Goal: Information Seeking & Learning: Learn about a topic

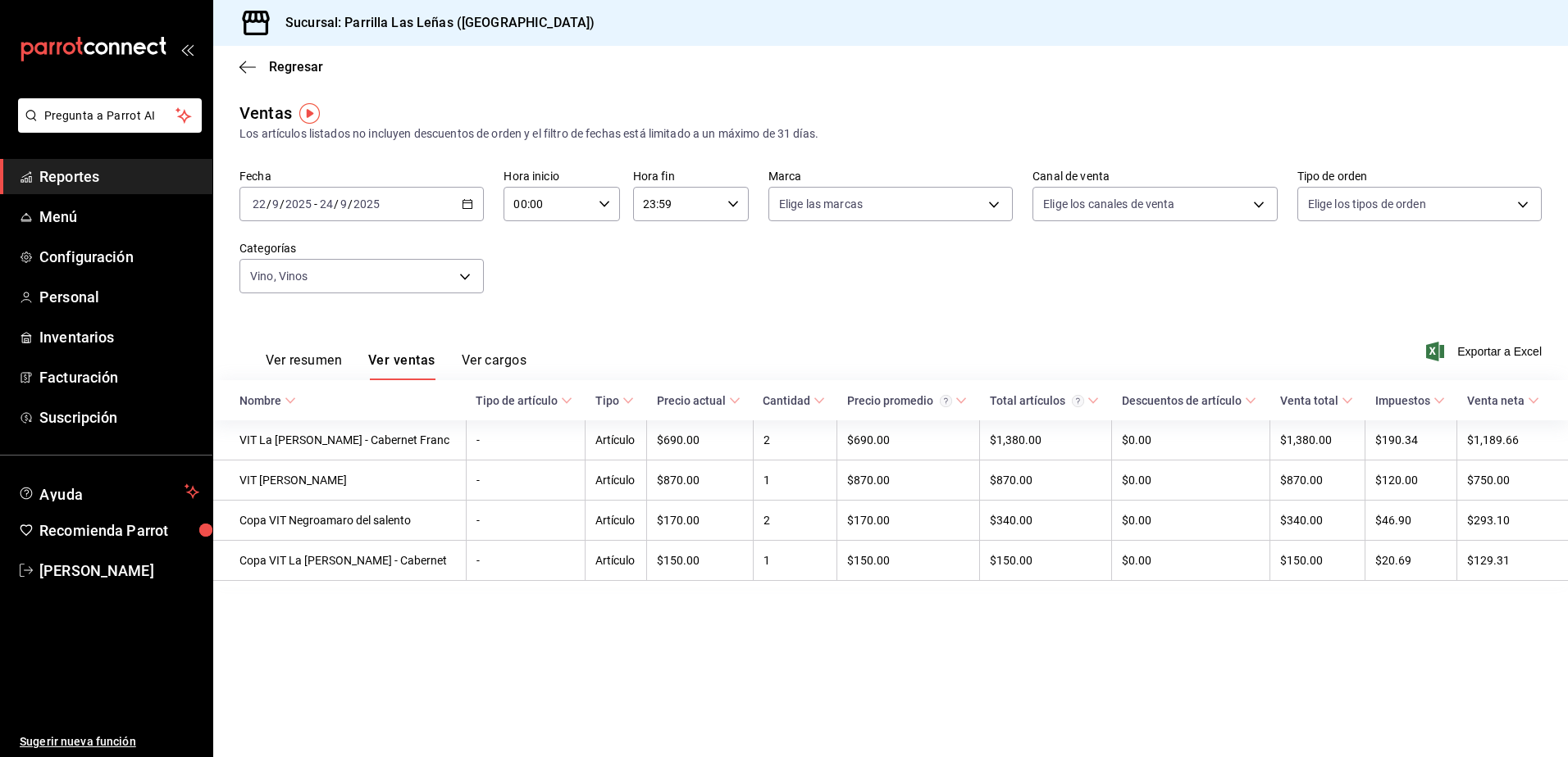
click at [869, 286] on div "Fecha [DATE] [DATE] - [DATE] [DATE] Hora inicio 00:00 Hora inicio Hora fin 23:5…" at bounding box center [889, 241] width 1302 height 144
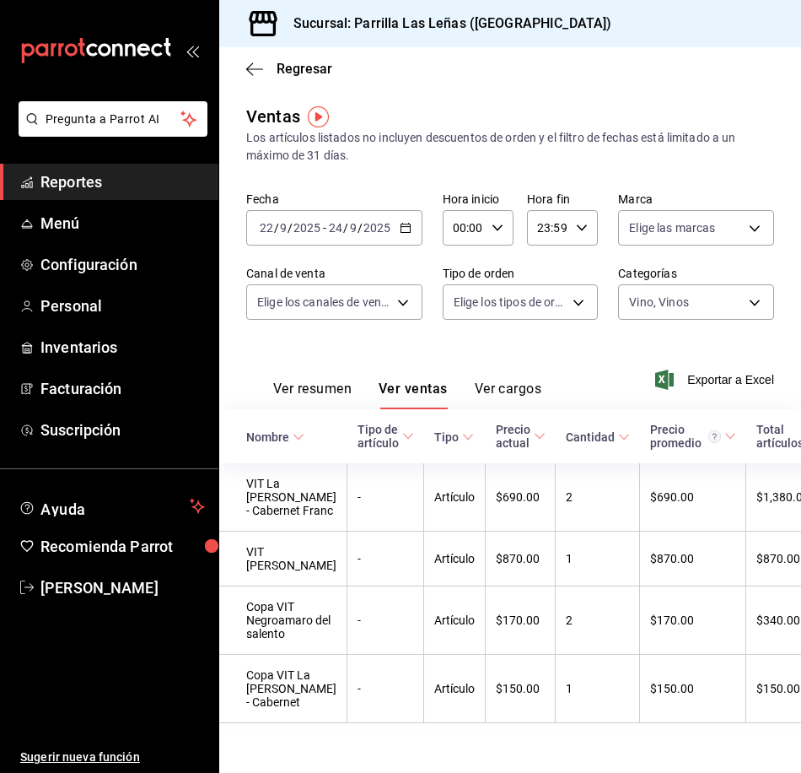
click at [414, 236] on div "[DATE] [DATE] - [DATE] [DATE]" at bounding box center [334, 227] width 176 height 35
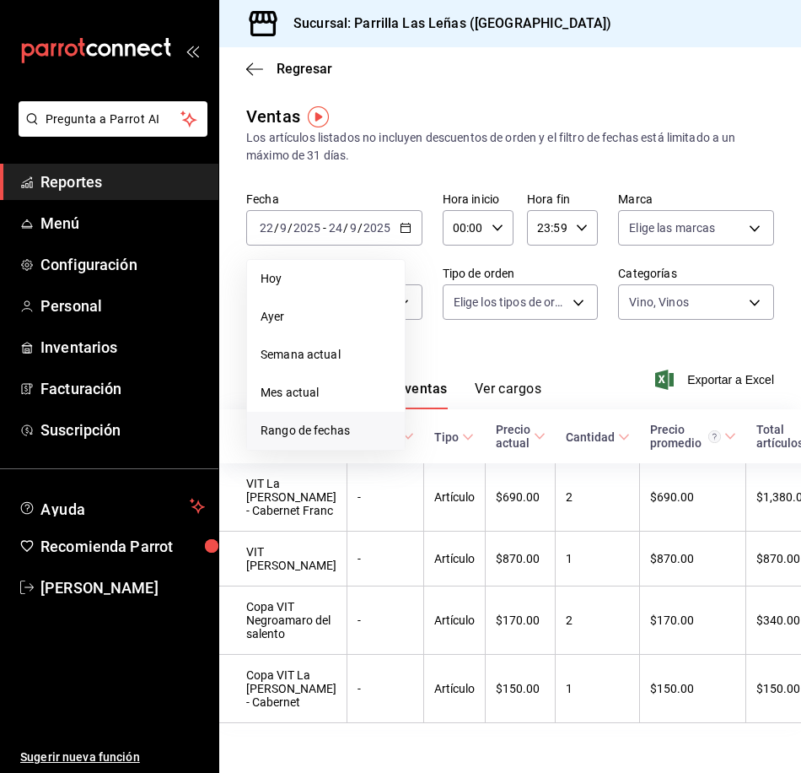
click at [338, 429] on span "Rango de fechas" at bounding box center [326, 431] width 131 height 18
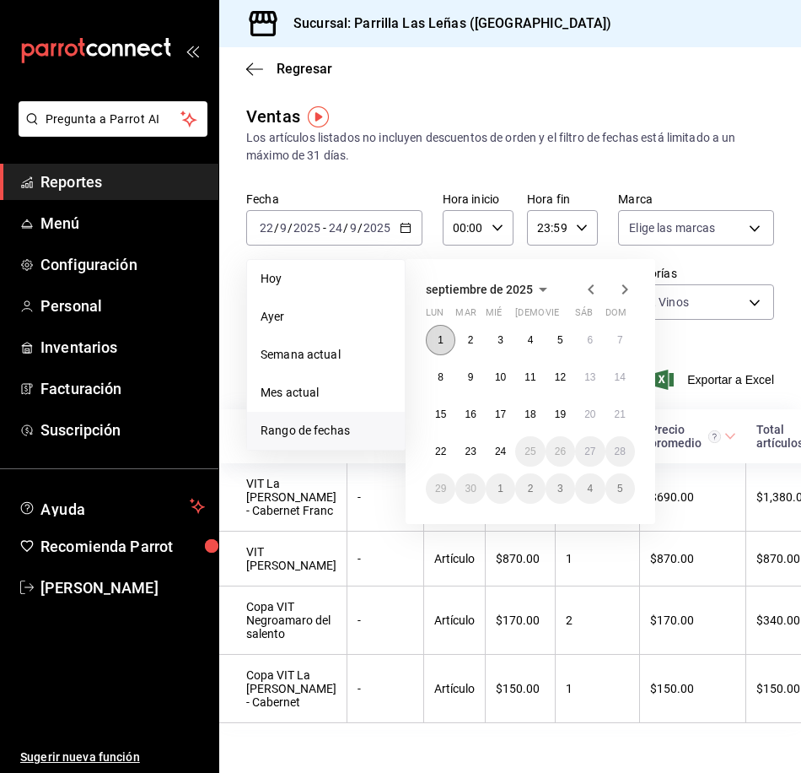
click at [441, 333] on button "1" at bounding box center [441, 340] width 30 height 30
click at [443, 412] on abbr "15" at bounding box center [440, 414] width 11 height 12
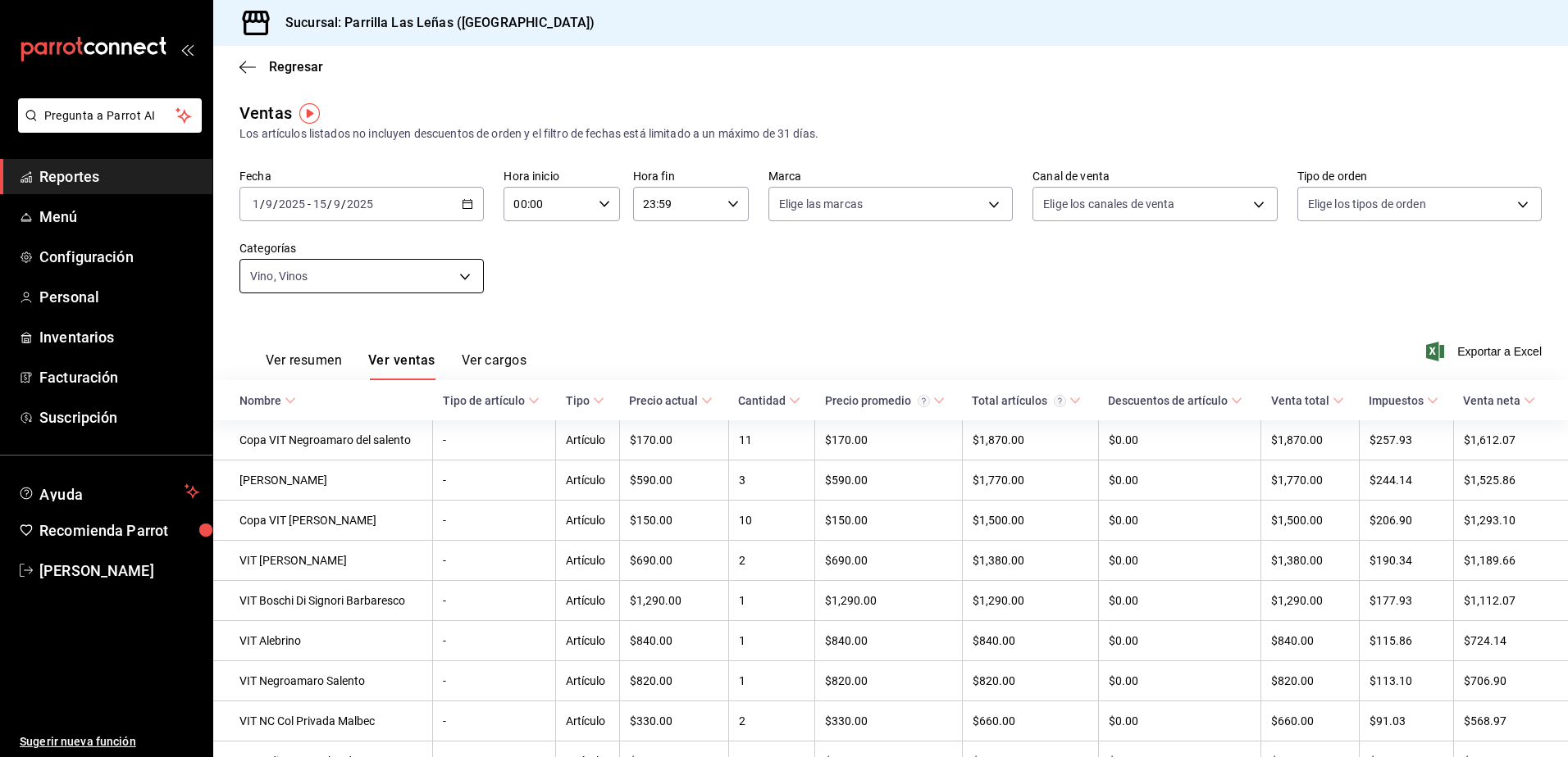
click at [469, 269] on body "Pregunta a Parrot AI Reportes Menú Configuración Personal Inventarios Facturaci…" at bounding box center [784, 378] width 1568 height 757
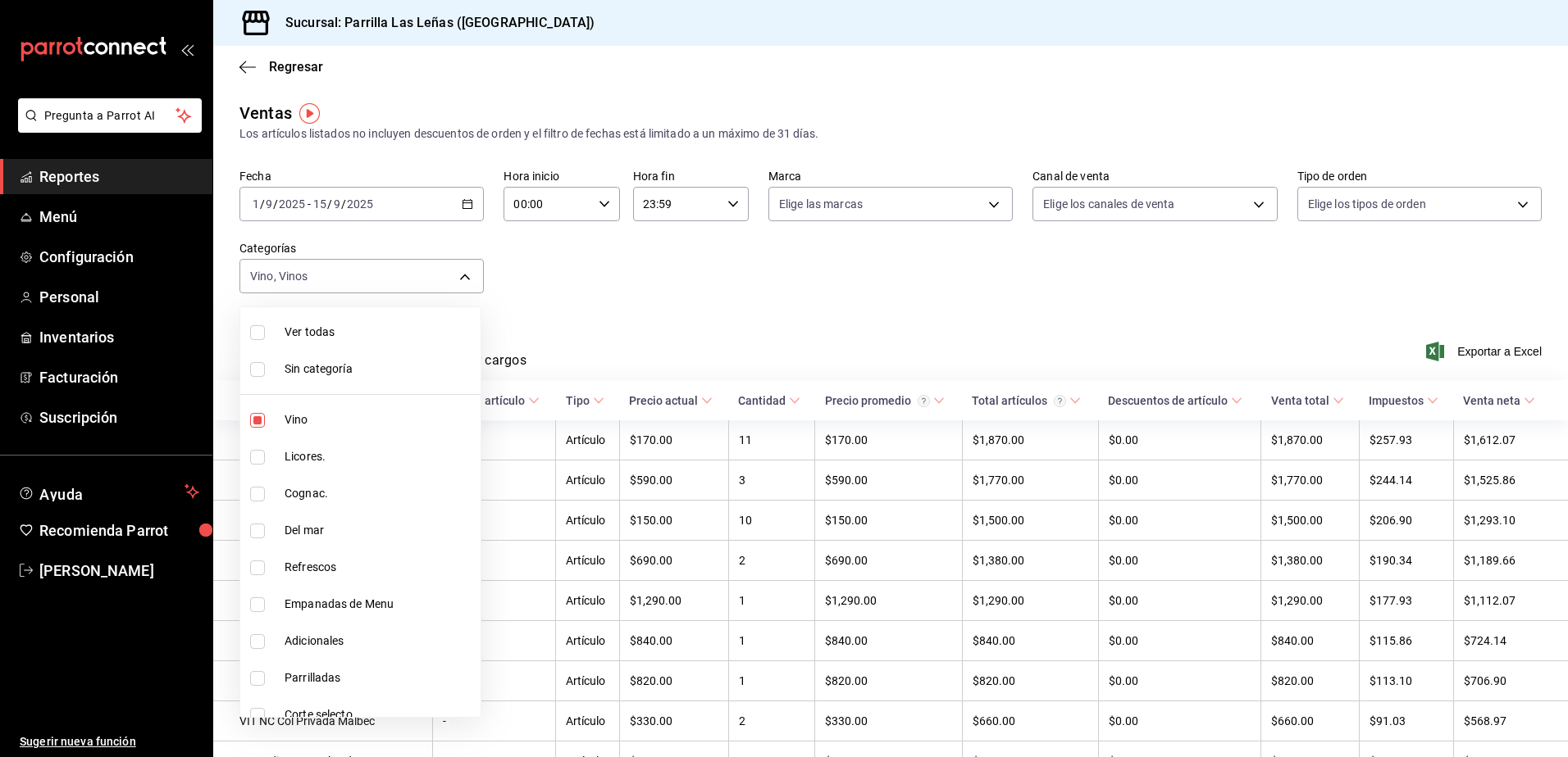
click at [256, 413] on input "checkbox" at bounding box center [257, 420] width 15 height 15
checkbox input "false"
type input "e7960137-4219-44a7-bab2-93bd8ae63712"
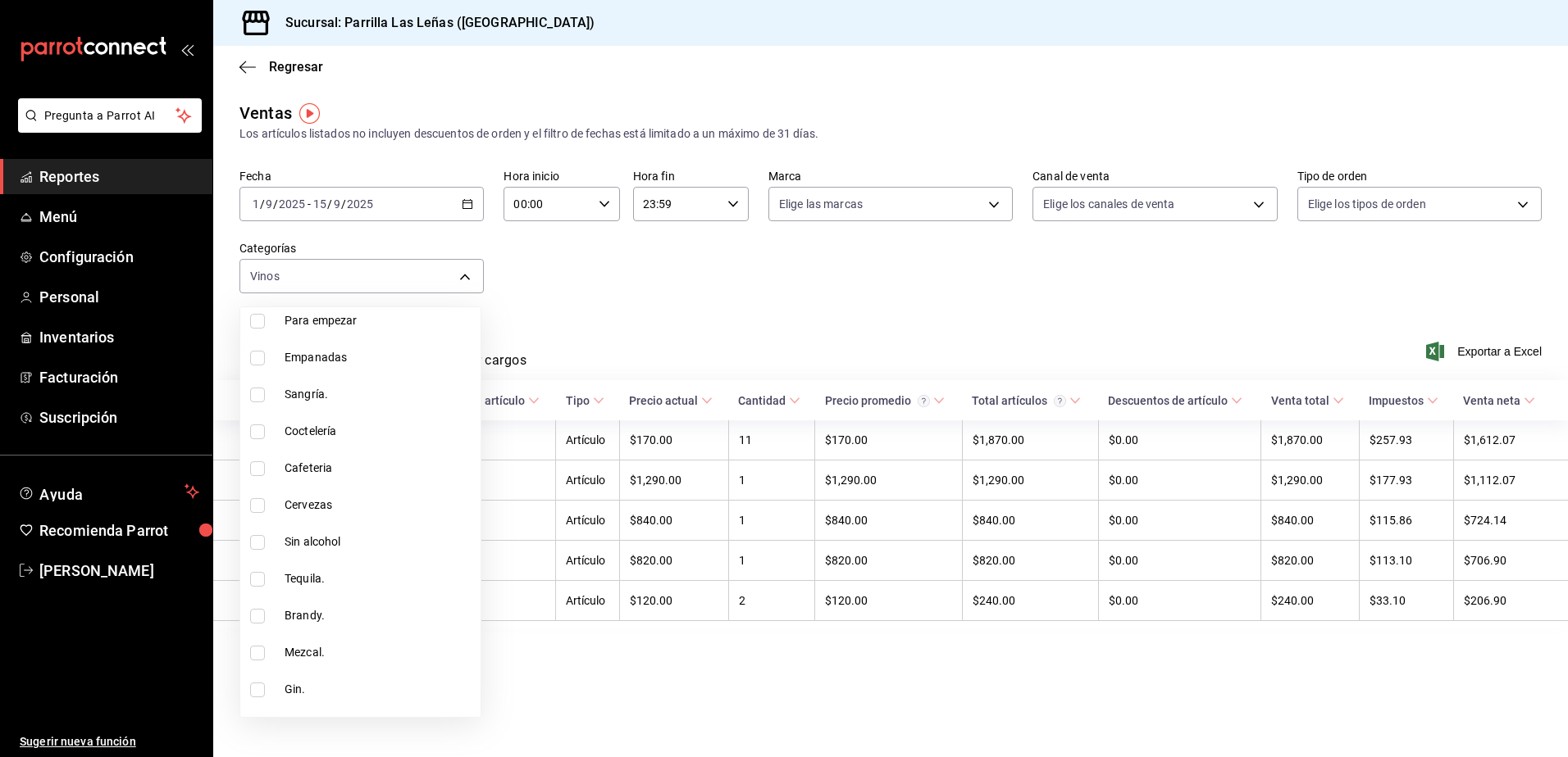
scroll to position [902, 0]
click at [258, 402] on input "checkbox" at bounding box center [257, 403] width 15 height 15
checkbox input "true"
type input "e7960137-4219-44a7-bab2-93bd8ae63712,f8e23aaf-d5ef-4747-b1fd-32078d749357"
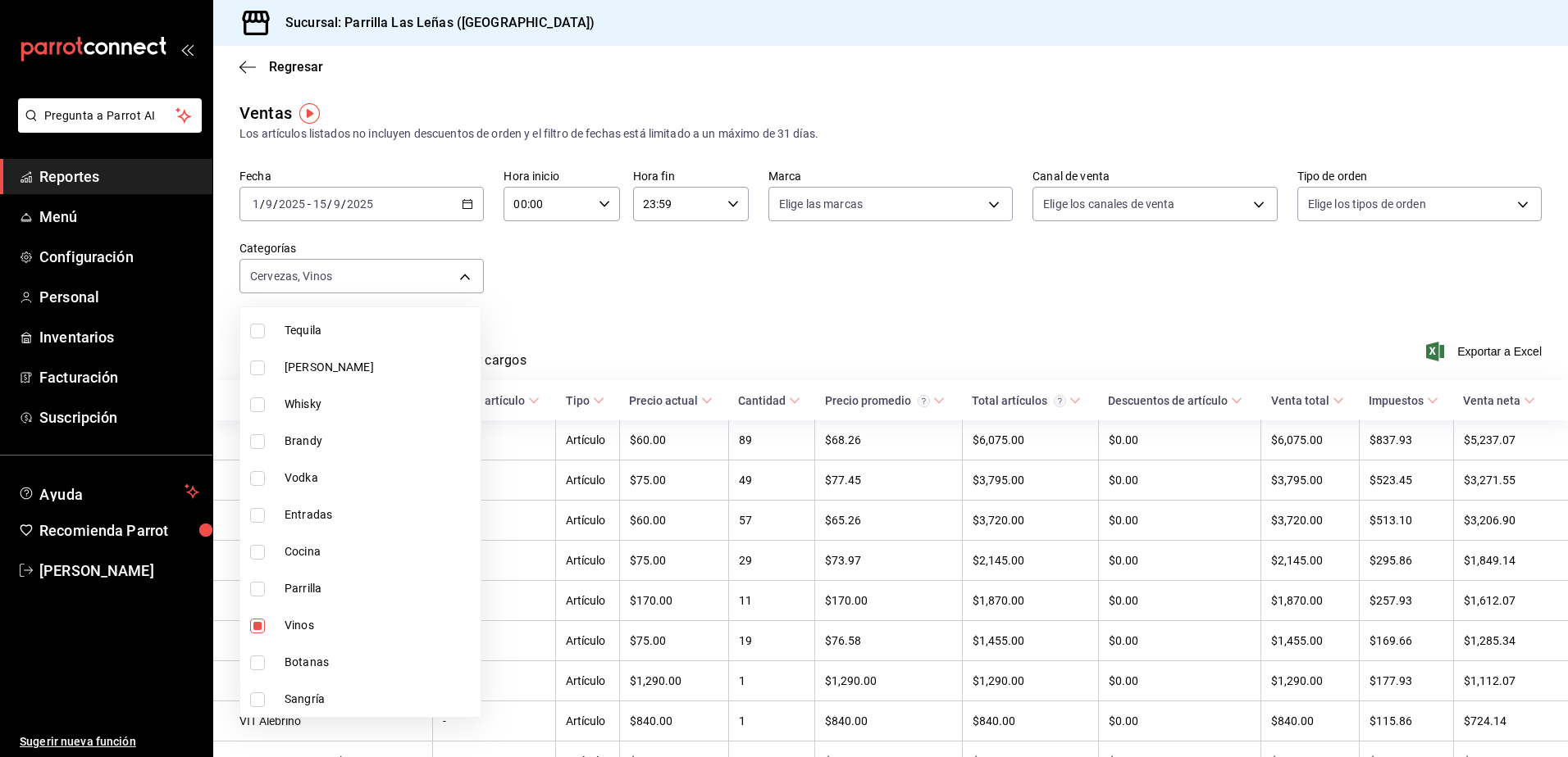
scroll to position [1455, 0]
click at [645, 295] on div at bounding box center [784, 378] width 1568 height 757
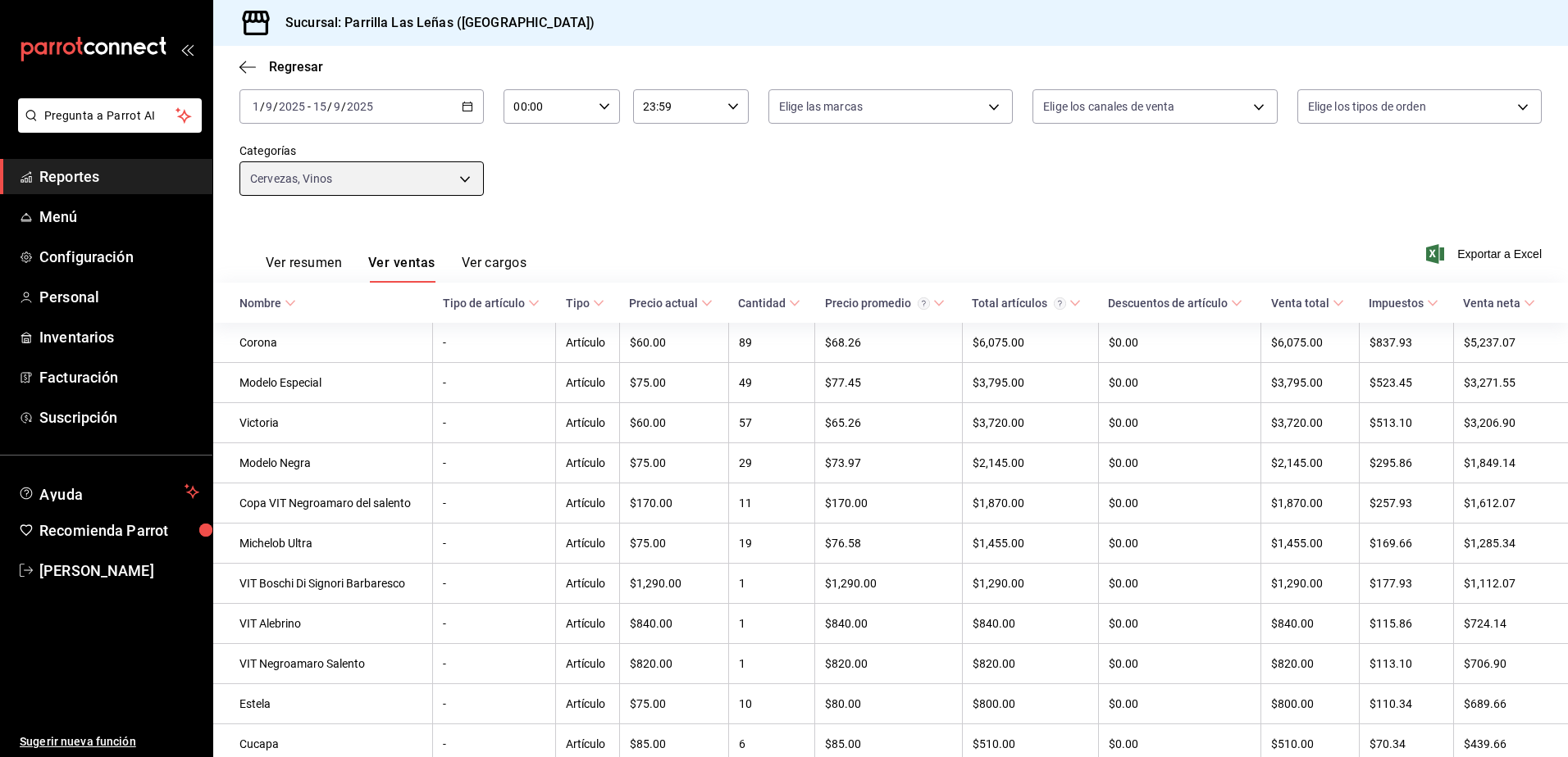
scroll to position [82, 0]
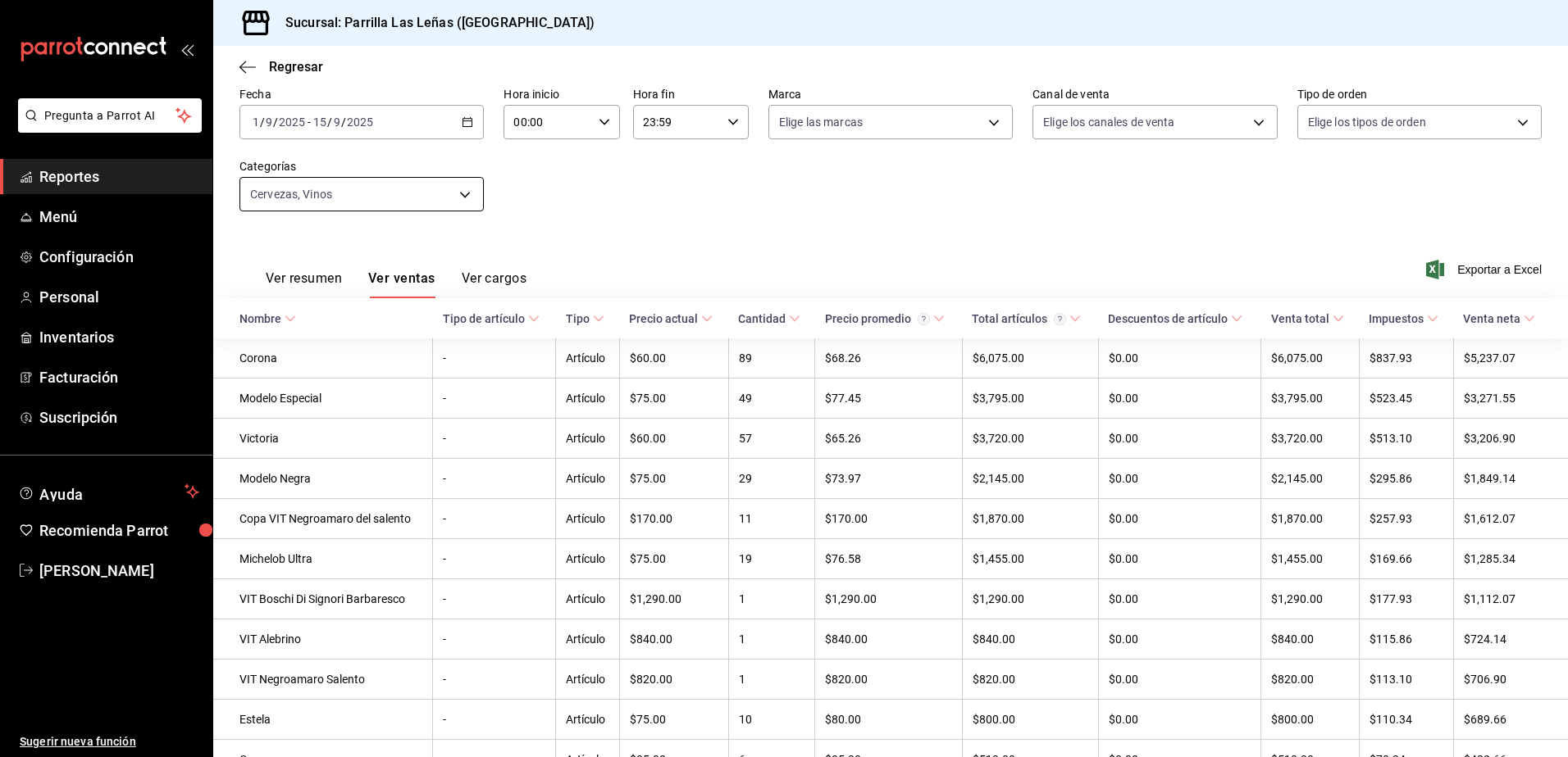
click at [364, 206] on body "Pregunta a Parrot AI Reportes Menú Configuración Personal Inventarios Facturaci…" at bounding box center [784, 378] width 1568 height 757
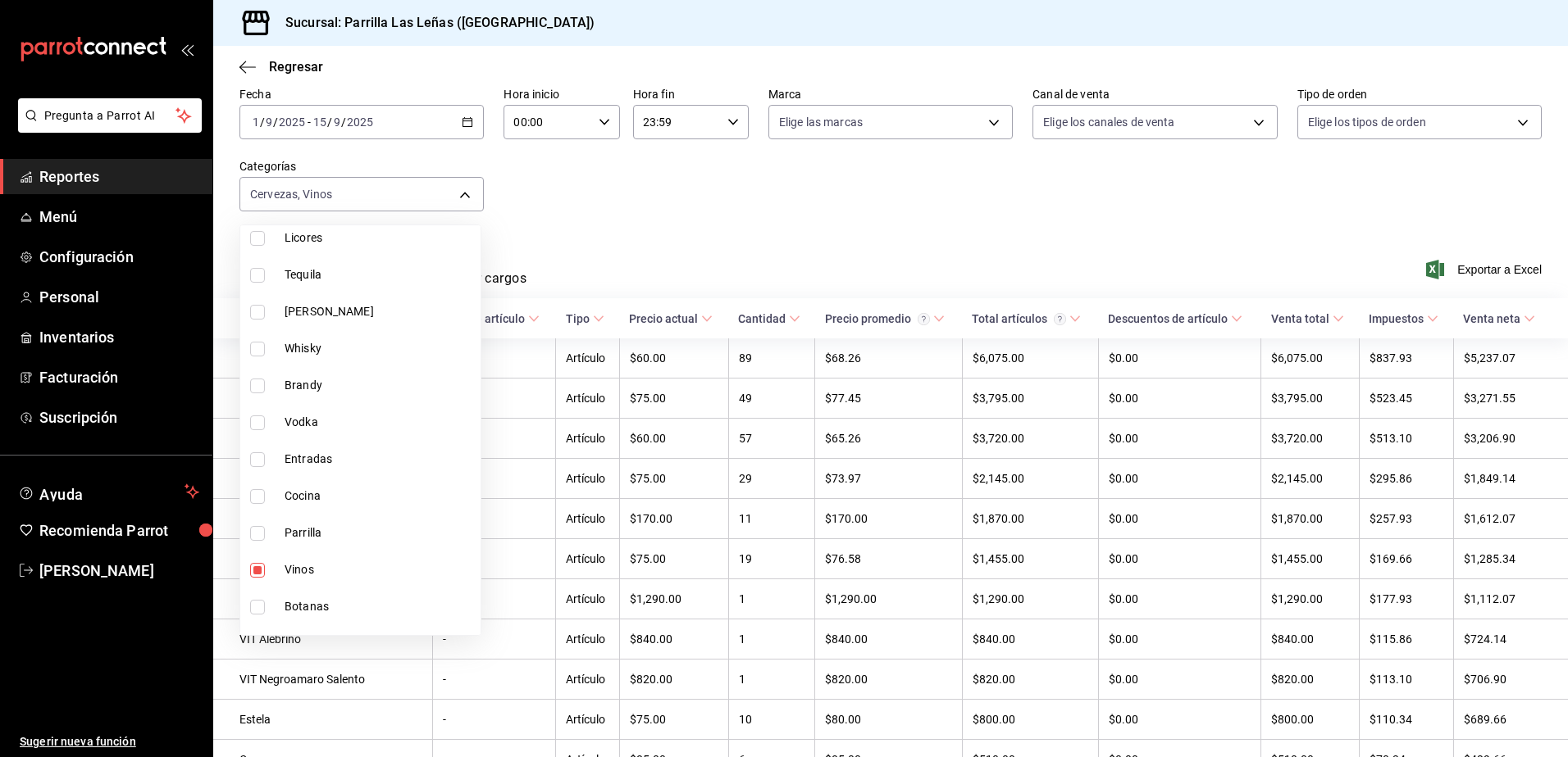
scroll to position [1455, 0]
click at [261, 540] on input "checkbox" at bounding box center [257, 543] width 15 height 15
checkbox input "false"
type input "f8e23aaf-d5ef-4747-b1fd-32078d749357"
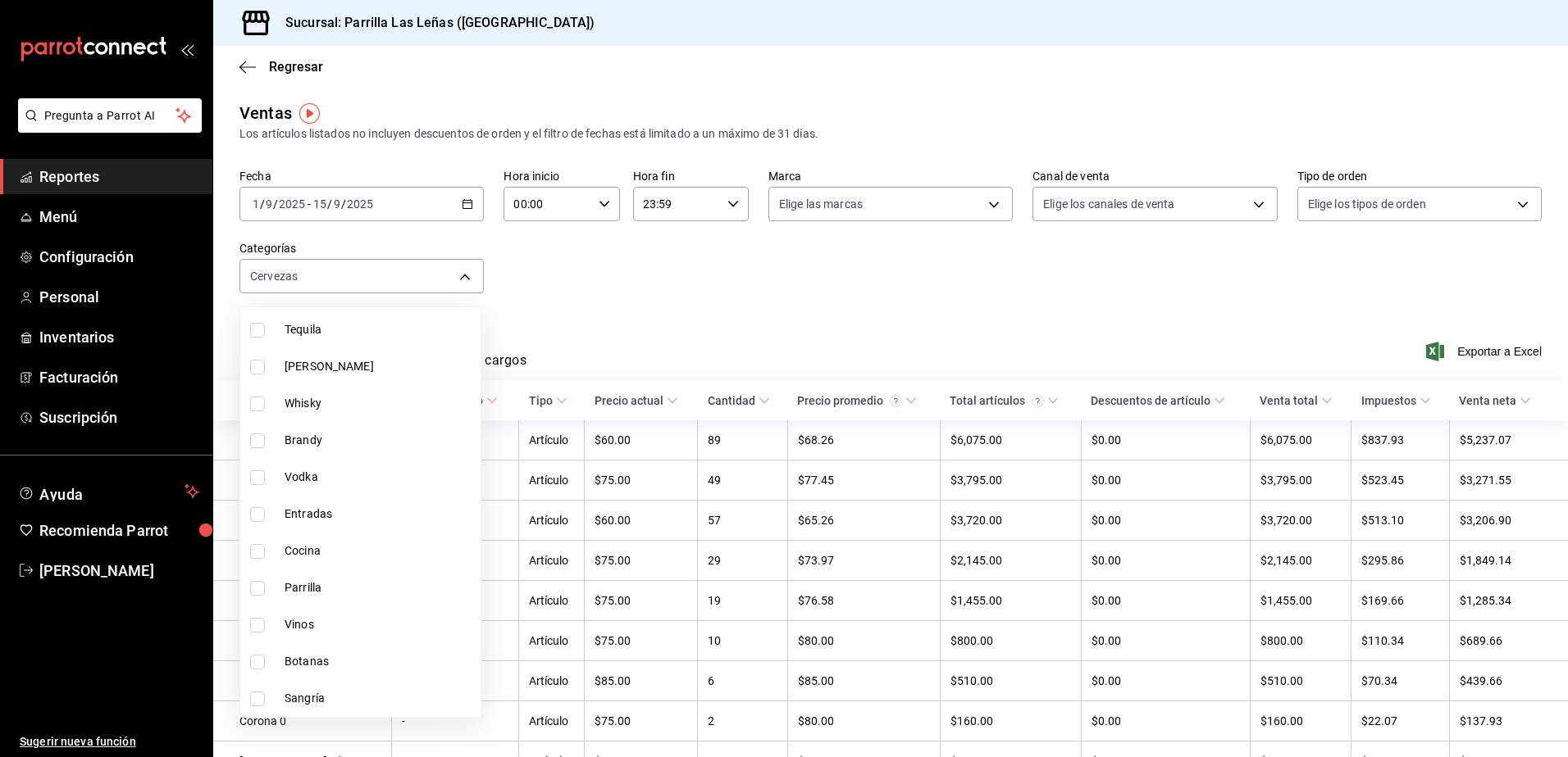
click at [709, 285] on div at bounding box center [784, 378] width 1568 height 757
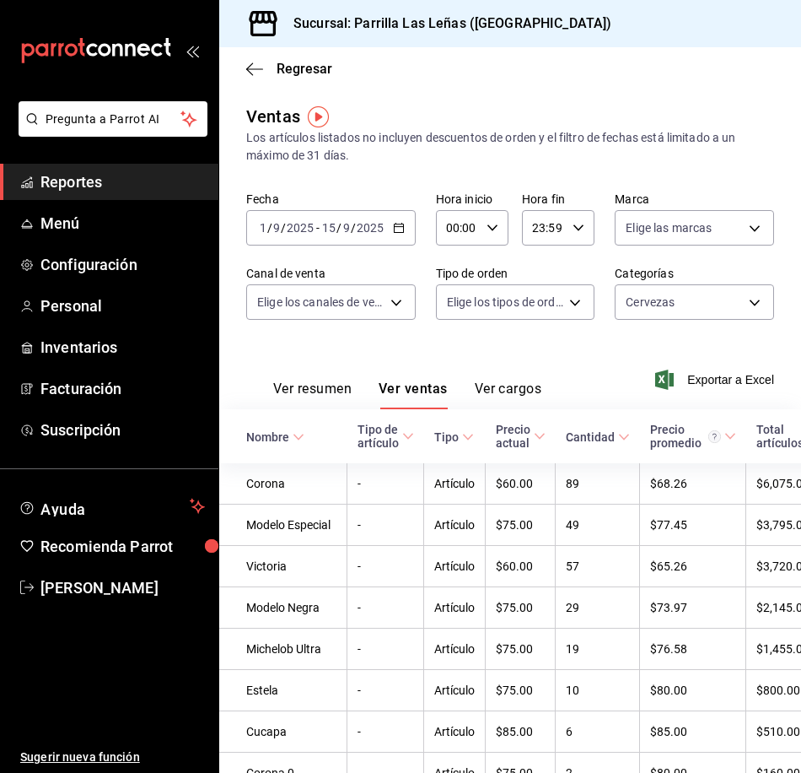
click at [408, 226] on div "[DATE] [DATE] - [DATE] [DATE]" at bounding box center [331, 227] width 170 height 35
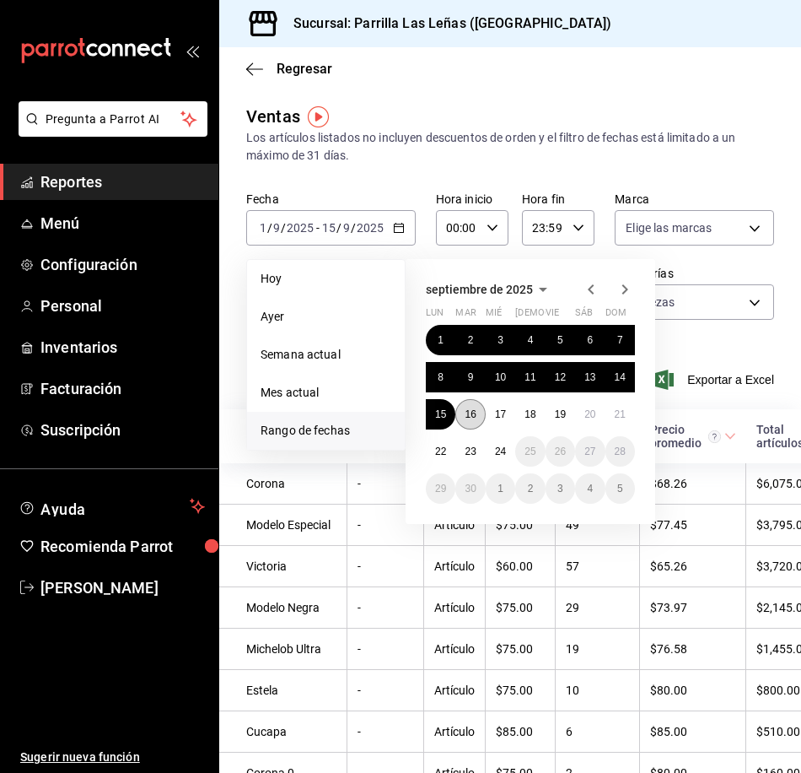
click at [478, 422] on button "16" at bounding box center [470, 414] width 30 height 30
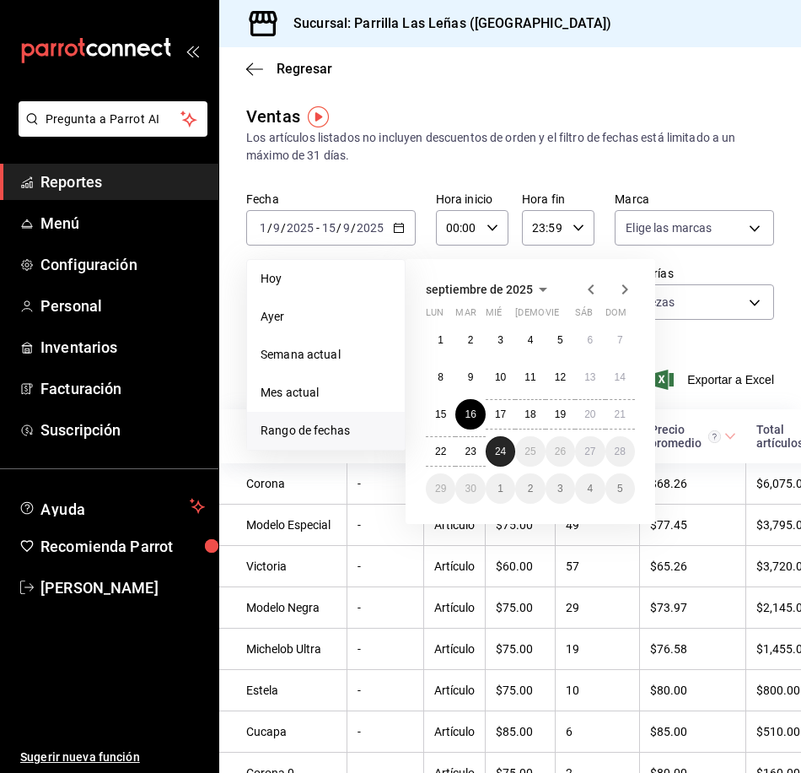
click at [498, 449] on abbr "24" at bounding box center [500, 451] width 11 height 12
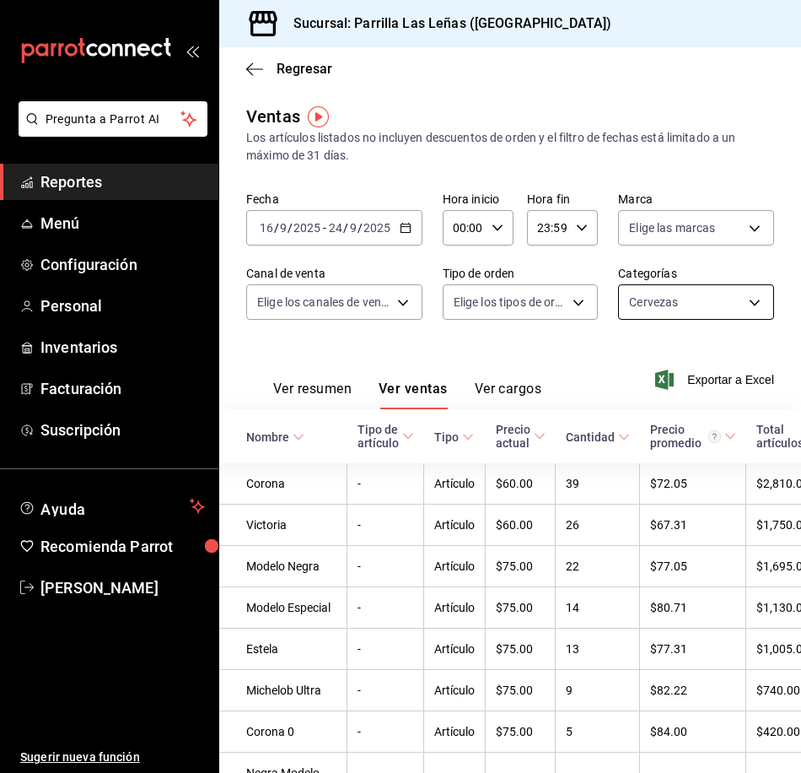
click at [707, 306] on body "Pregunta a Parrot AI Reportes Menú Configuración Personal Inventarios Facturaci…" at bounding box center [400, 386] width 801 height 773
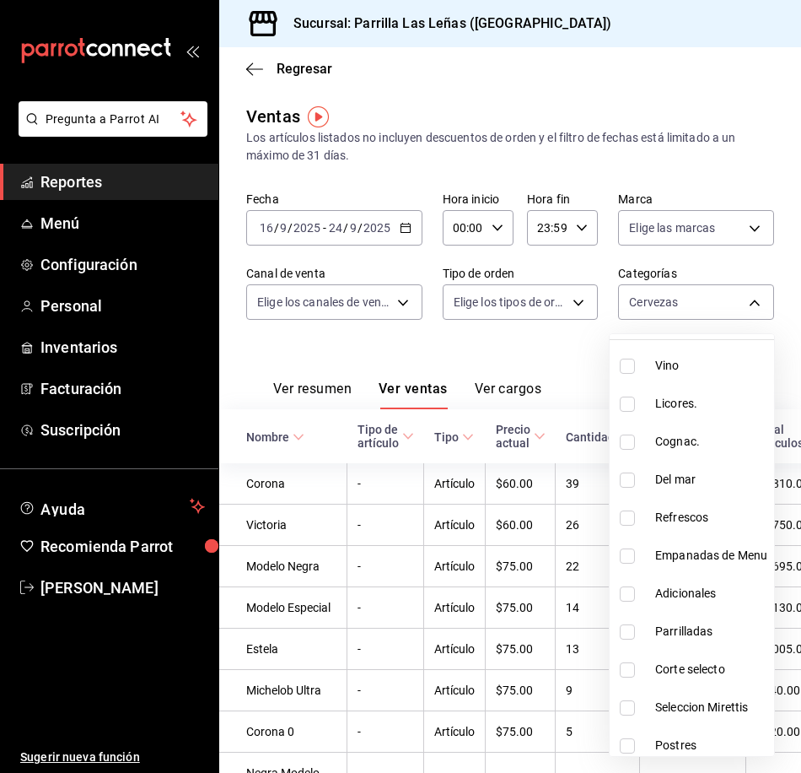
scroll to position [169, 0]
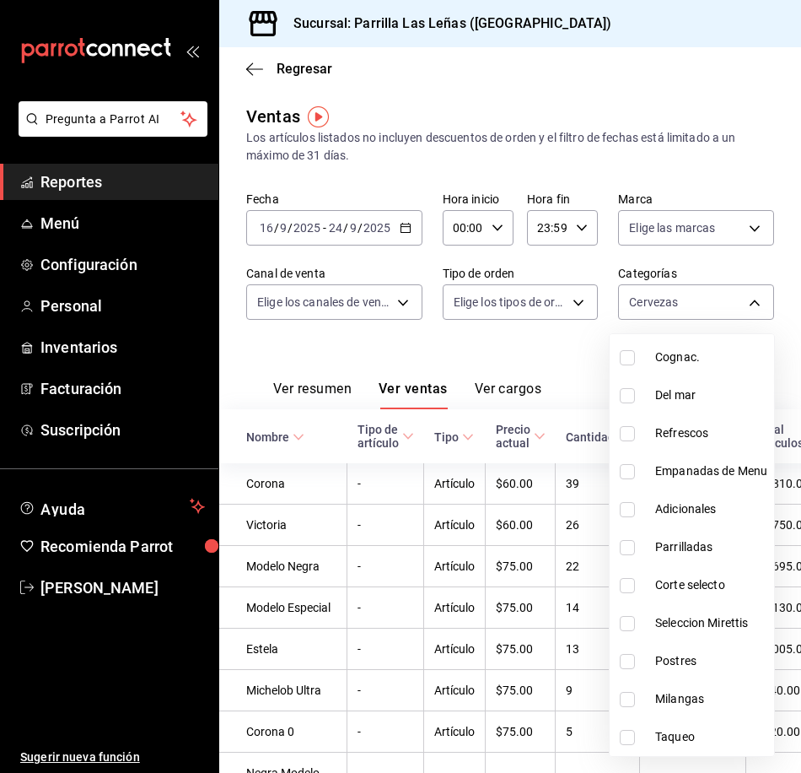
click at [633, 434] on input "checkbox" at bounding box center [627, 433] width 15 height 15
checkbox input "true"
type input "f8e23aaf-d5ef-4747-b1fd-32078d749357,7299bd76-98b7-4114-b520-2434a0aebb12"
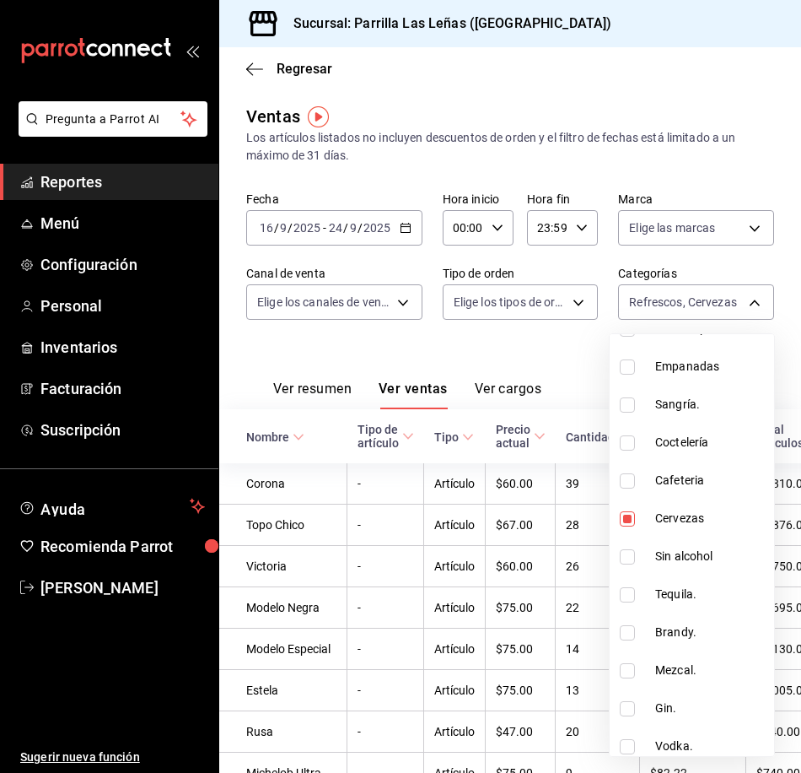
scroll to position [843, 0]
click at [630, 553] on input "checkbox" at bounding box center [627, 555] width 15 height 15
checkbox input "true"
type input "f8e23aaf-d5ef-4747-b1fd-32078d749357,7299bd76-98b7-4114-b520-2434a0aebb12,f576c…"
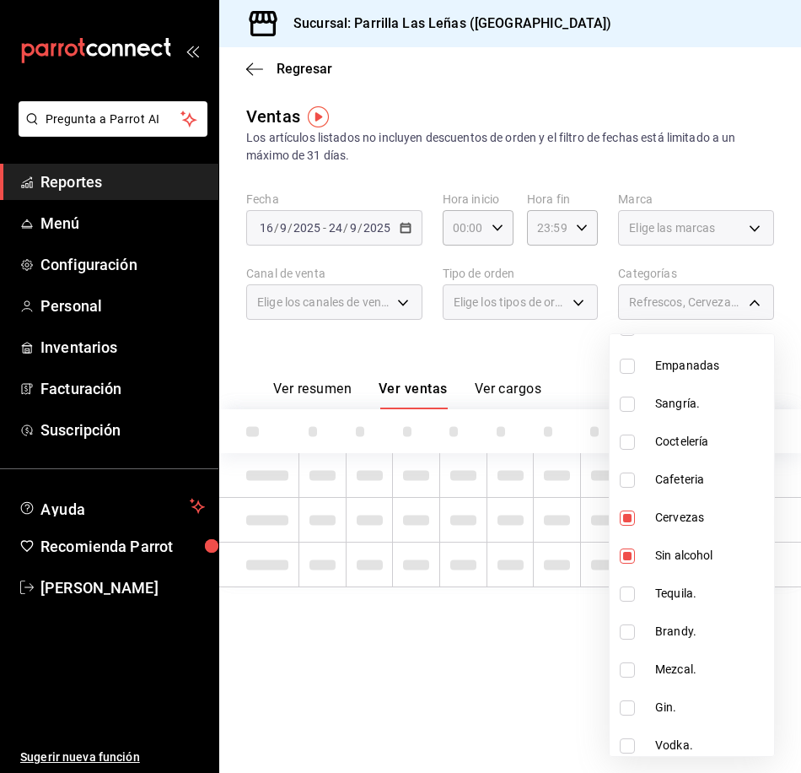
click at [628, 517] on input "checkbox" at bounding box center [627, 517] width 15 height 15
checkbox input "false"
type input "7299bd76-98b7-4114-b520-2434a0aebb12,f576ca80-fdd3-4758-b712-f338e90d5e05"
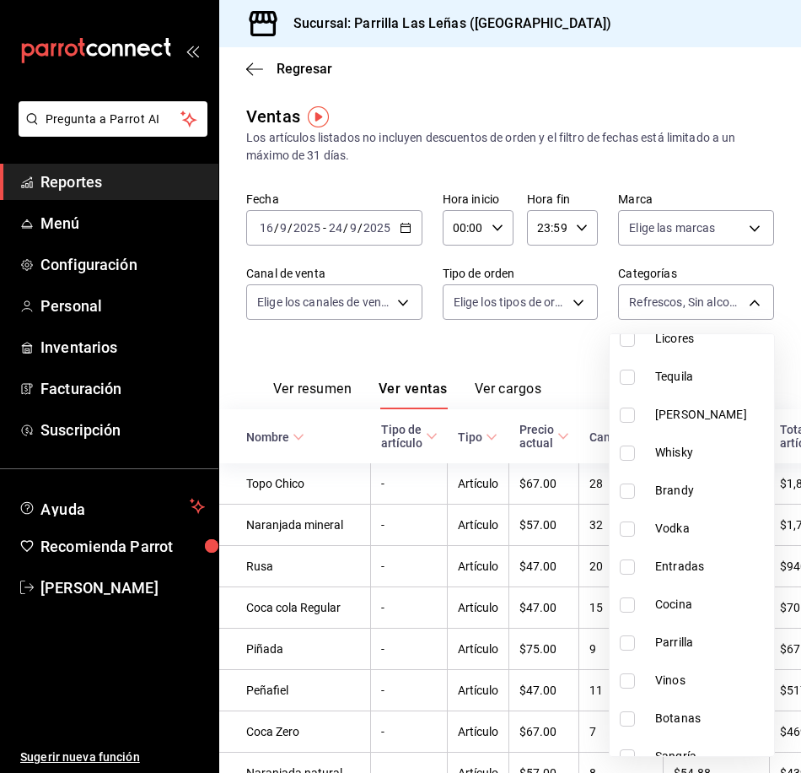
scroll to position [1497, 0]
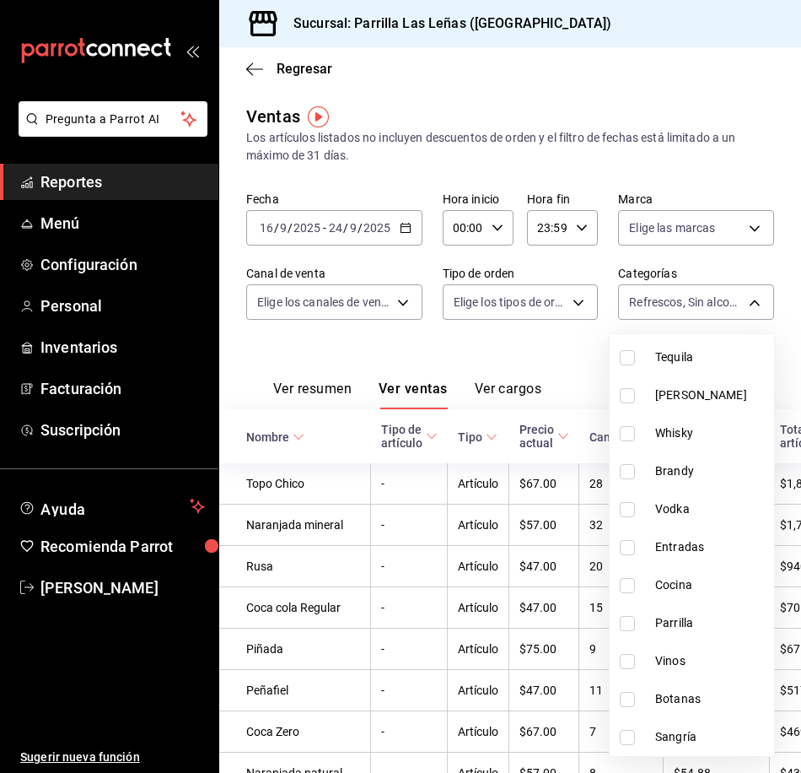
click at [687, 88] on div at bounding box center [400, 386] width 801 height 773
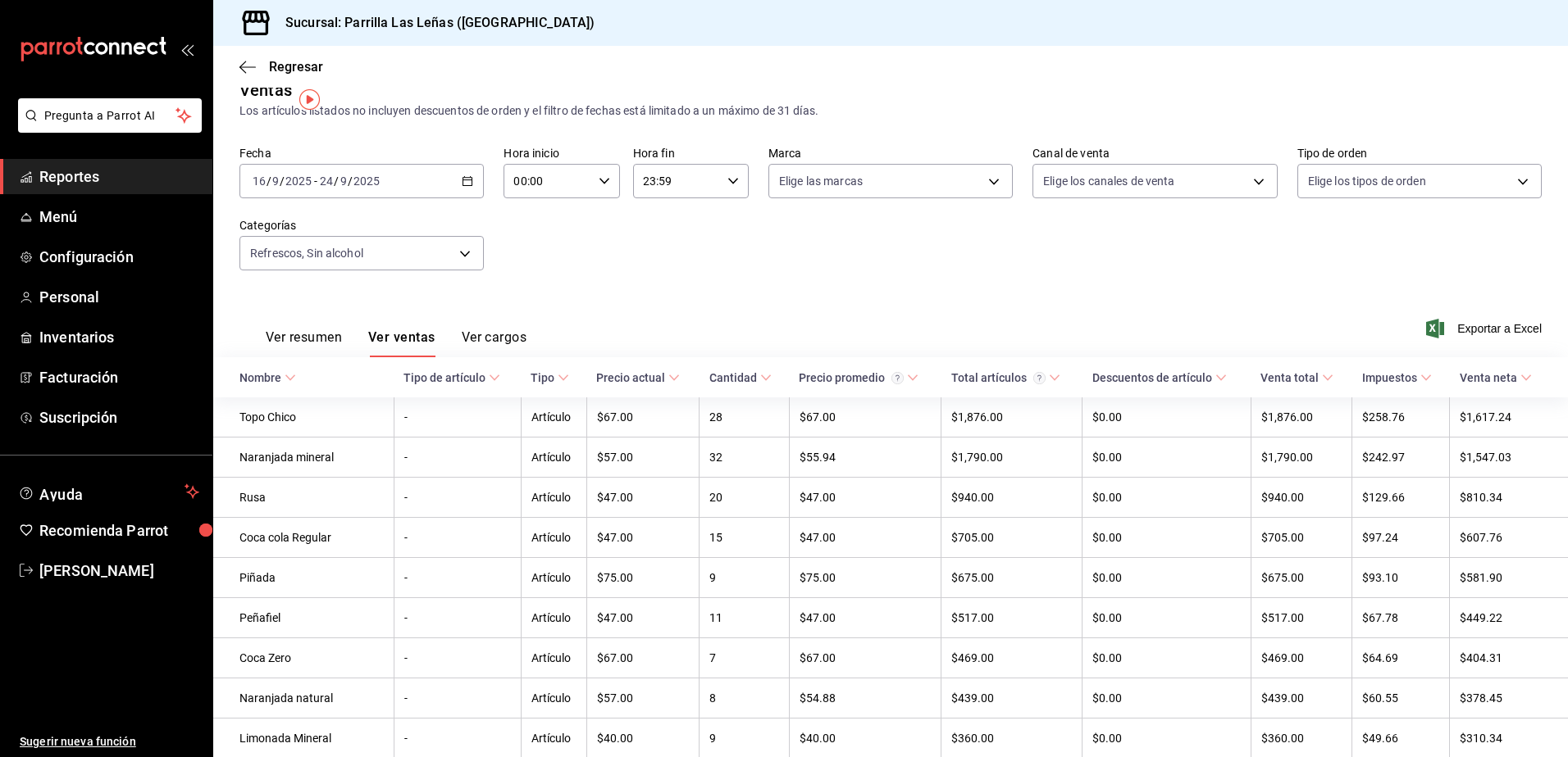
scroll to position [0, 0]
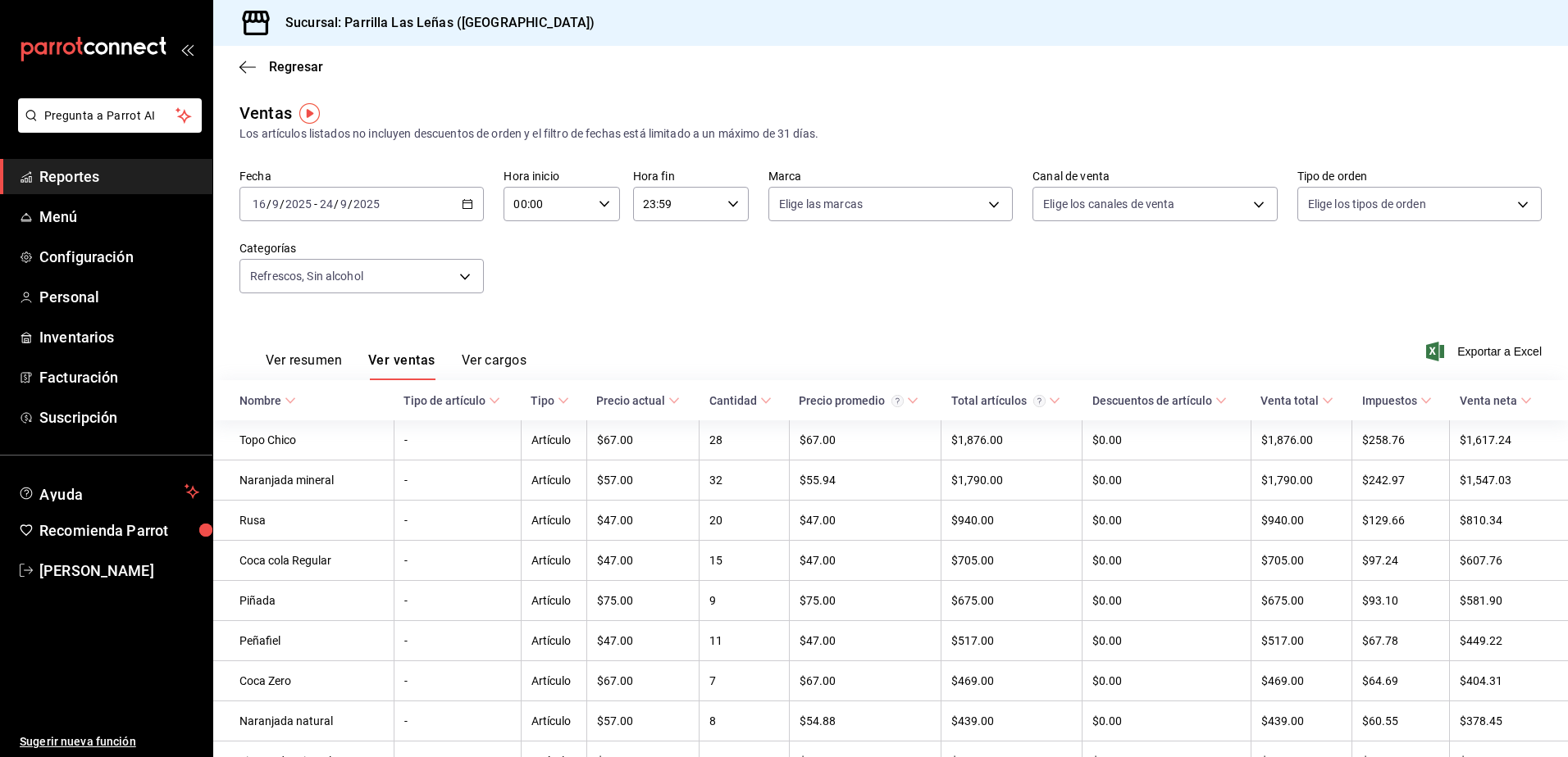
click at [671, 98] on main "Regresar Ventas Los artículos listados no incluyen descuentos de orden y el fil…" at bounding box center [889, 643] width 1354 height 1196
click at [1176, 207] on body "Pregunta a Parrot AI Reportes Menú Configuración Personal Inventarios Facturaci…" at bounding box center [784, 378] width 1568 height 757
click at [1382, 206] on div at bounding box center [784, 378] width 1568 height 757
click at [1382, 206] on body "Pregunta a Parrot AI Reportes Menú Configuración Personal Inventarios Facturaci…" at bounding box center [784, 378] width 1568 height 757
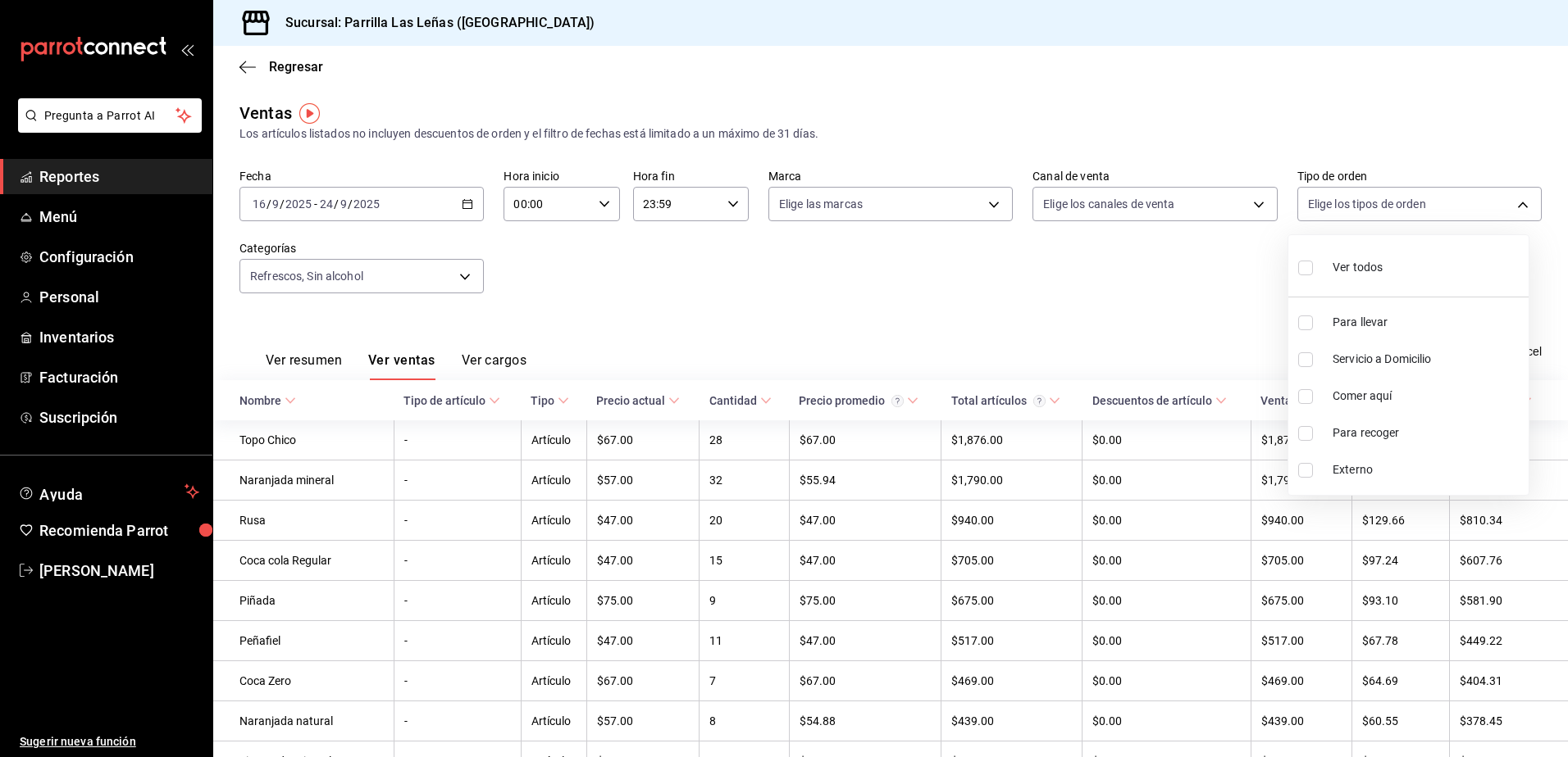
click at [773, 307] on div at bounding box center [784, 378] width 1568 height 757
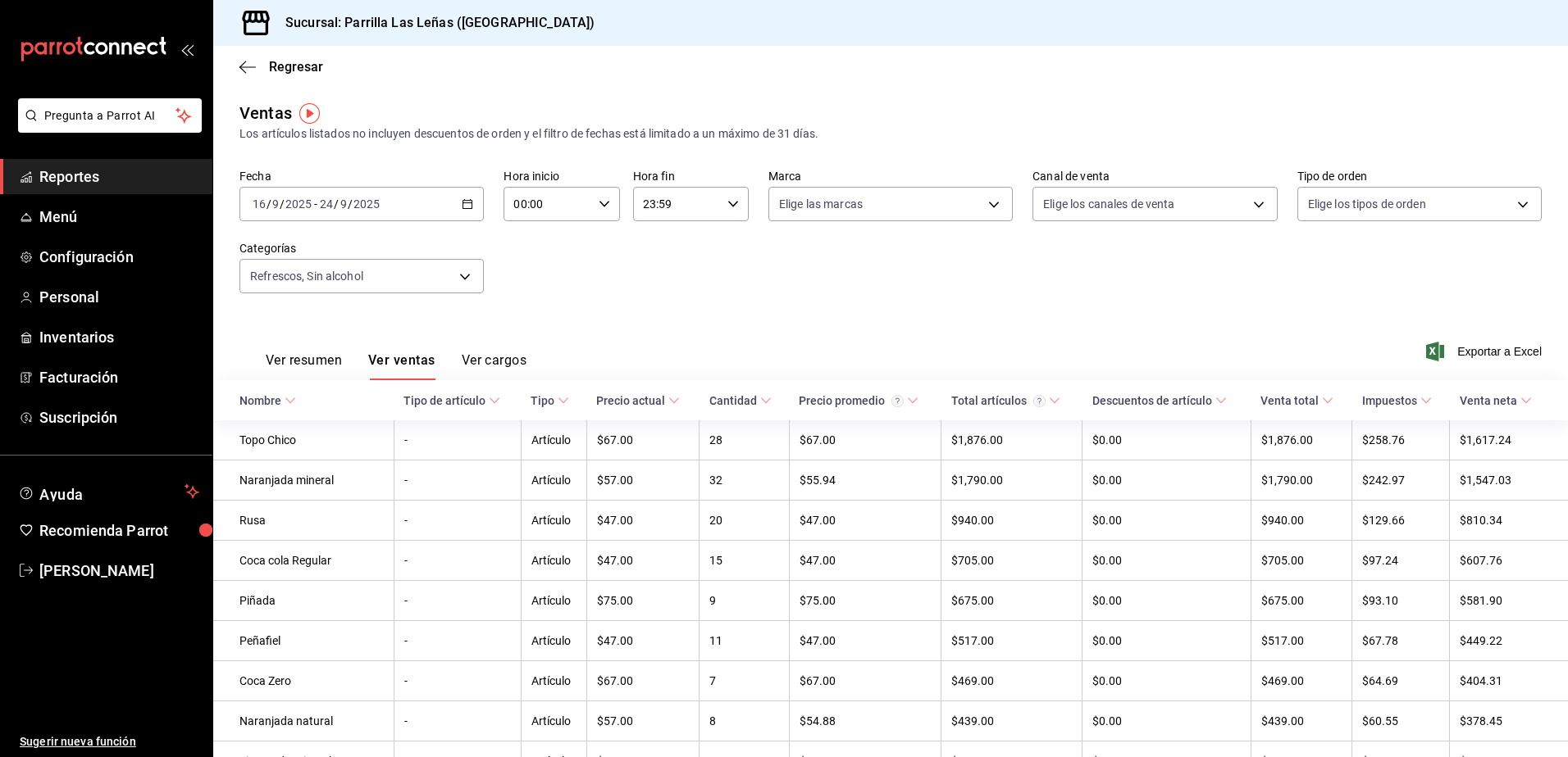
click at [75, 167] on span "Reportes" at bounding box center [119, 176] width 159 height 22
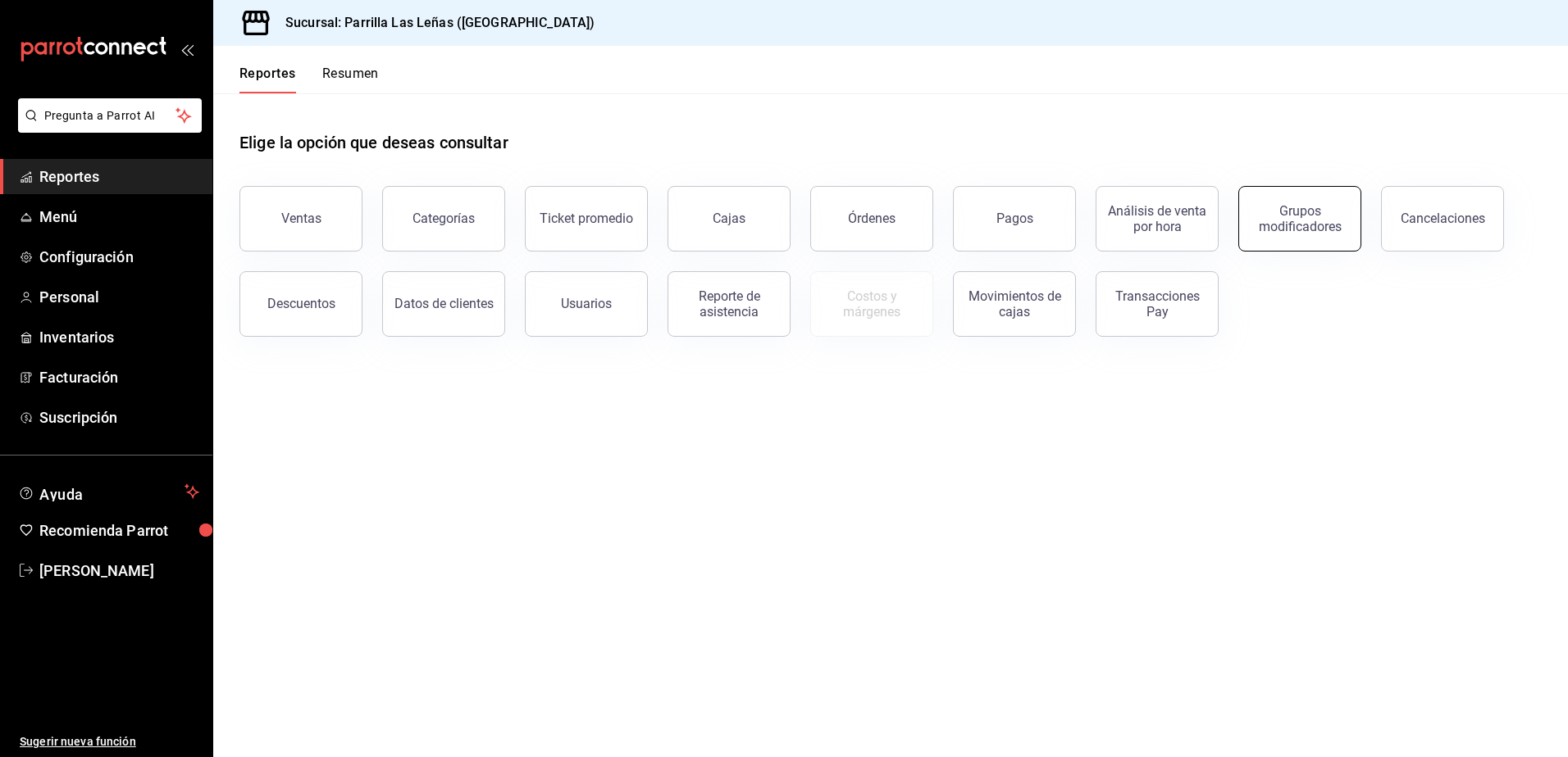
click at [1299, 214] on div "Grupos modificadores" at bounding box center [1300, 219] width 102 height 31
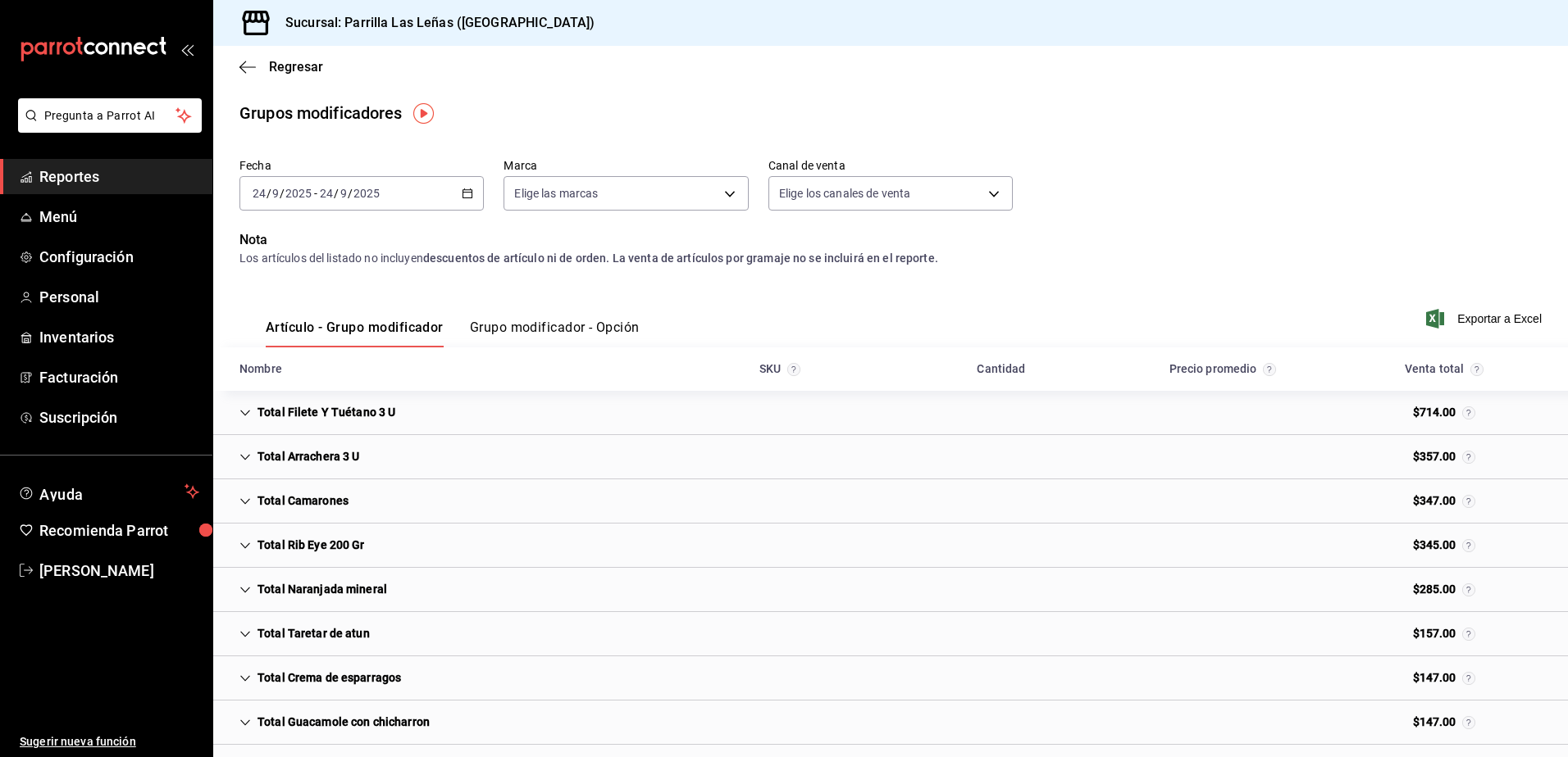
click at [602, 320] on button "Grupo modificador - Opción" at bounding box center [554, 333] width 170 height 28
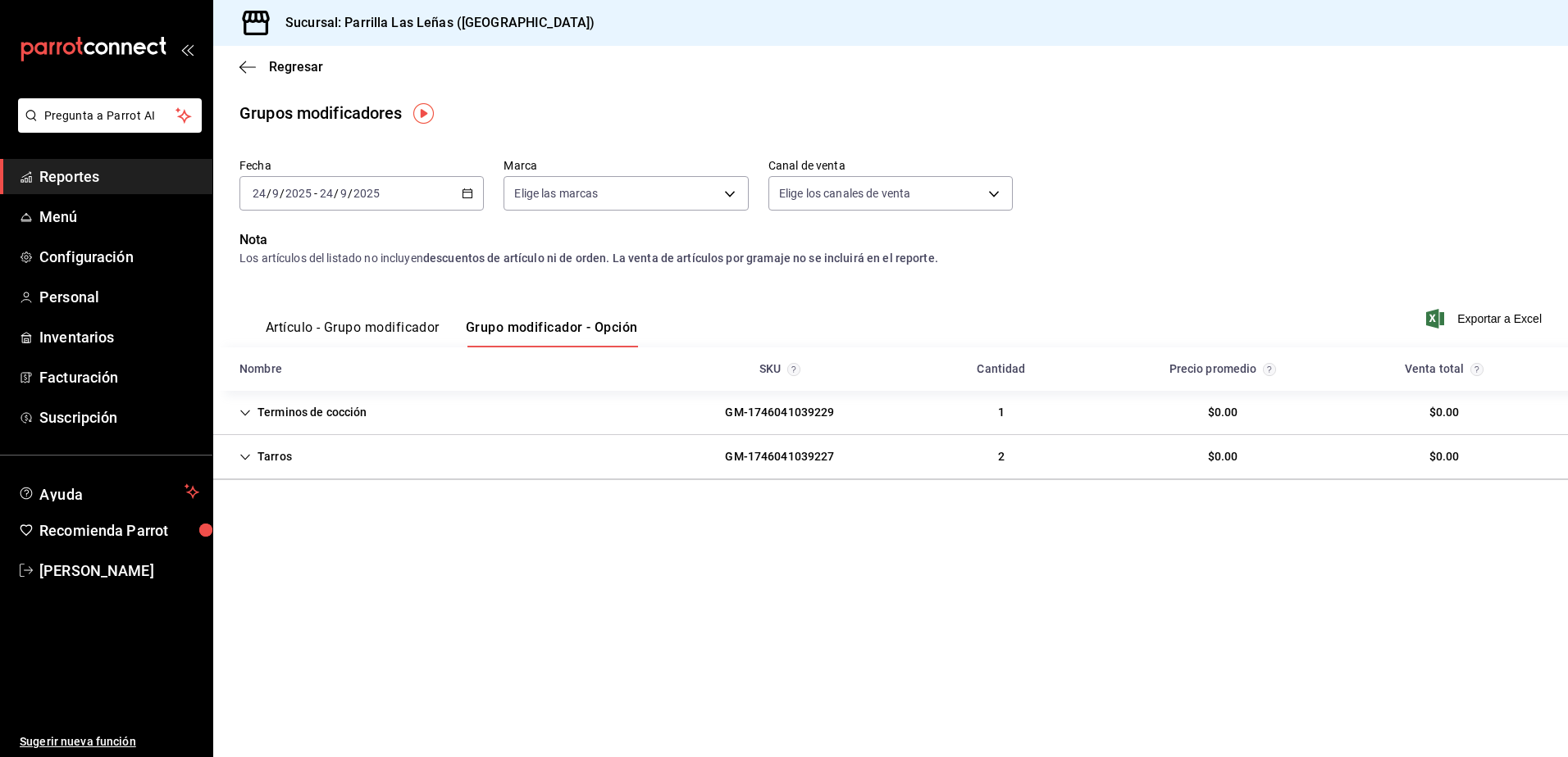
click at [254, 460] on div "Tarros" at bounding box center [265, 457] width 79 height 30
drag, startPoint x: 285, startPoint y: 380, endPoint x: 265, endPoint y: 411, distance: 36.9
click at [280, 385] on div "Nombre SKU Cantidad Precio promedio Venta total" at bounding box center [889, 369] width 1354 height 44
click at [264, 418] on div "Terminos de cocción" at bounding box center [303, 412] width 155 height 30
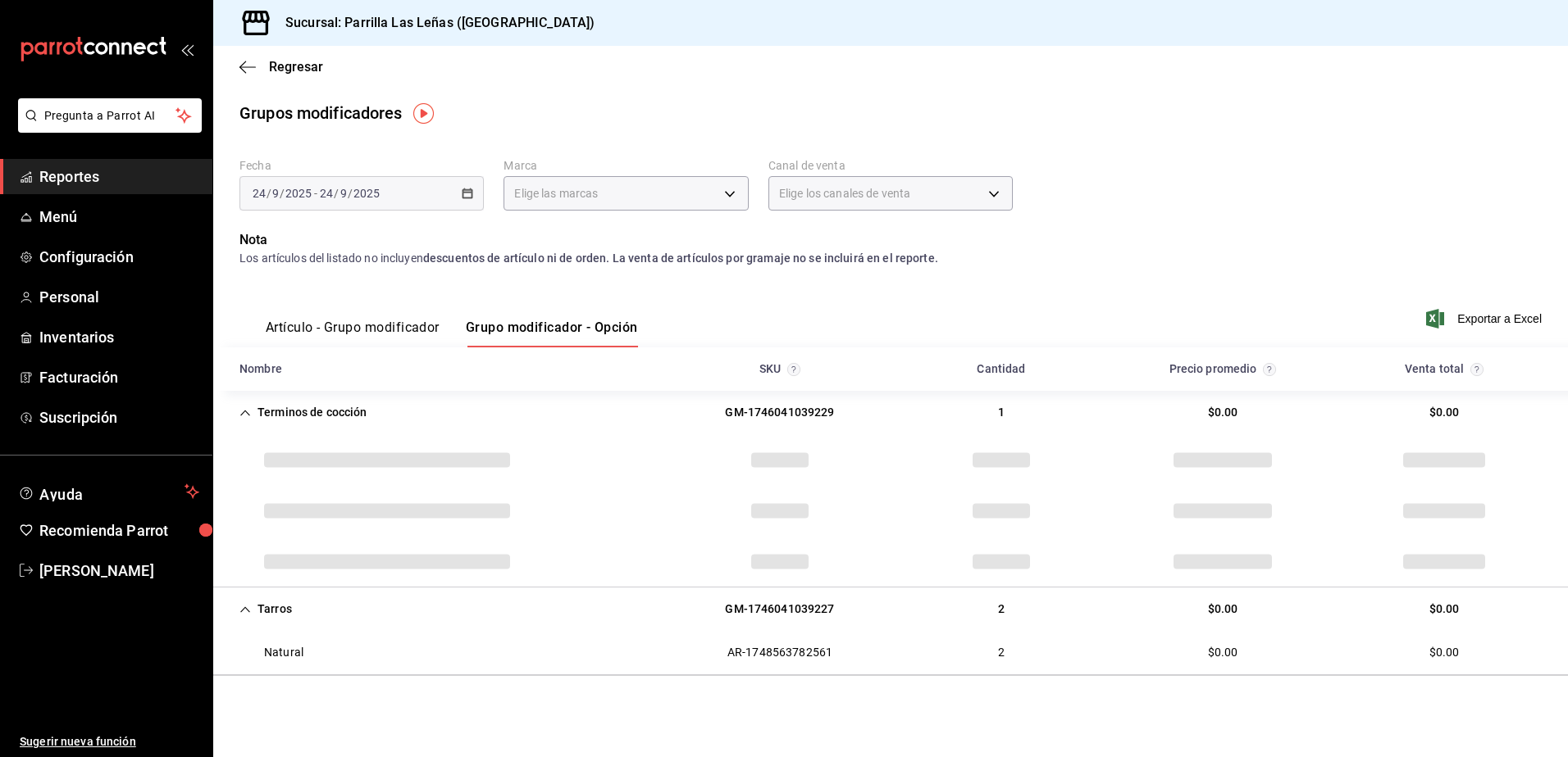
click at [264, 418] on div "Terminos de cocción" at bounding box center [303, 412] width 155 height 30
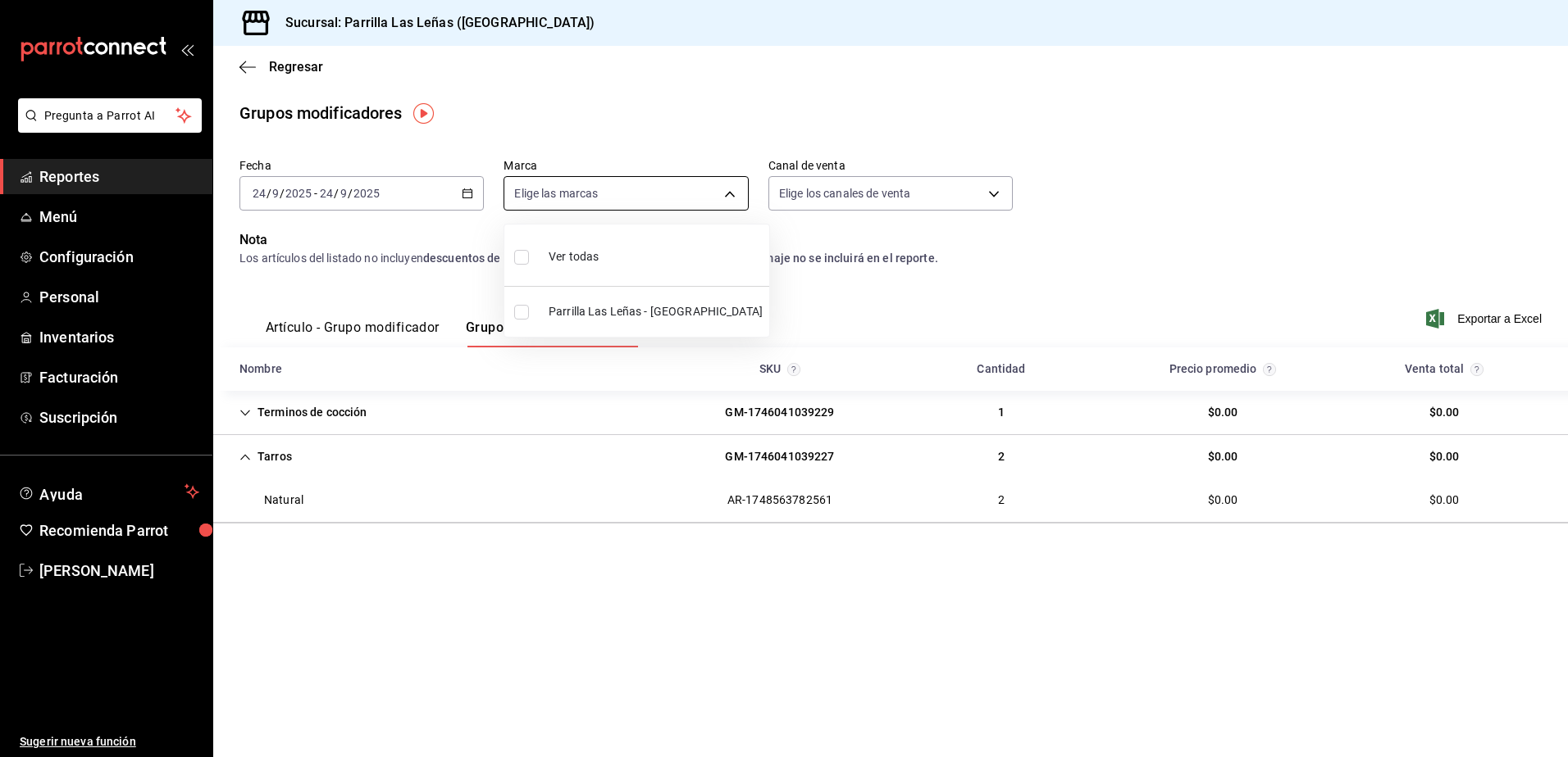
click at [654, 184] on body "Pregunta a Parrot AI Reportes Menú Configuración Personal Inventarios Facturaci…" at bounding box center [784, 378] width 1568 height 757
click at [615, 311] on span "Parrilla Las Leñas - [GEOGRAPHIC_DATA]" at bounding box center [655, 312] width 214 height 17
type input "fdfa05f9-8ea7-4368-ad04-fbd6ae7f73f5"
checkbox input "true"
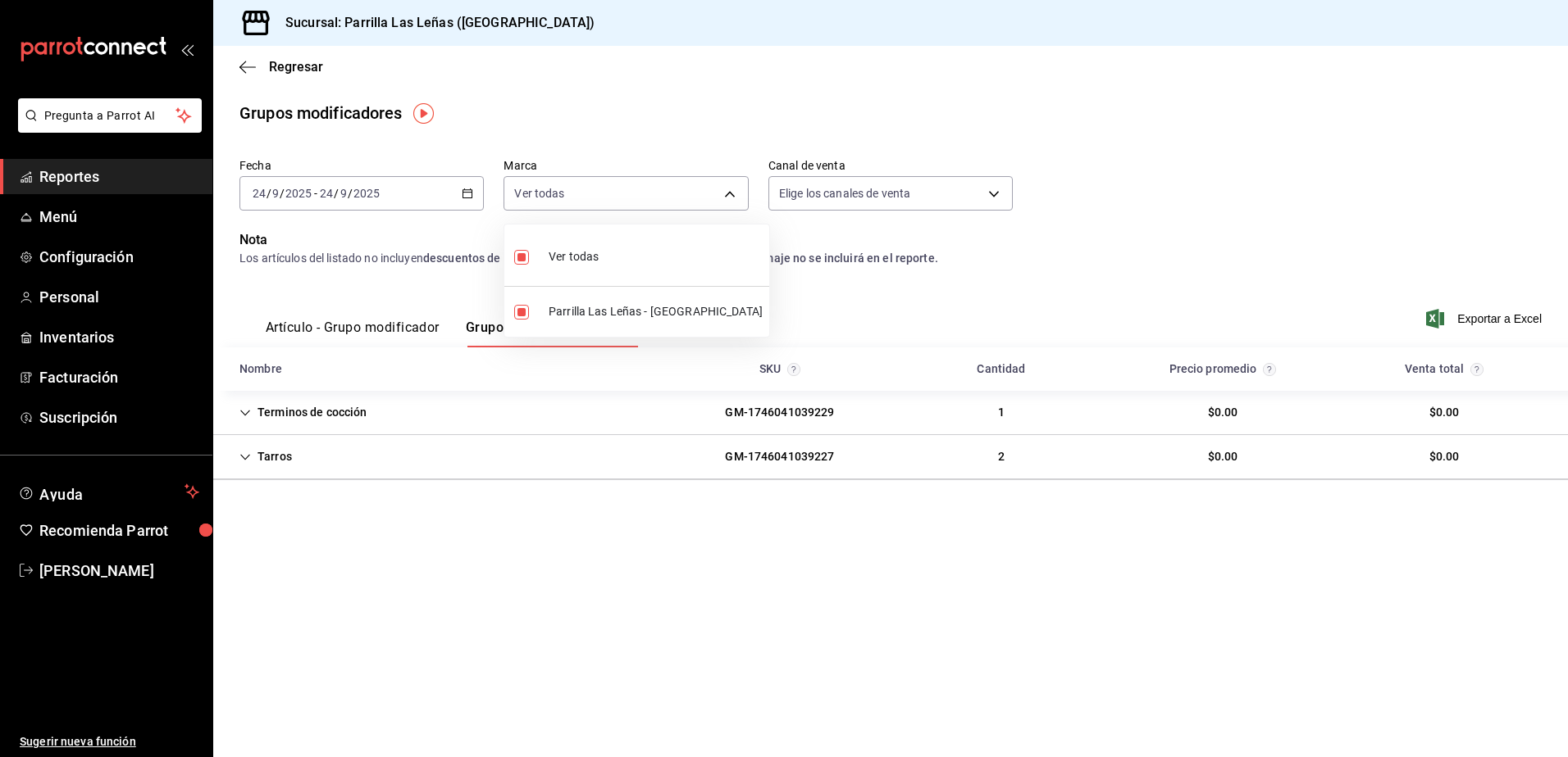
click at [877, 157] on div at bounding box center [784, 378] width 1568 height 757
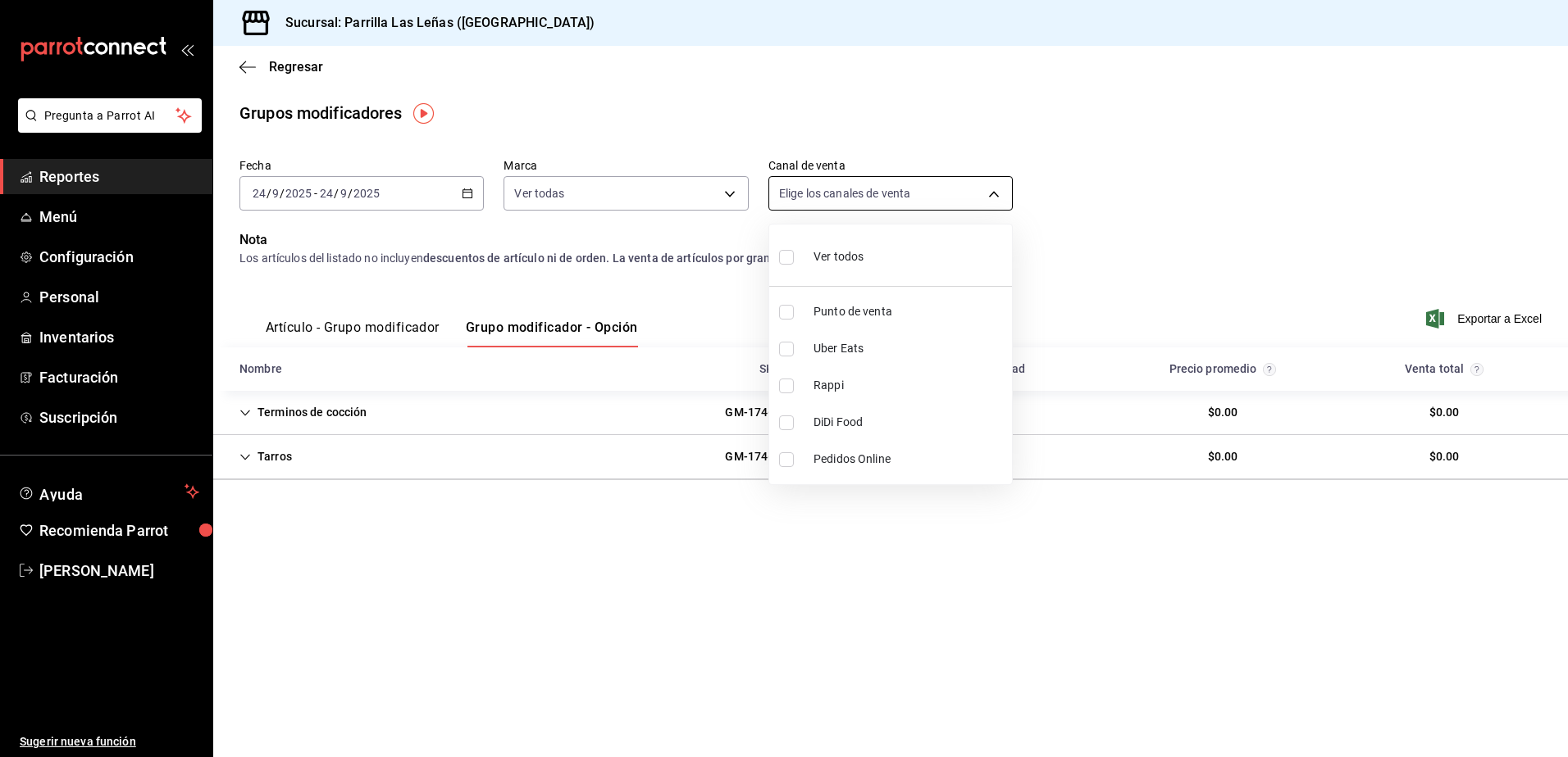
click at [863, 201] on body "Pregunta a Parrot AI Reportes Menú Configuración Personal Inventarios Facturaci…" at bounding box center [784, 378] width 1568 height 757
drag, startPoint x: 865, startPoint y: 193, endPoint x: 851, endPoint y: 206, distance: 19.1
click at [865, 193] on div at bounding box center [784, 378] width 1568 height 757
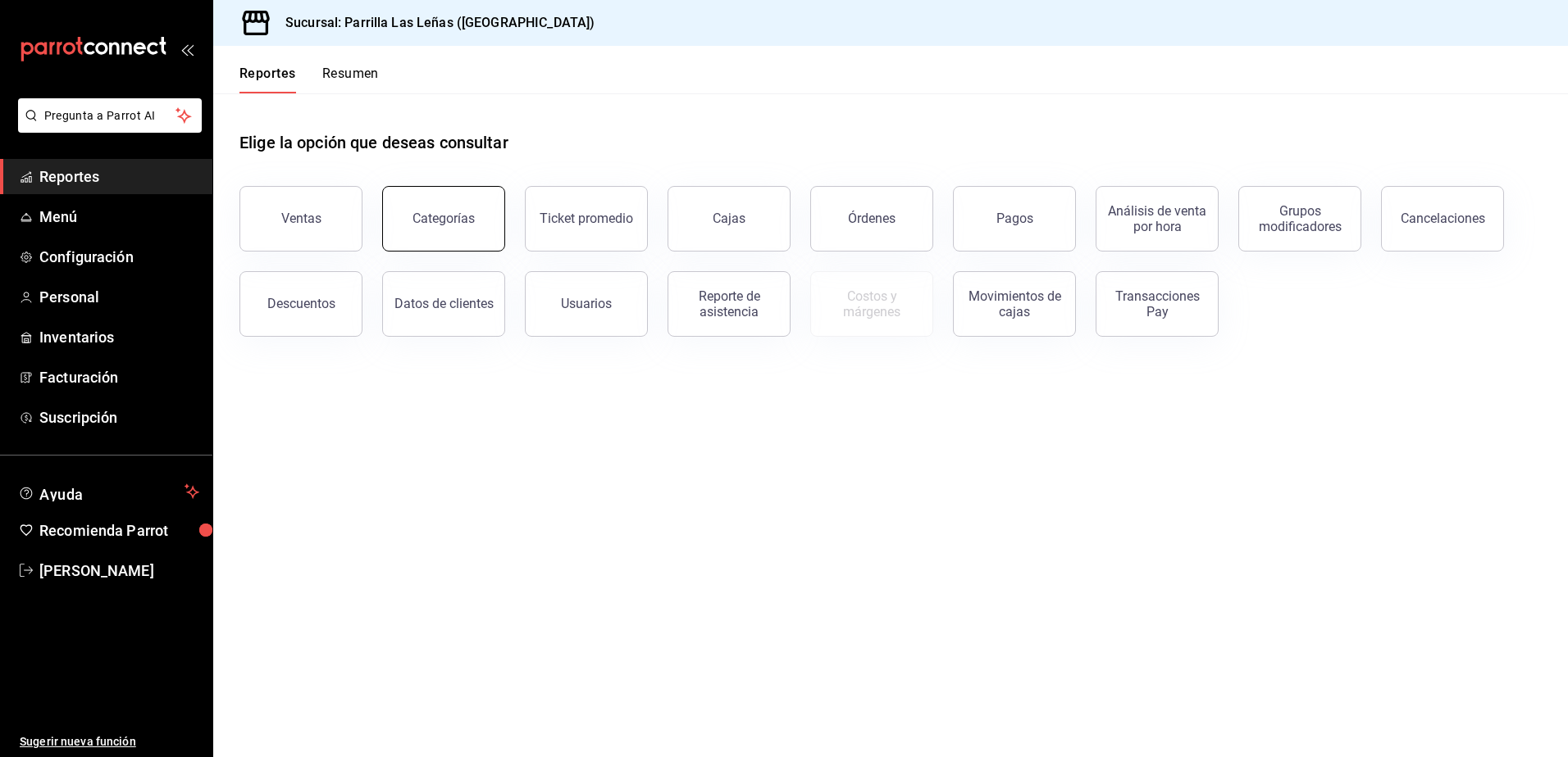
click at [475, 233] on button "Categorías" at bounding box center [443, 218] width 123 height 65
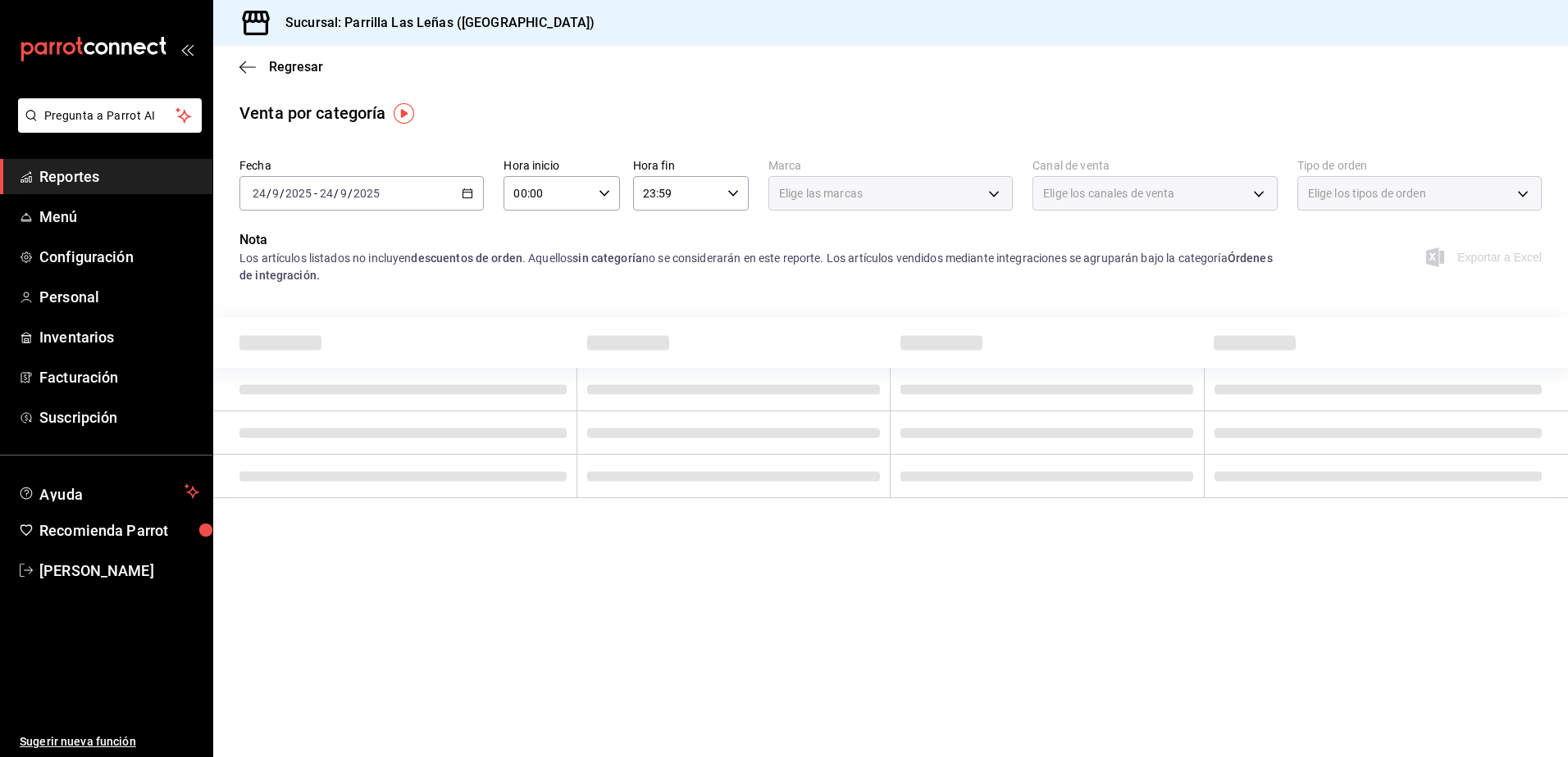
click at [940, 204] on div "Elige las marcas" at bounding box center [889, 192] width 244 height 34
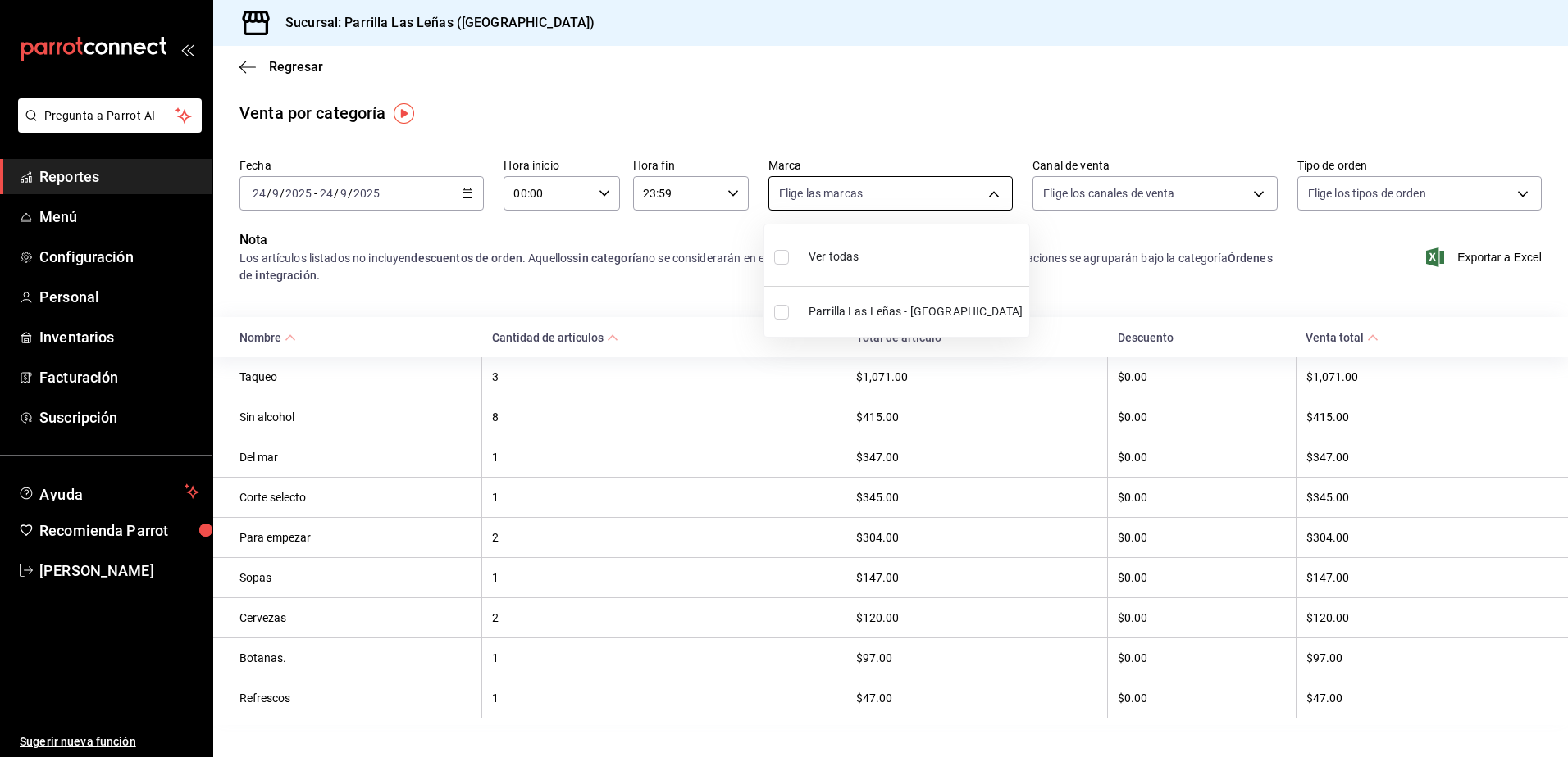
click at [977, 182] on body "Pregunta a Parrot AI Reportes Menú Configuración Personal Inventarios Facturaci…" at bounding box center [784, 378] width 1568 height 757
click at [1255, 196] on div at bounding box center [784, 378] width 1568 height 757
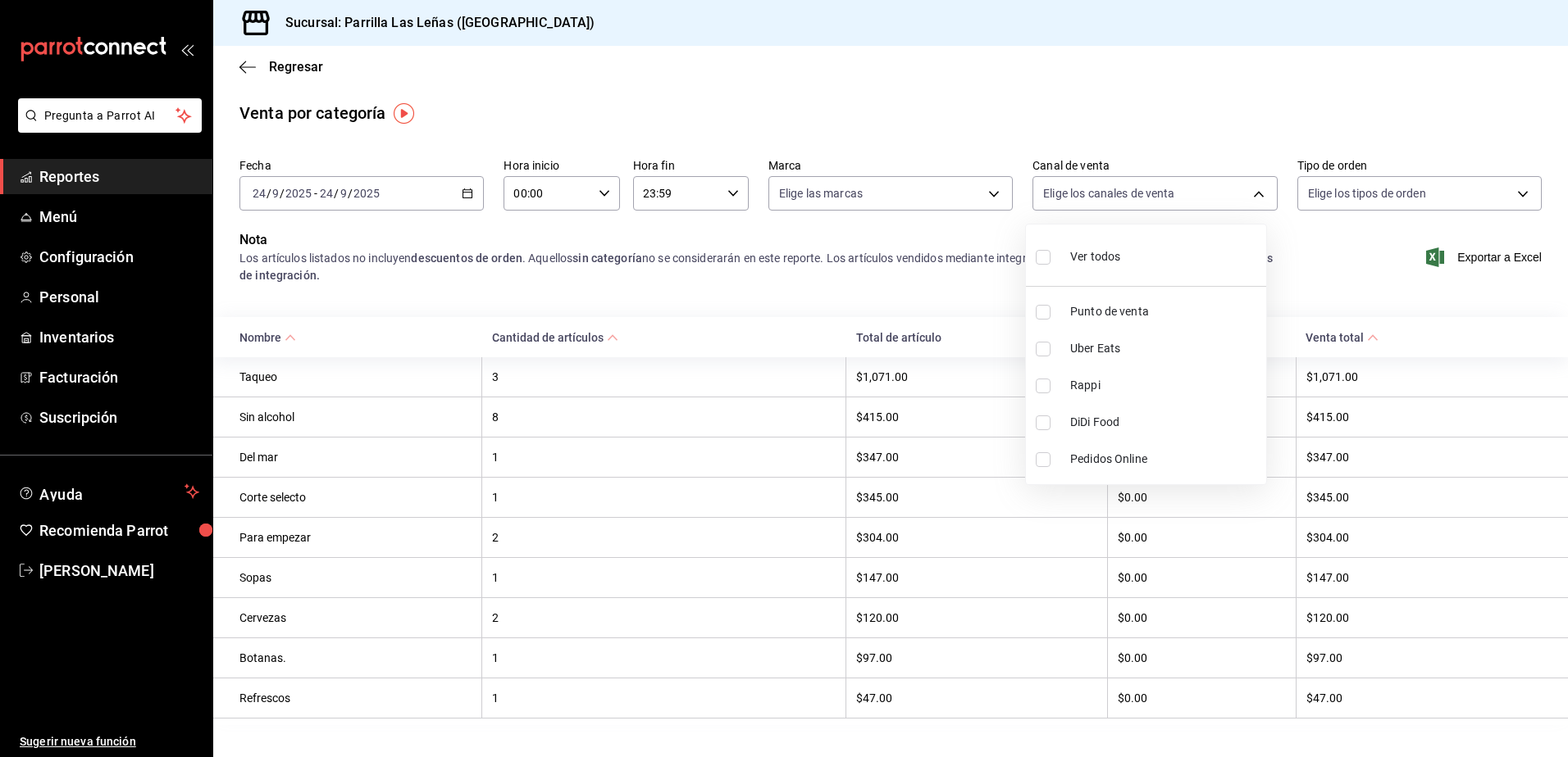
click at [1231, 191] on body "Pregunta a Parrot AI Reportes Menú Configuración Personal Inventarios Facturaci…" at bounding box center [784, 378] width 1568 height 757
drag, startPoint x: 1231, startPoint y: 191, endPoint x: 1254, endPoint y: 189, distance: 23.1
click at [1231, 191] on div at bounding box center [784, 378] width 1568 height 757
click at [1414, 191] on body "Pregunta a Parrot AI Reportes Menú Configuración Personal Inventarios Facturaci…" at bounding box center [784, 378] width 1568 height 757
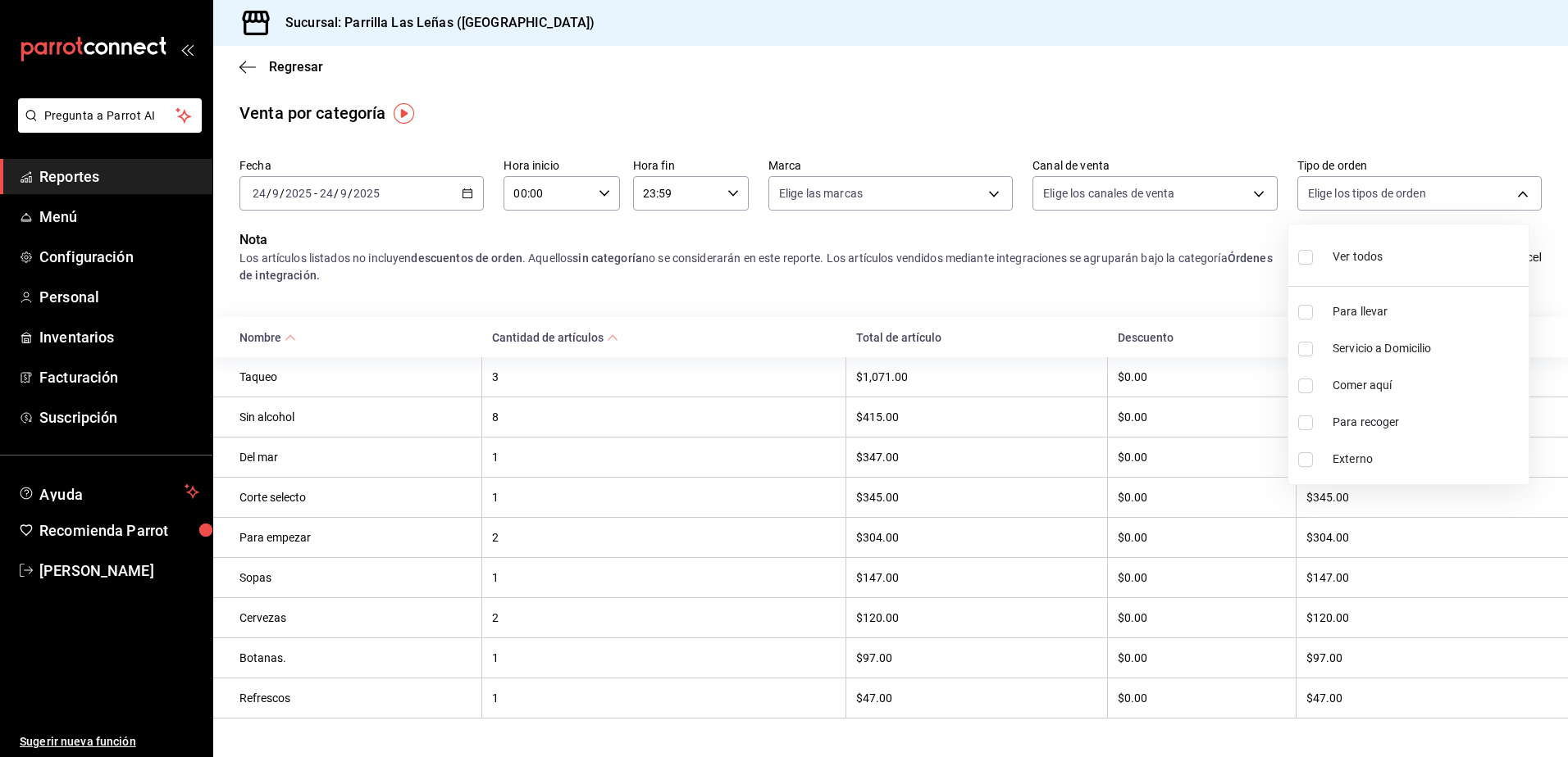
click at [1414, 191] on div at bounding box center [784, 378] width 1568 height 757
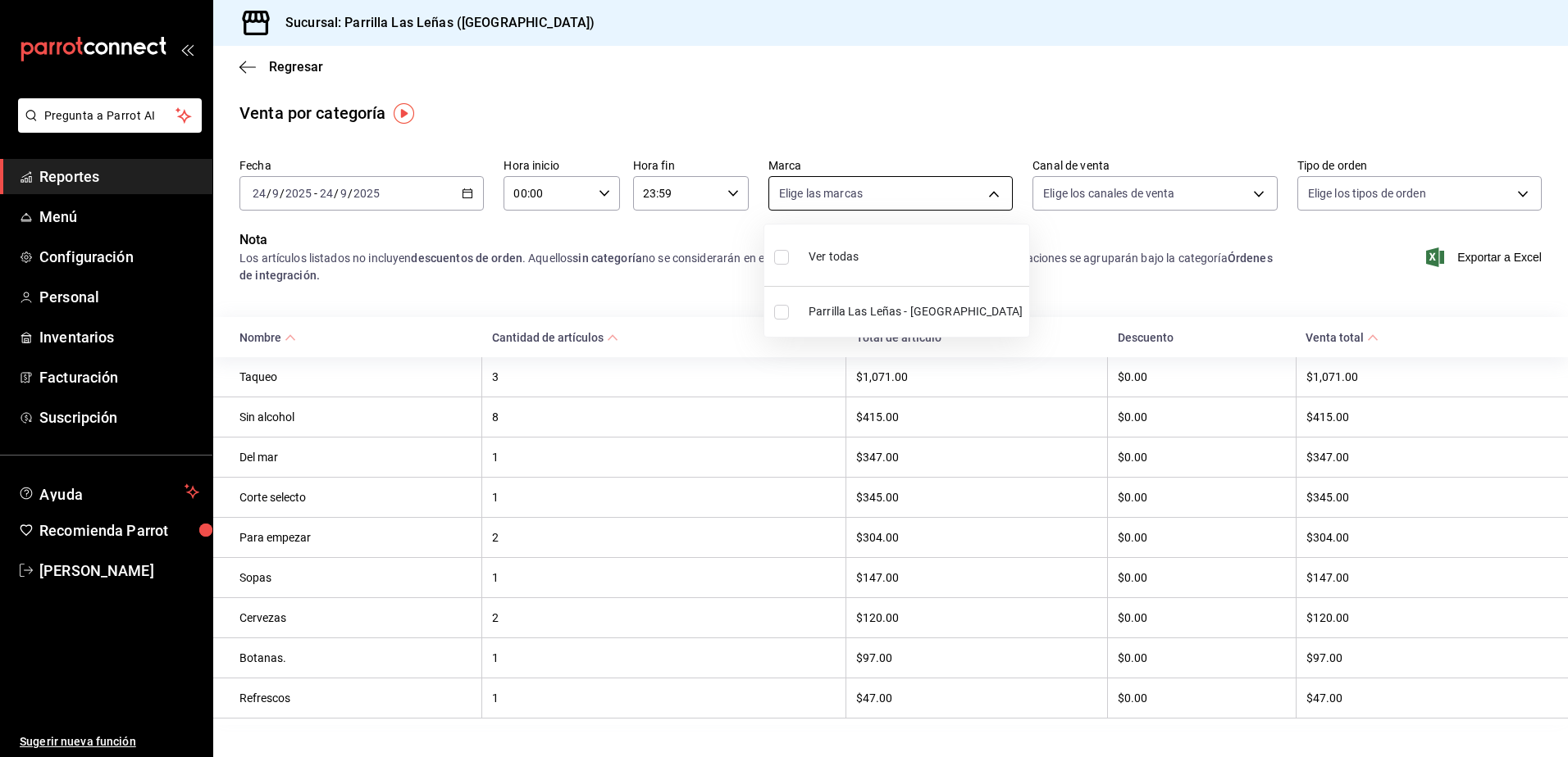
click at [795, 181] on body "Pregunta a Parrot AI Reportes Menú Configuración Personal Inventarios Facturaci…" at bounding box center [784, 378] width 1568 height 757
click at [795, 181] on div at bounding box center [784, 378] width 1568 height 757
click at [792, 184] on body "Pregunta a Parrot AI Reportes Menú Configuración Personal Inventarios Facturaci…" at bounding box center [784, 378] width 1568 height 757
click at [580, 284] on div at bounding box center [784, 378] width 1568 height 757
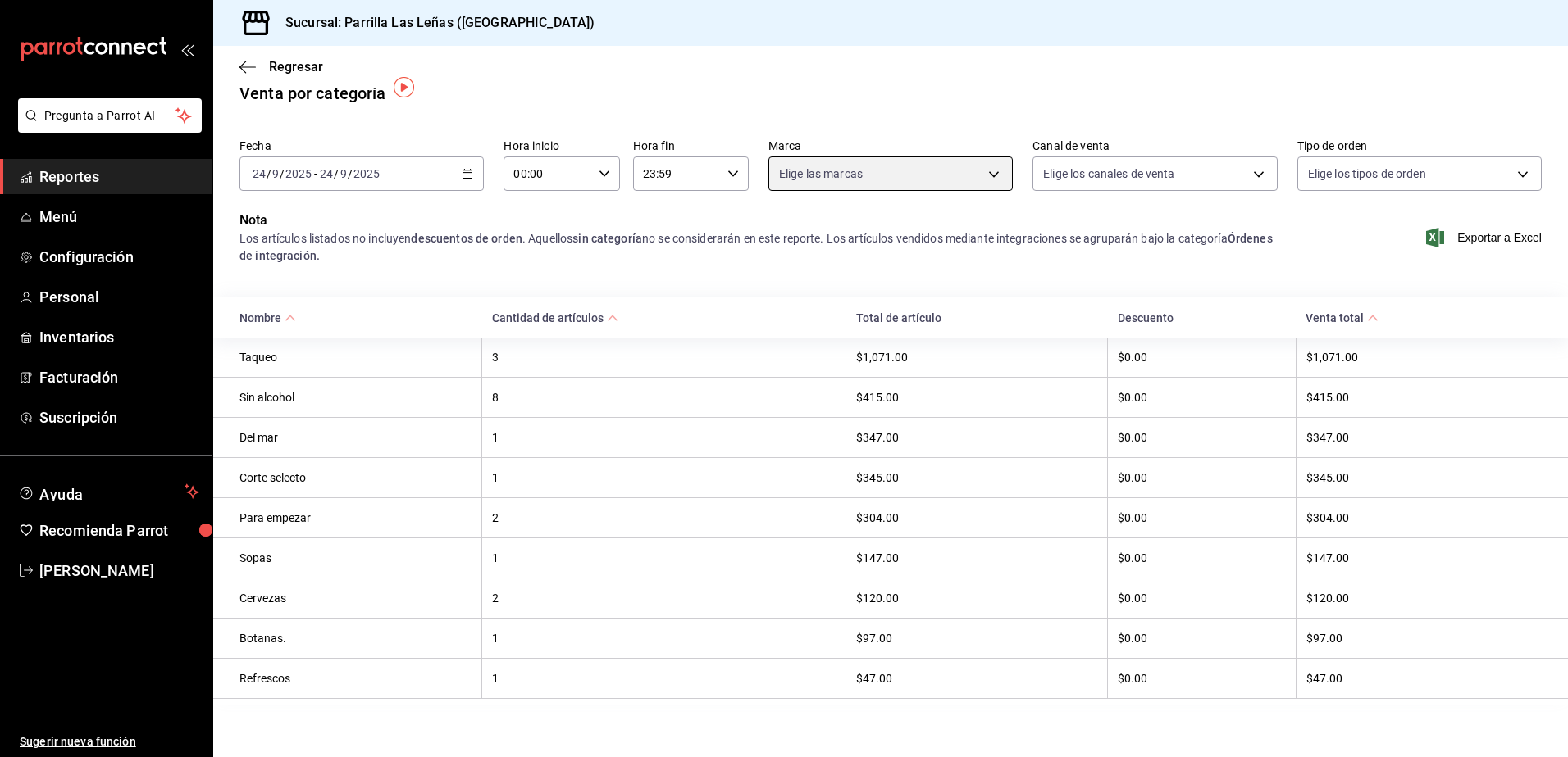
scroll to position [29, 0]
click at [286, 585] on th "Cervezas" at bounding box center [347, 598] width 269 height 40
click at [257, 677] on div "Refrescos" at bounding box center [355, 677] width 232 height 13
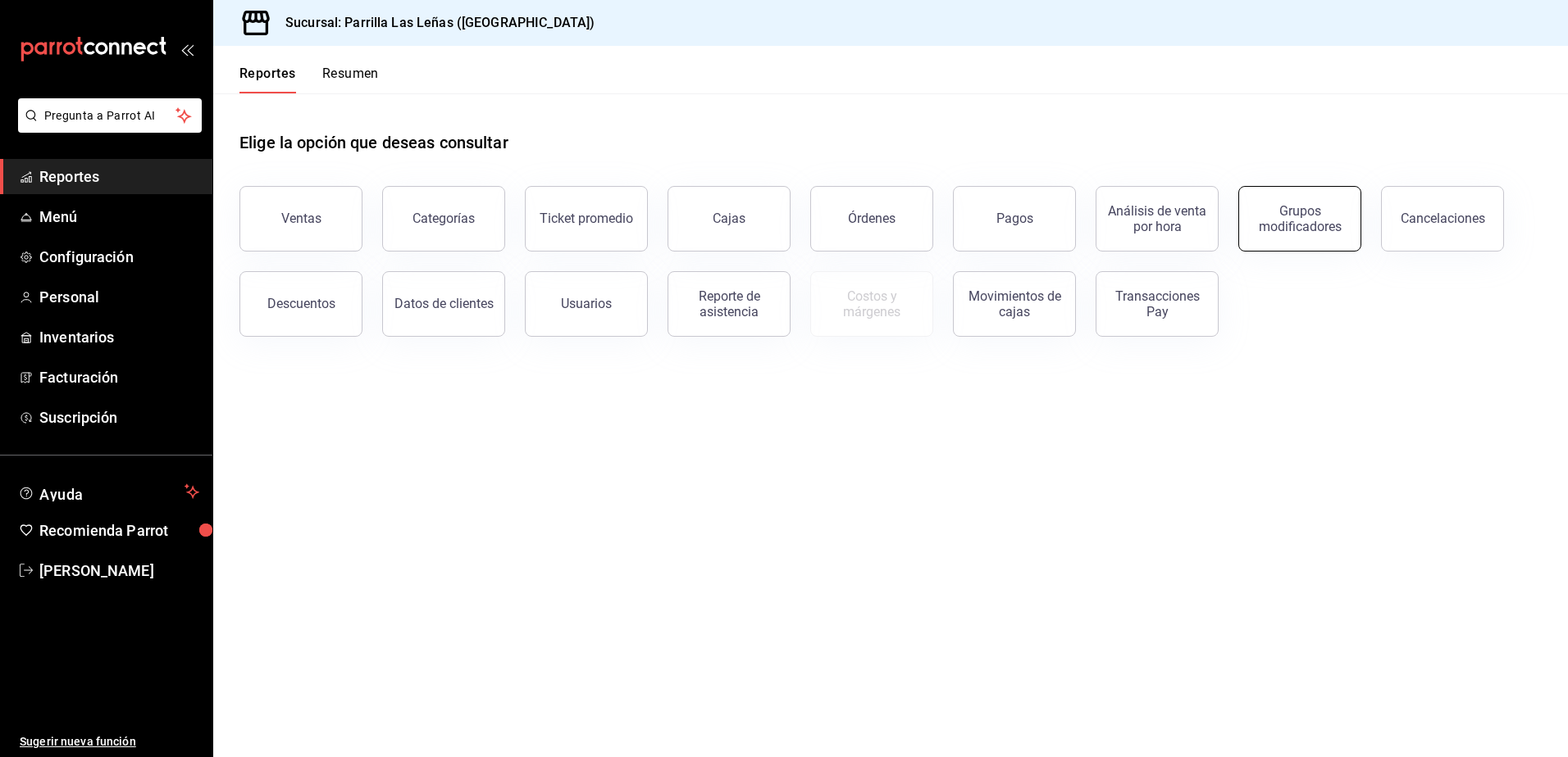
click at [1274, 235] on button "Grupos modificadores" at bounding box center [1300, 218] width 123 height 65
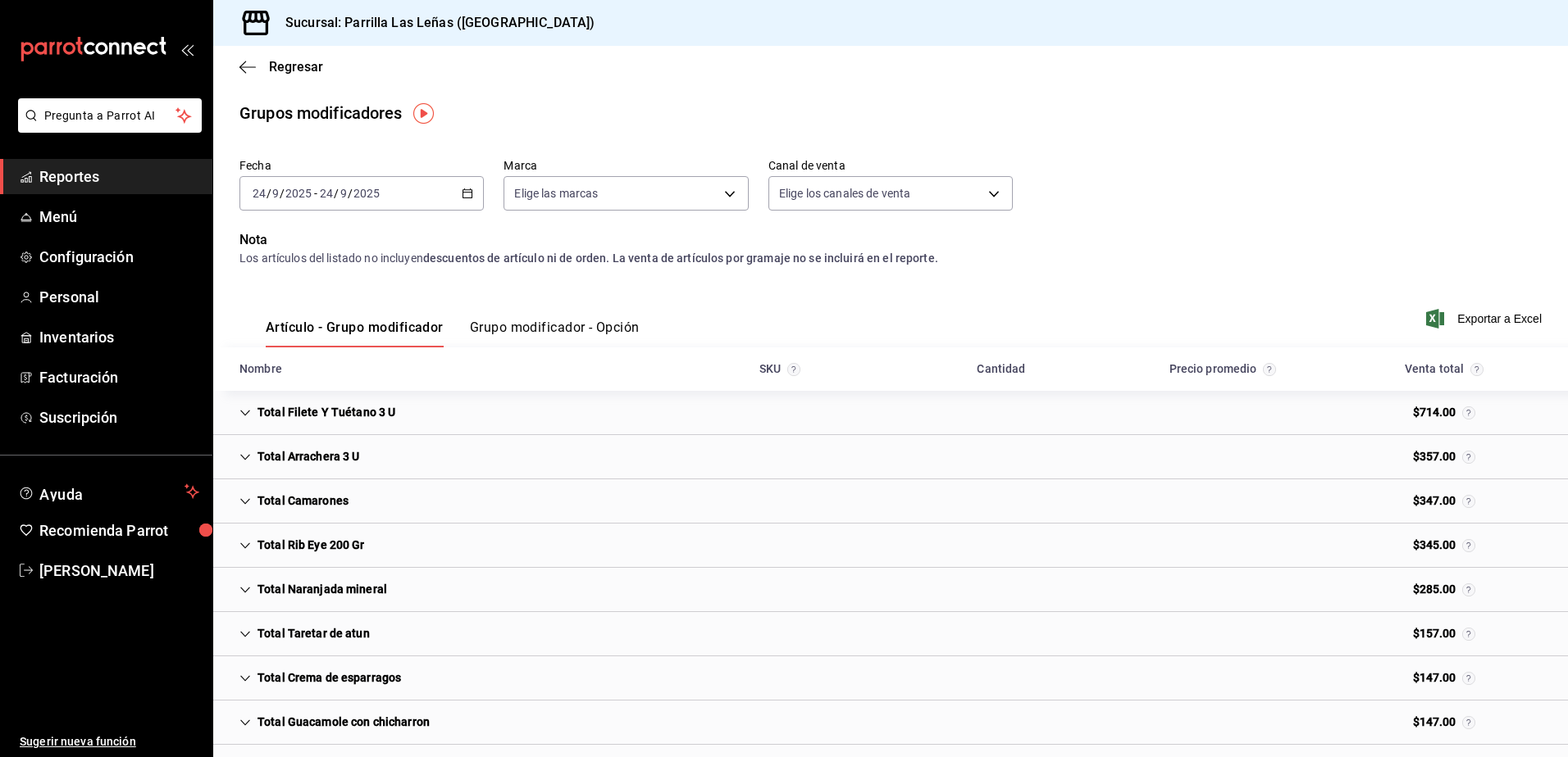
click at [571, 327] on button "Grupo modificador - Opción" at bounding box center [554, 333] width 170 height 28
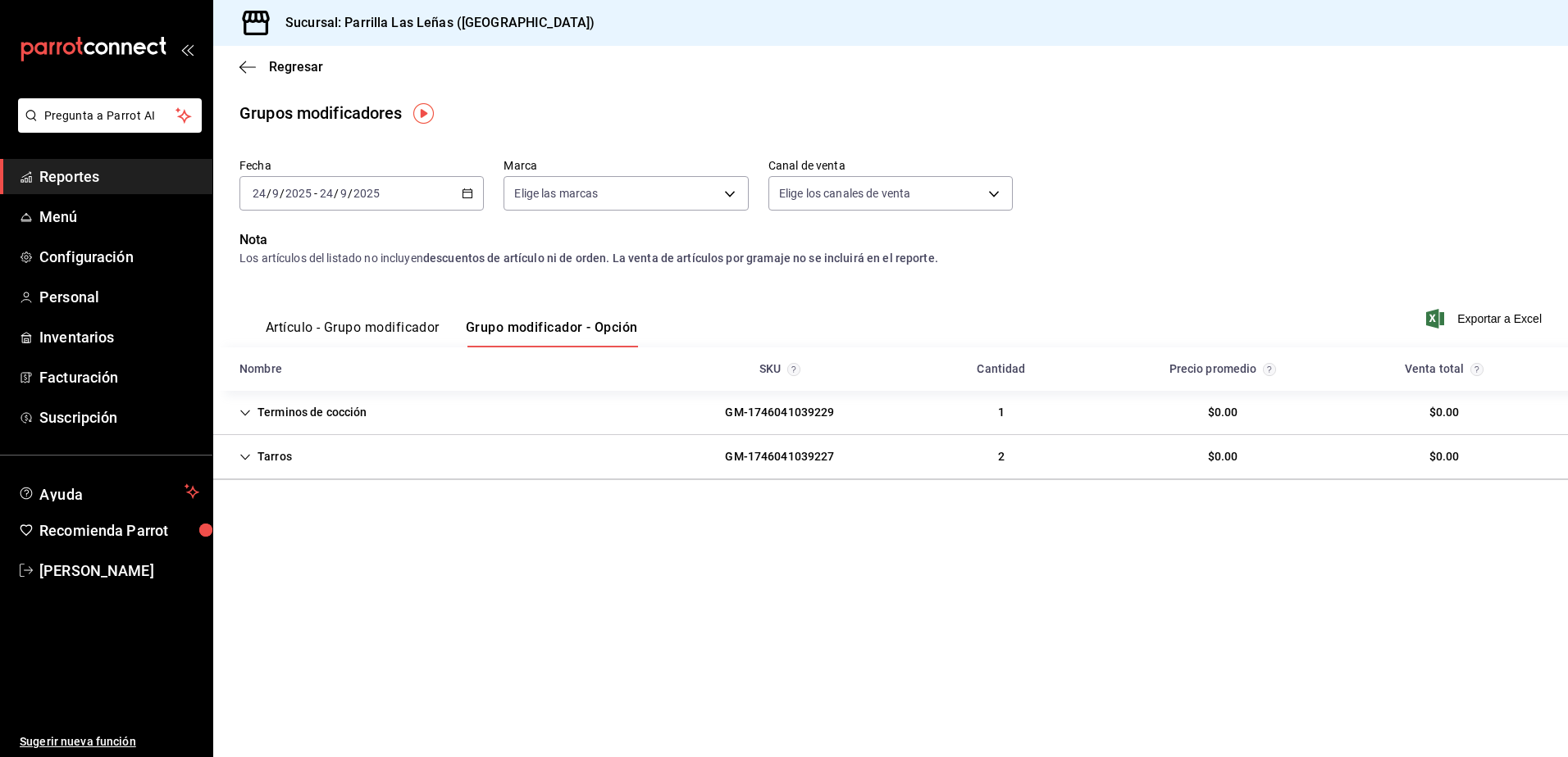
click at [258, 457] on div "Tarros" at bounding box center [265, 457] width 79 height 30
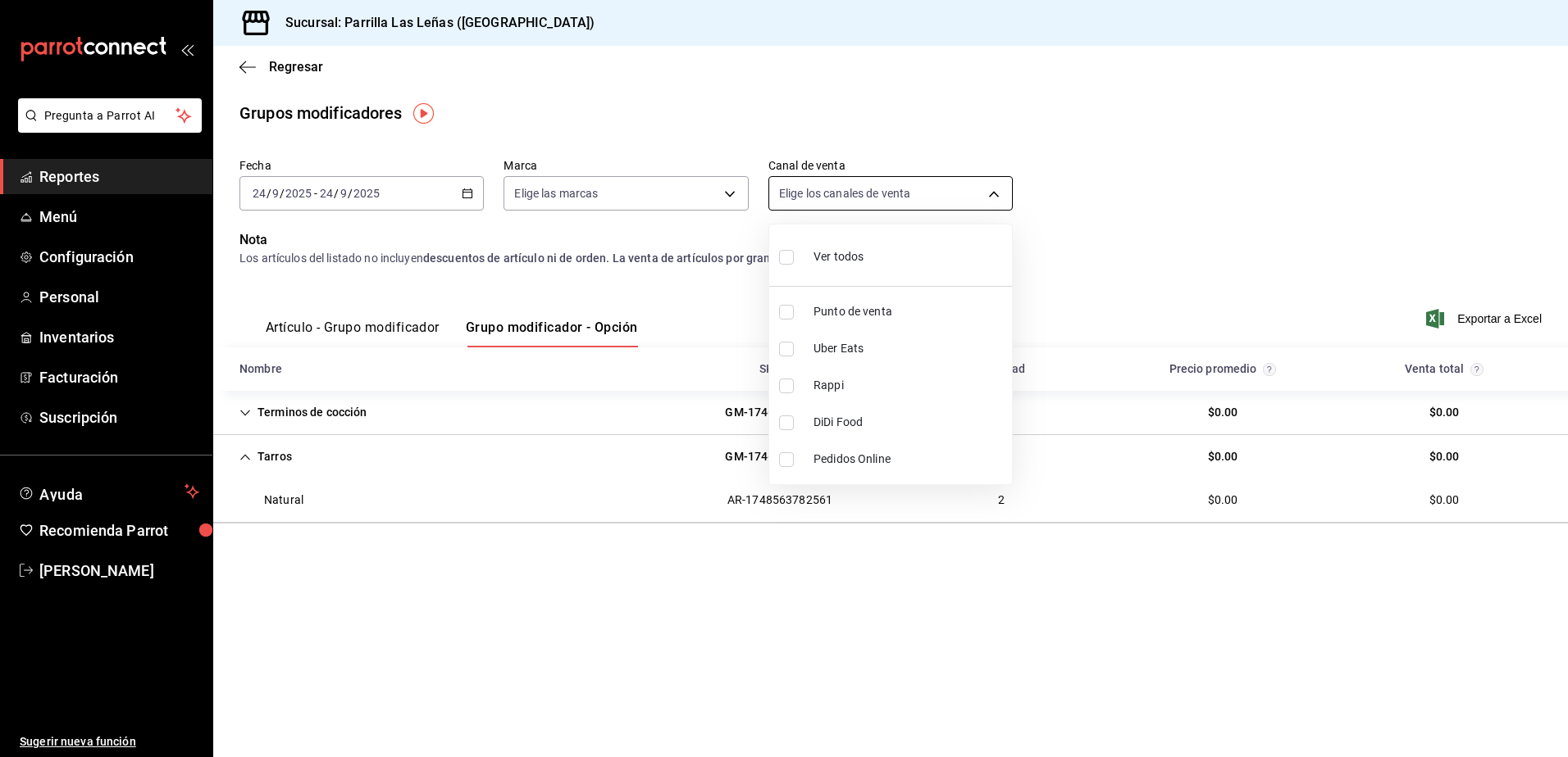
click at [929, 191] on body "Pregunta a Parrot AI Reportes Menú Configuración Personal Inventarios Facturaci…" at bounding box center [784, 378] width 1568 height 757
drag, startPoint x: 956, startPoint y: 143, endPoint x: 949, endPoint y: 155, distance: 13.9
click at [955, 145] on div at bounding box center [784, 378] width 1568 height 757
click at [600, 170] on div "Elige las marcas" at bounding box center [625, 190] width 244 height 41
click at [601, 188] on body "Pregunta a Parrot AI Reportes Menú Configuración Personal Inventarios Facturaci…" at bounding box center [784, 378] width 1568 height 757
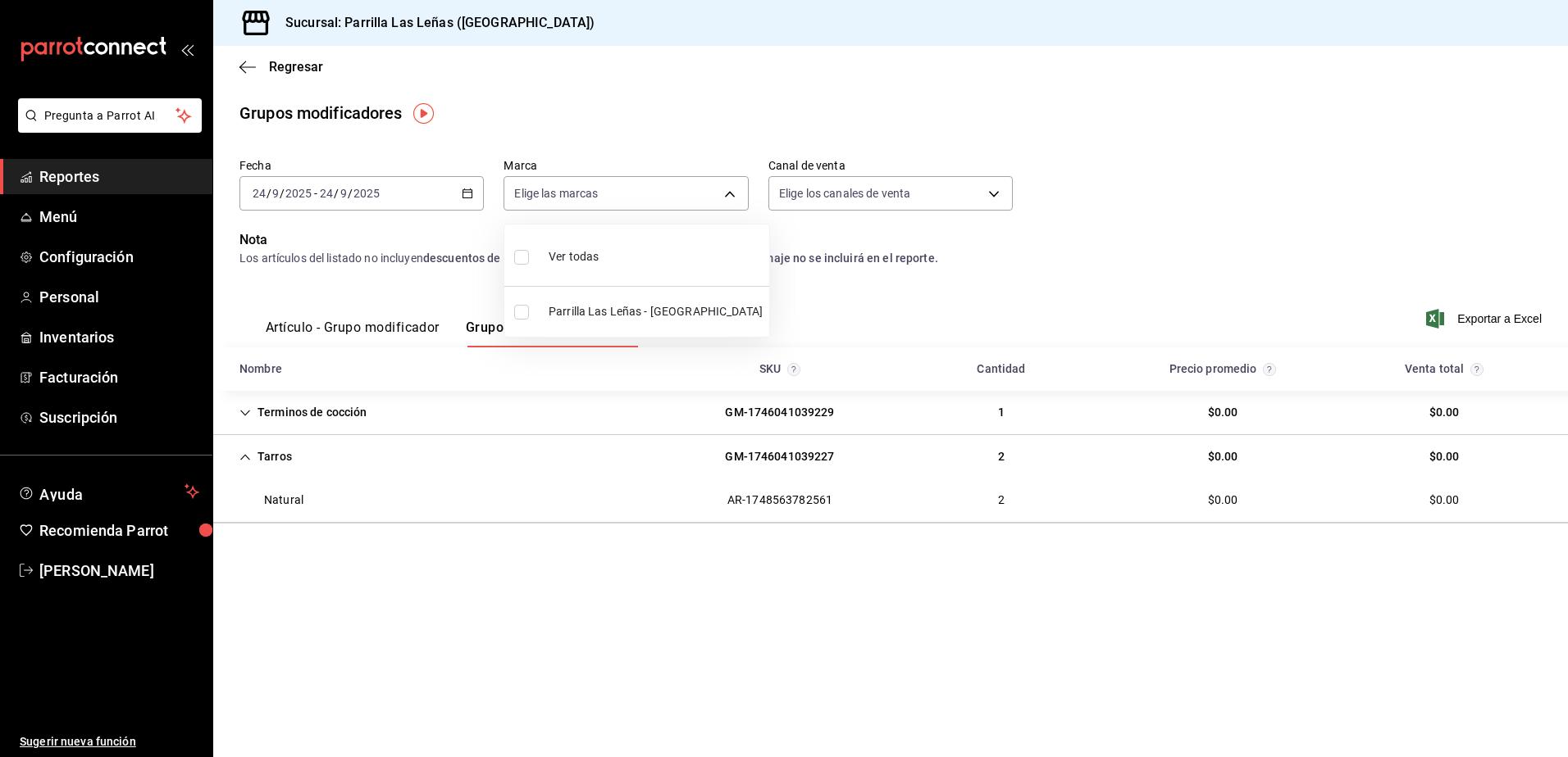
click at [594, 257] on span "Ver todas" at bounding box center [573, 258] width 50 height 17
type input "fdfa05f9-8ea7-4368-ad04-fbd6ae7f73f5"
checkbox input "true"
click at [463, 266] on div at bounding box center [784, 378] width 1568 height 757
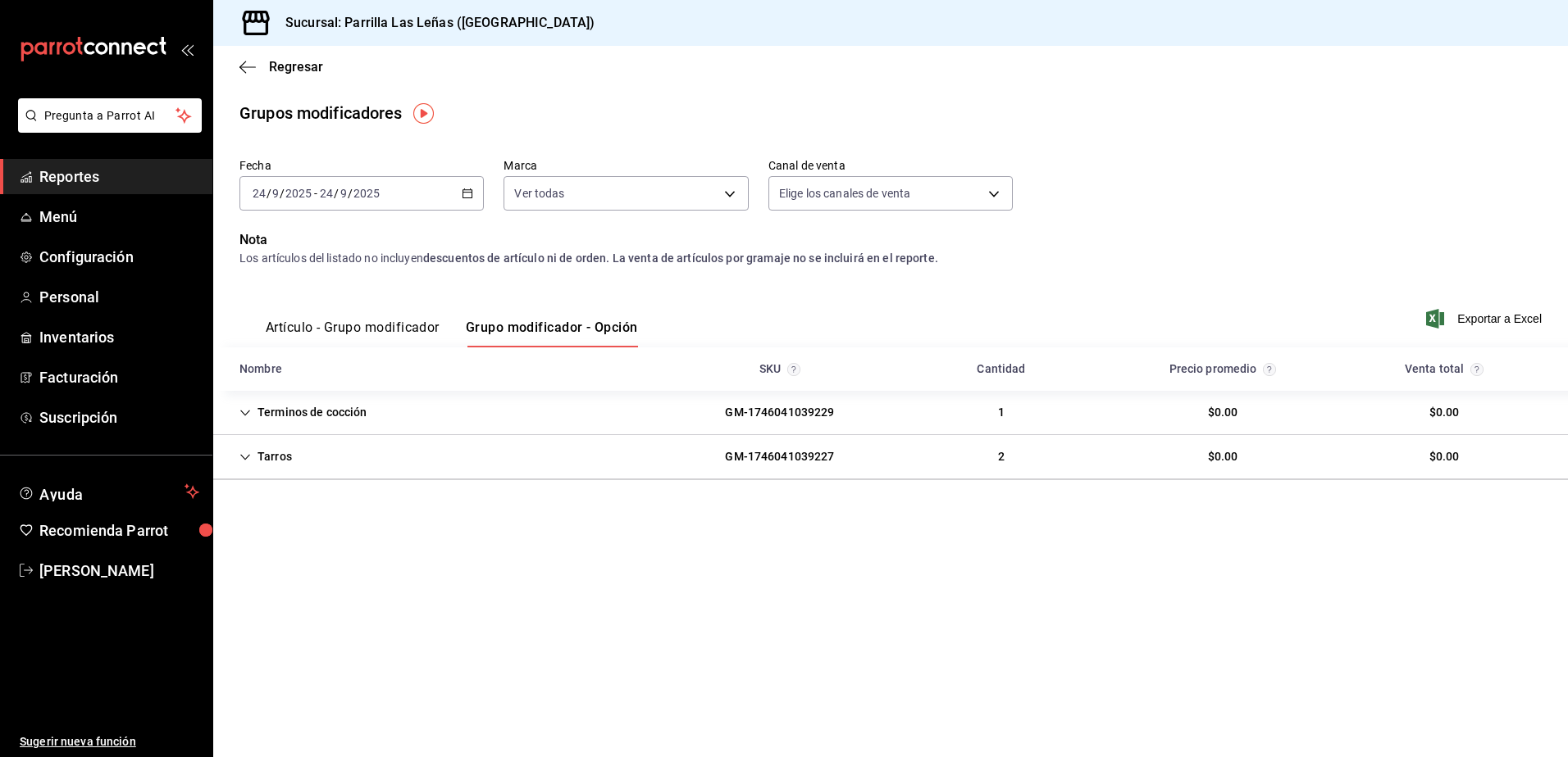
drag, startPoint x: 425, startPoint y: 103, endPoint x: 406, endPoint y: 110, distance: 20.2
click at [422, 103] on img "button" at bounding box center [423, 113] width 20 height 20
click at [390, 77] on div "Regresar" at bounding box center [889, 66] width 1354 height 42
drag, startPoint x: 260, startPoint y: 52, endPoint x: 249, endPoint y: 55, distance: 11.4
click at [257, 52] on div "Regresar" at bounding box center [889, 66] width 1354 height 42
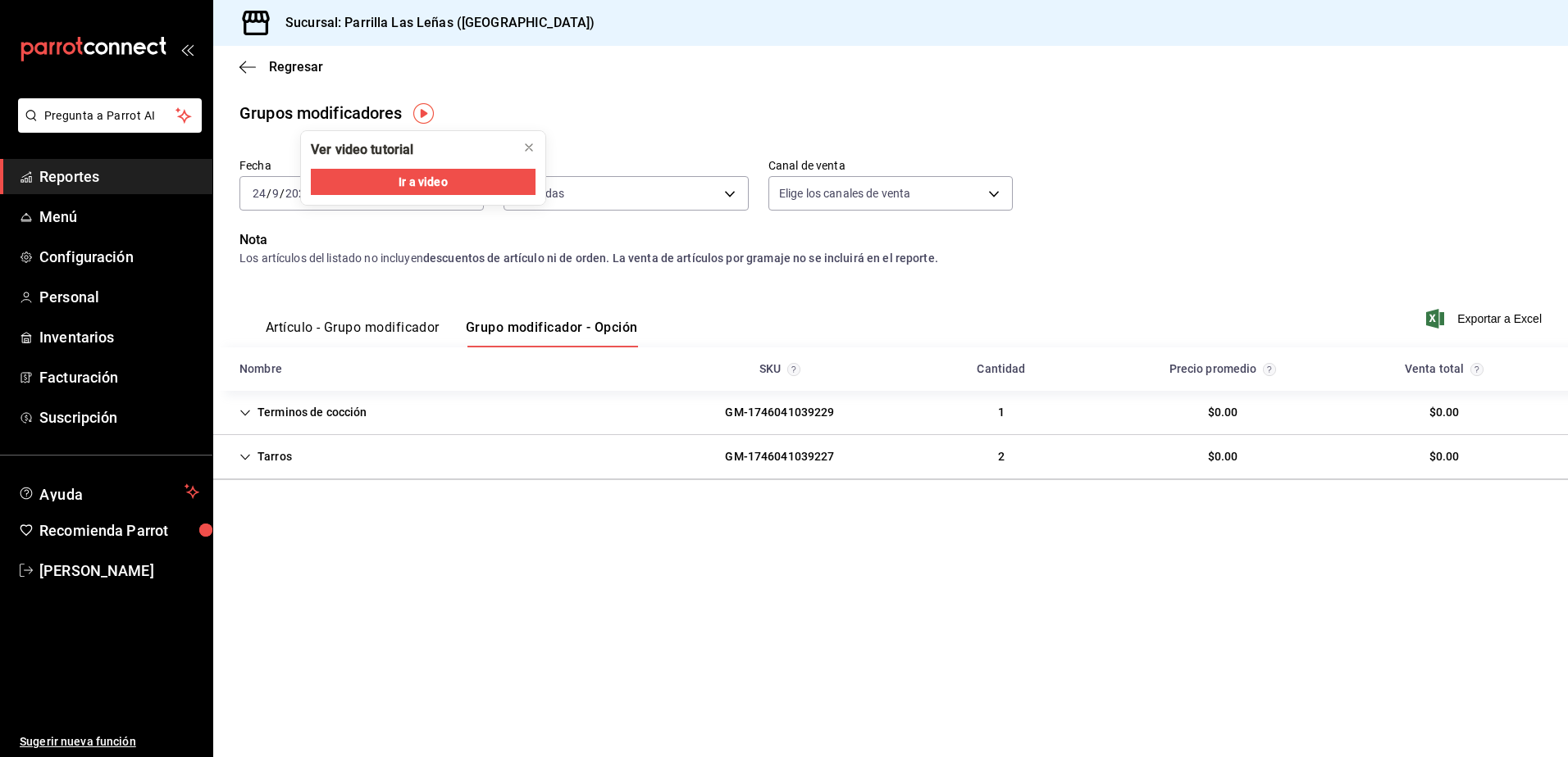
click at [234, 67] on div "Regresar" at bounding box center [889, 66] width 1354 height 42
click at [535, 148] on icon "close" at bounding box center [528, 147] width 13 height 13
click at [245, 72] on icon "button" at bounding box center [242, 66] width 7 height 13
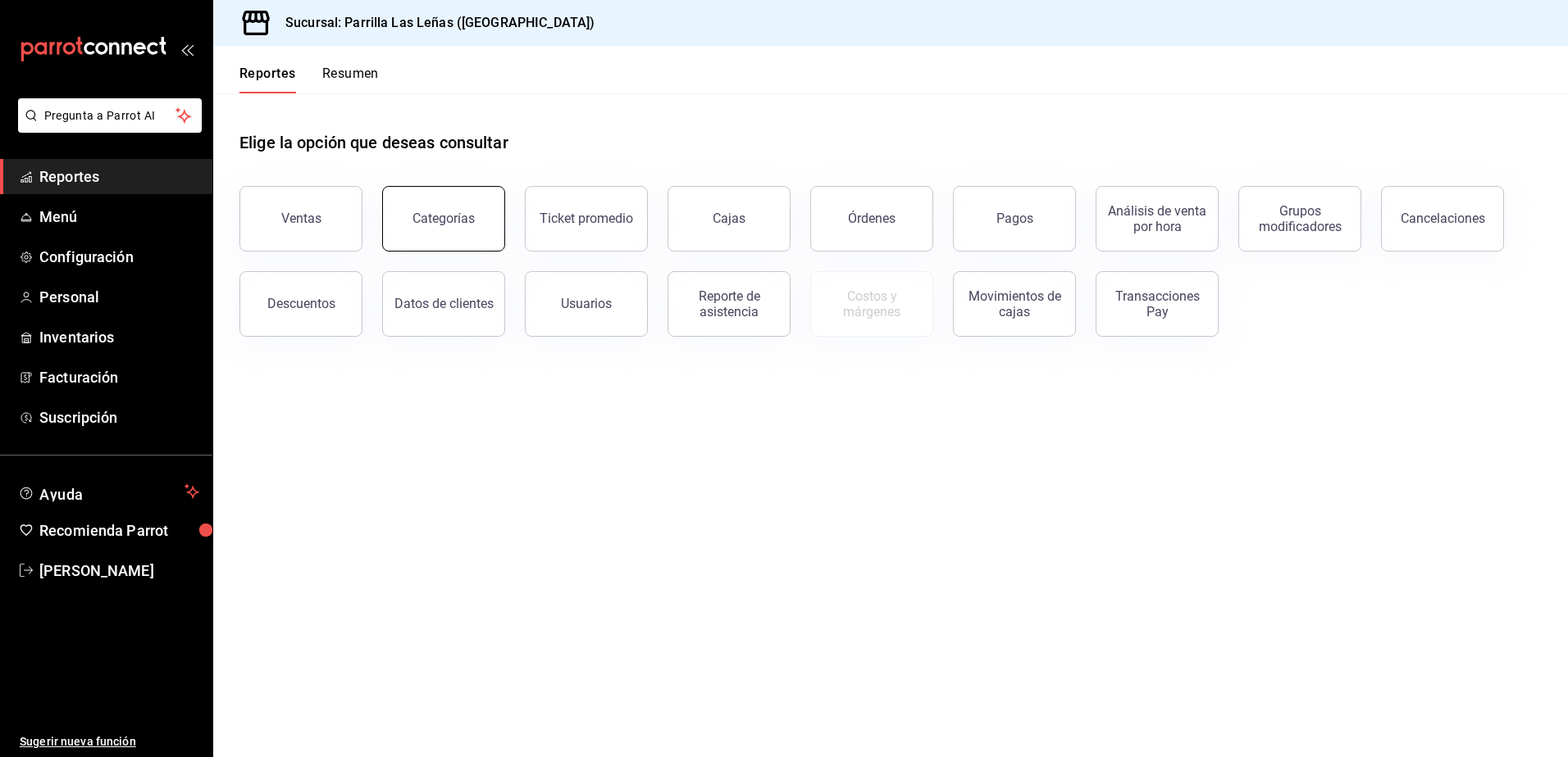
click at [499, 205] on button "Categorías" at bounding box center [443, 218] width 123 height 65
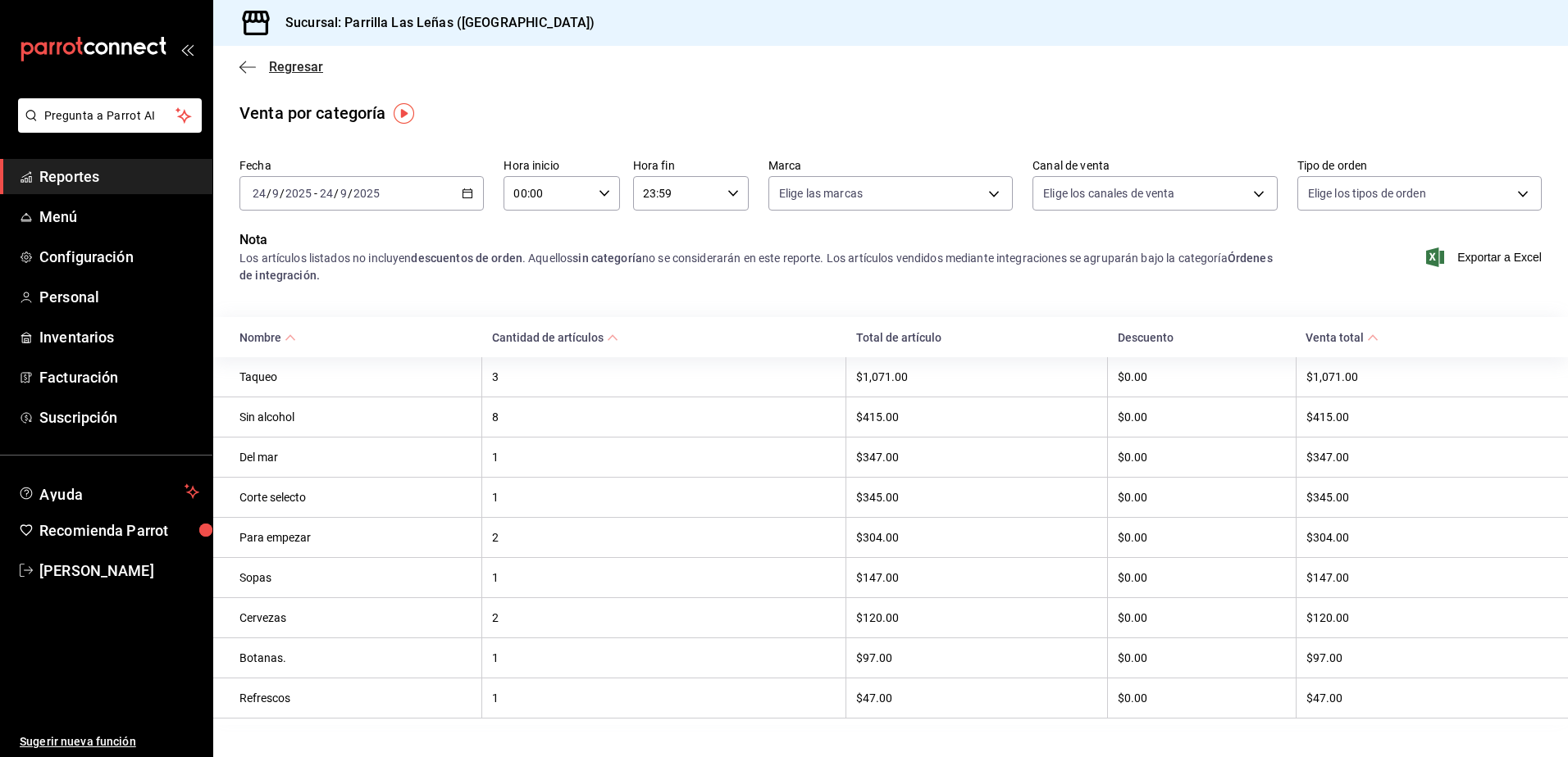
click at [306, 59] on span "Regresar" at bounding box center [296, 67] width 54 height 16
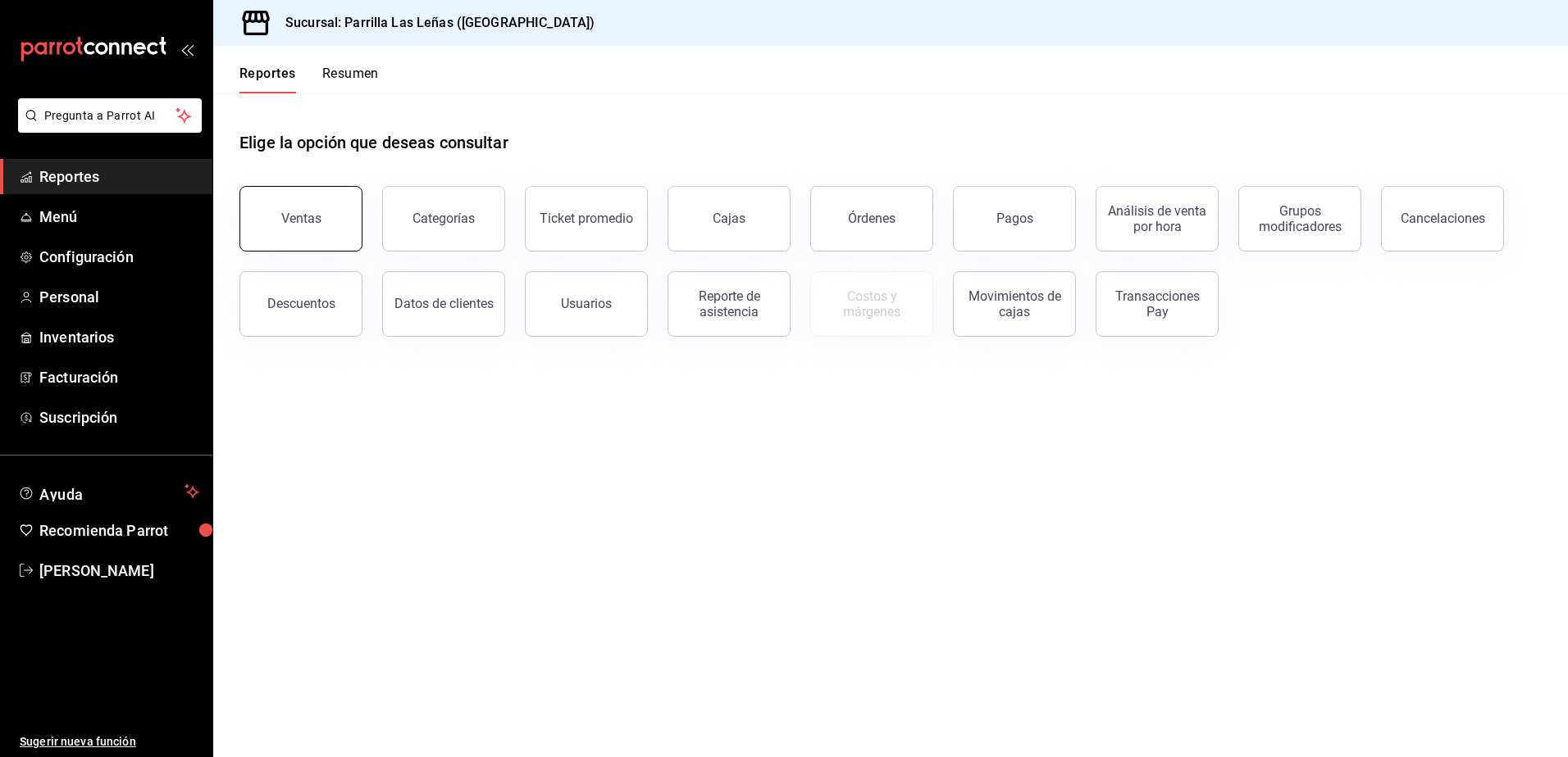
click at [274, 238] on button "Ventas" at bounding box center [300, 218] width 123 height 65
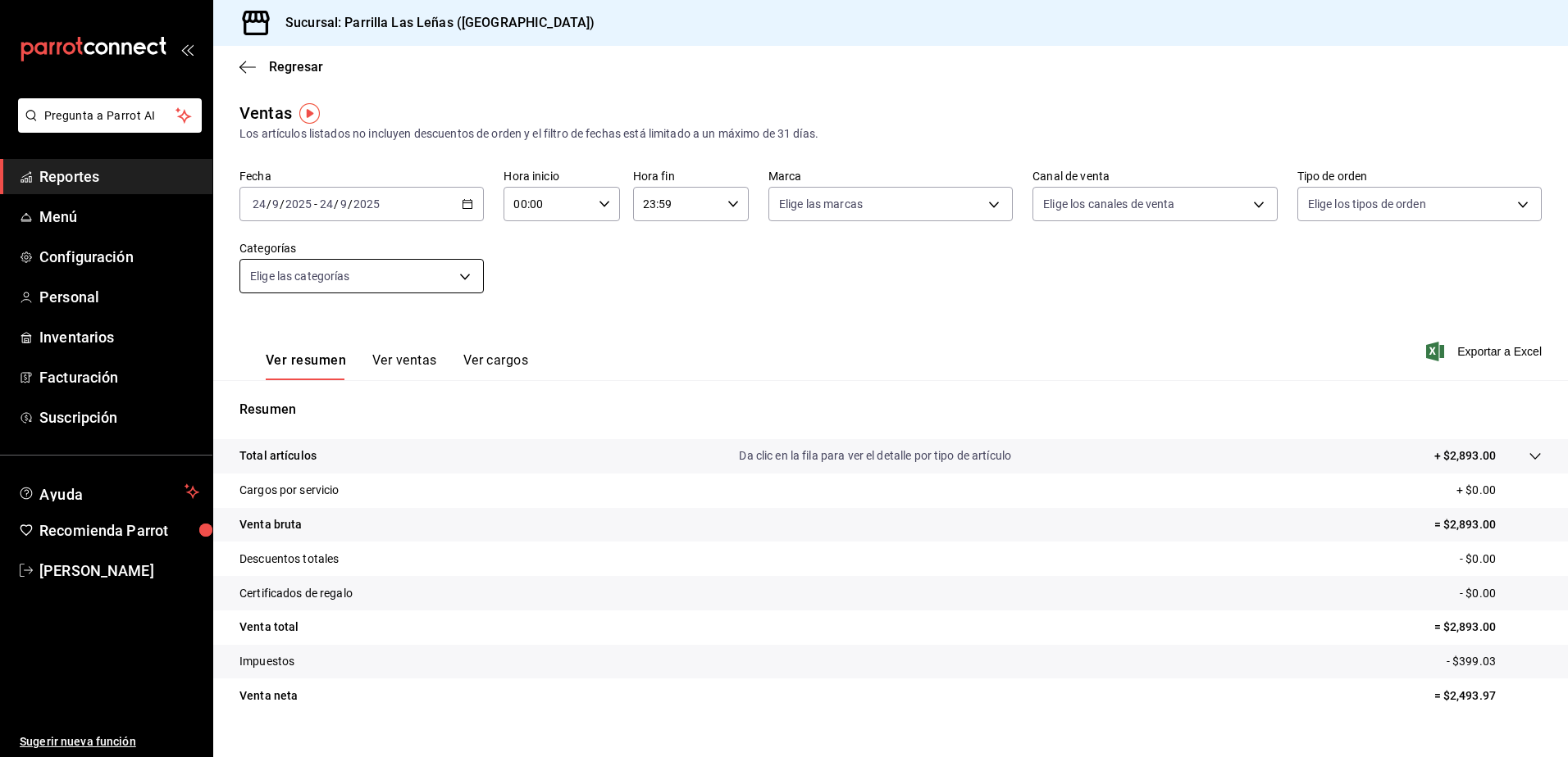
click at [390, 269] on body "Pregunta a Parrot AI Reportes Menú Configuración Personal Inventarios Facturaci…" at bounding box center [784, 378] width 1568 height 757
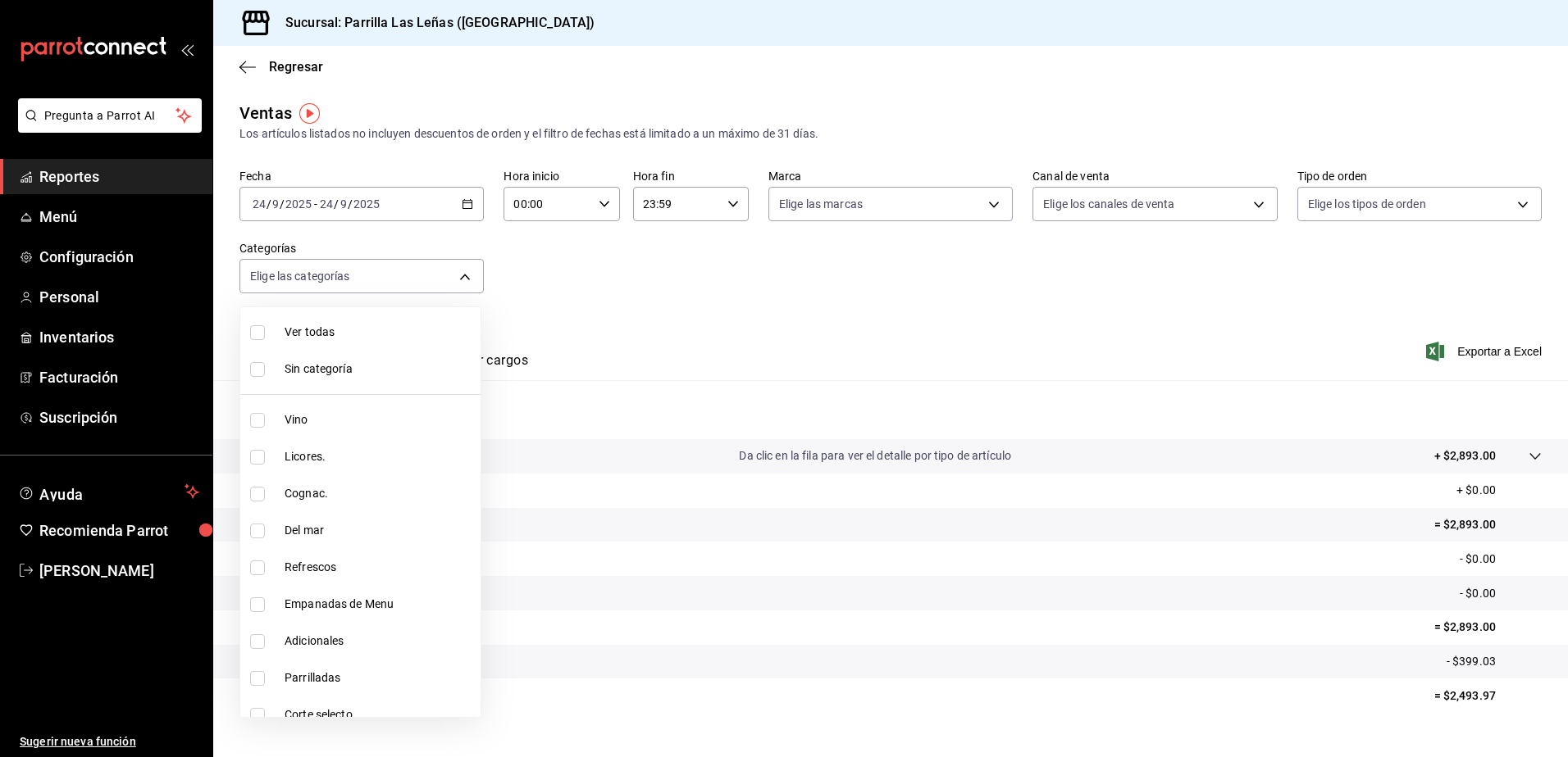
click at [620, 231] on div at bounding box center [784, 378] width 1568 height 757
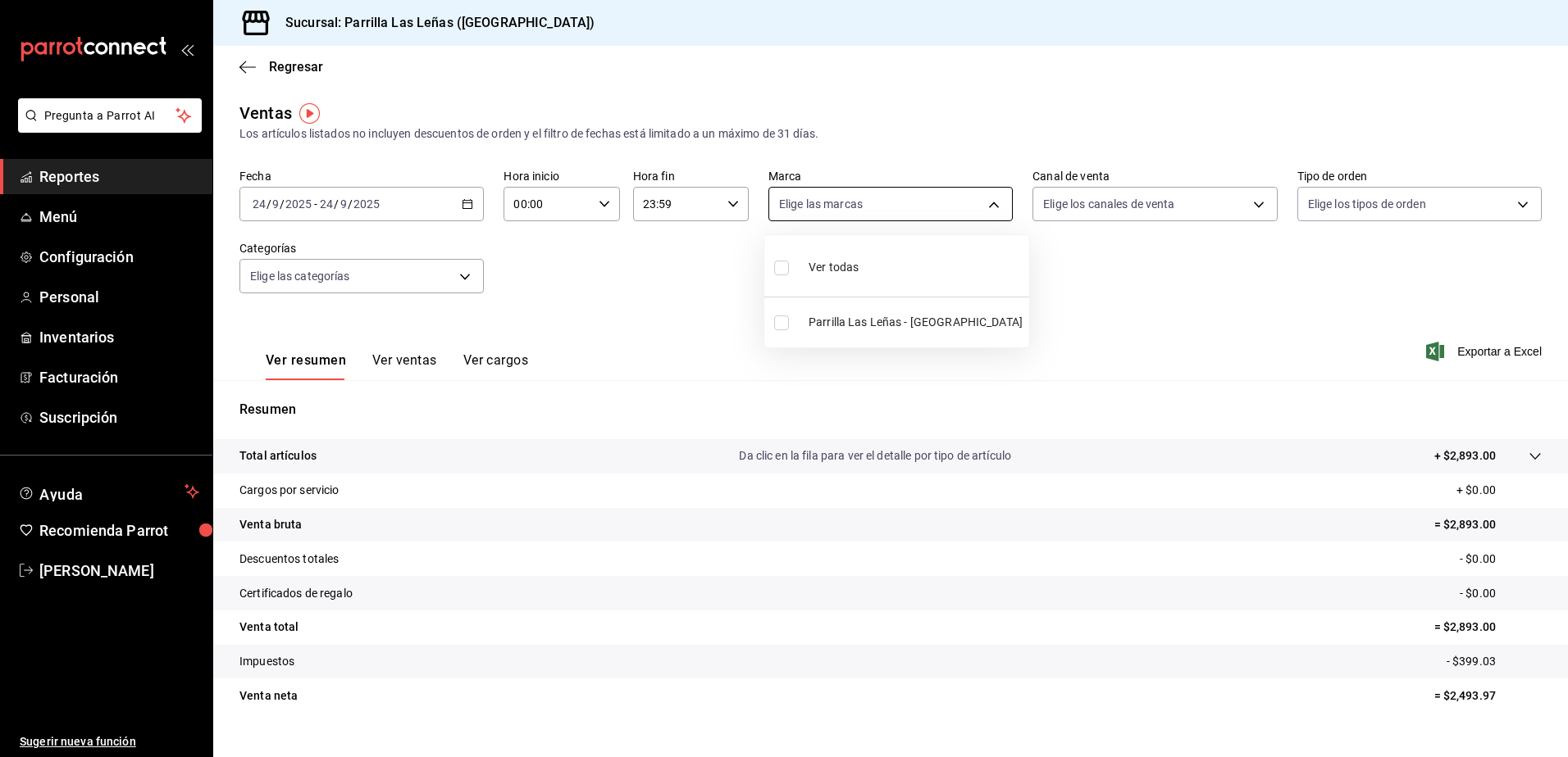
click at [924, 194] on body "Pregunta a Parrot AI Reportes Menú Configuración Personal Inventarios Facturaci…" at bounding box center [784, 378] width 1568 height 757
click at [924, 194] on div at bounding box center [784, 378] width 1568 height 757
click at [1103, 210] on body "Pregunta a Parrot AI Reportes Menú Configuración Personal Inventarios Facturaci…" at bounding box center [784, 378] width 1568 height 757
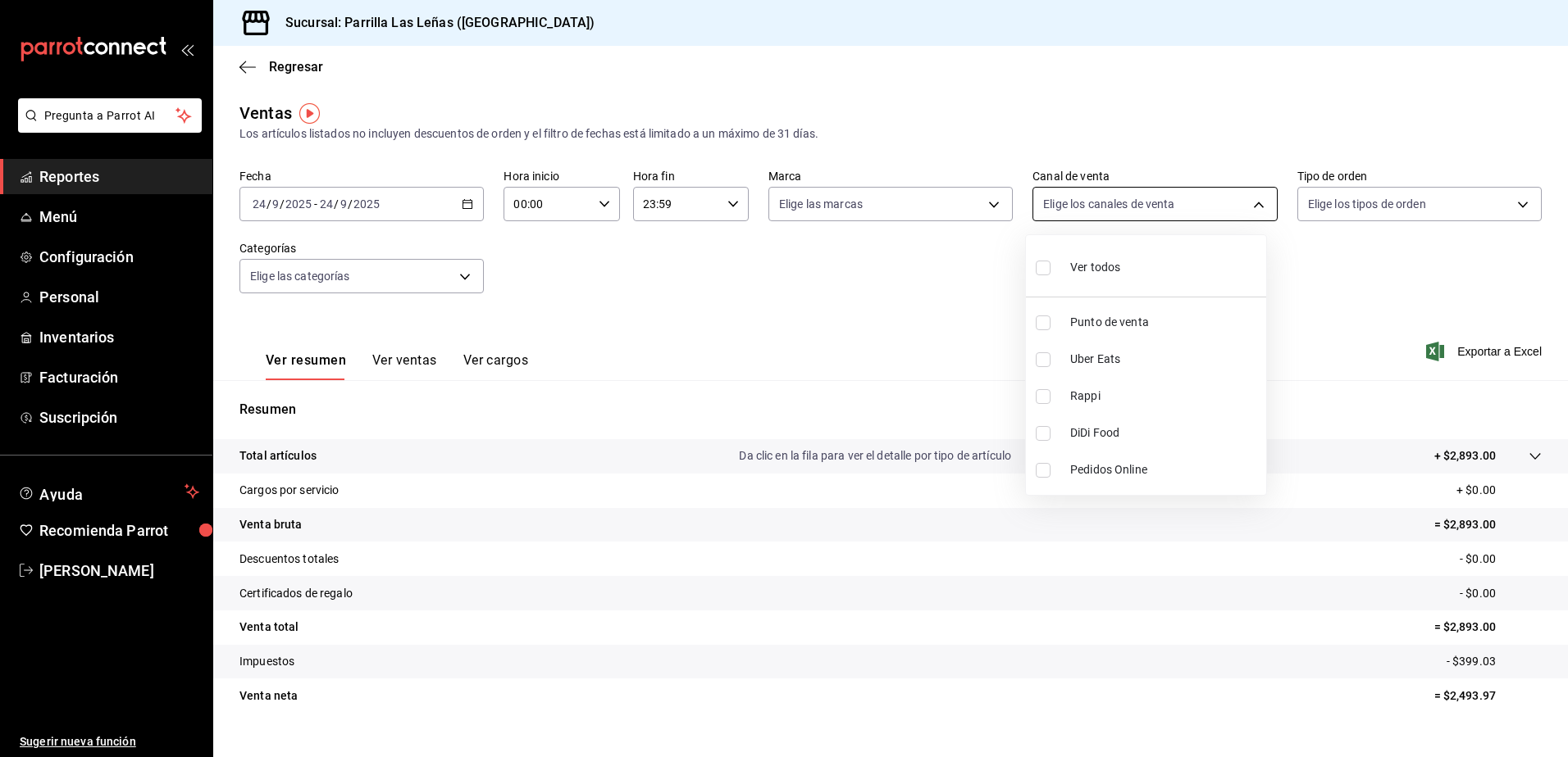
click at [1103, 210] on div at bounding box center [784, 378] width 1568 height 757
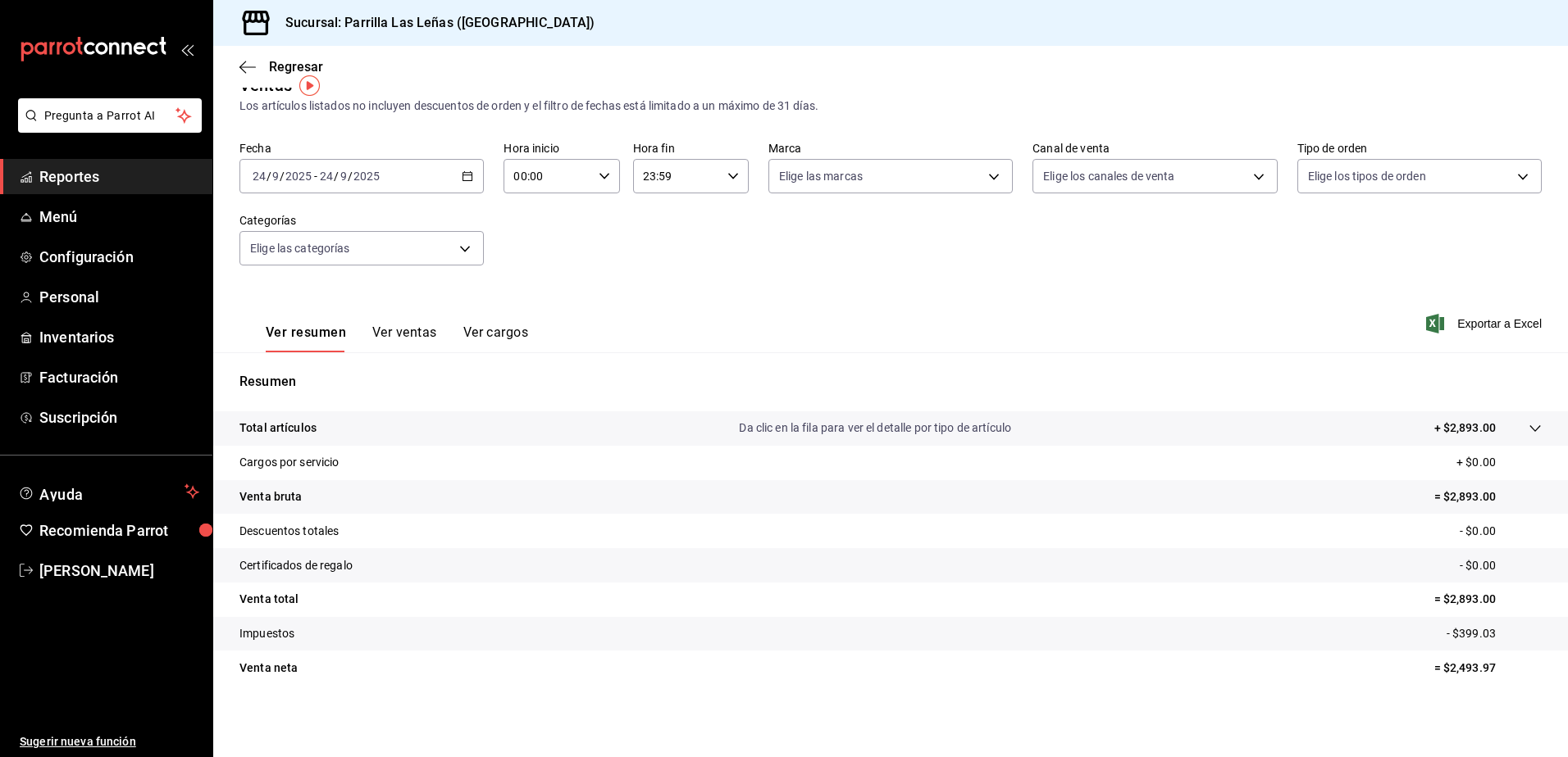
click at [411, 343] on button "Ver ventas" at bounding box center [404, 338] width 65 height 28
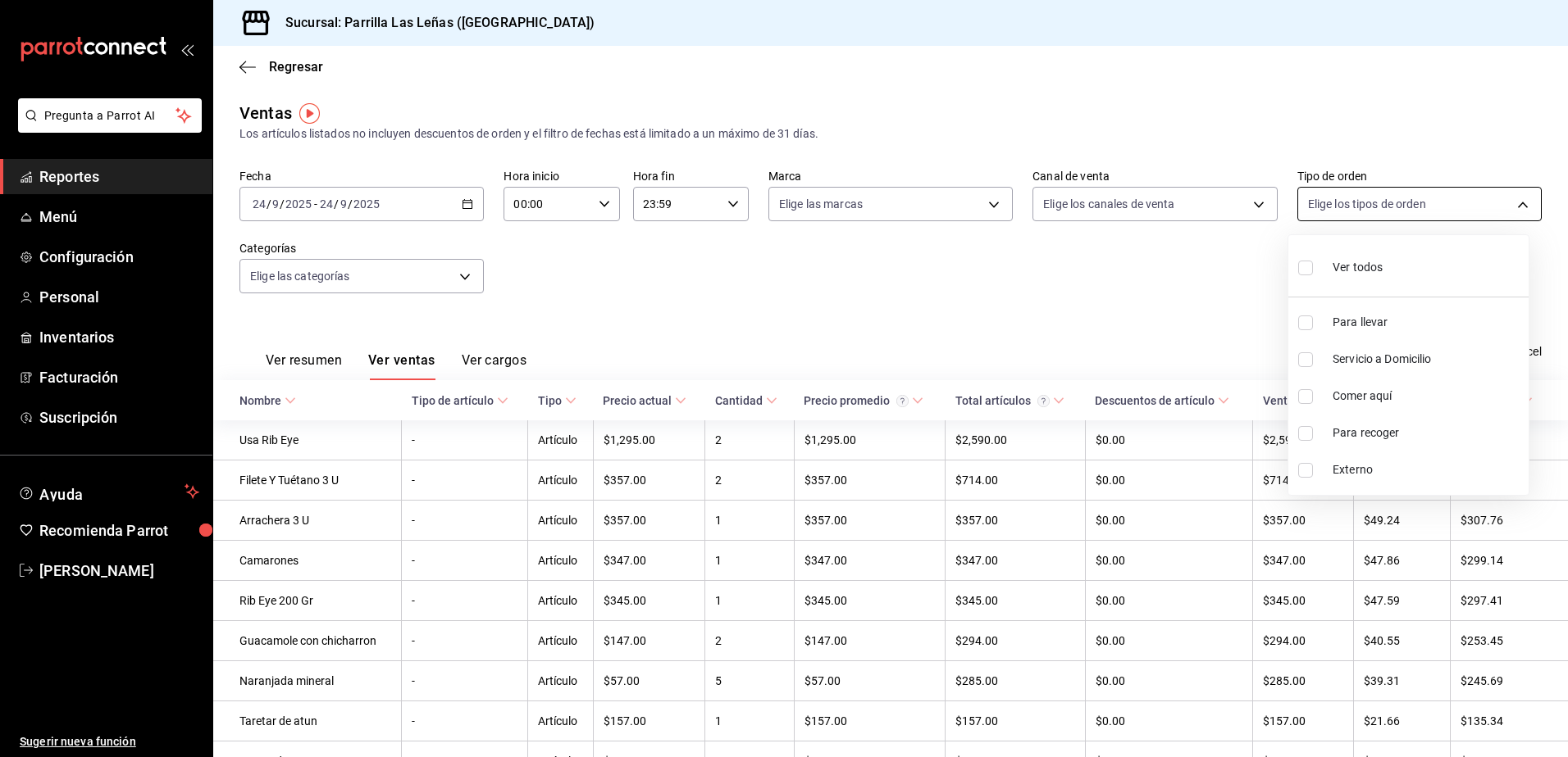
click at [1373, 201] on body "Pregunta a Parrot AI Reportes Menú Configuración Personal Inventarios Facturaci…" at bounding box center [784, 378] width 1568 height 757
click at [1192, 328] on div at bounding box center [784, 378] width 1568 height 757
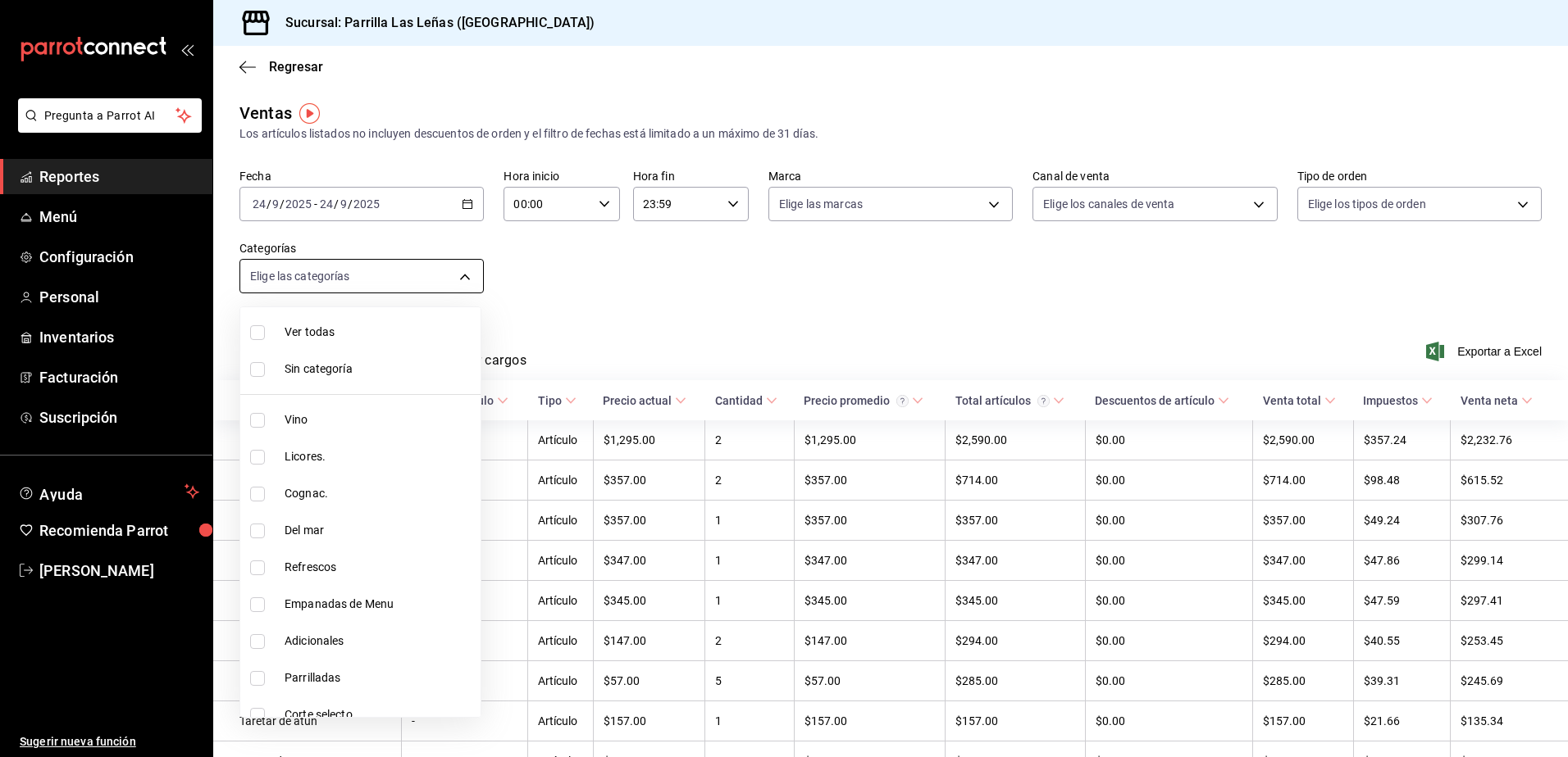
click at [374, 289] on body "Pregunta a Parrot AI Reportes Menú Configuración Personal Inventarios Facturaci…" at bounding box center [784, 378] width 1568 height 757
click at [569, 243] on div at bounding box center [784, 378] width 1568 height 757
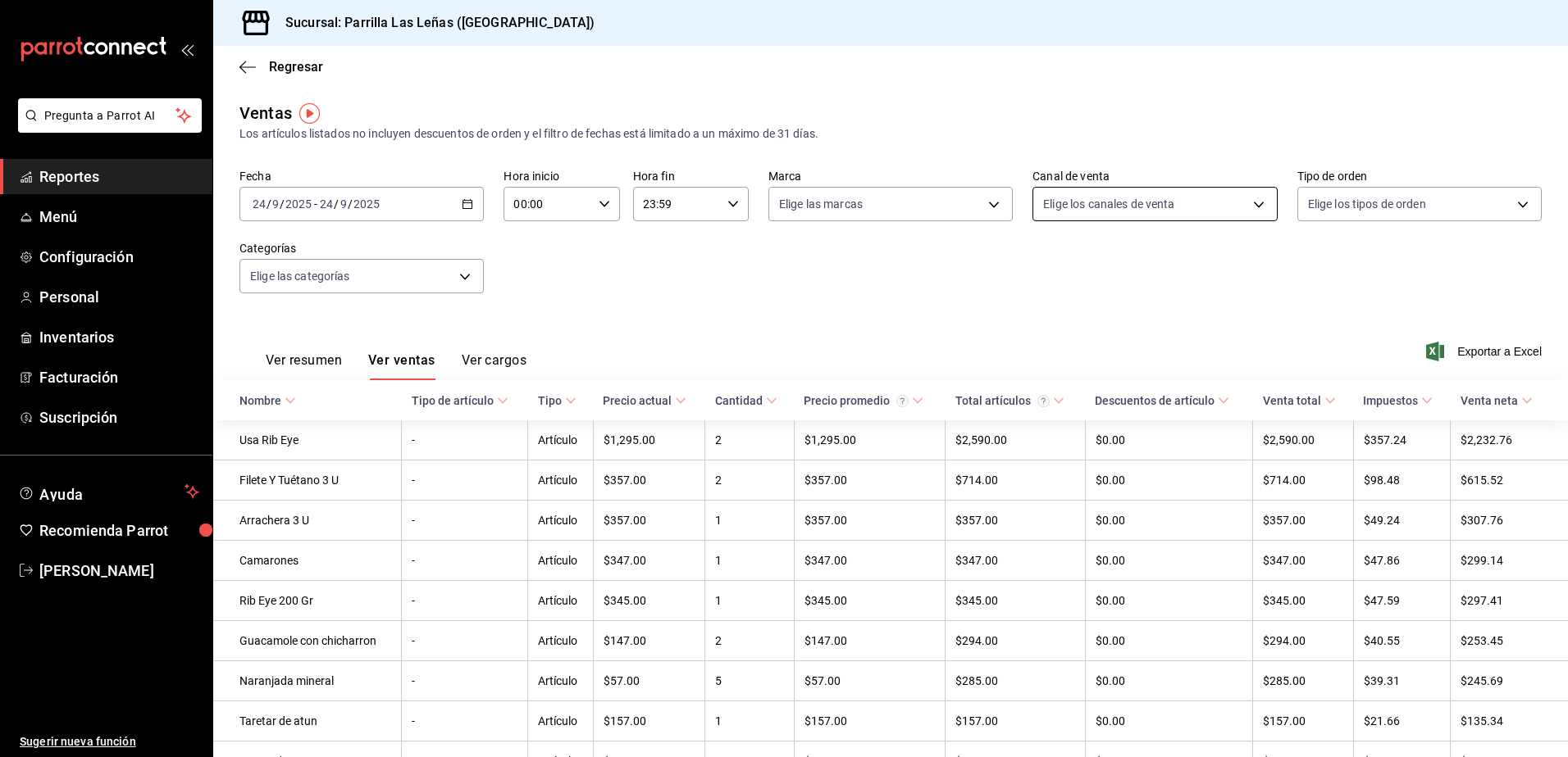
click at [1118, 221] on body "Pregunta a Parrot AI Reportes Menú Configuración Personal Inventarios Facturaci…" at bounding box center [784, 378] width 1568 height 757
click at [1361, 269] on div at bounding box center [784, 378] width 1568 height 757
click at [320, 359] on button "Ver resumen" at bounding box center [303, 366] width 76 height 28
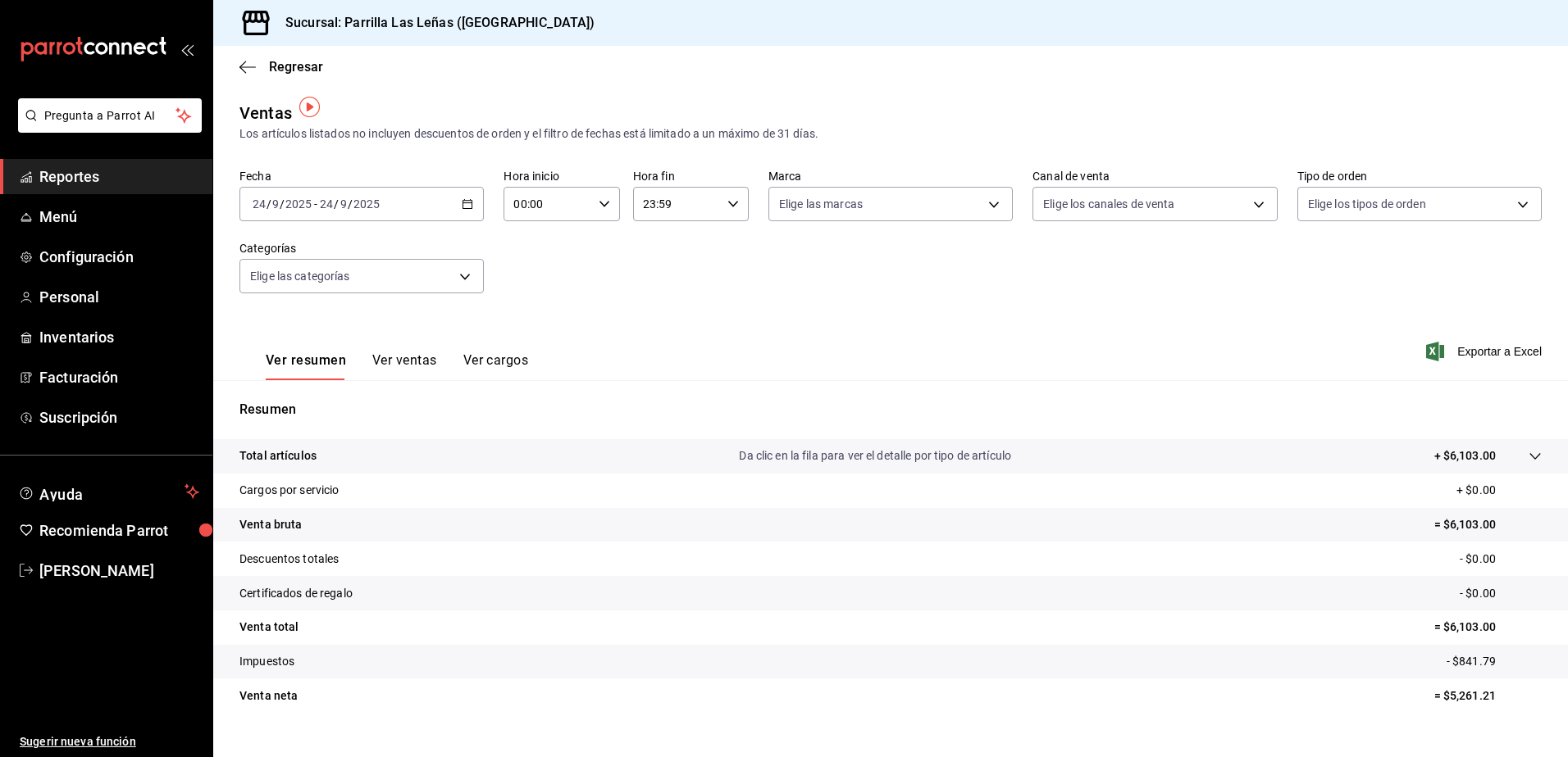
scroll to position [28, 0]
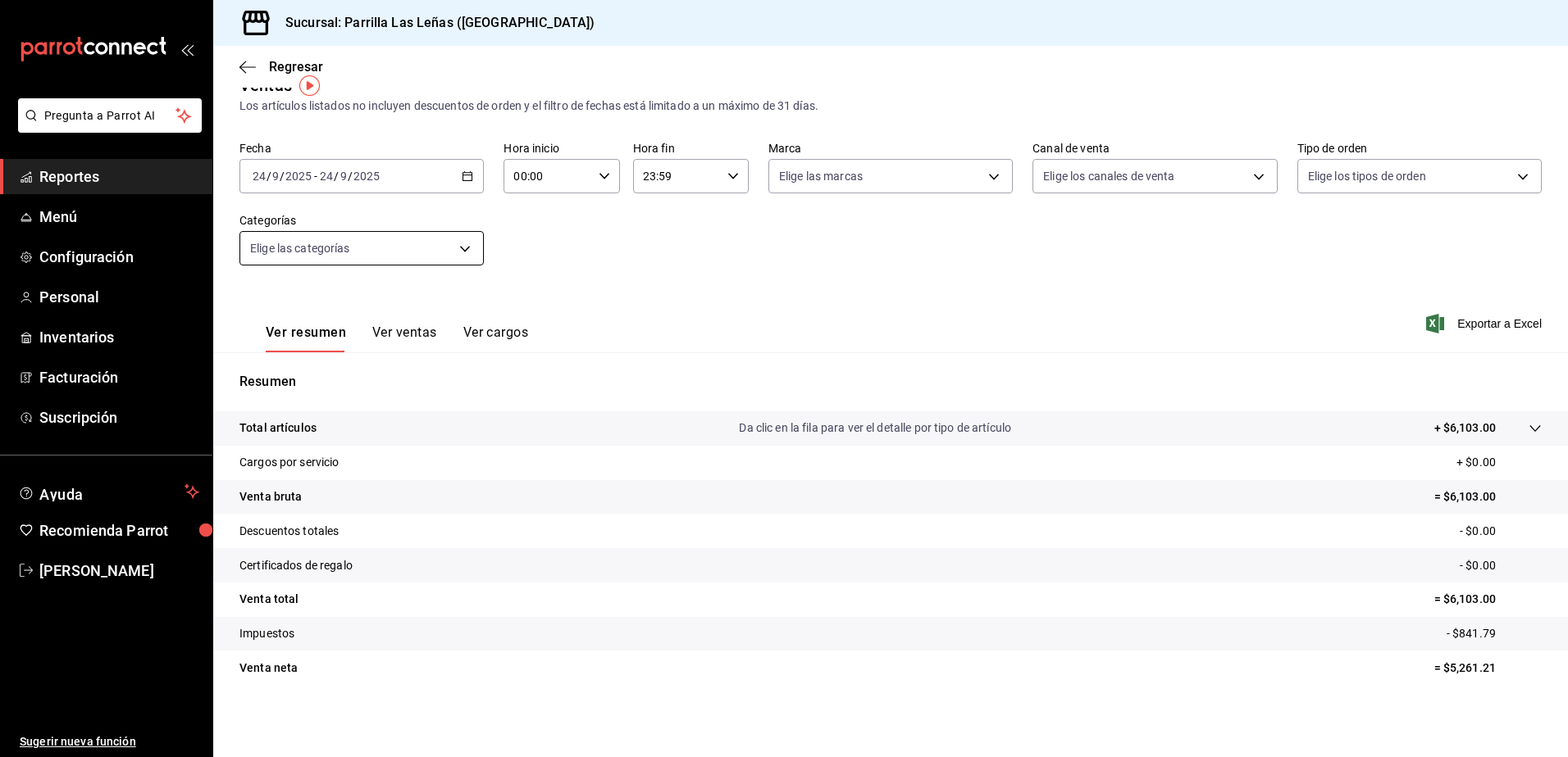
click at [463, 248] on body "Pregunta a Parrot AI Reportes Menú Configuración Personal Inventarios Facturaci…" at bounding box center [784, 378] width 1568 height 757
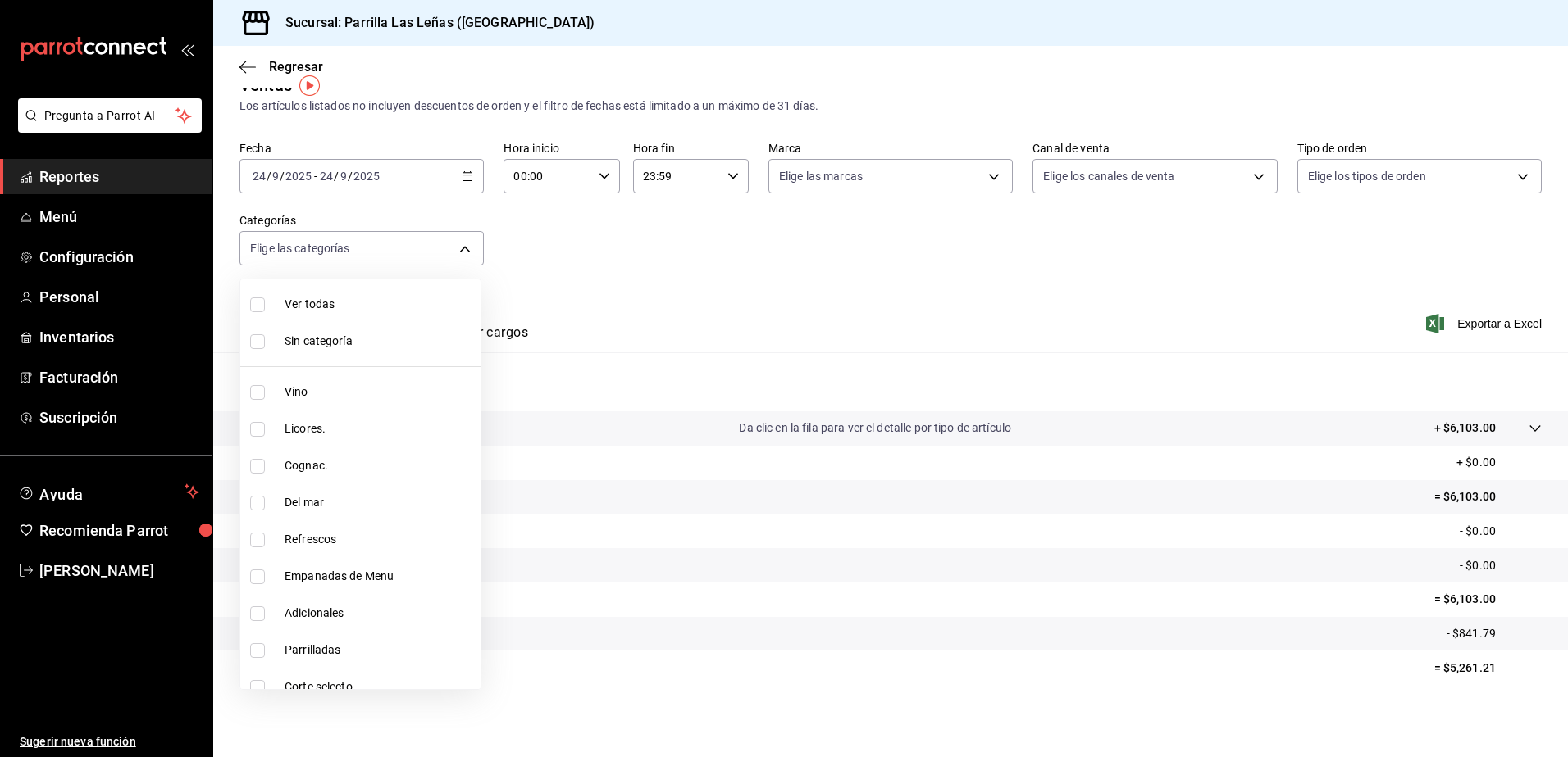
click at [652, 334] on div at bounding box center [784, 378] width 1568 height 757
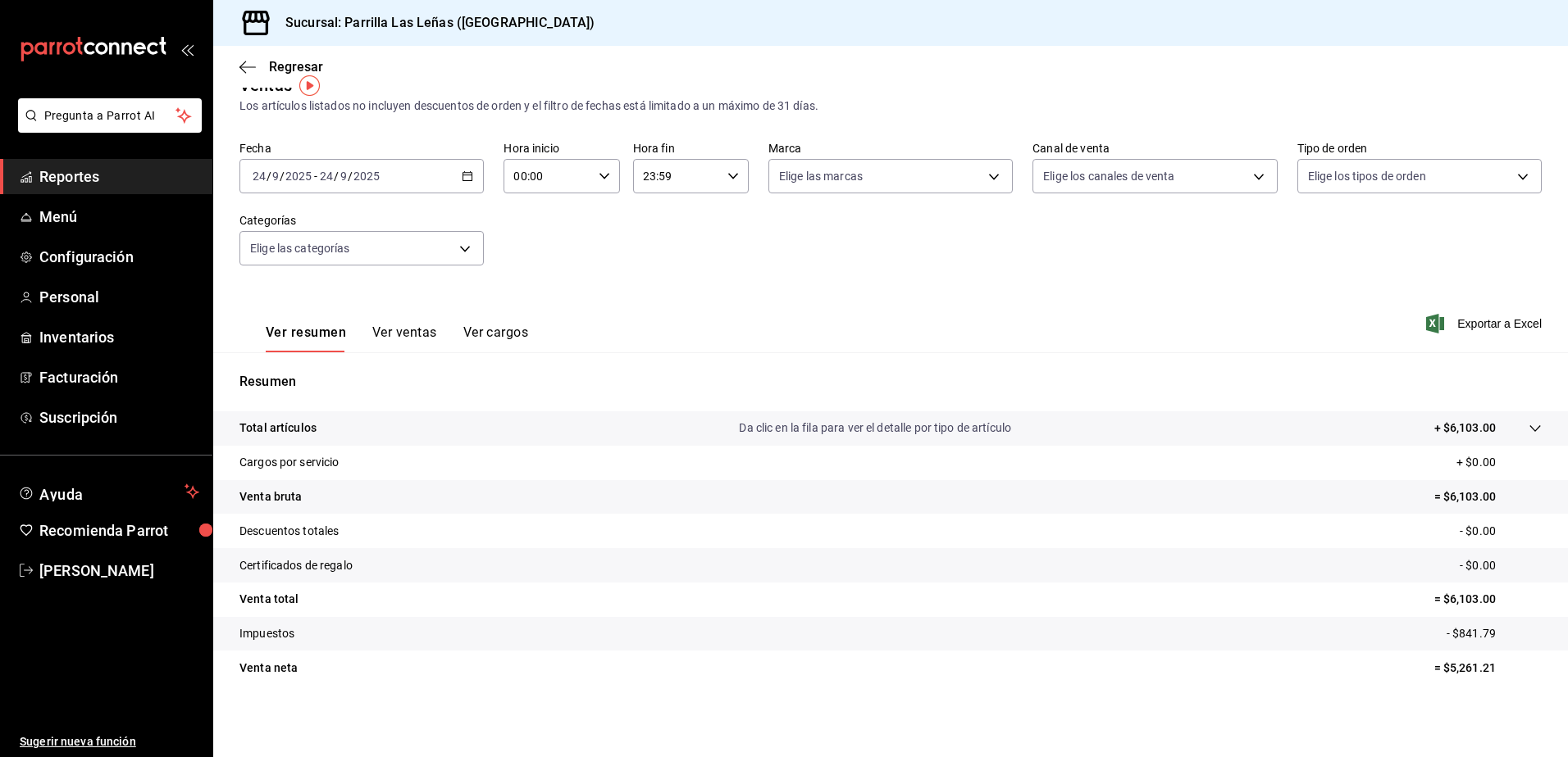
click at [1513, 433] on div at bounding box center [1517, 429] width 46 height 17
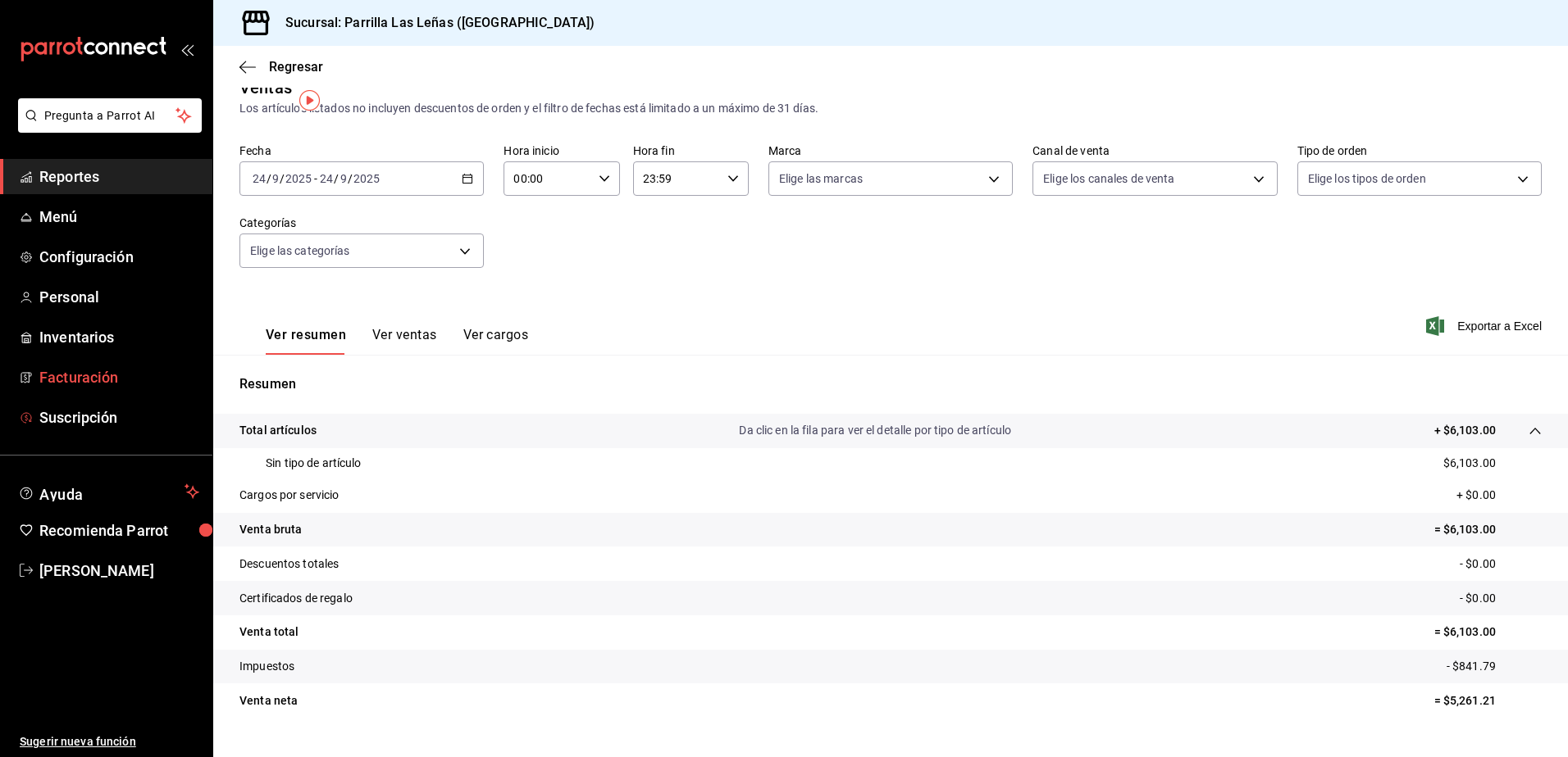
scroll to position [0, 0]
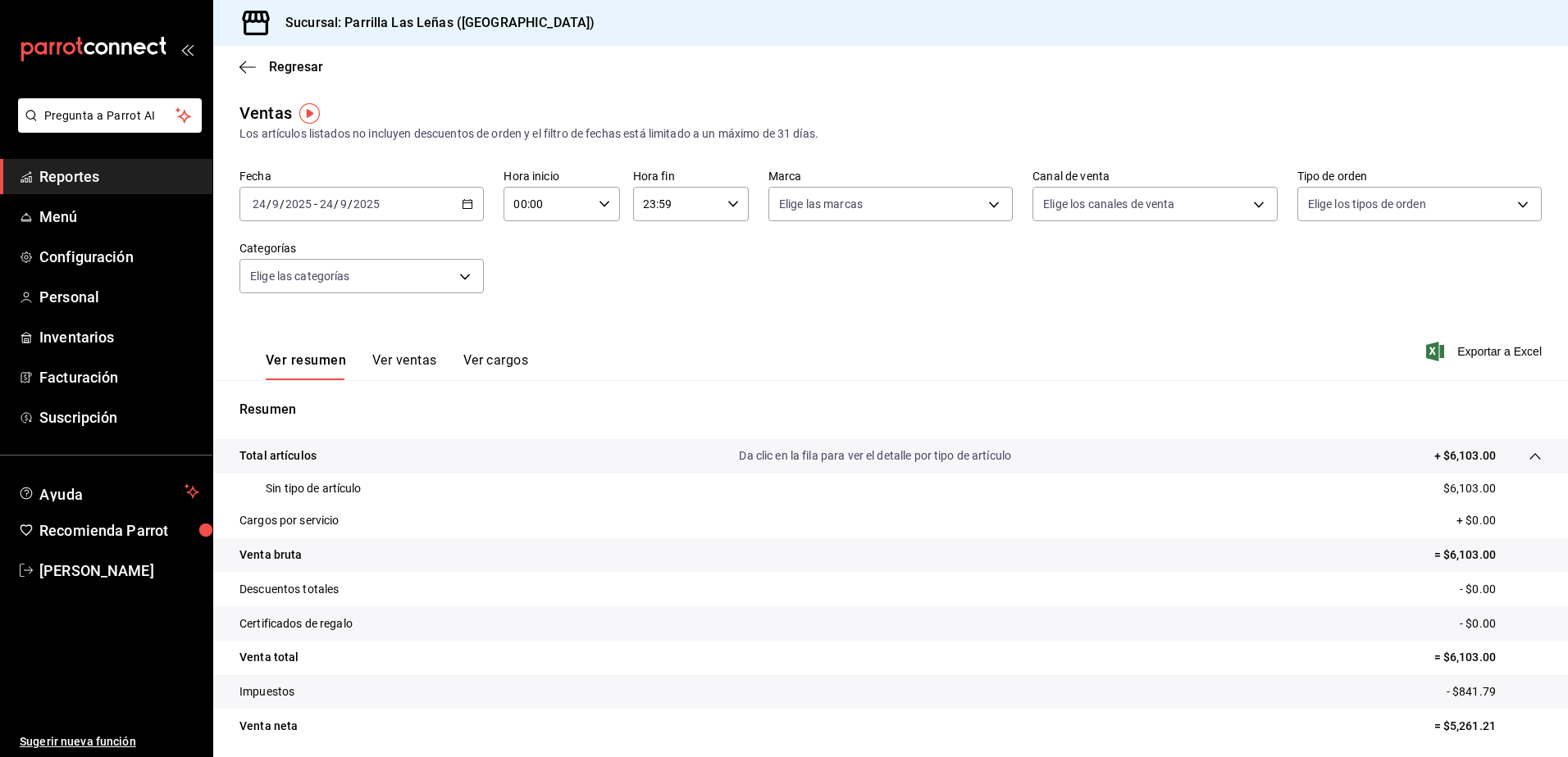
click at [59, 187] on span "Reportes" at bounding box center [119, 176] width 159 height 22
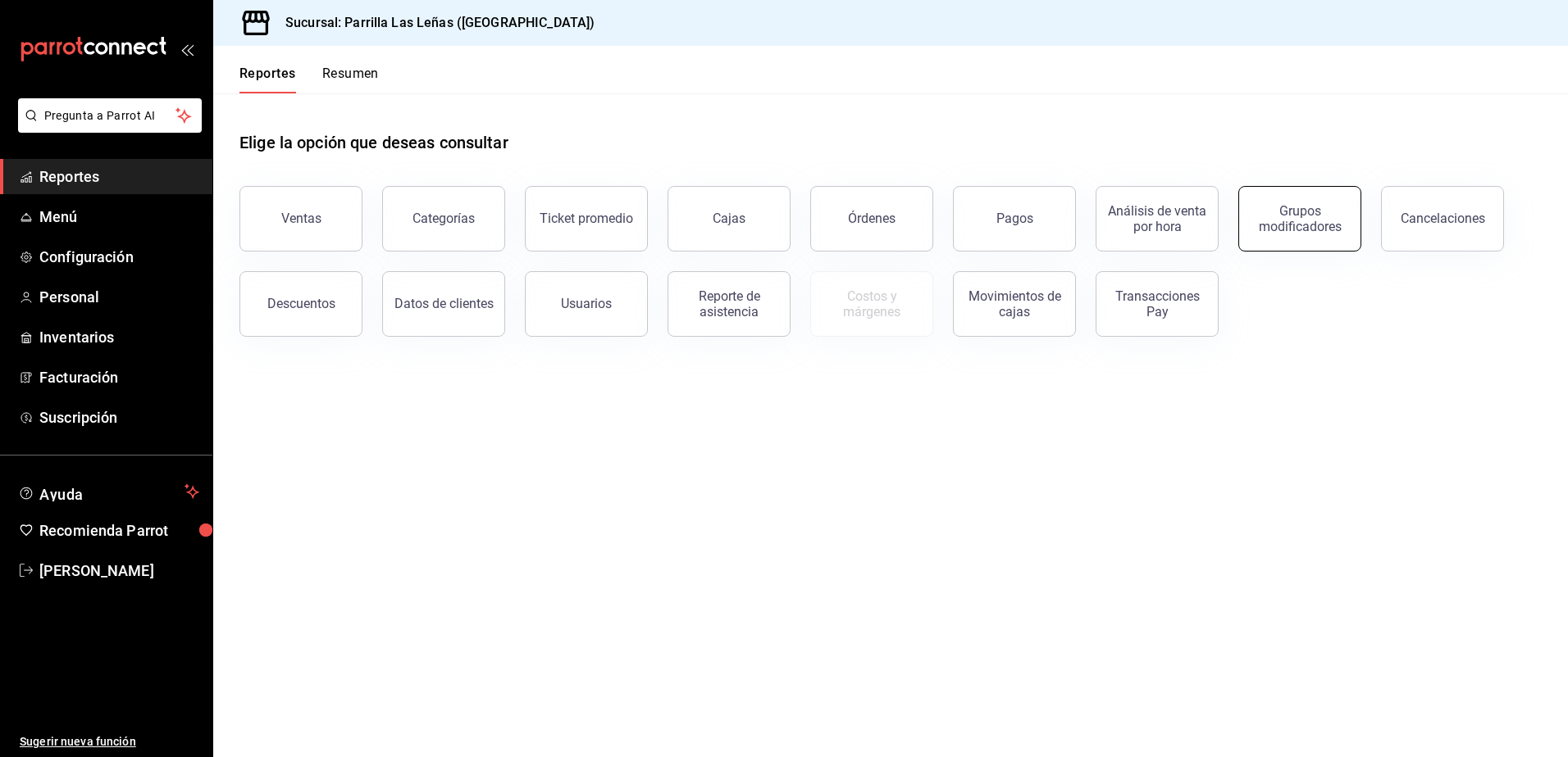
click at [1301, 206] on div "Grupos modificadores" at bounding box center [1300, 219] width 102 height 31
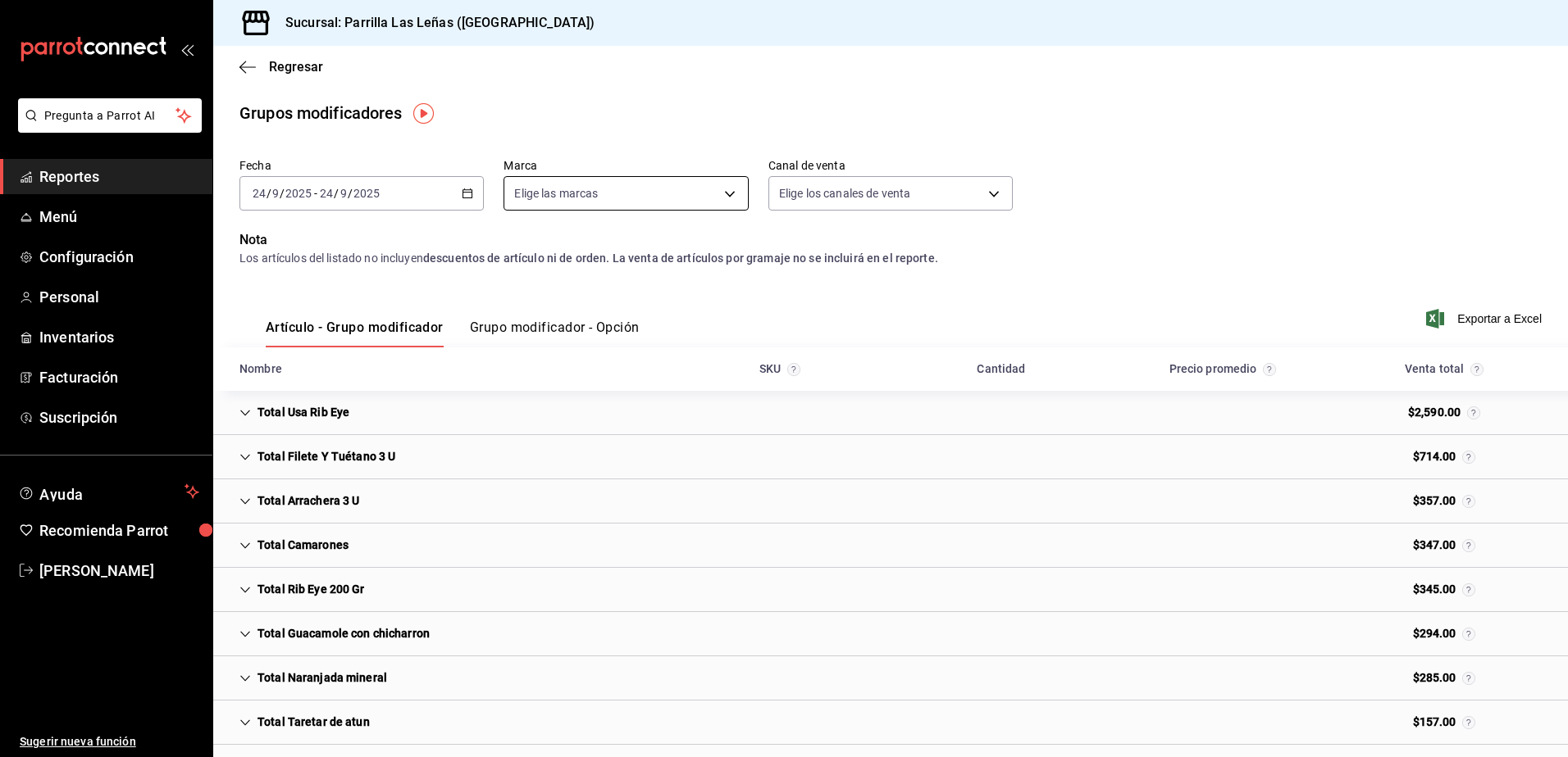
click at [710, 192] on body "Pregunta a Parrot AI Reportes Menú Configuración Personal Inventarios Facturaci…" at bounding box center [784, 378] width 1568 height 757
click at [1057, 292] on div at bounding box center [784, 378] width 1568 height 757
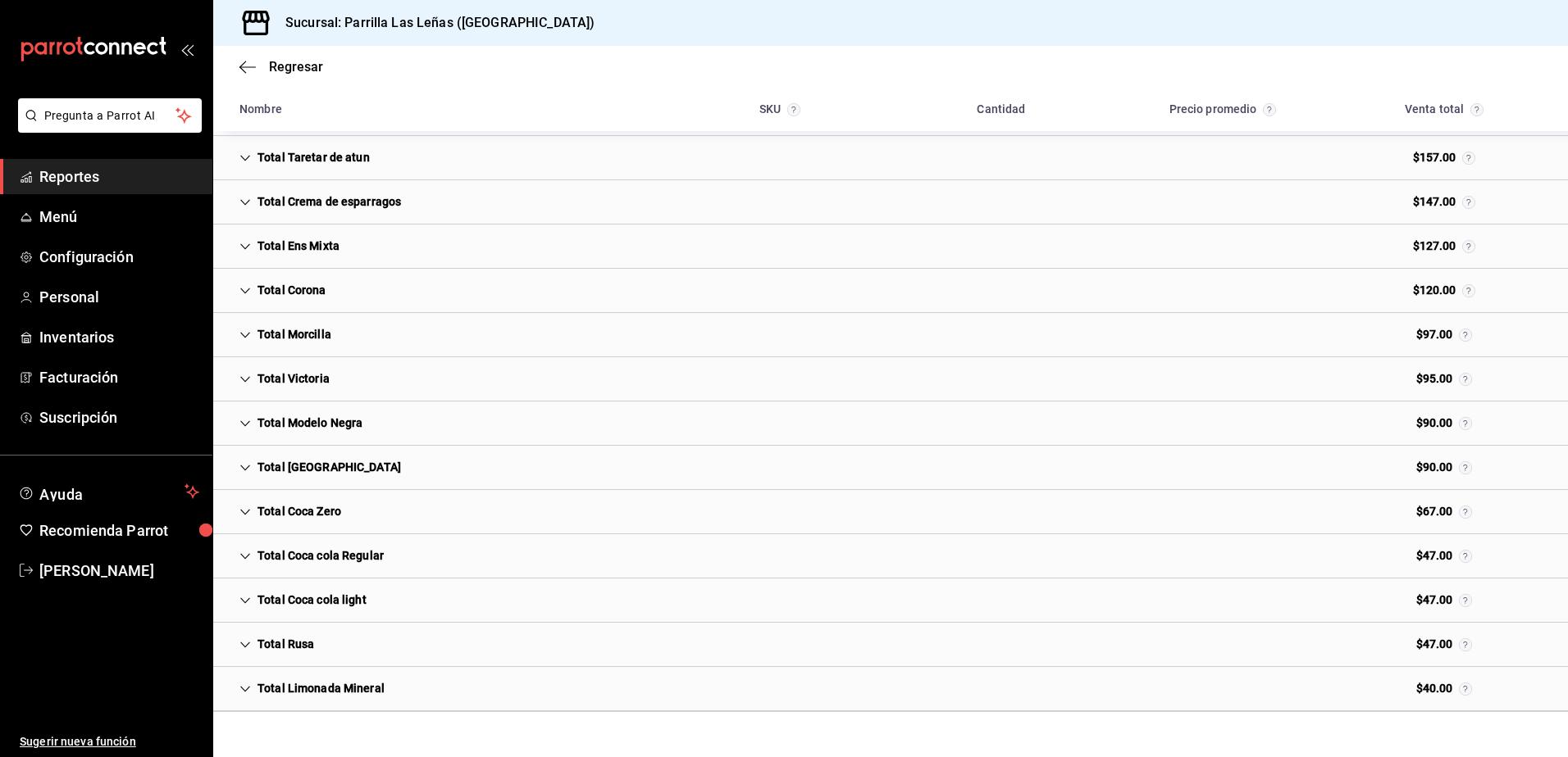
scroll to position [566, 0]
click at [369, 504] on div "Total Coca Zero $67.00" at bounding box center [889, 512] width 1354 height 45
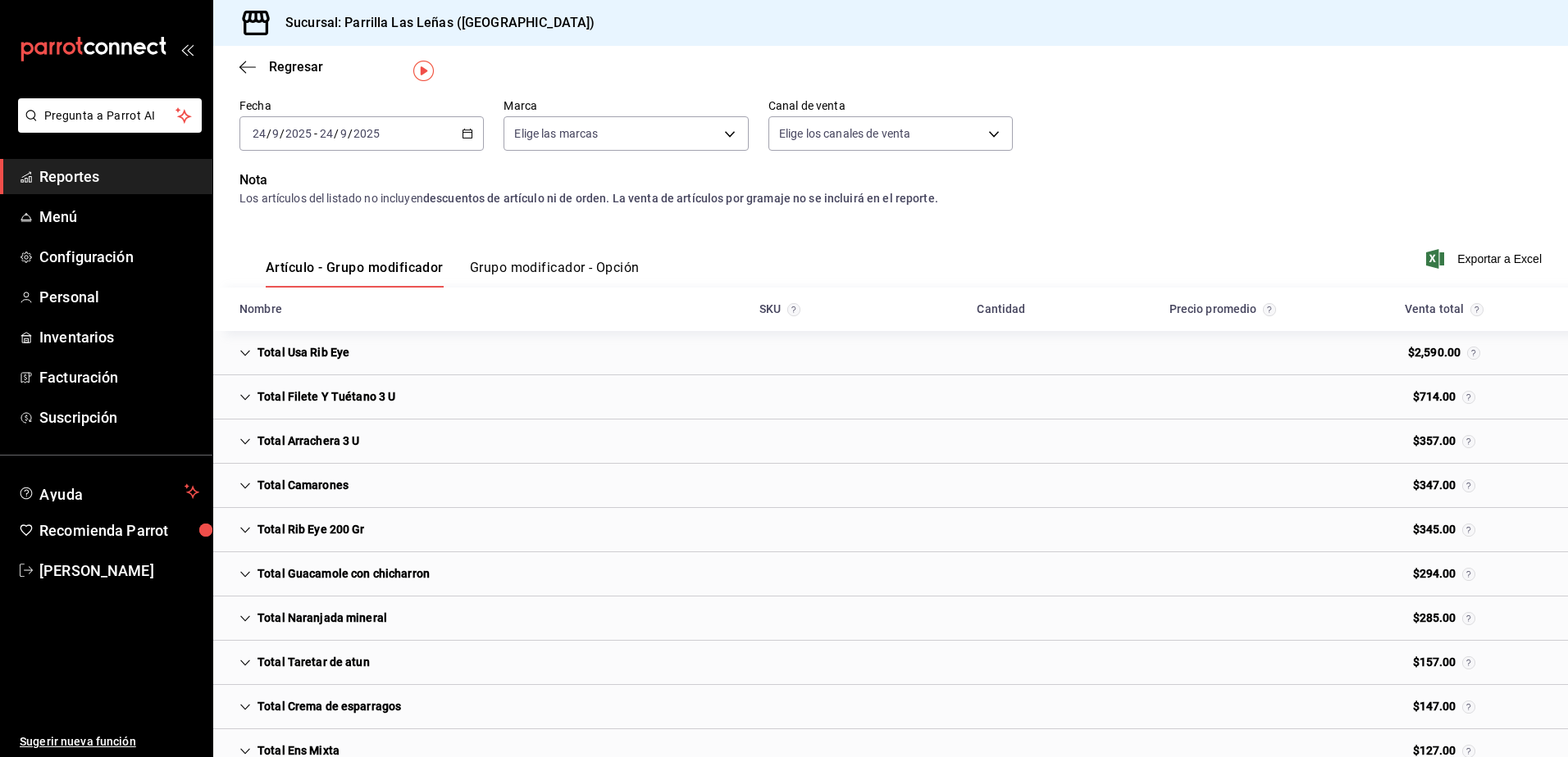
scroll to position [0, 0]
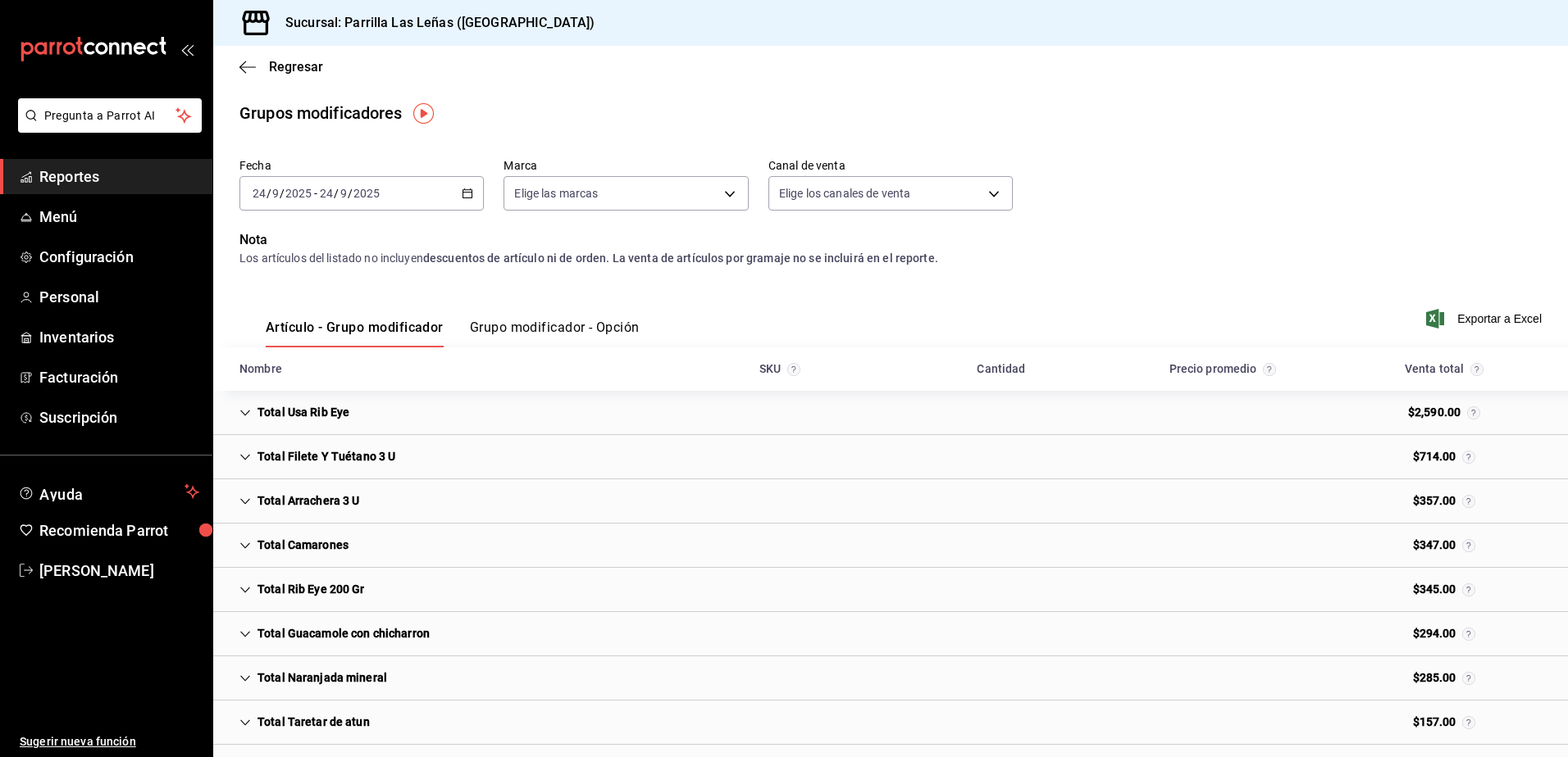
click at [547, 327] on button "Grupo modificador - Opción" at bounding box center [554, 333] width 170 height 28
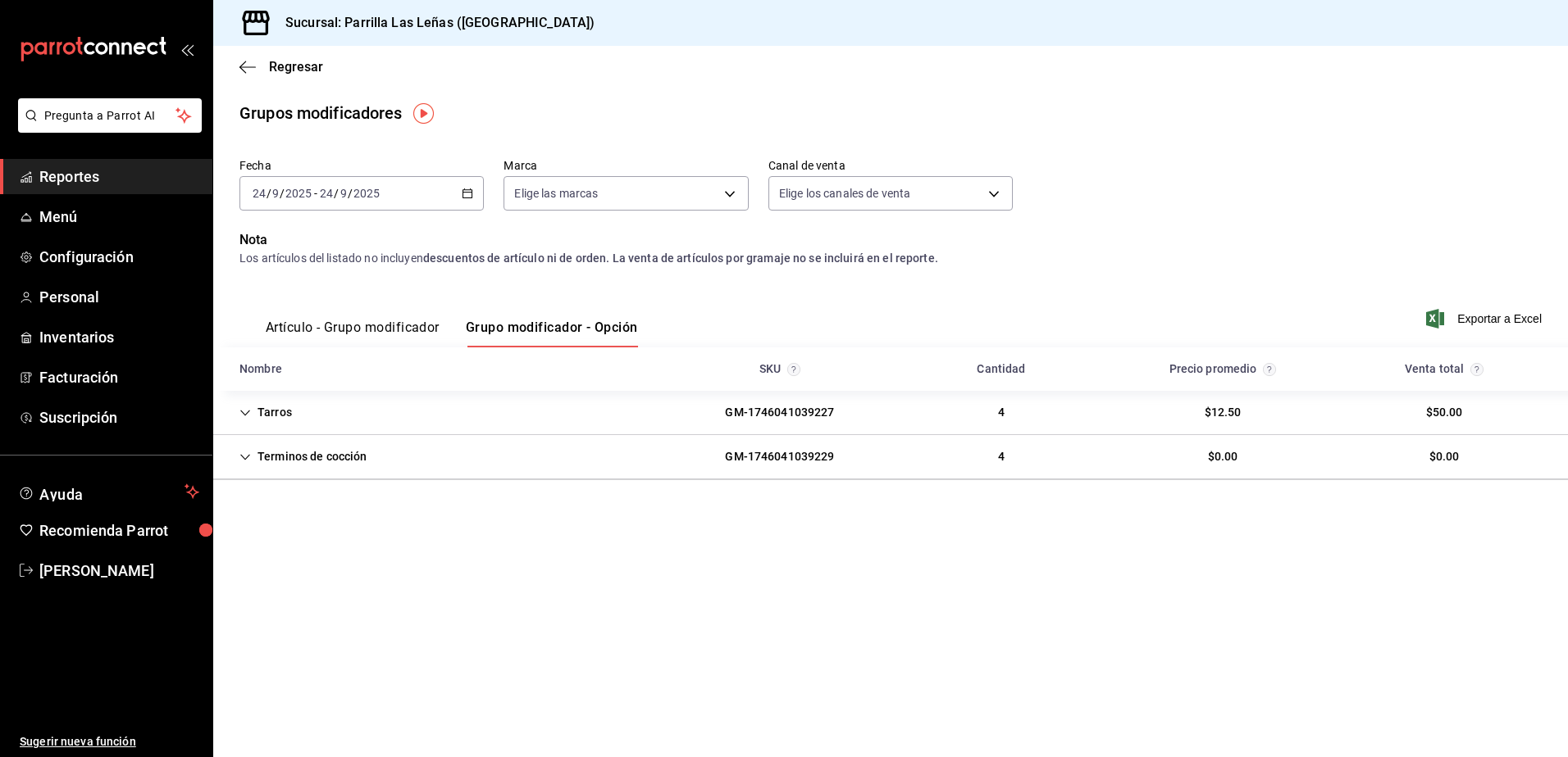
click at [387, 322] on button "Artículo - Grupo modificador" at bounding box center [352, 333] width 174 height 28
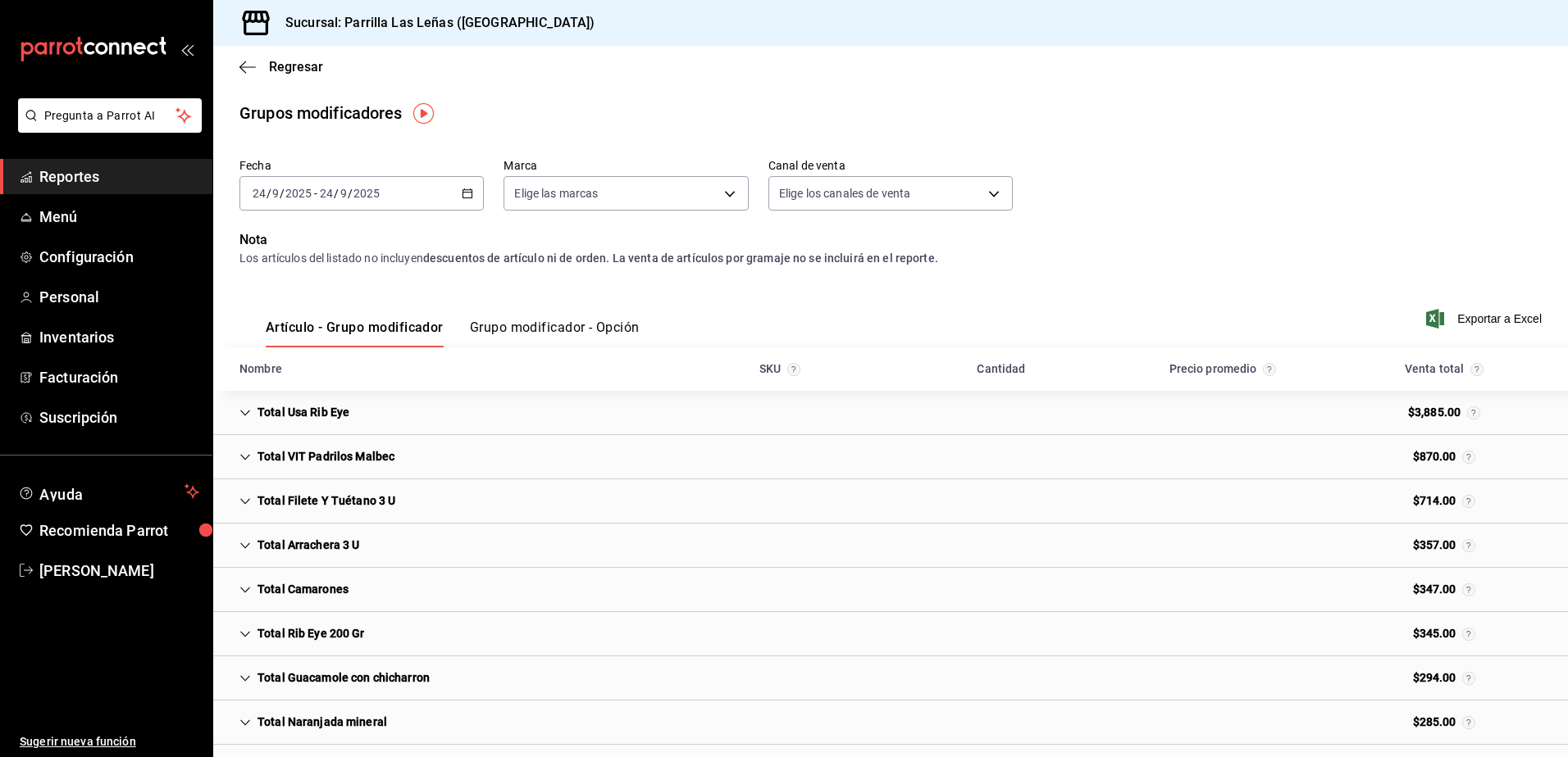
click at [474, 195] on div "[DATE] [DATE] - [DATE] [DATE]" at bounding box center [361, 192] width 244 height 34
click at [267, 388] on span "Rango de fechas" at bounding box center [317, 391] width 127 height 17
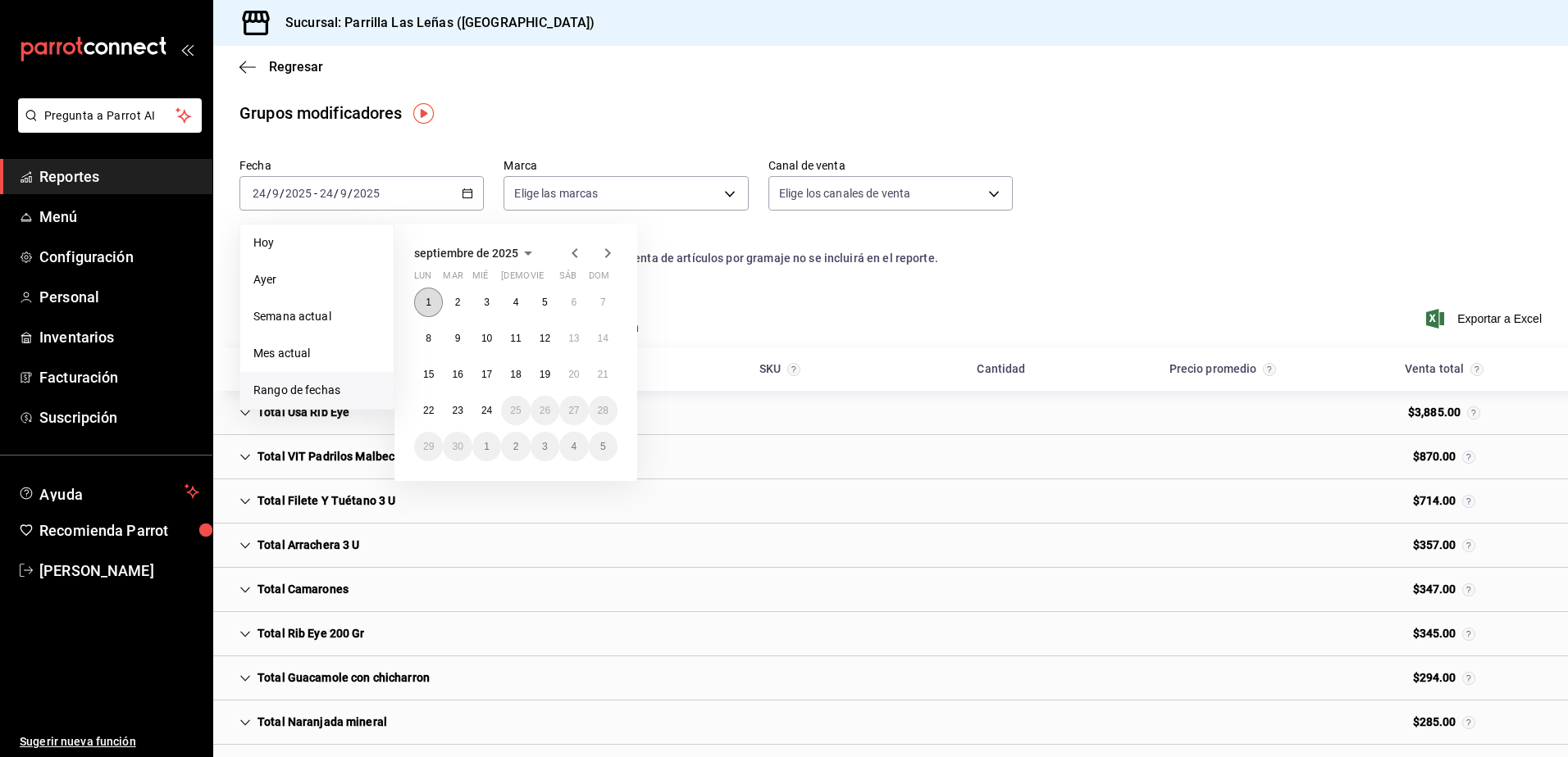
click at [434, 305] on button "1" at bounding box center [429, 302] width 29 height 29
click at [426, 366] on button "15" at bounding box center [429, 374] width 29 height 29
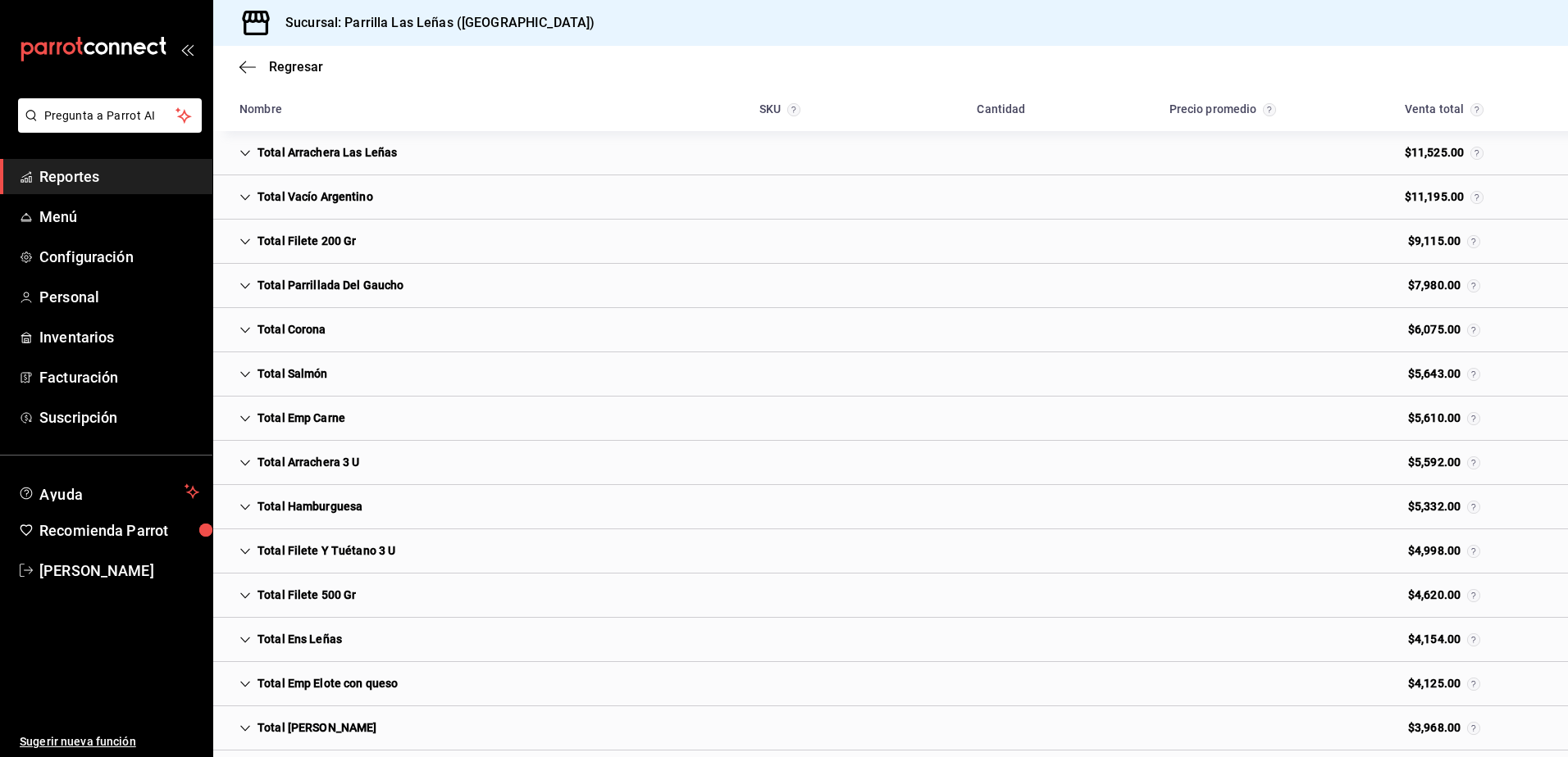
scroll to position [484, 0]
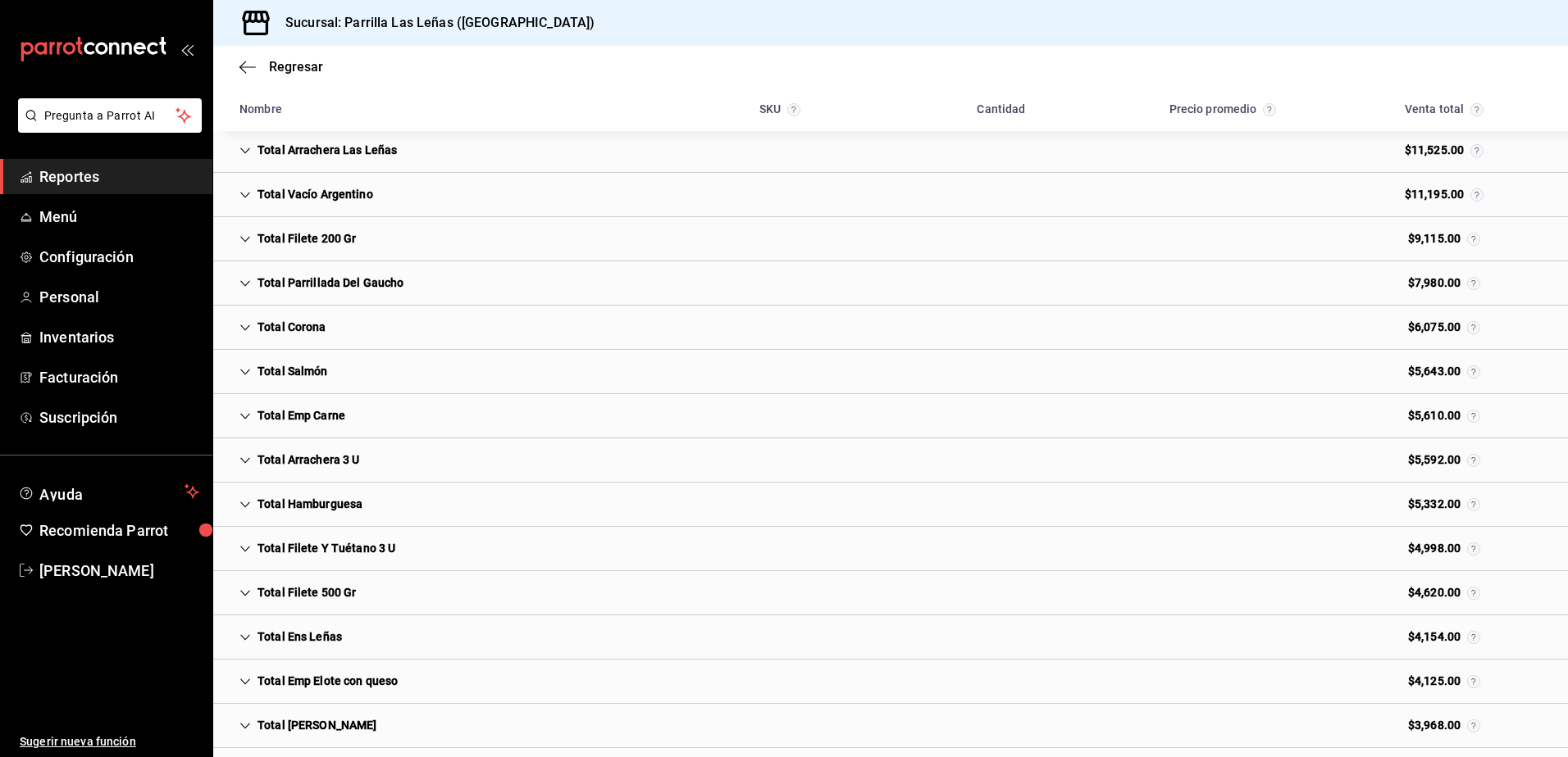
click at [328, 318] on div "Total Corona" at bounding box center [283, 327] width 113 height 30
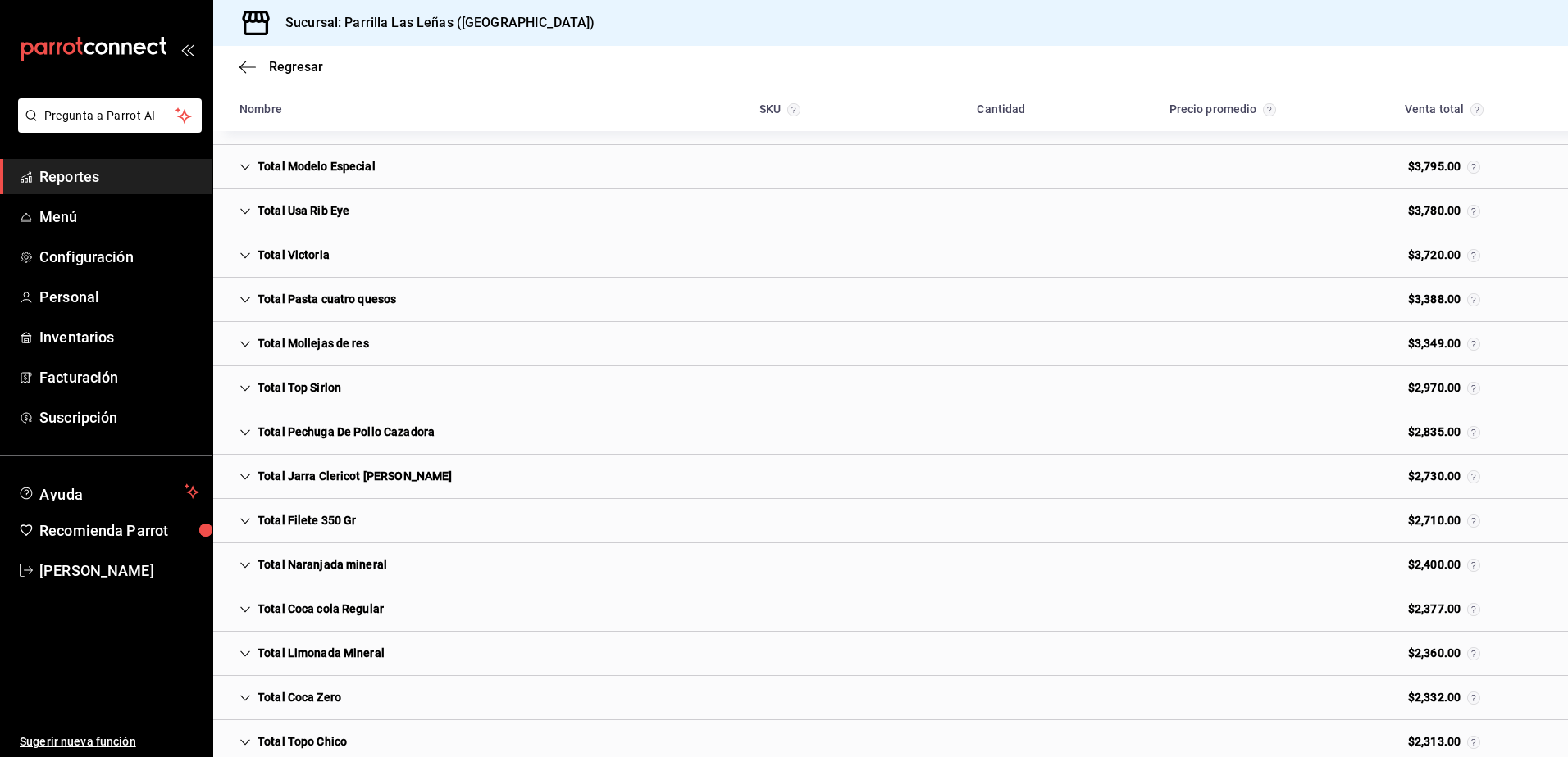
scroll to position [1212, 0]
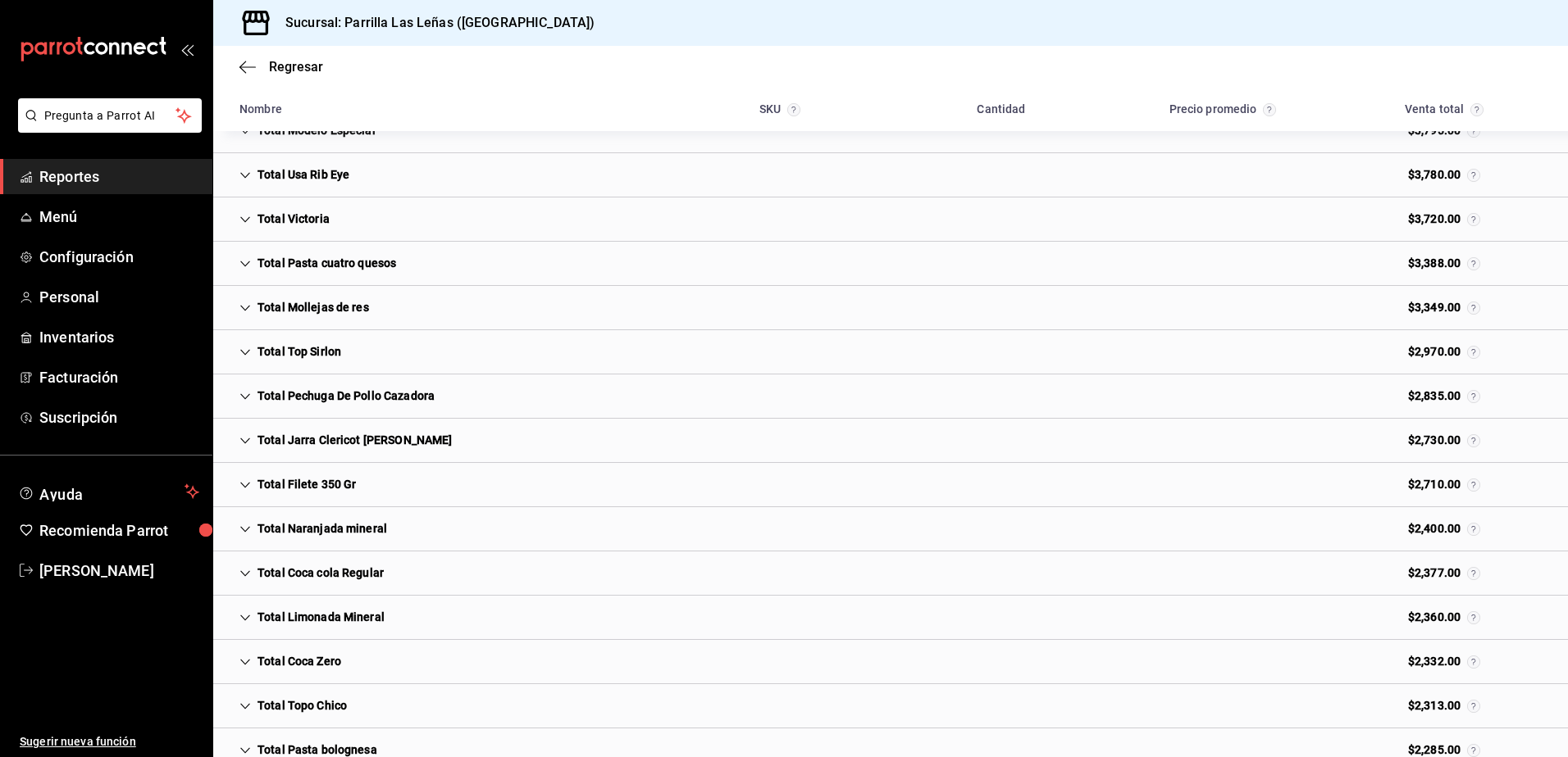
click at [386, 579] on div "Total Coca cola Regular" at bounding box center [311, 572] width 170 height 30
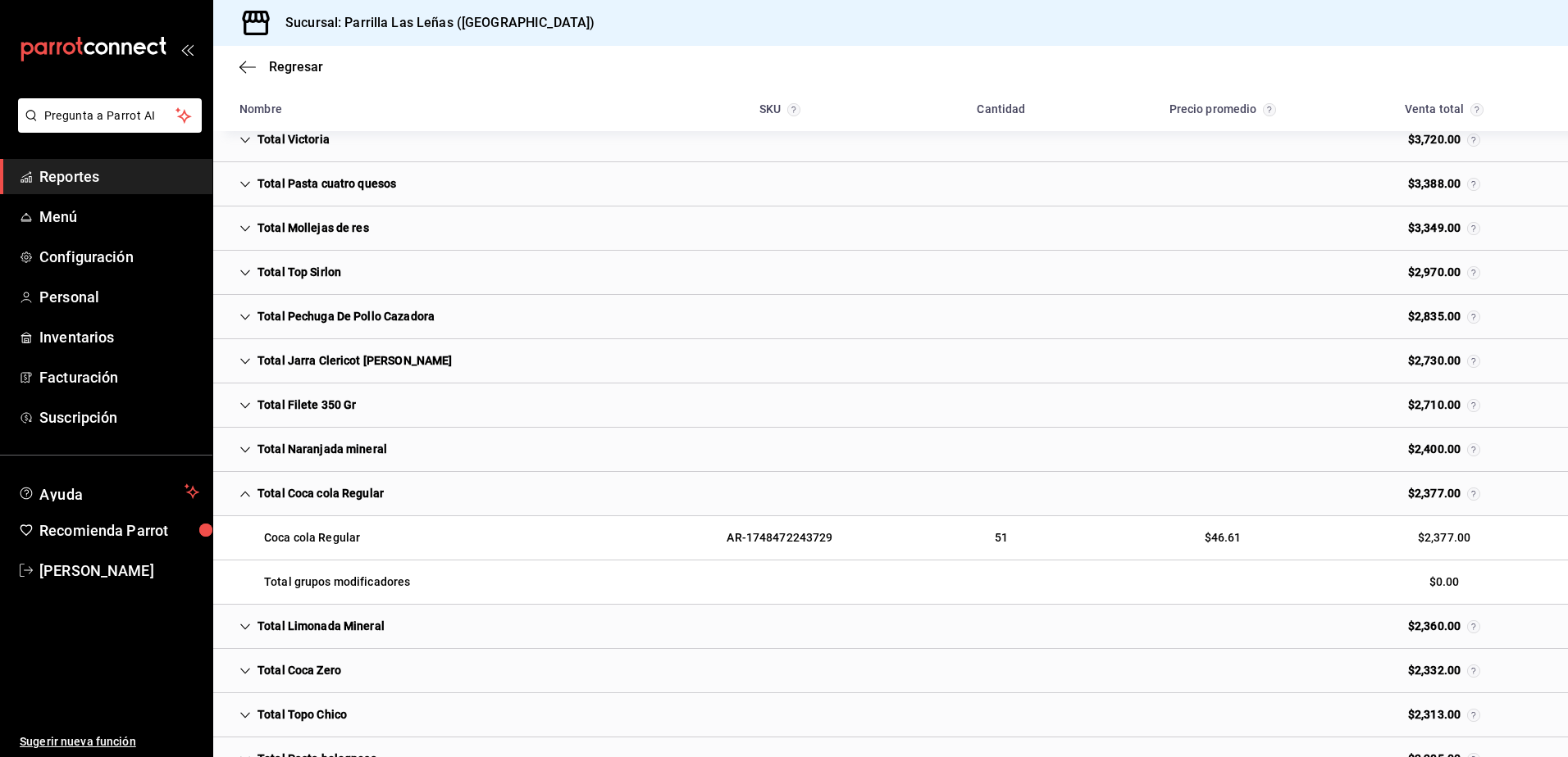
scroll to position [1293, 0]
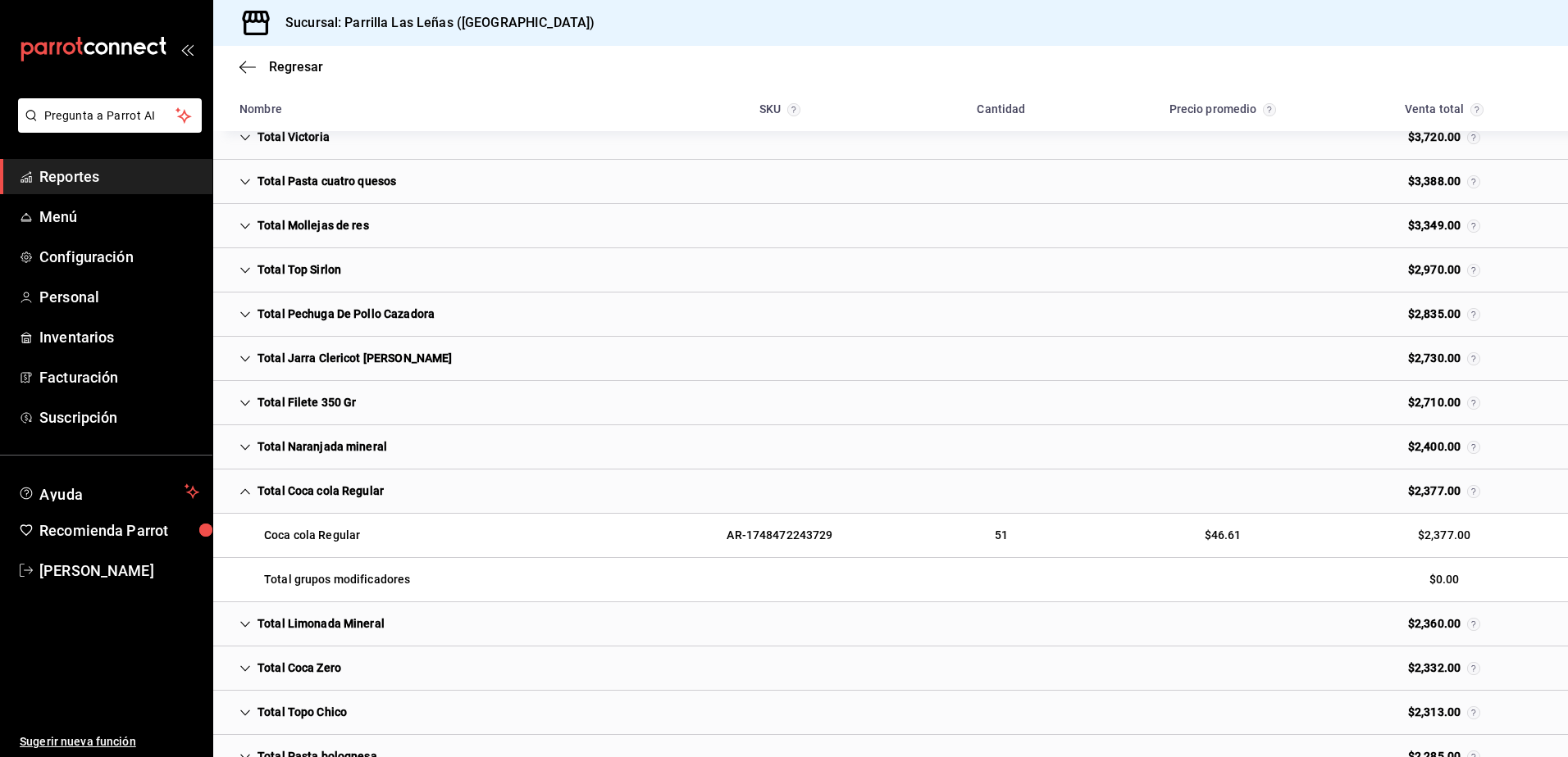
click at [956, 545] on div "Coca cola Regular AR-1748472243729 51 $46.61 $2,377.00" at bounding box center [889, 536] width 1354 height 45
click at [795, 540] on div "AR-1748472243729" at bounding box center [780, 535] width 132 height 30
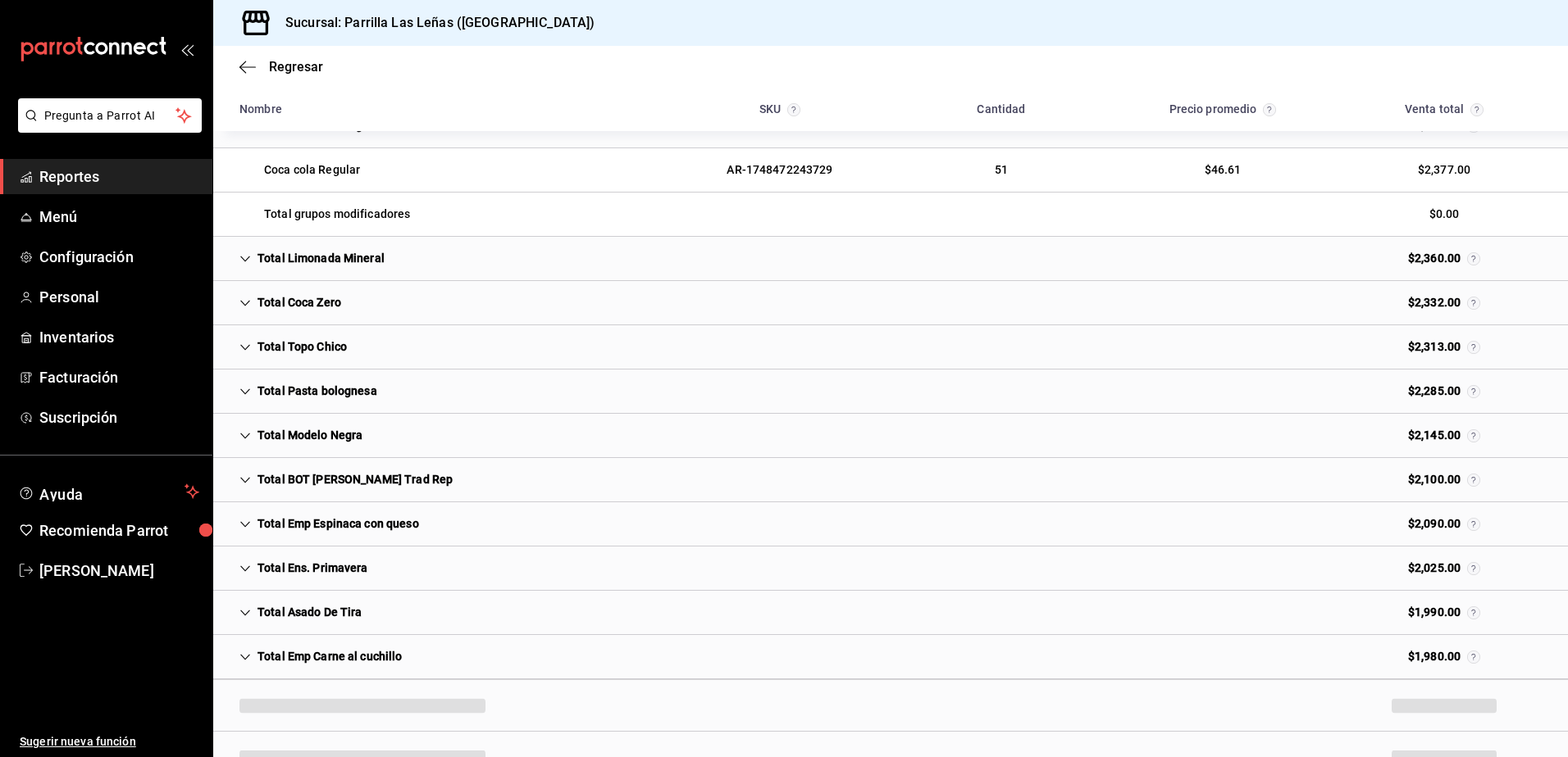
scroll to position [1661, 0]
click at [658, 307] on div "Total Coca Zero $2,332.00" at bounding box center [889, 302] width 1354 height 45
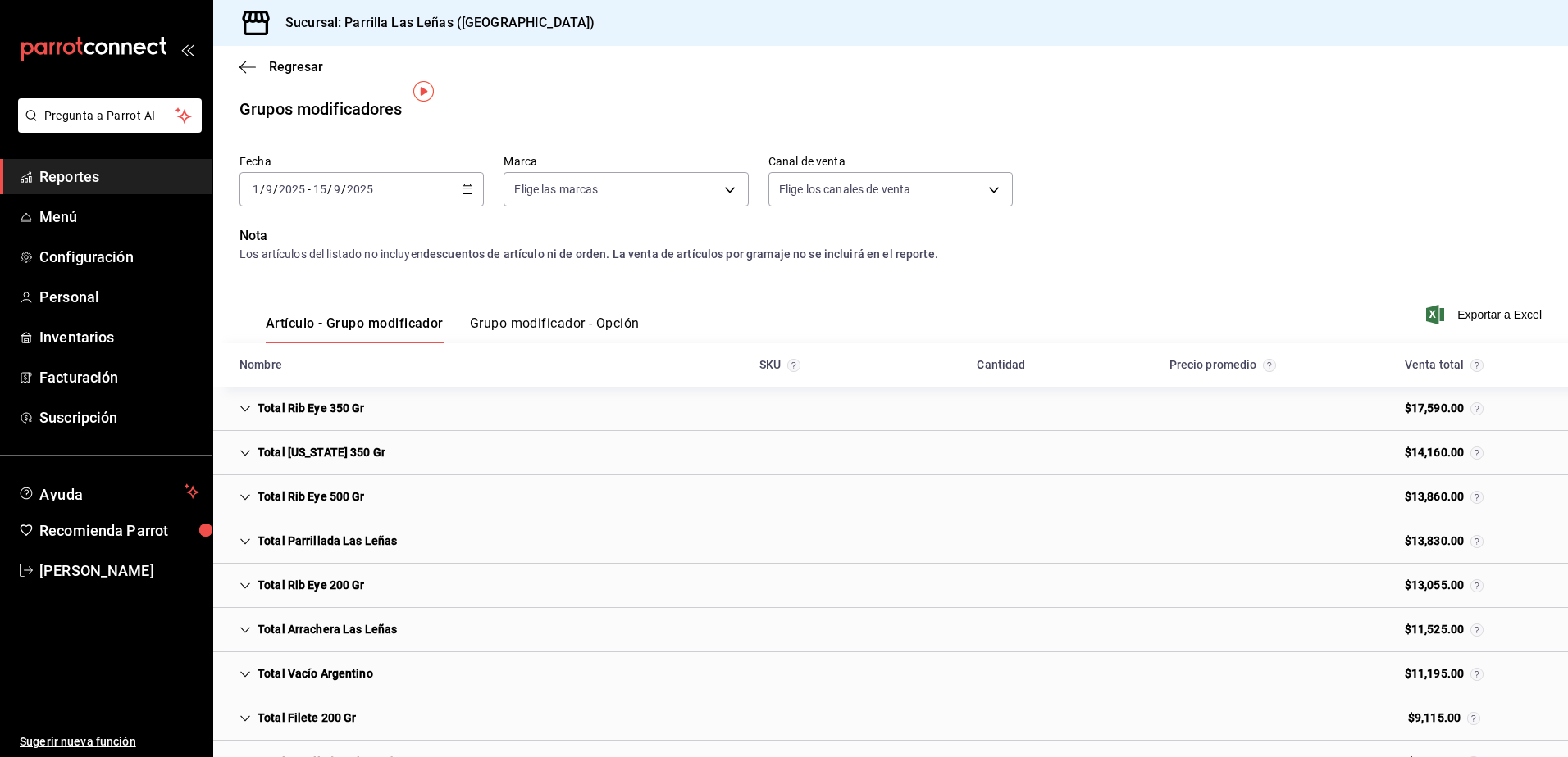
scroll to position [0, 0]
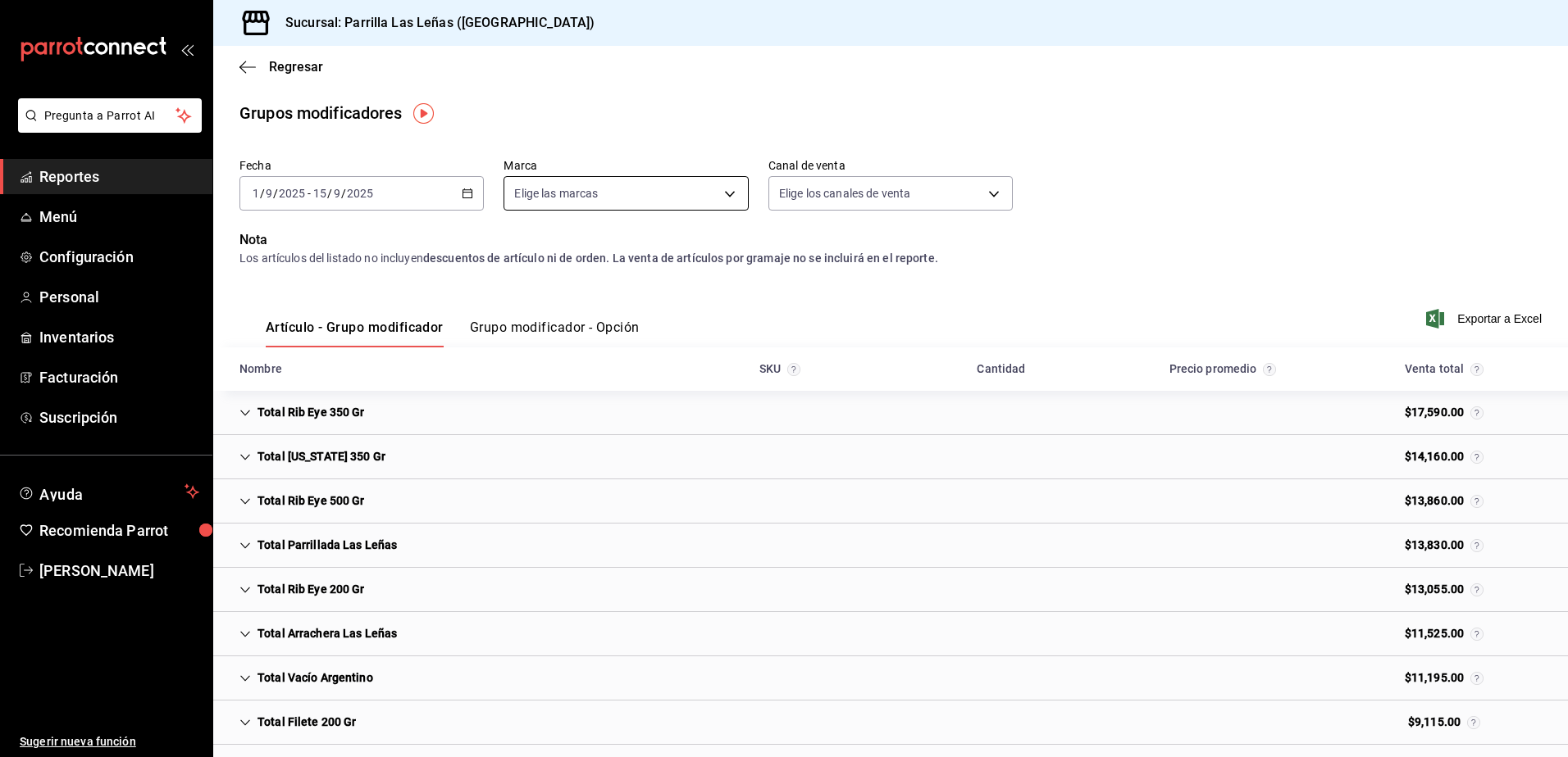
click at [714, 197] on body "Pregunta a Parrot AI Reportes Menú Configuración Personal Inventarios Facturaci…" at bounding box center [784, 378] width 1568 height 757
click at [956, 192] on div at bounding box center [784, 378] width 1568 height 757
click at [1176, 156] on div "Fecha [DATE] [DATE] - [DATE] [DATE] Marca Elige las marcas Canal de venta Elige…" at bounding box center [889, 190] width 1302 height 79
click at [668, 203] on body "Pregunta a Parrot AI Reportes Menú Configuración Personal Inventarios Facturaci…" at bounding box center [784, 378] width 1568 height 757
click at [1022, 139] on div at bounding box center [784, 378] width 1568 height 757
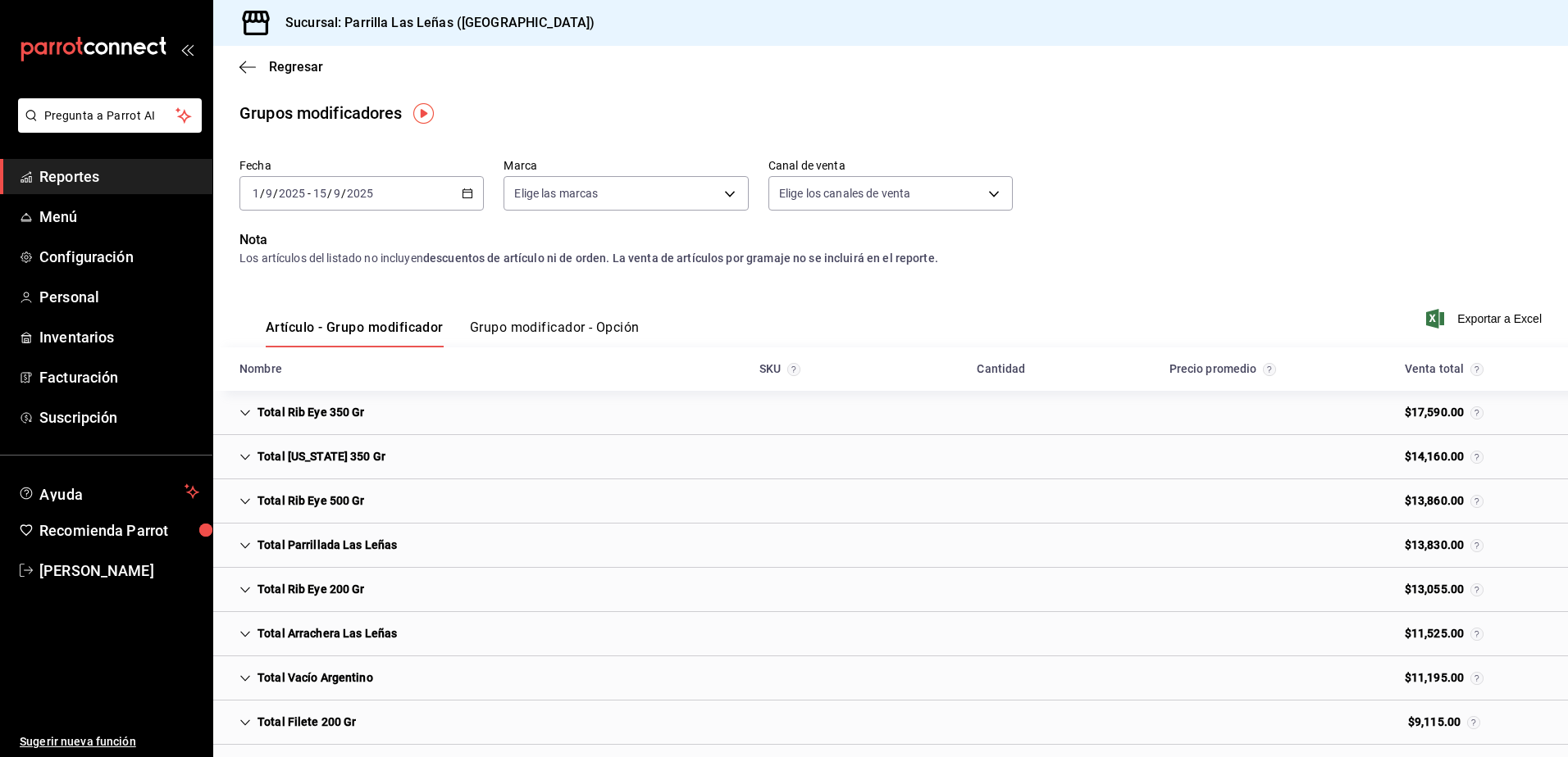
click at [120, 192] on link "Reportes" at bounding box center [106, 177] width 212 height 35
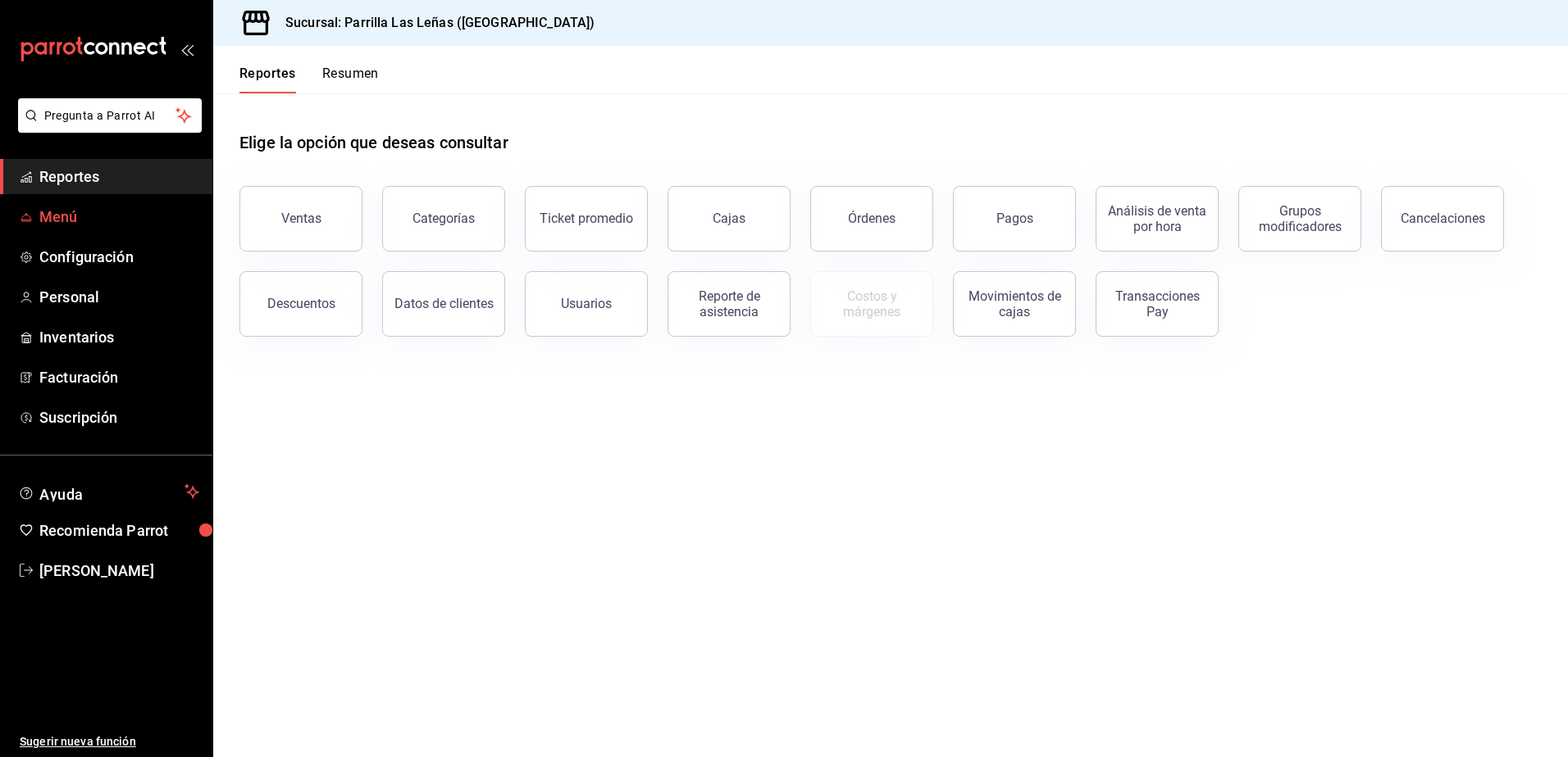
click at [59, 224] on span "Menú" at bounding box center [119, 217] width 159 height 22
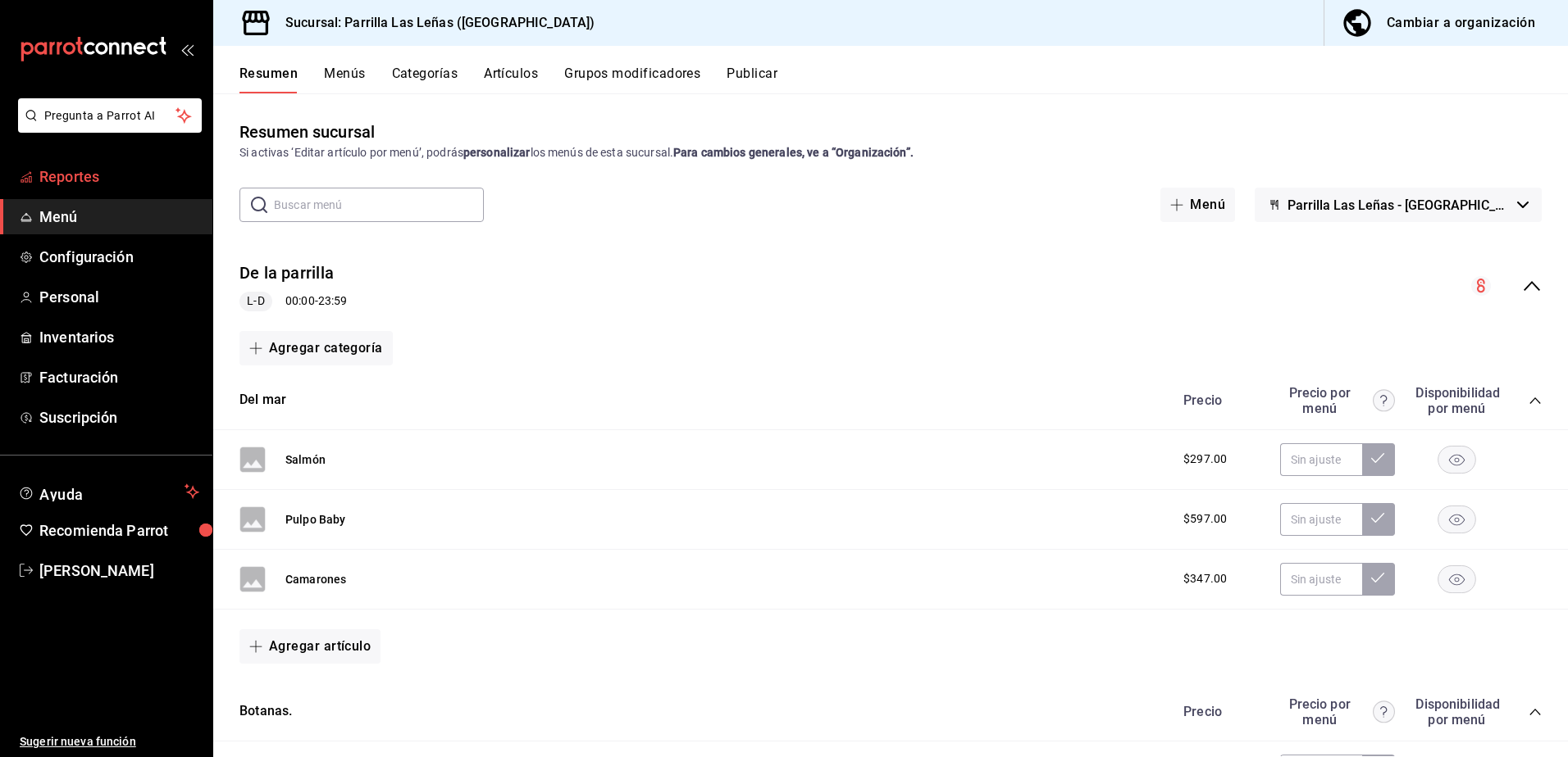
click at [107, 184] on span "Reportes" at bounding box center [119, 176] width 159 height 22
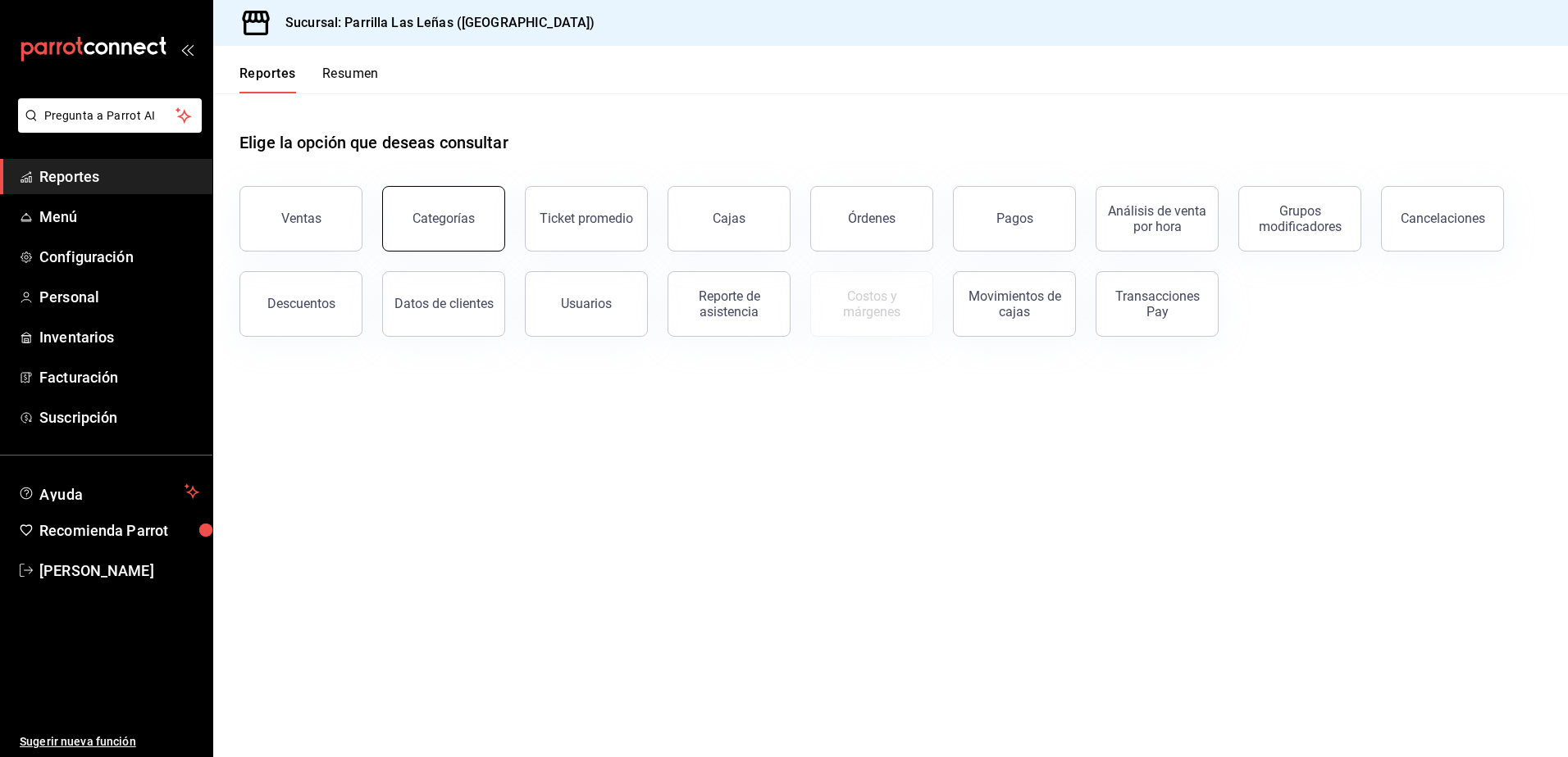
click at [476, 236] on button "Categorías" at bounding box center [443, 218] width 123 height 65
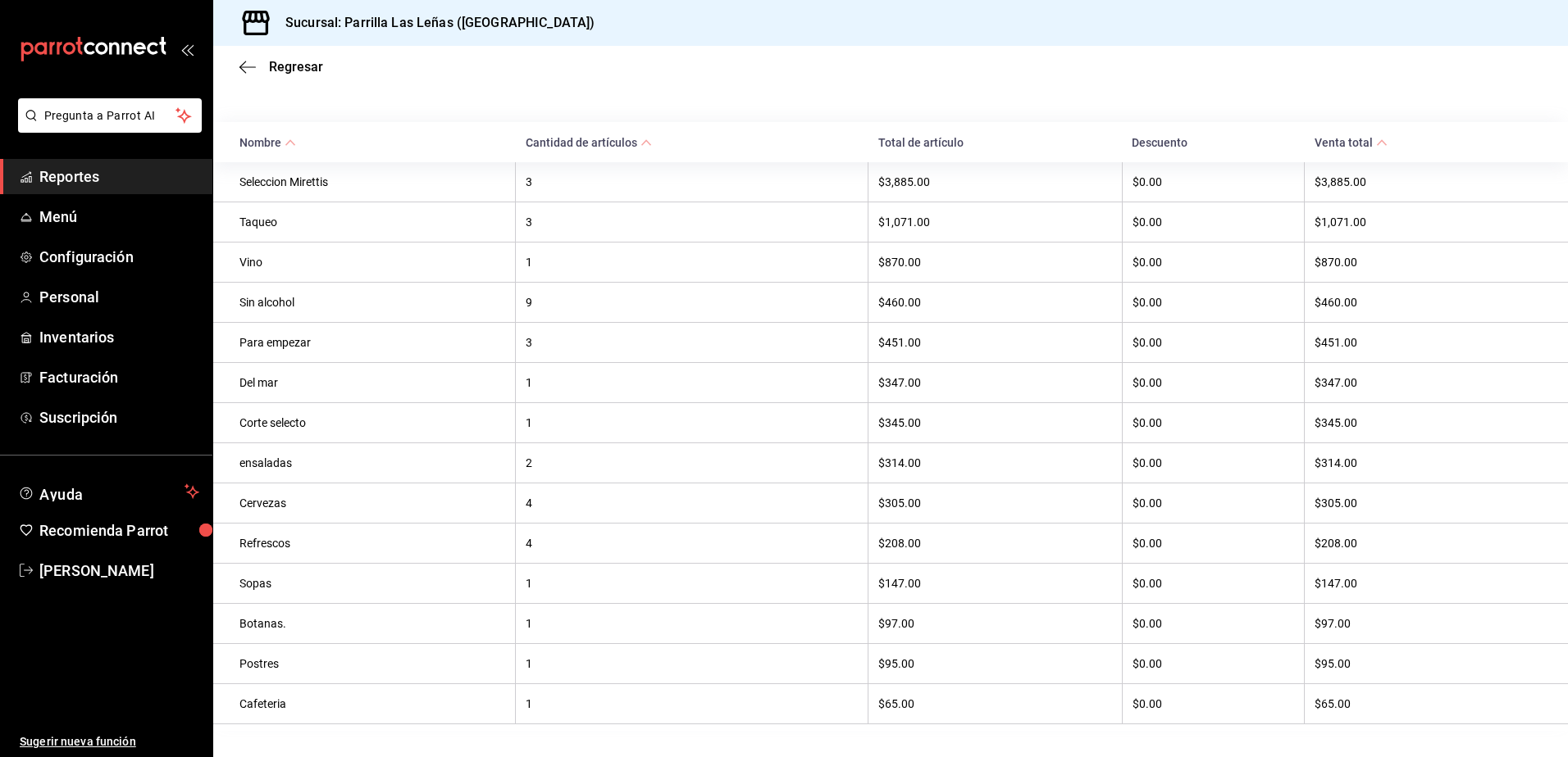
scroll to position [233, 0]
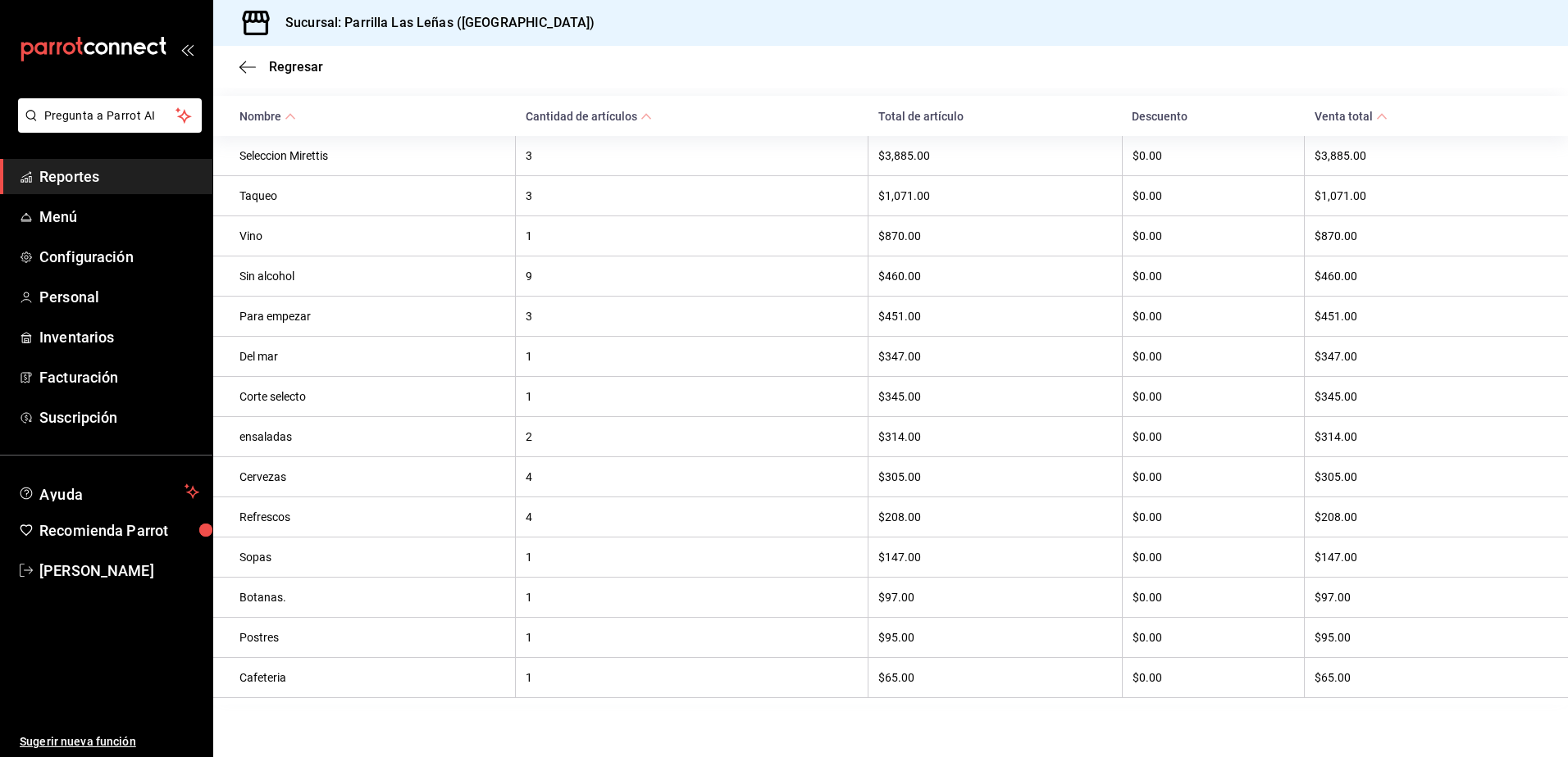
click at [802, 98] on th "Cantidad de artículos" at bounding box center [692, 116] width 353 height 40
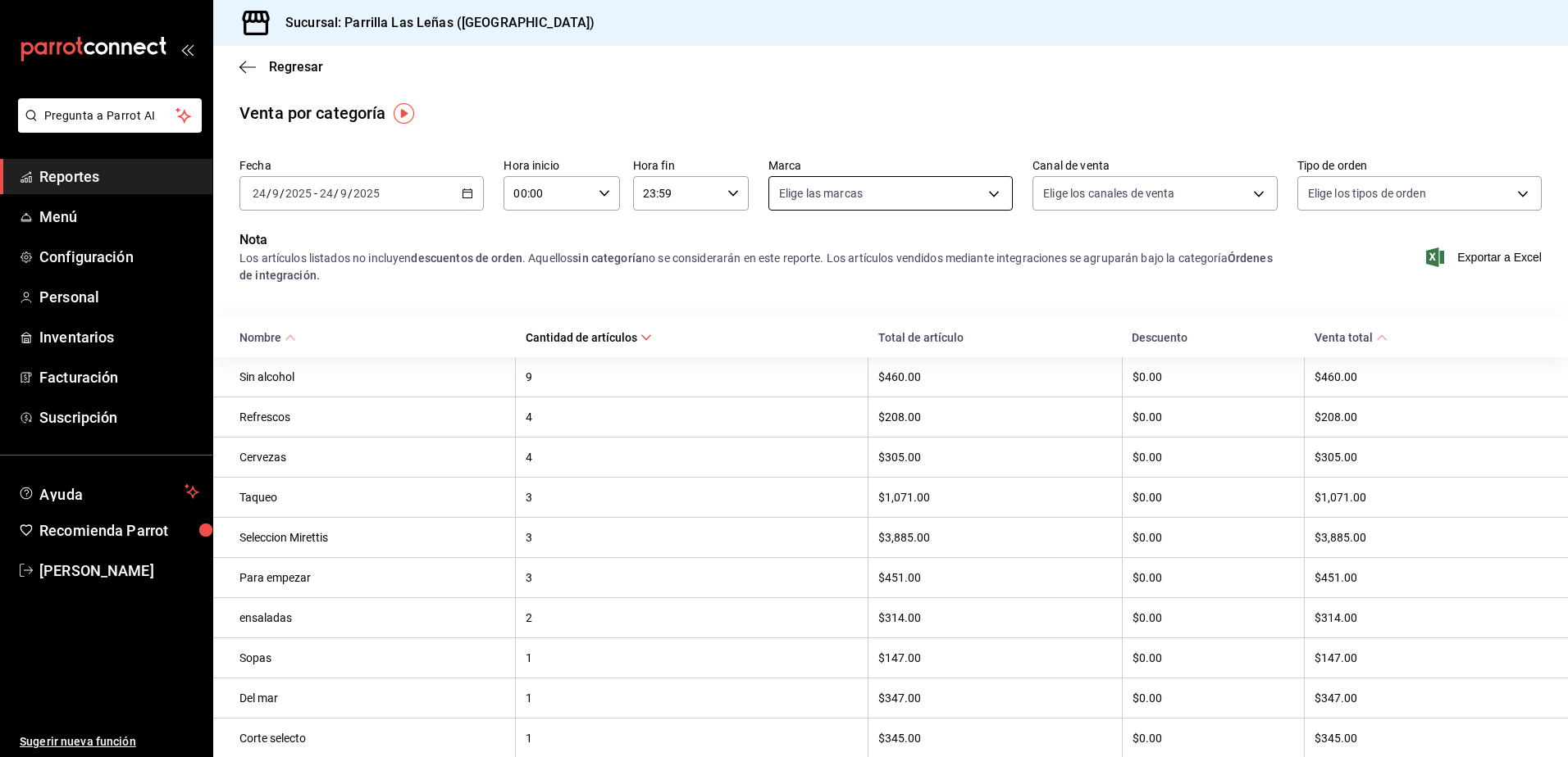
click at [972, 203] on body "Pregunta a Parrot AI Reportes Menú Configuración Personal Inventarios Facturaci…" at bounding box center [784, 378] width 1568 height 757
click at [1197, 200] on div at bounding box center [784, 378] width 1568 height 757
click at [76, 175] on span "Reportes" at bounding box center [119, 176] width 159 height 22
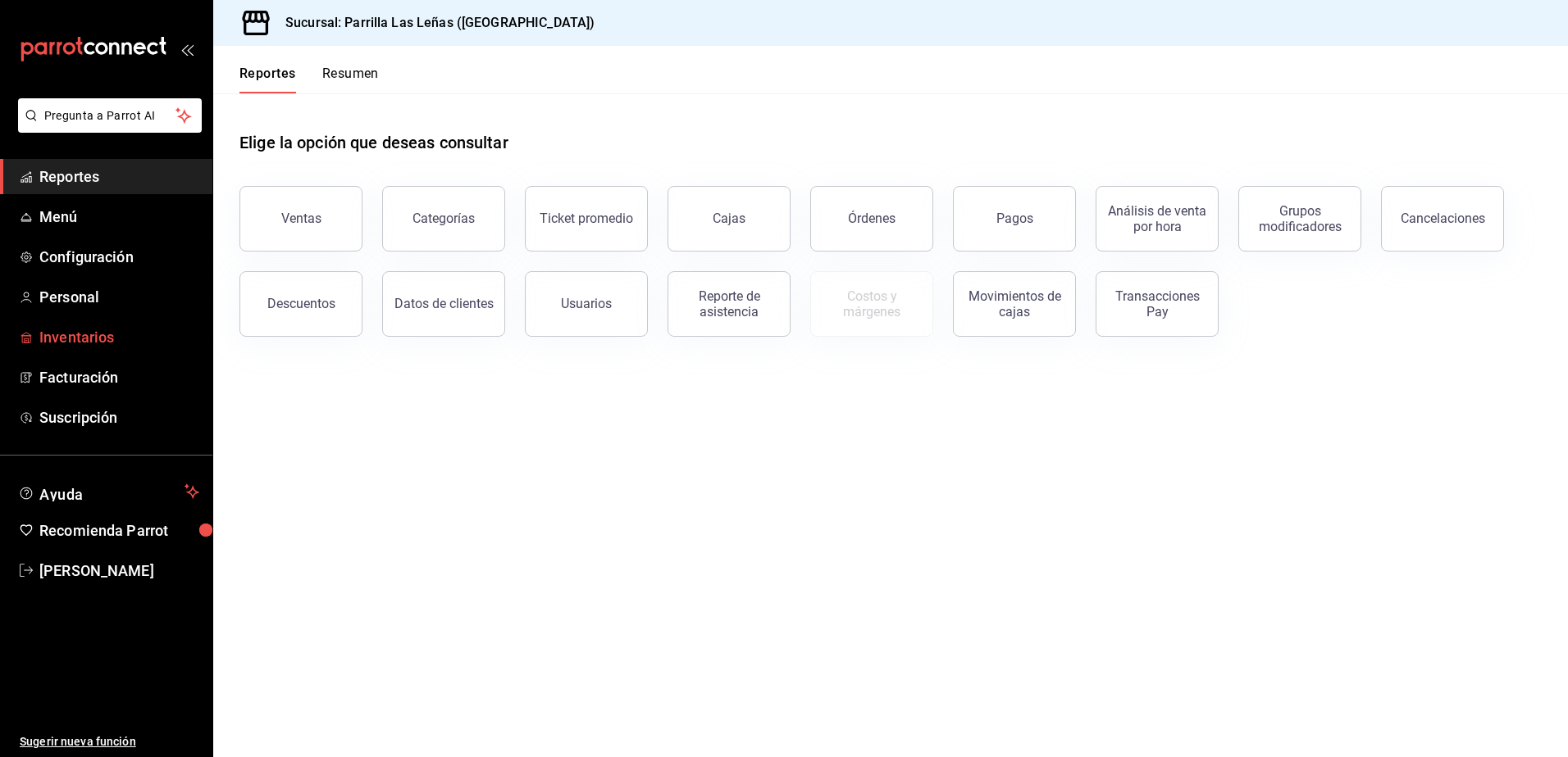
click at [65, 334] on span "Inventarios" at bounding box center [119, 337] width 159 height 22
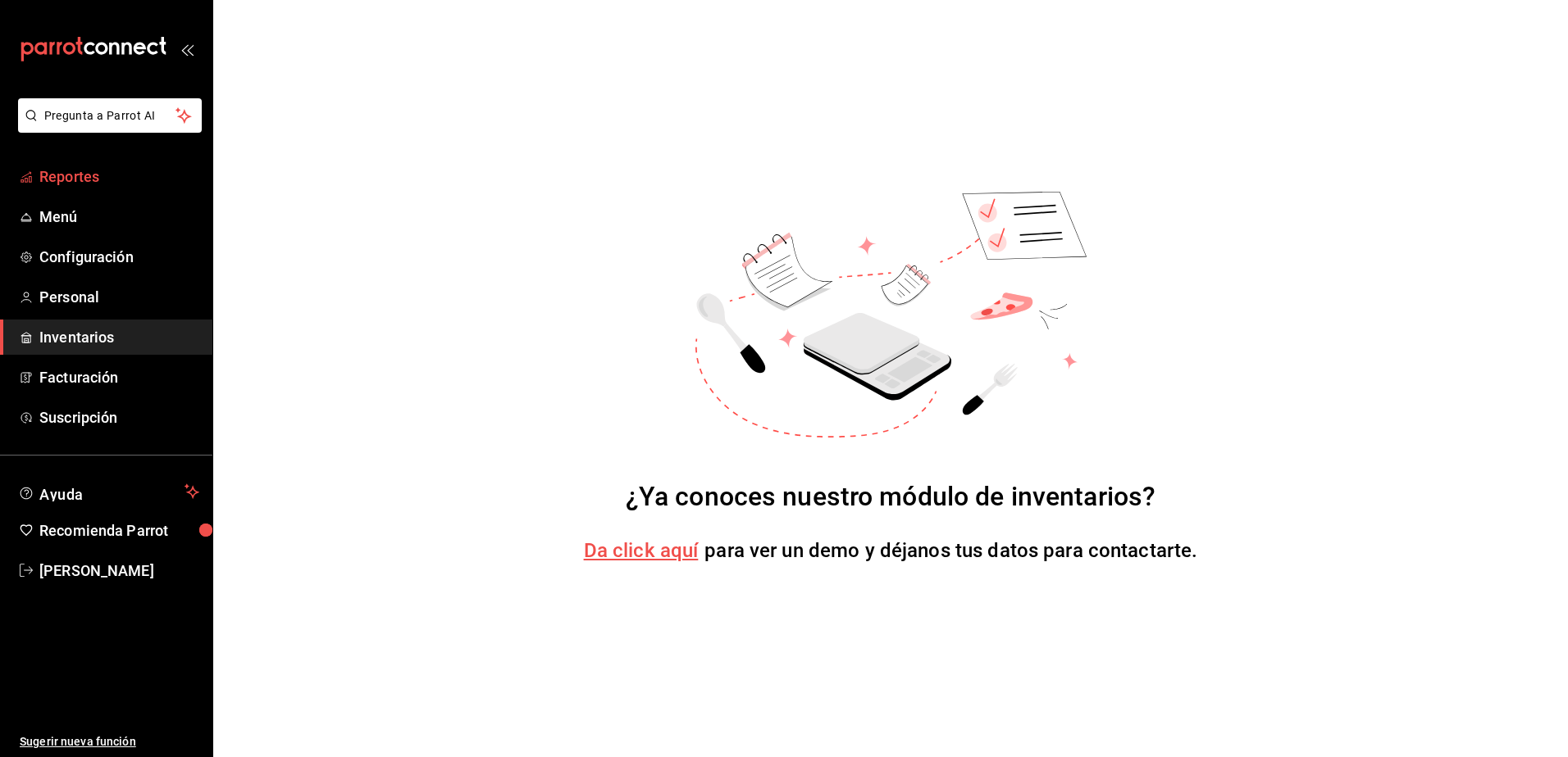
click at [82, 180] on span "Reportes" at bounding box center [119, 176] width 159 height 22
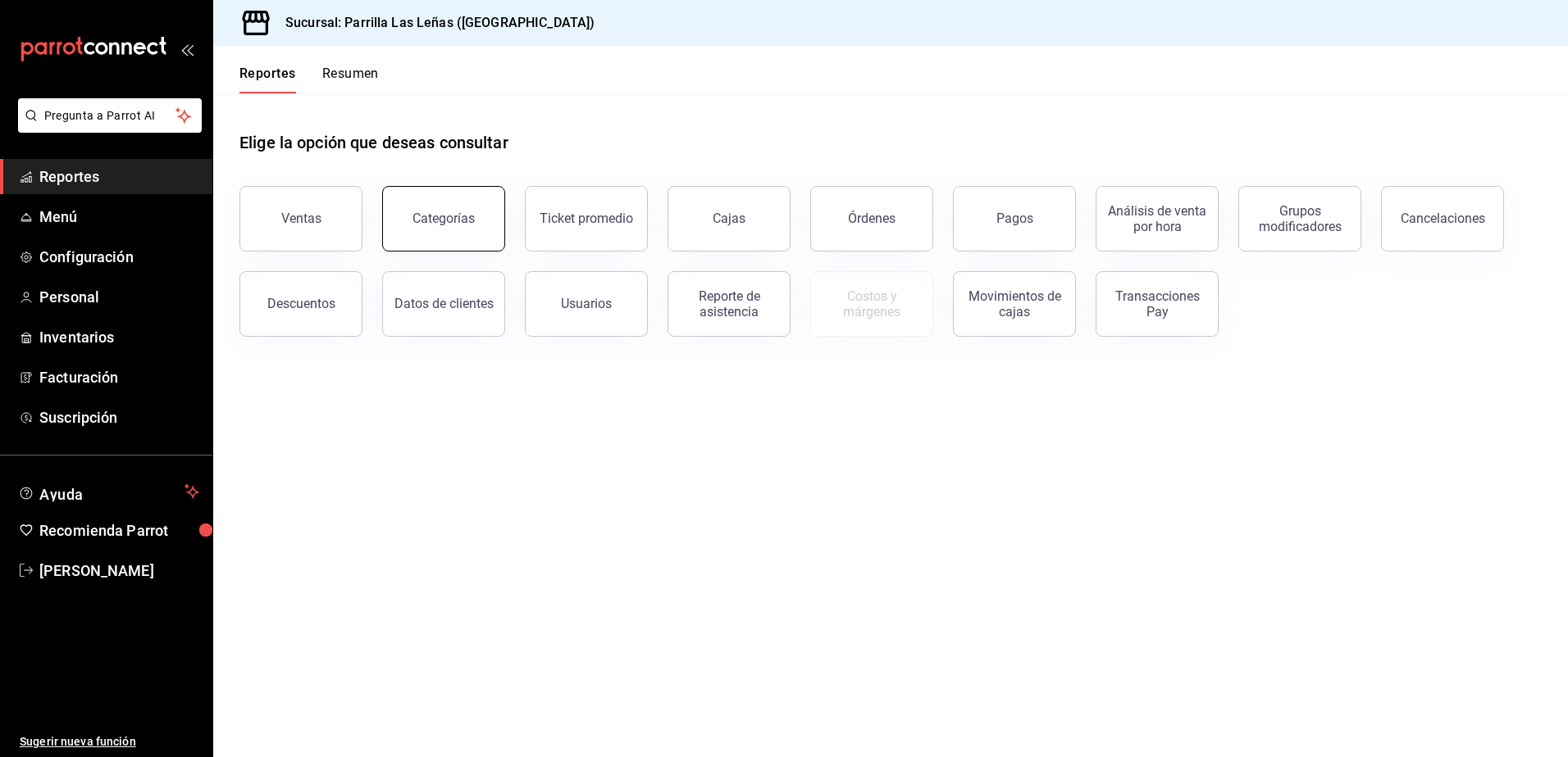
click at [447, 224] on div "Categorías" at bounding box center [443, 219] width 62 height 16
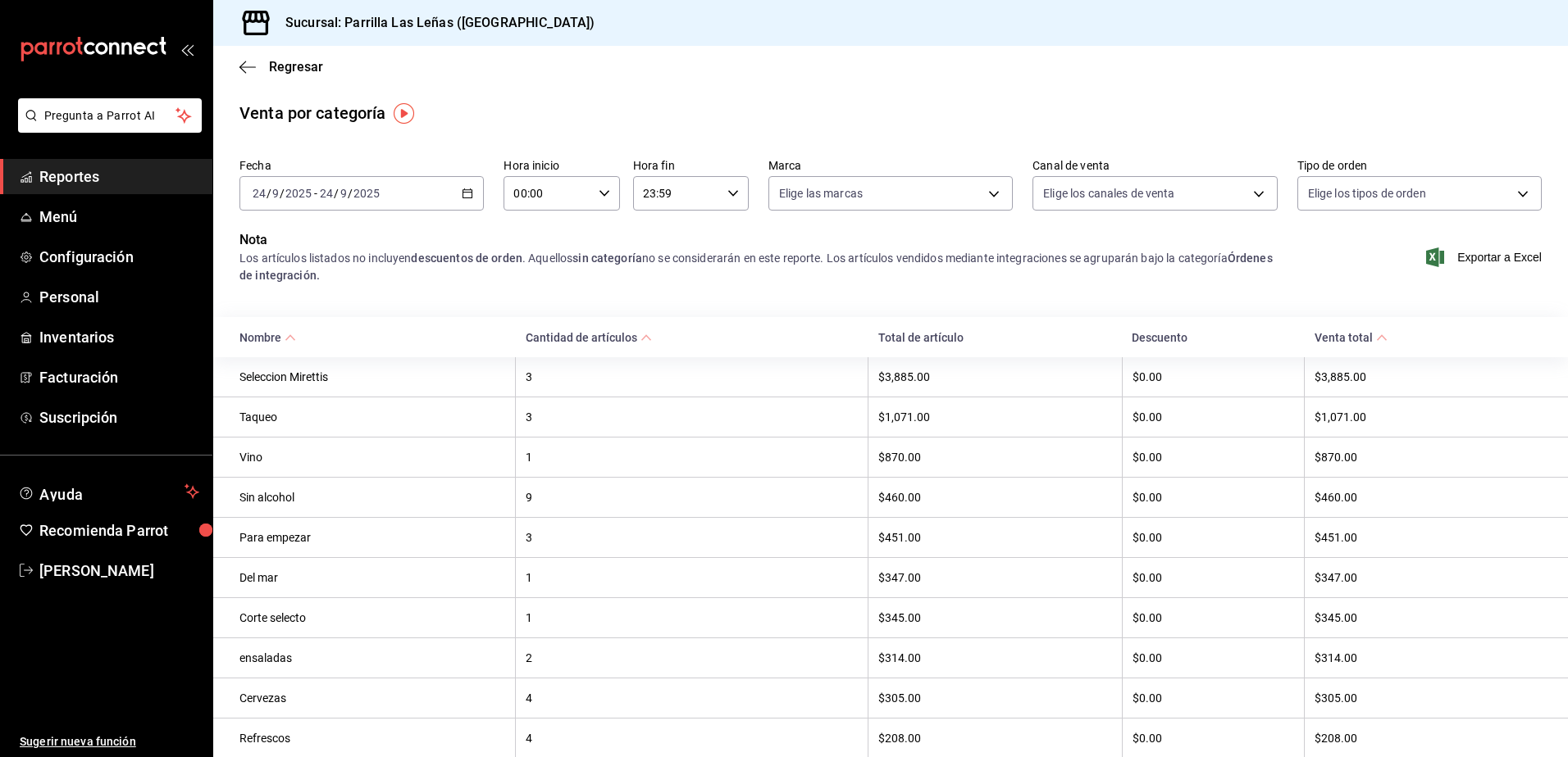
click at [475, 191] on div "[DATE] [DATE] - [DATE] [DATE]" at bounding box center [361, 192] width 244 height 34
click at [344, 427] on span "Rango de fechas" at bounding box center [317, 428] width 127 height 17
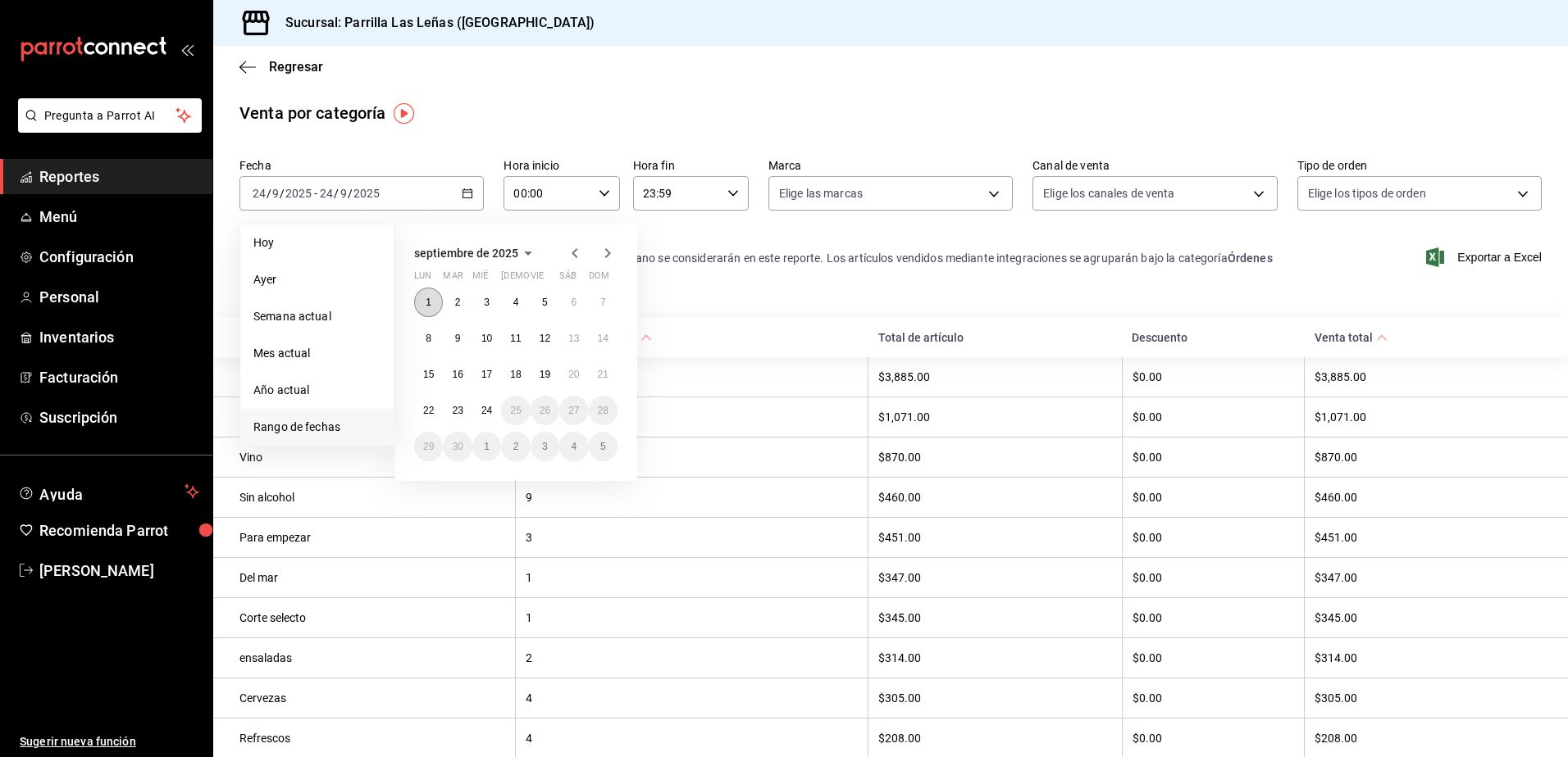
click at [440, 301] on button "1" at bounding box center [429, 302] width 29 height 29
click at [439, 378] on button "15" at bounding box center [429, 374] width 29 height 29
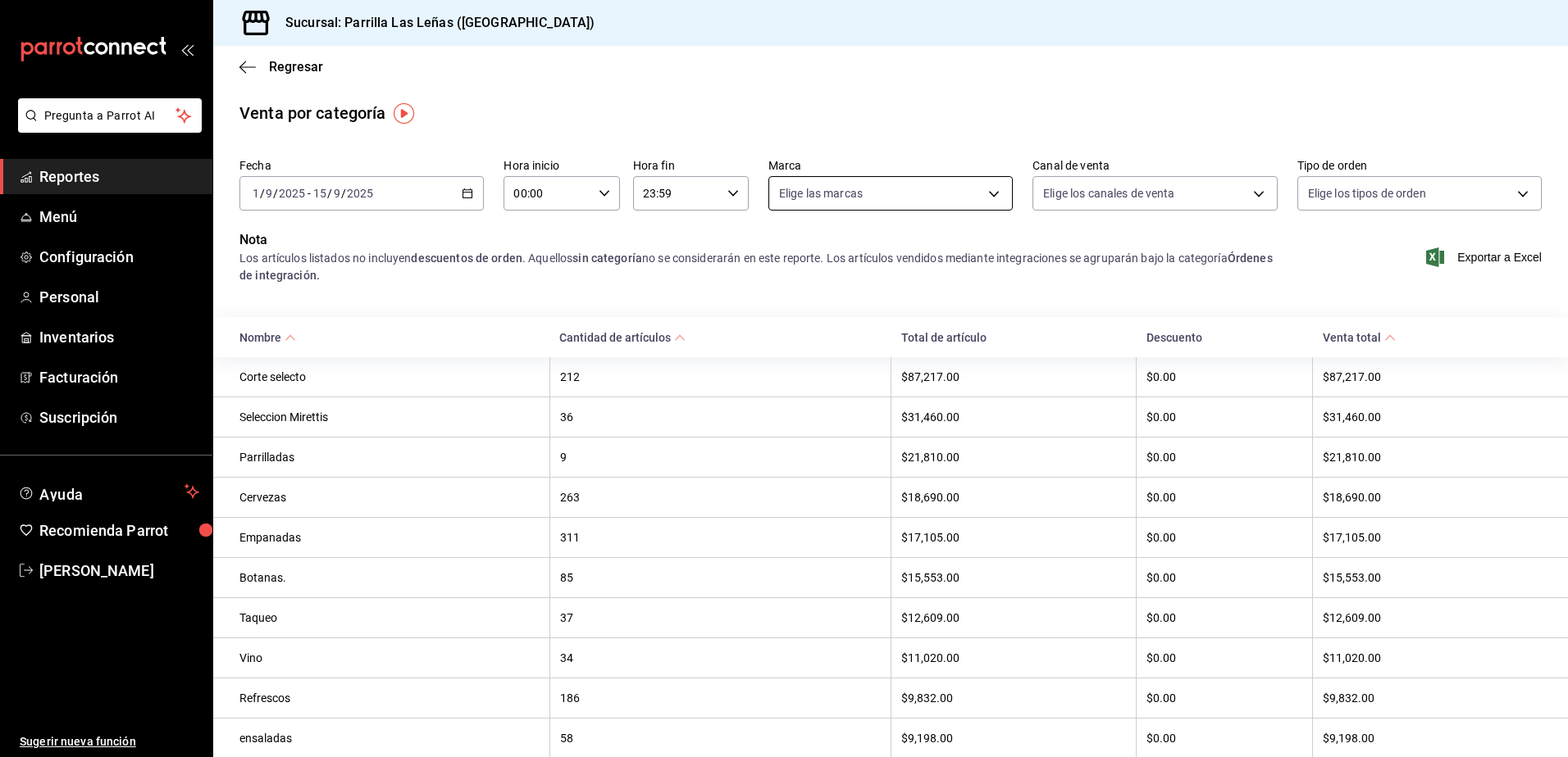
click at [940, 204] on body "Pregunta a Parrot AI Reportes Menú Configuración Personal Inventarios Facturaci…" at bounding box center [784, 378] width 1568 height 757
click at [1238, 249] on div at bounding box center [784, 378] width 1568 height 757
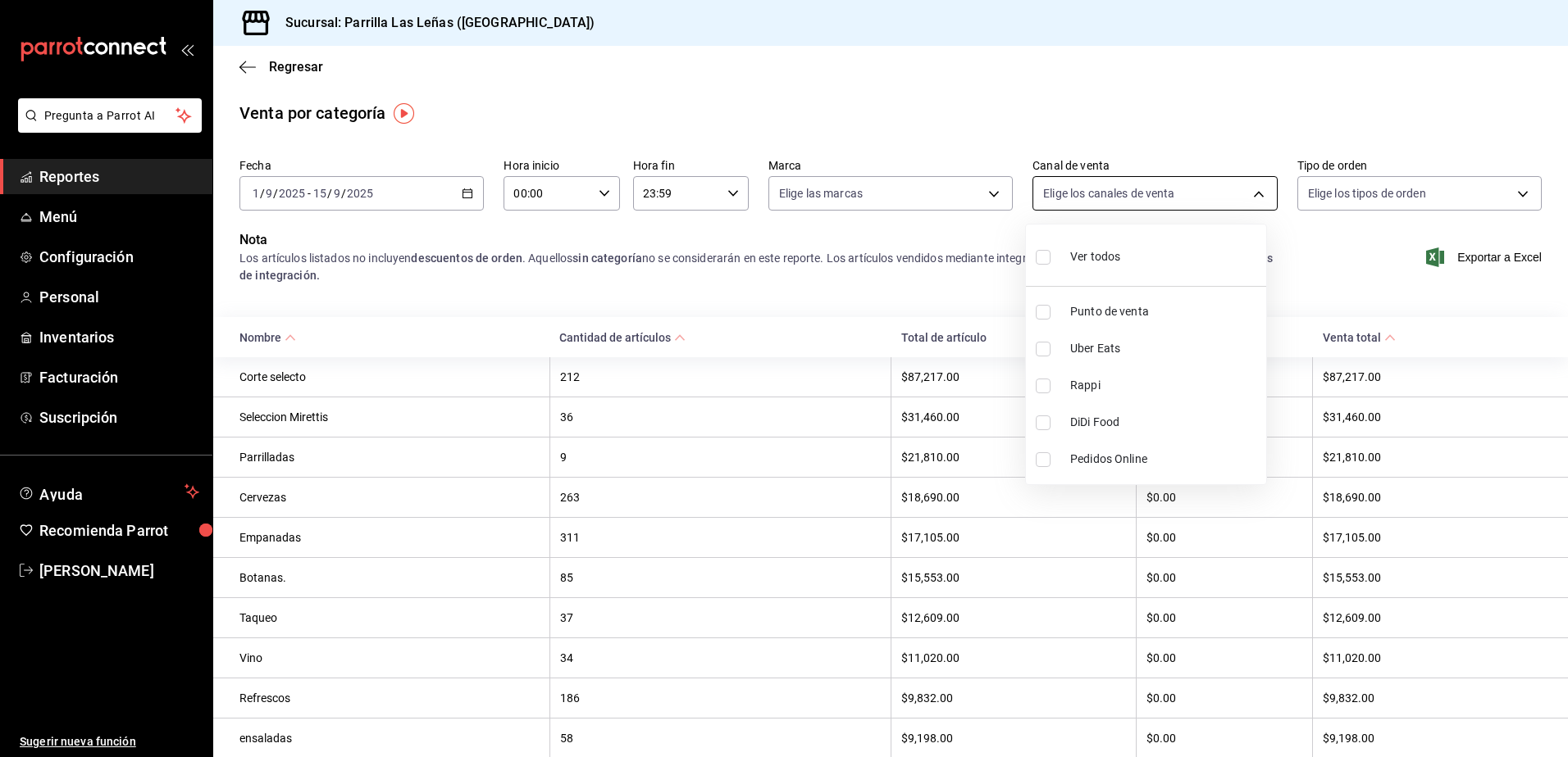
click at [1231, 198] on body "Pregunta a Parrot AI Reportes Menú Configuración Personal Inventarios Facturaci…" at bounding box center [784, 378] width 1568 height 757
click at [1328, 249] on div at bounding box center [784, 378] width 1568 height 757
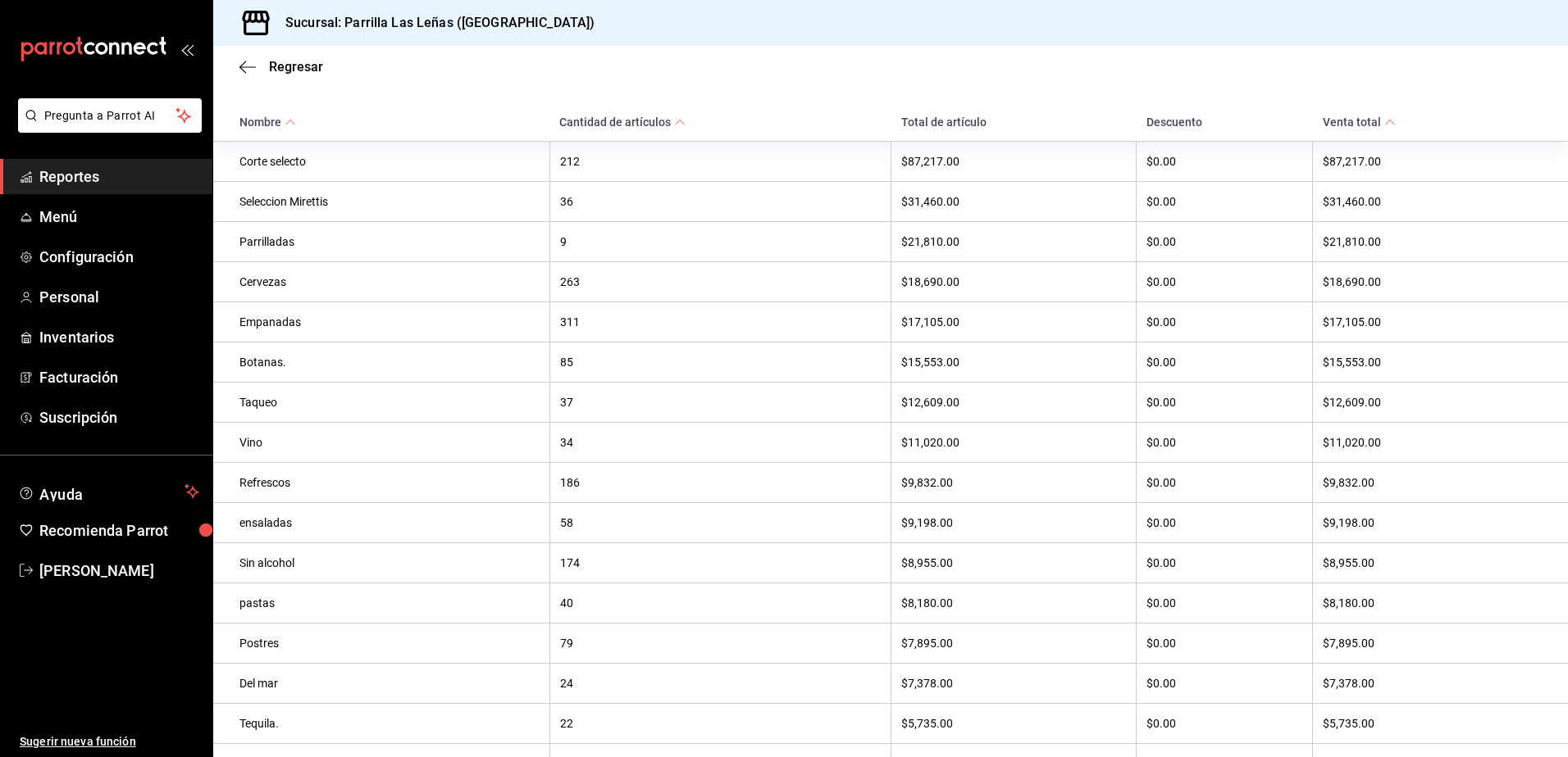
scroll to position [327, 0]
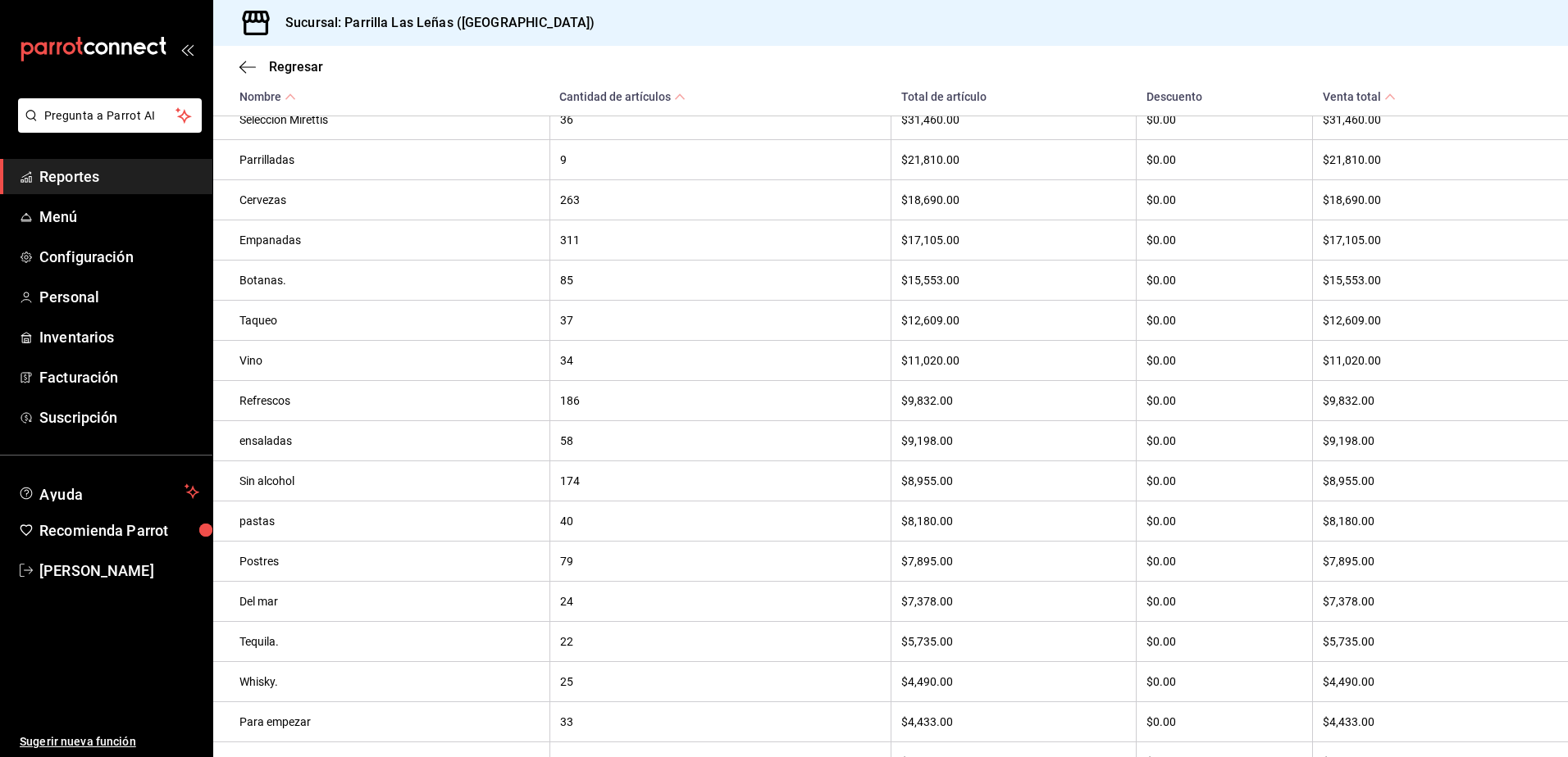
click at [547, 408] on th "Refrescos" at bounding box center [381, 400] width 336 height 40
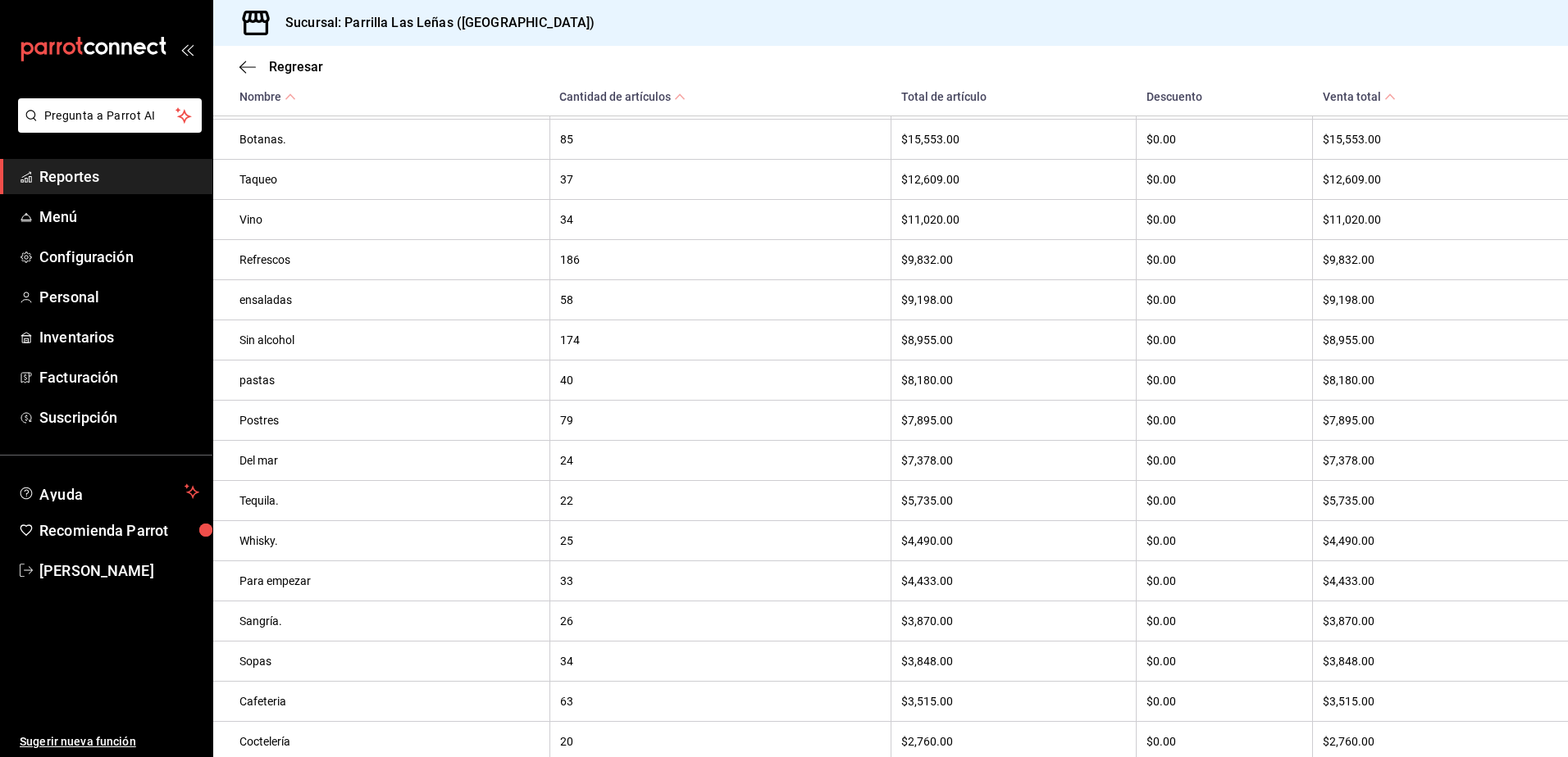
scroll to position [387, 0]
click at [256, 348] on div "Refrescos" at bounding box center [389, 341] width 300 height 13
click at [512, 362] on th "Refrescos" at bounding box center [381, 341] width 336 height 40
click at [1212, 383] on div "$0.00" at bounding box center [1224, 381] width 156 height 13
click at [264, 358] on th "Refrescos" at bounding box center [381, 341] width 336 height 40
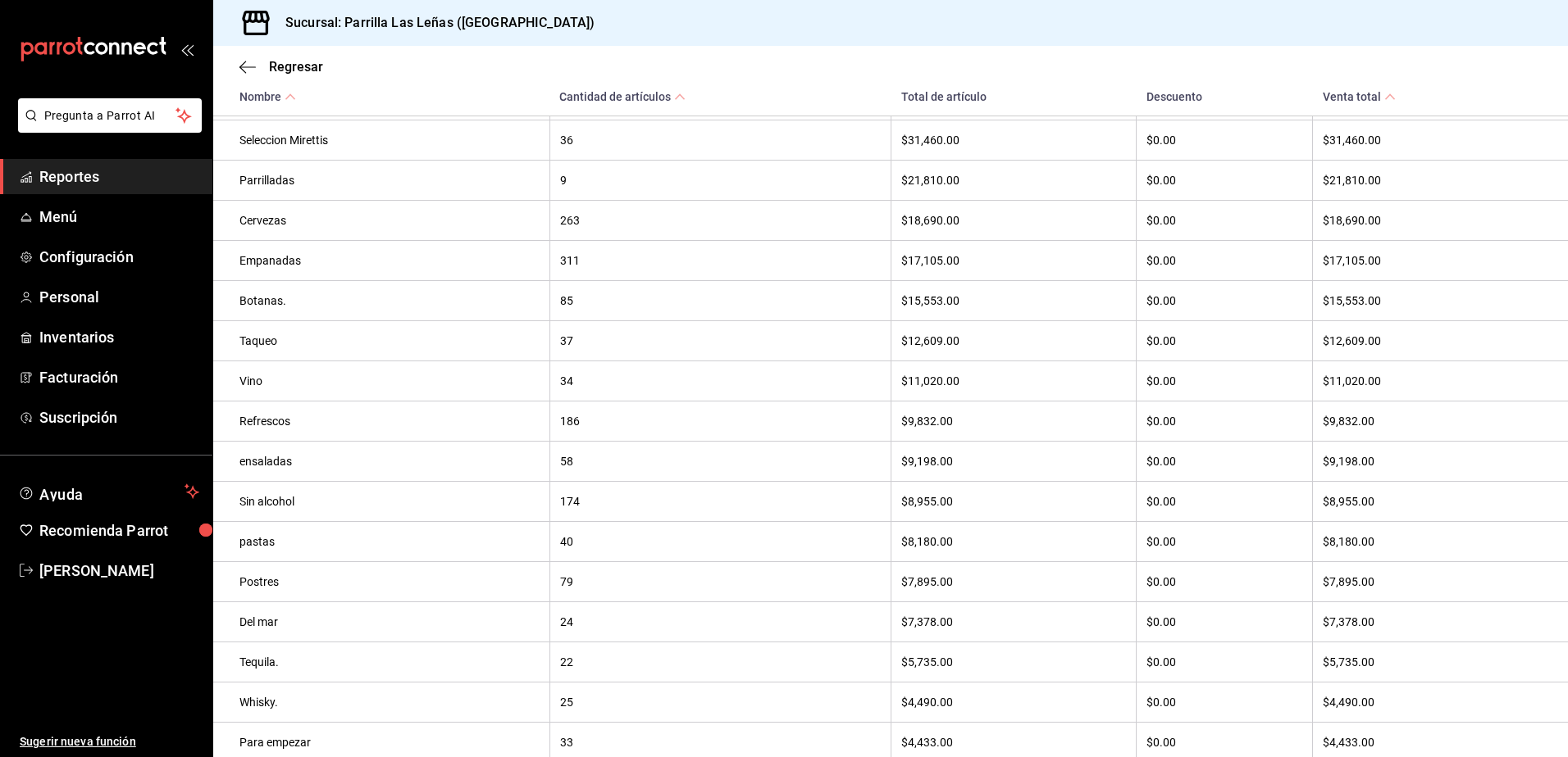
scroll to position [305, 0]
click at [269, 430] on div "Refrescos" at bounding box center [389, 423] width 300 height 13
click at [1046, 455] on th "$9,198.00" at bounding box center [1014, 464] width 245 height 40
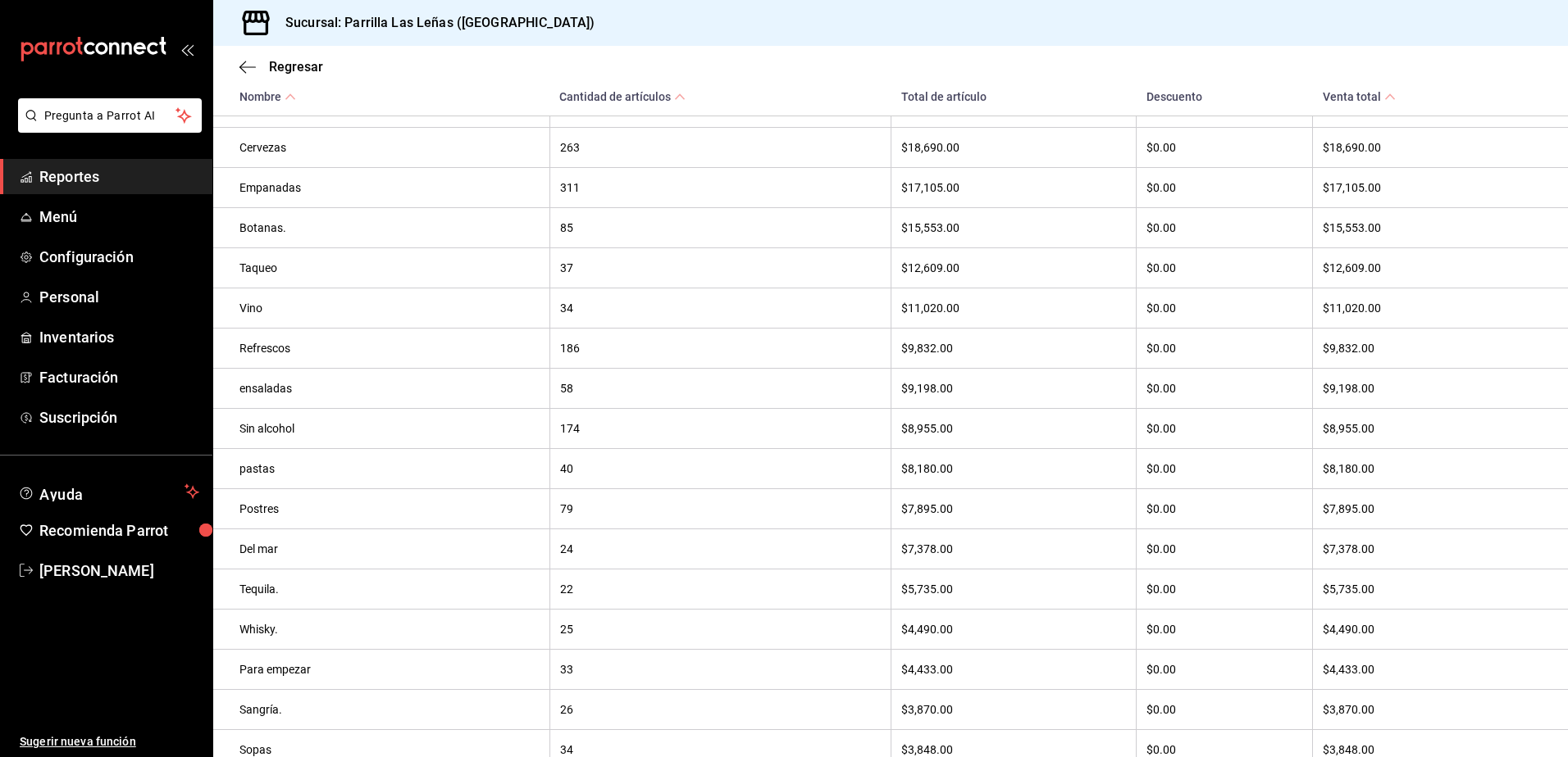
scroll to position [387, 0]
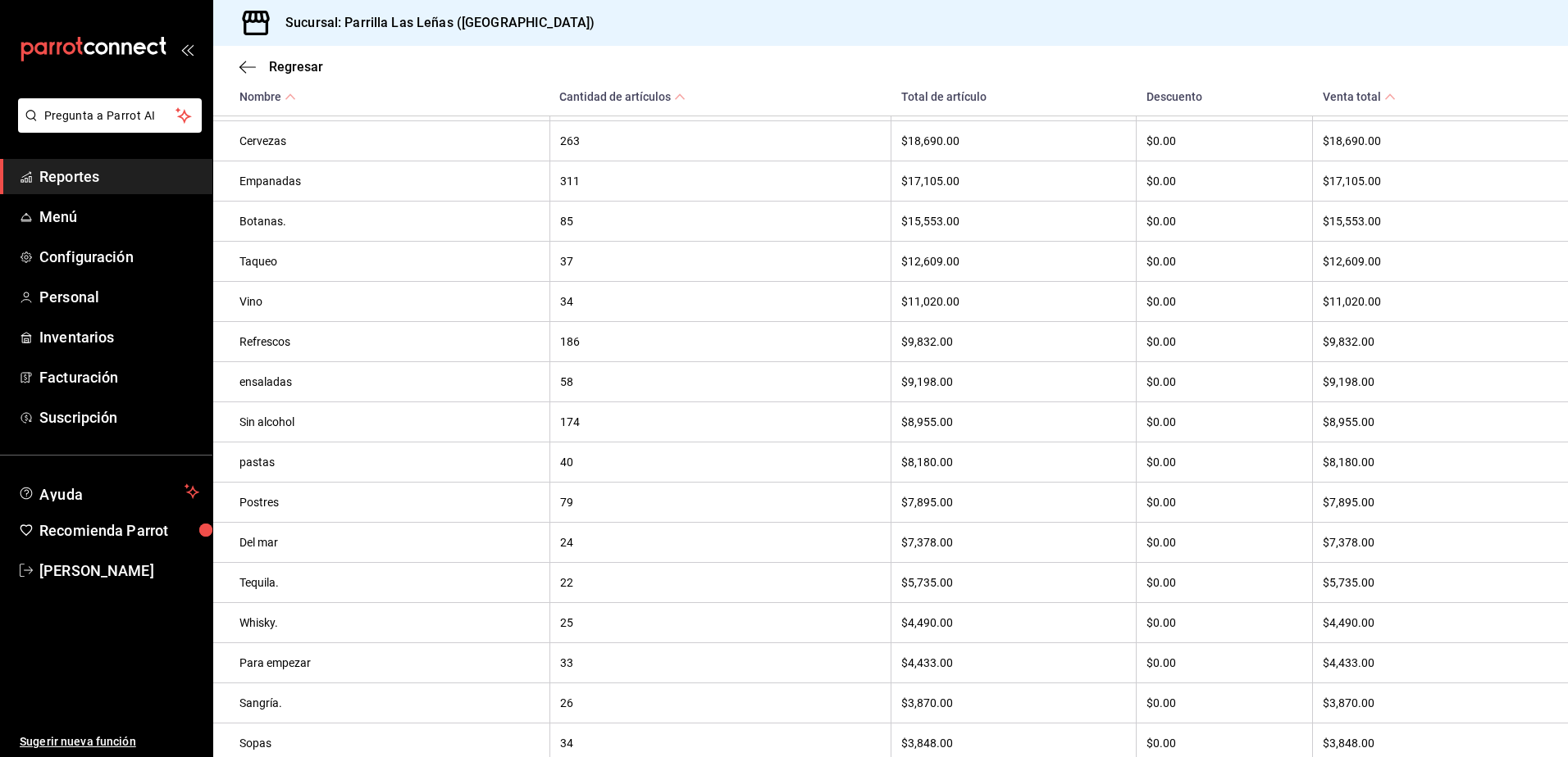
click at [1475, 343] on div "$9,832.00" at bounding box center [1431, 341] width 219 height 13
click at [1462, 347] on div "$9,832.00" at bounding box center [1431, 341] width 219 height 13
click at [233, 342] on th "Refrescos" at bounding box center [381, 341] width 336 height 40
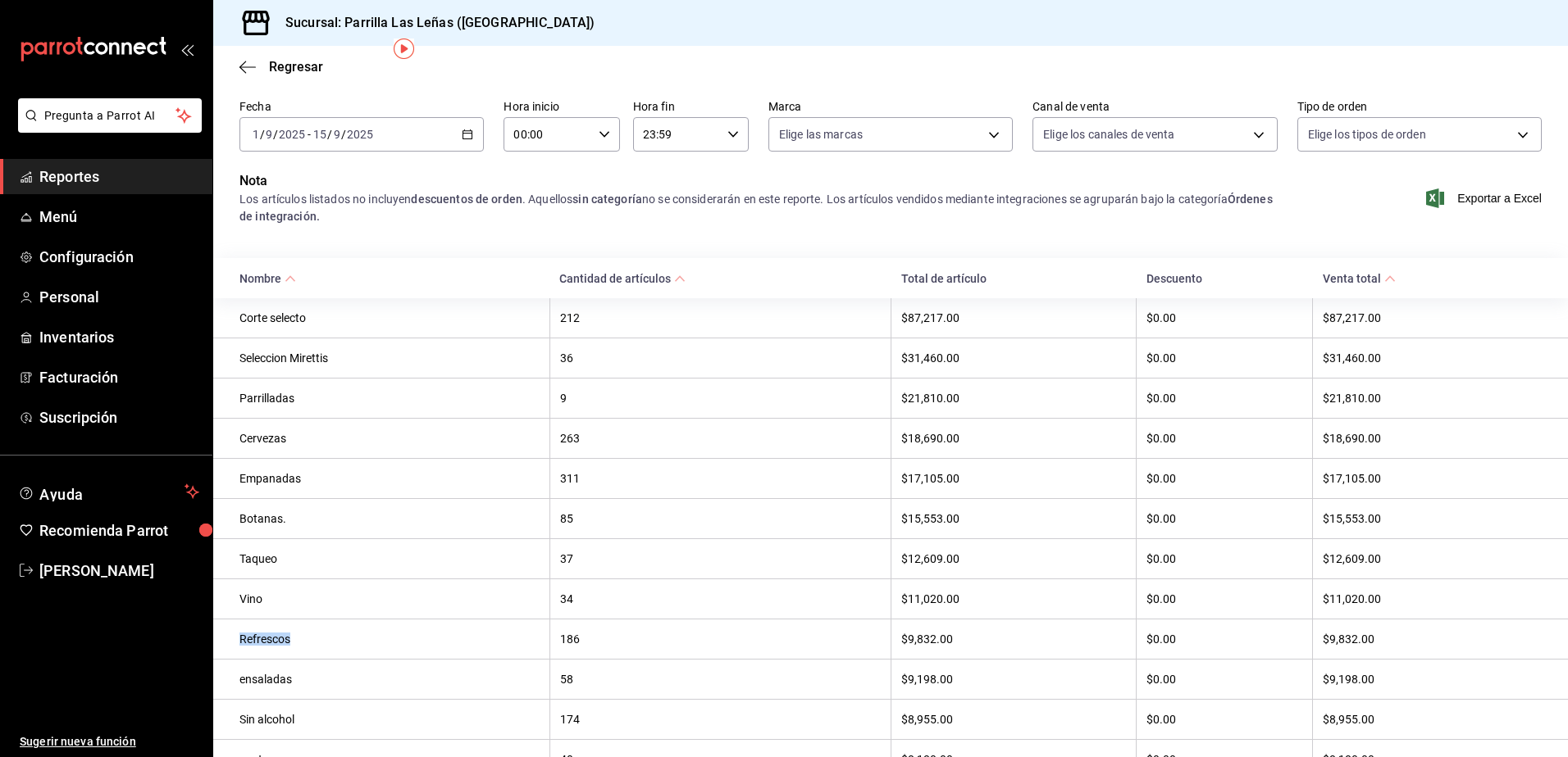
scroll to position [0, 0]
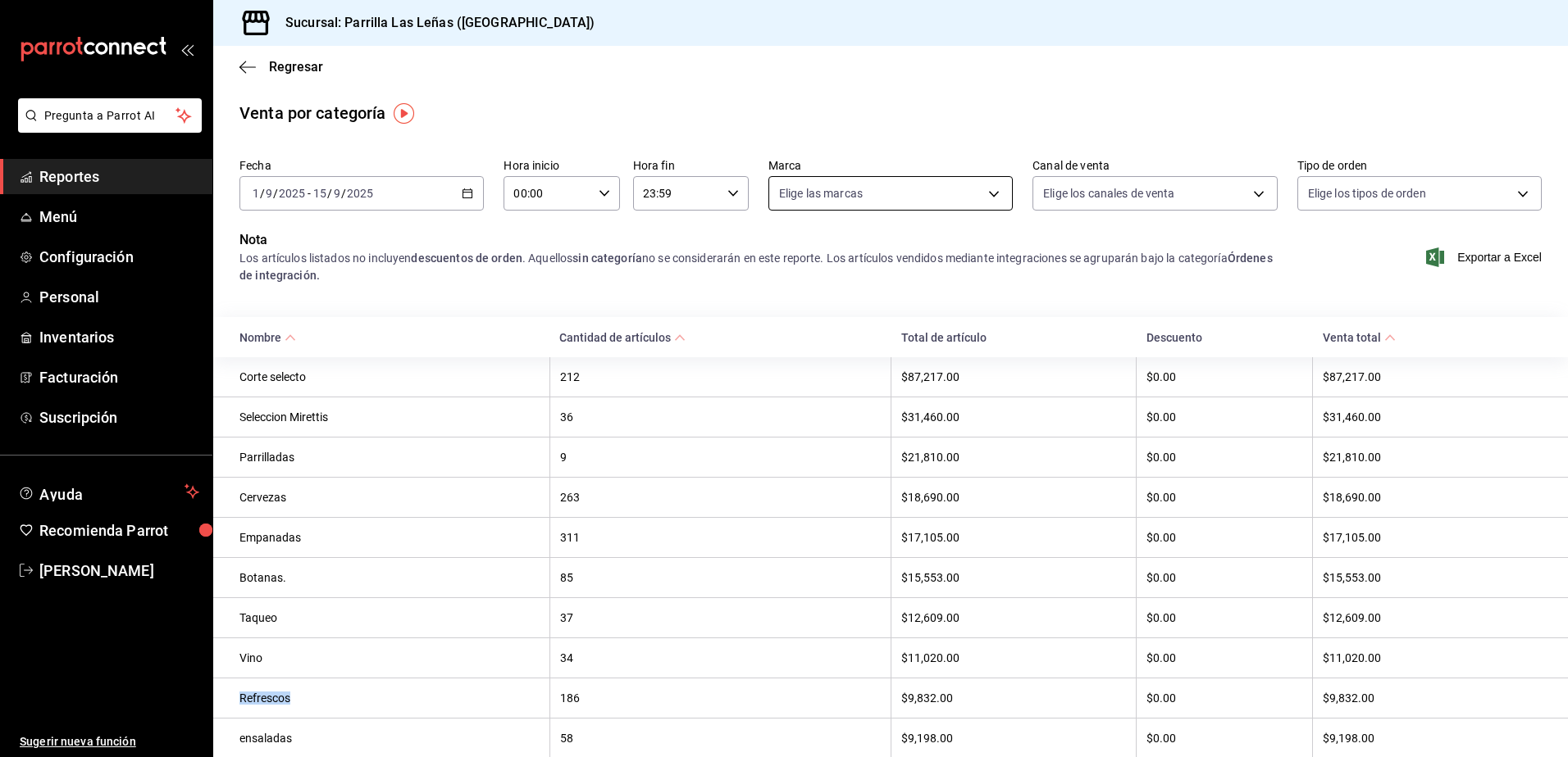
click at [944, 196] on body "Pregunta a Parrot AI Reportes Menú Configuración Personal Inventarios Facturaci…" at bounding box center [784, 378] width 1568 height 757
click at [1222, 191] on div at bounding box center [784, 378] width 1568 height 757
click at [1195, 195] on body "Pregunta a Parrot AI Reportes Menú Configuración Personal Inventarios Facturaci…" at bounding box center [784, 378] width 1568 height 757
click at [1370, 199] on div at bounding box center [784, 378] width 1568 height 757
drag, startPoint x: 1154, startPoint y: 83, endPoint x: 993, endPoint y: 128, distance: 167.2
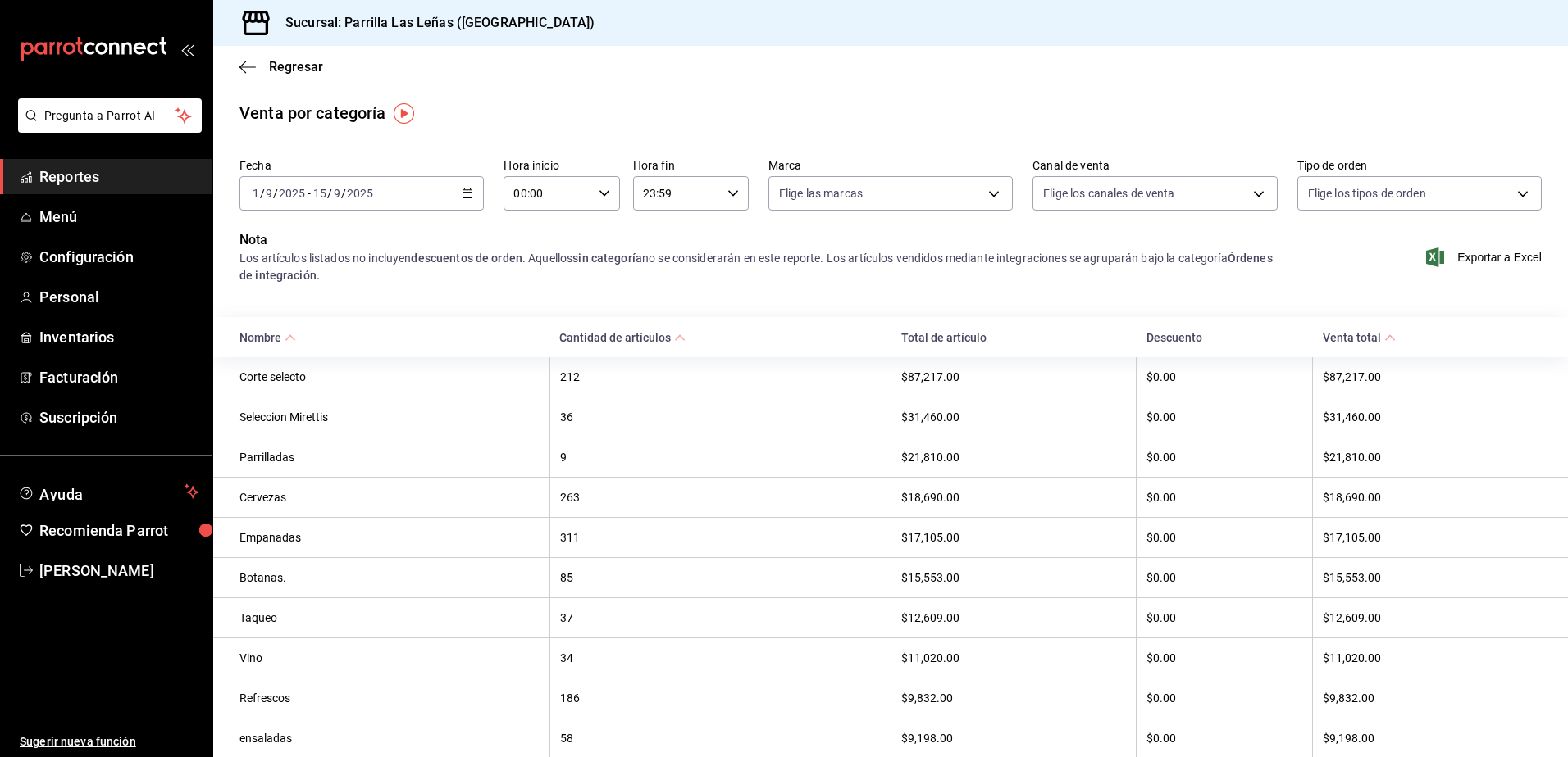
click at [1154, 84] on div "Regresar" at bounding box center [889, 66] width 1354 height 42
click at [285, 60] on span "Regresar" at bounding box center [296, 67] width 54 height 16
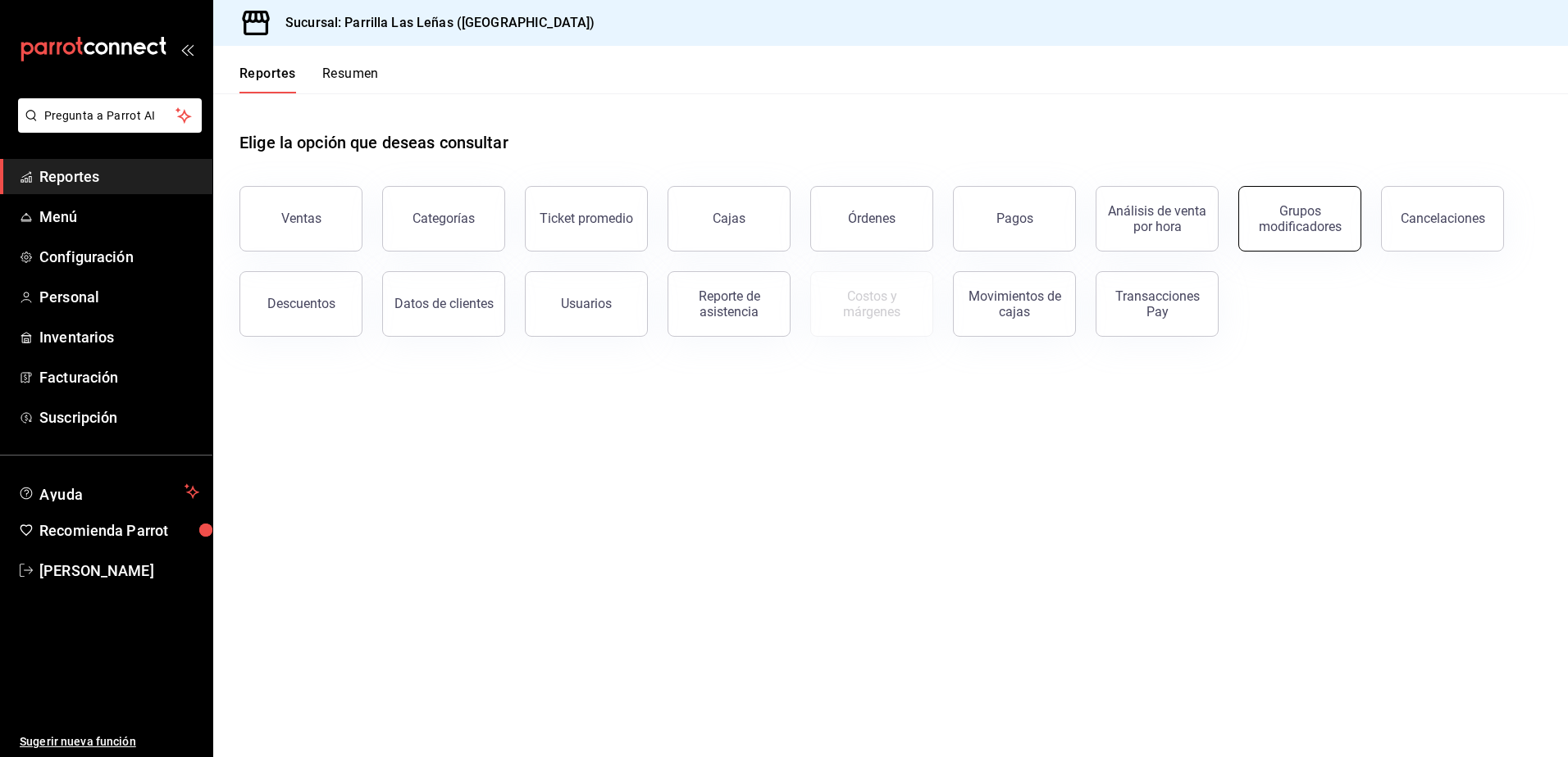
click at [1286, 201] on button "Grupos modificadores" at bounding box center [1300, 218] width 123 height 65
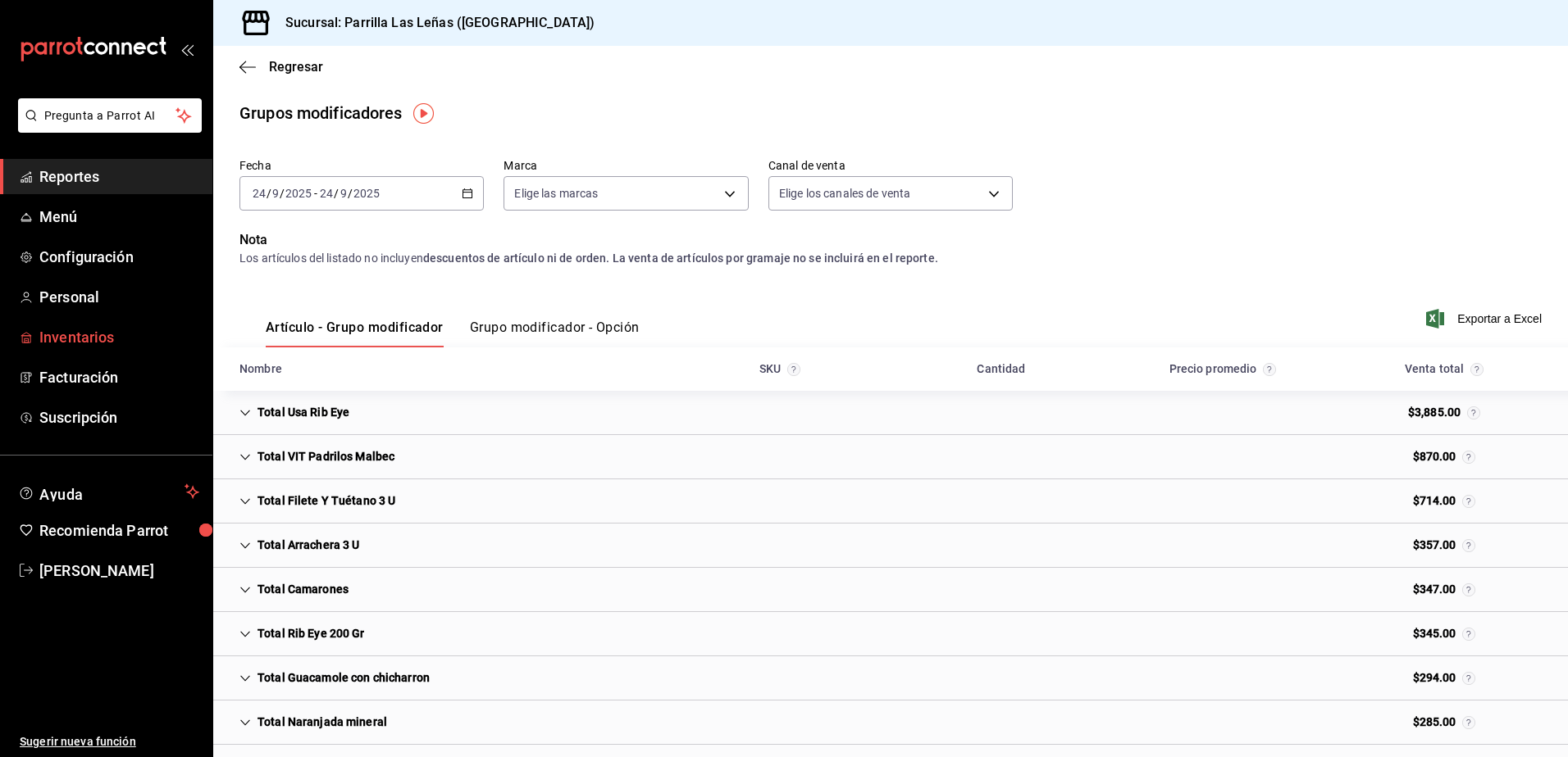
click at [96, 322] on link "Inventarios" at bounding box center [106, 337] width 212 height 35
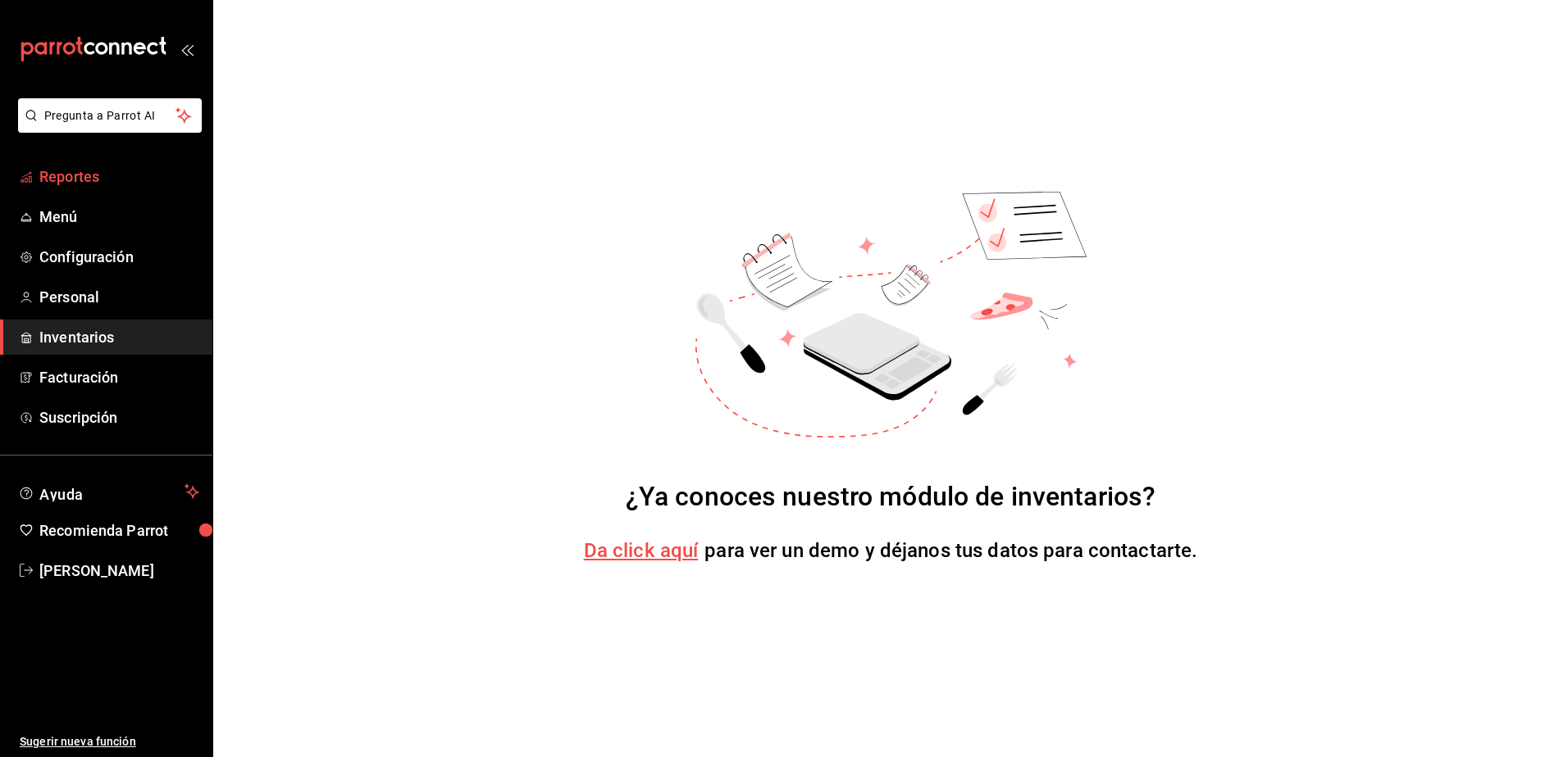
click at [87, 188] on link "Reportes" at bounding box center [106, 177] width 212 height 35
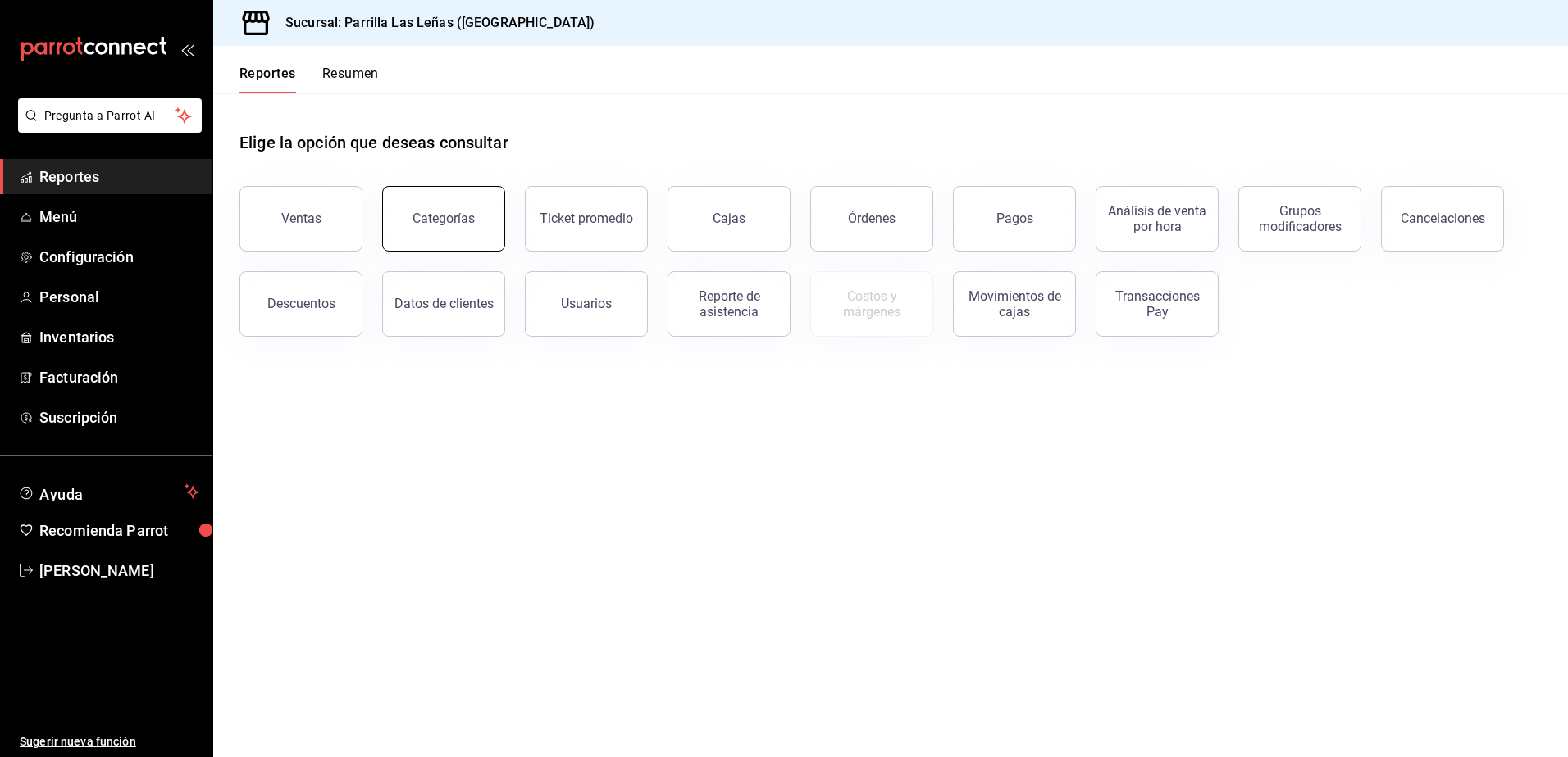
click at [456, 222] on div "Categorías" at bounding box center [443, 219] width 62 height 16
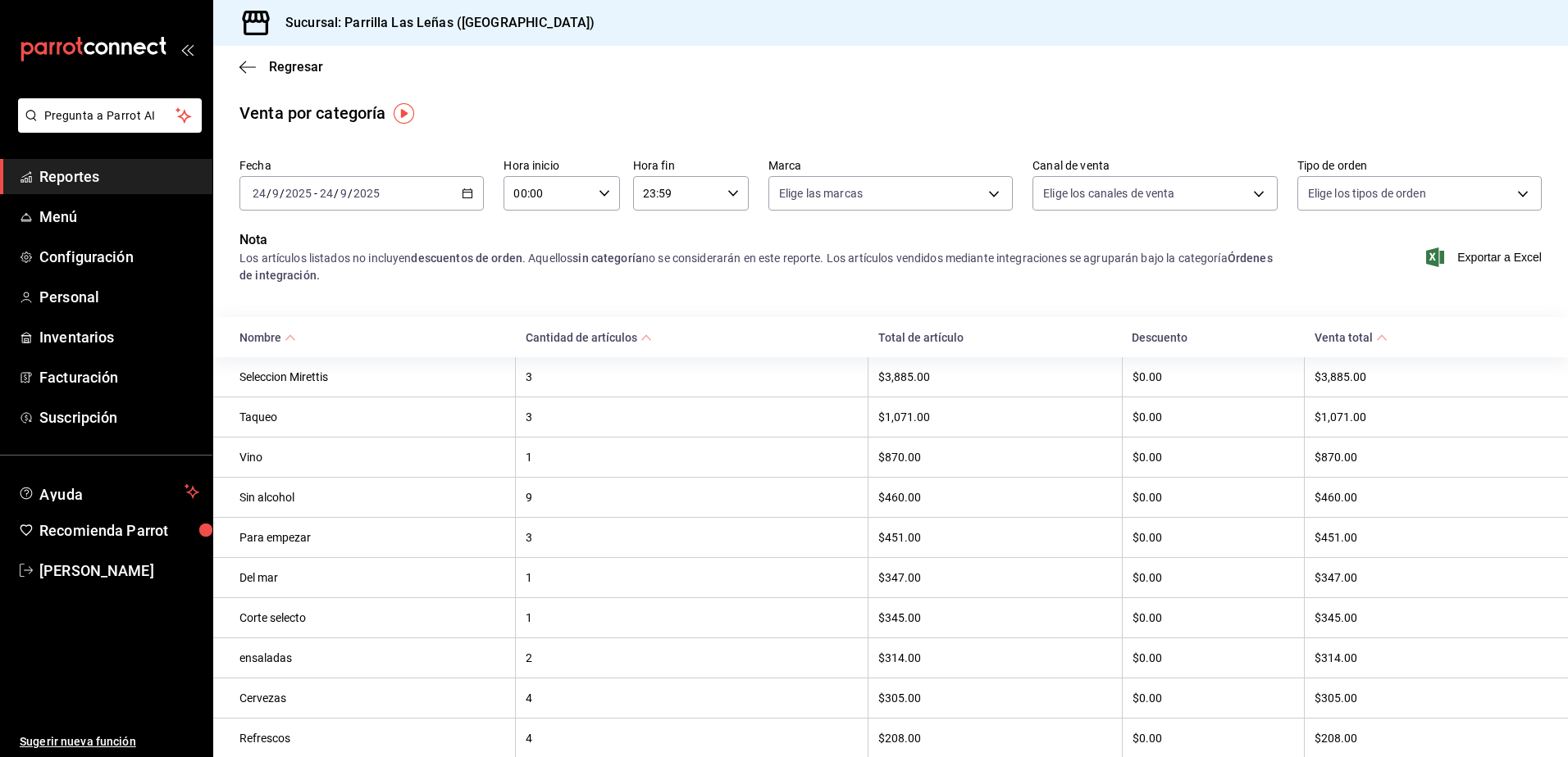
click at [462, 194] on icon "button" at bounding box center [468, 193] width 12 height 12
click at [305, 432] on span "Rango de fechas" at bounding box center [317, 428] width 127 height 17
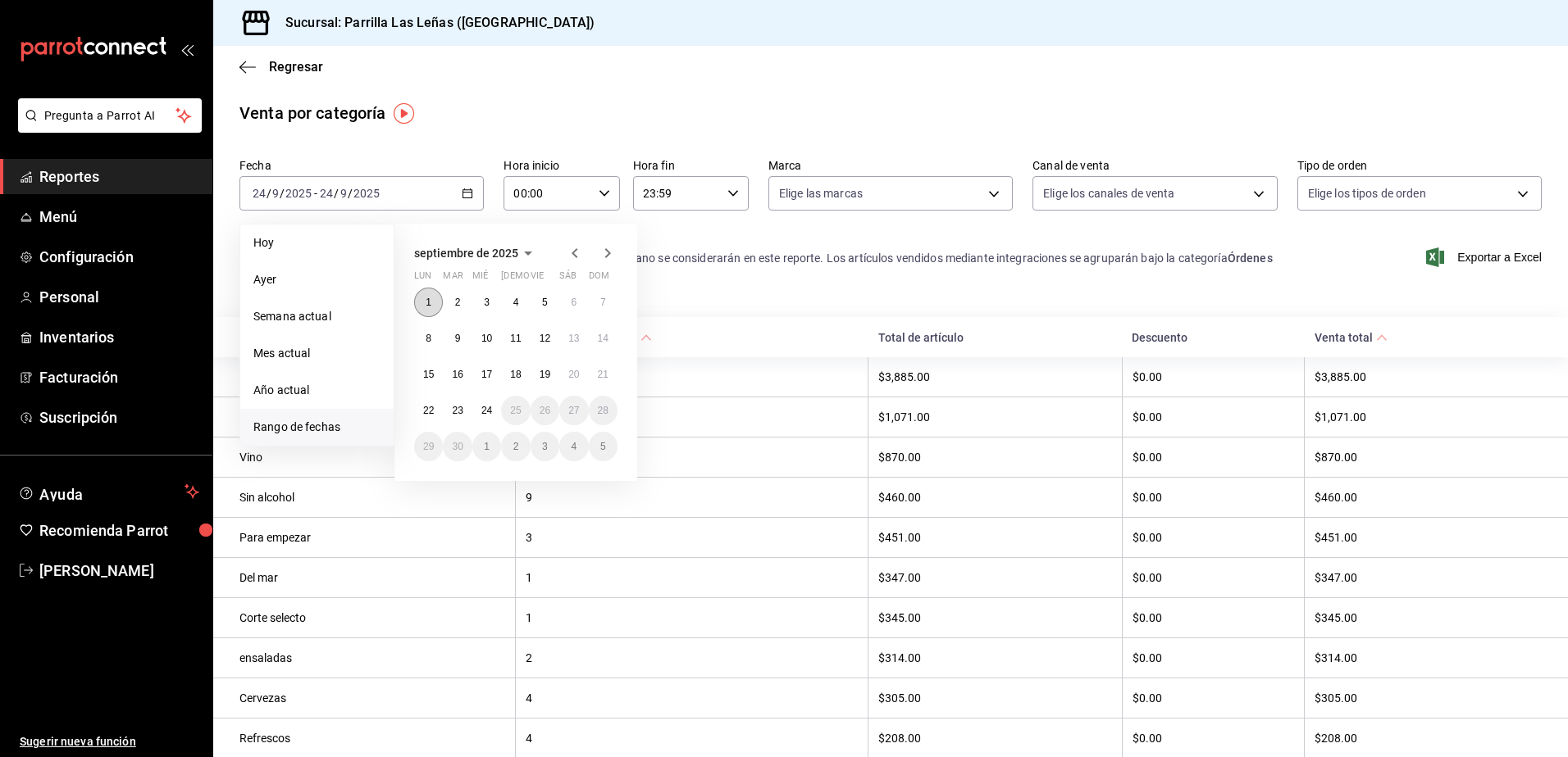
click at [432, 301] on abbr "1" at bounding box center [429, 302] width 6 height 12
click at [421, 374] on button "15" at bounding box center [429, 374] width 29 height 29
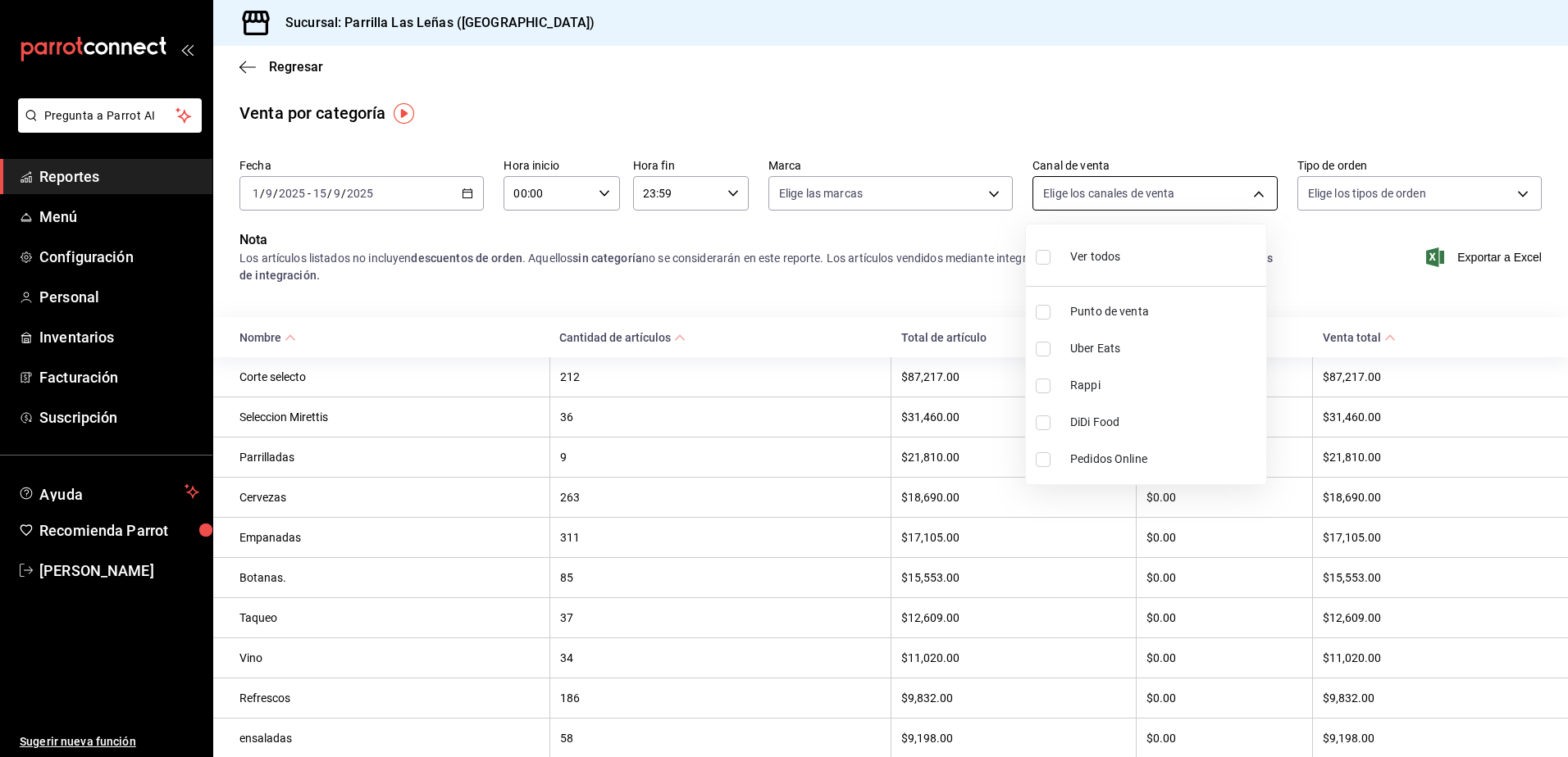
click at [1212, 187] on body "Pregunta a Parrot AI Reportes Menú Configuración Personal Inventarios Facturaci…" at bounding box center [784, 378] width 1568 height 757
click at [1011, 98] on div at bounding box center [784, 378] width 1568 height 757
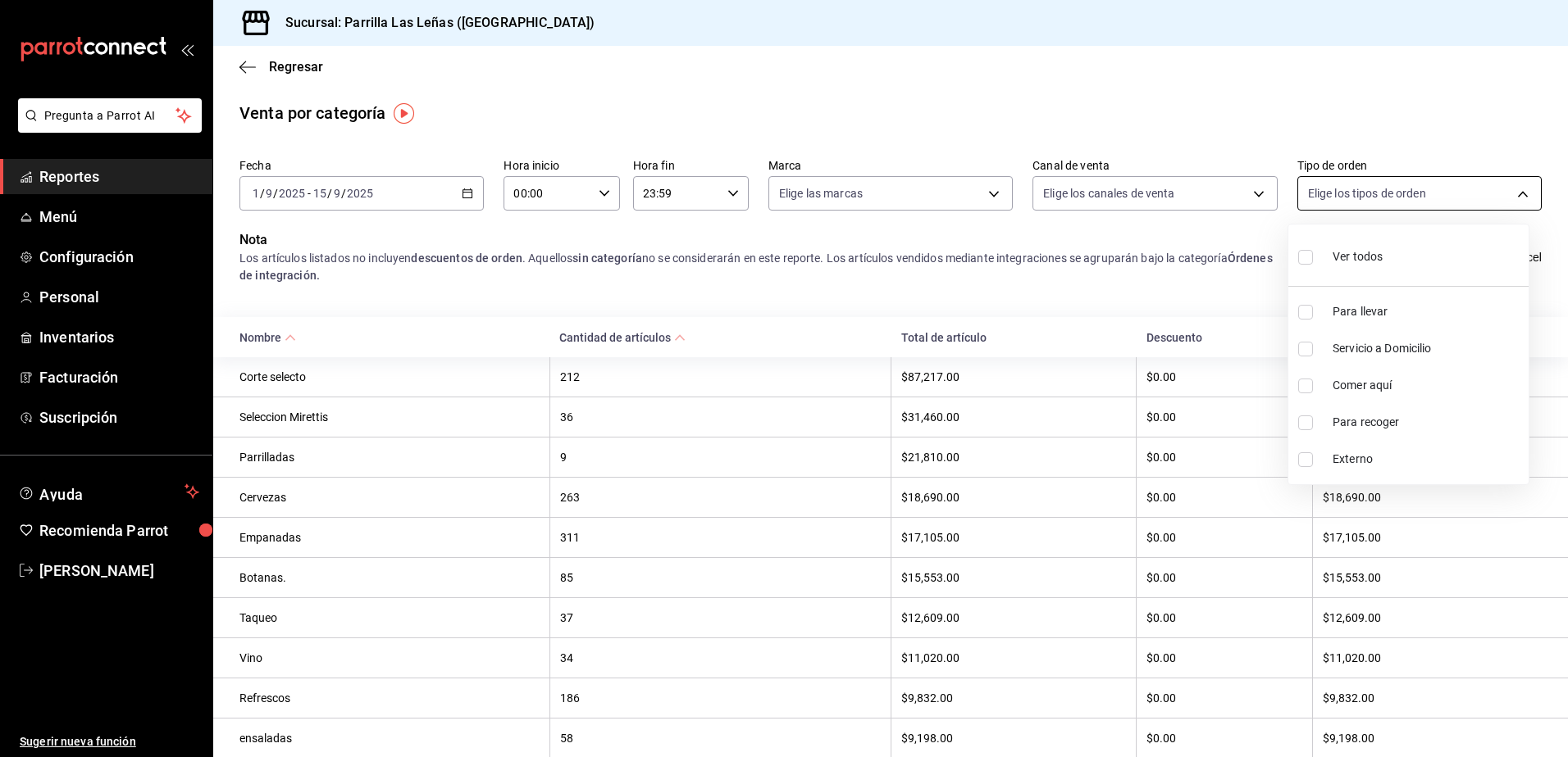
click at [1479, 210] on body "Pregunta a Parrot AI Reportes Menú Configuración Personal Inventarios Facturaci…" at bounding box center [784, 378] width 1568 height 757
click at [1240, 240] on div at bounding box center [784, 378] width 1568 height 757
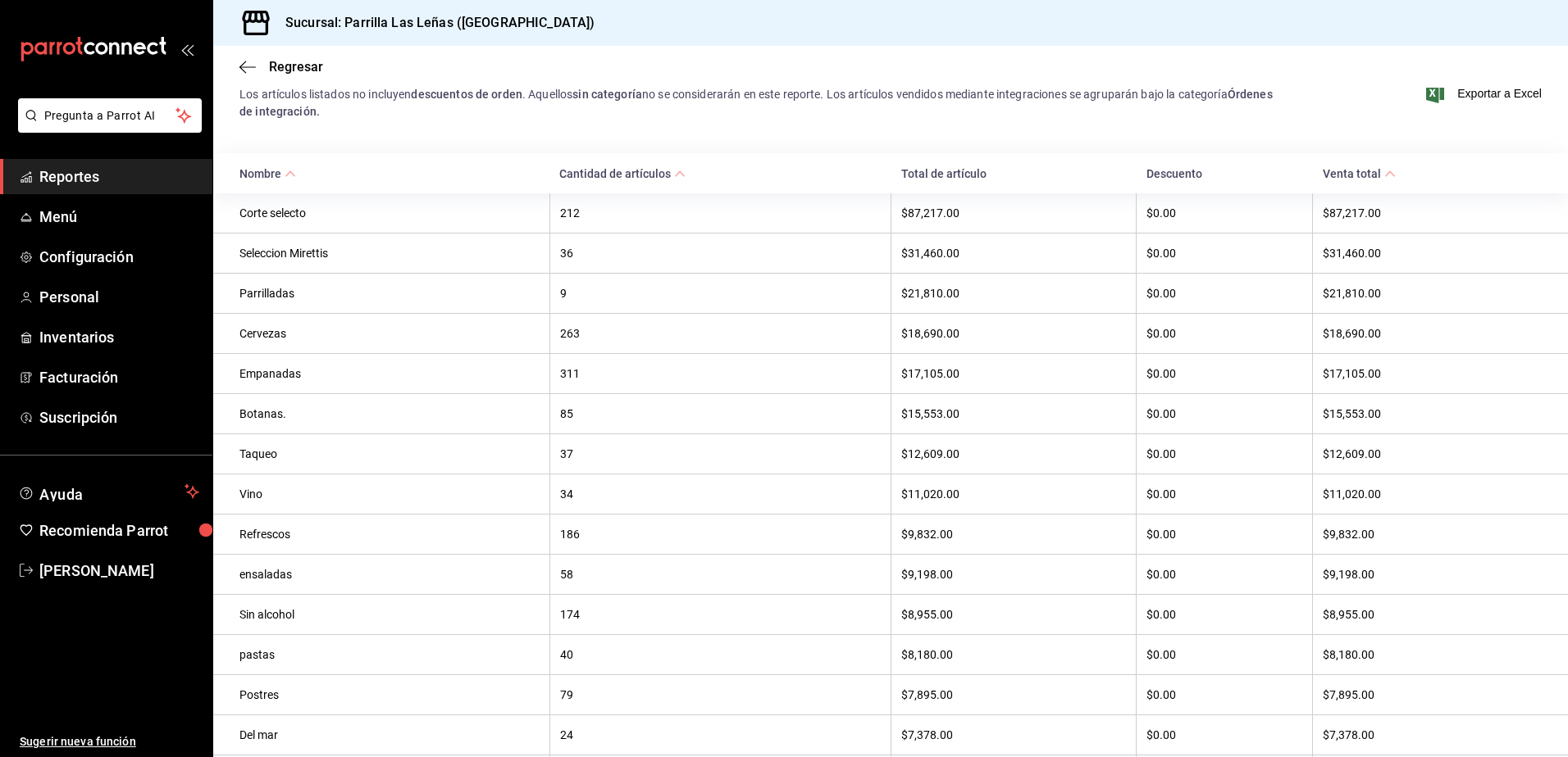
scroll to position [246, 0]
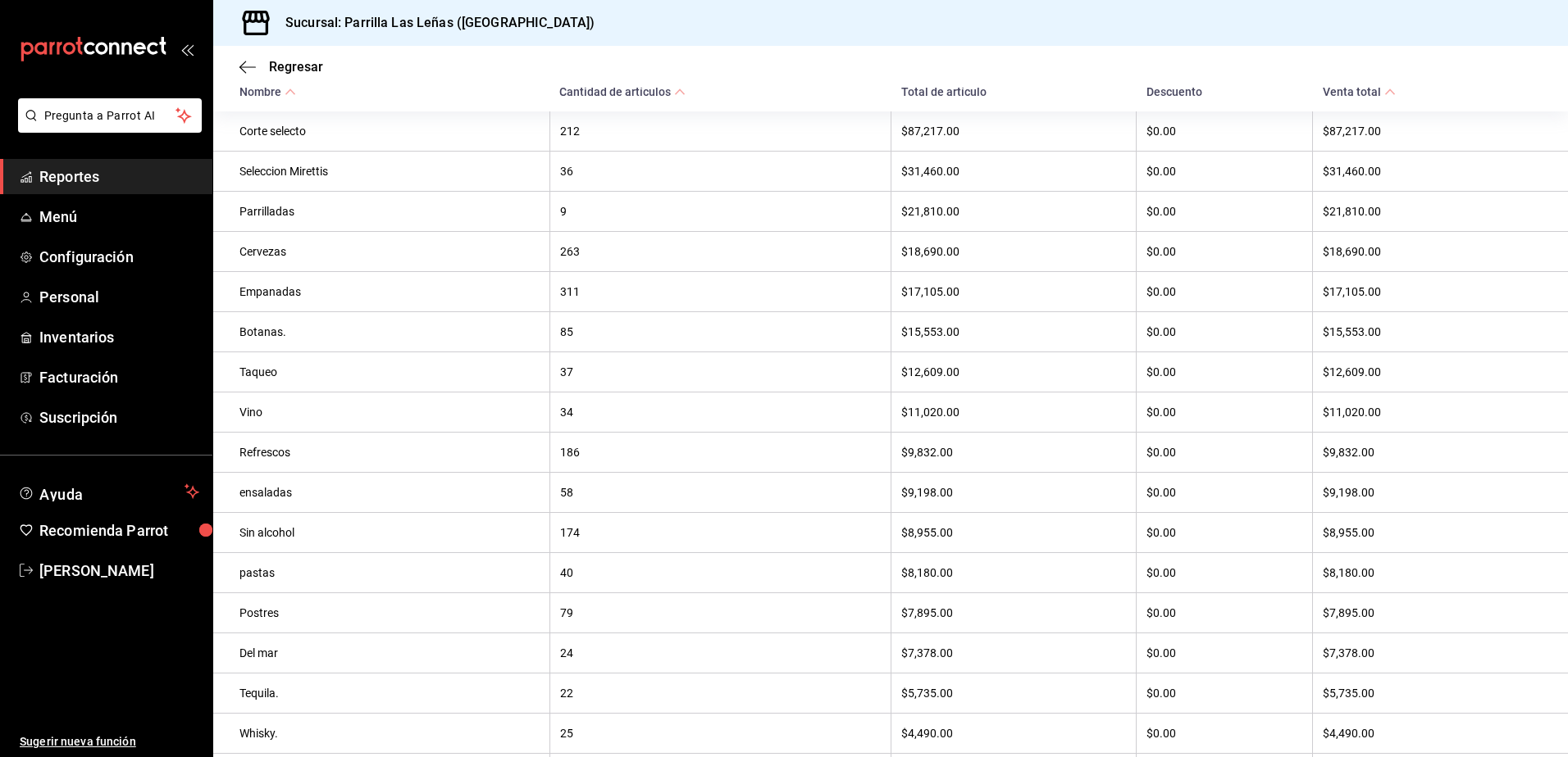
click at [300, 459] on div "Refrescos" at bounding box center [389, 452] width 300 height 13
click at [575, 468] on th "186" at bounding box center [719, 452] width 341 height 40
click at [978, 459] on div "$9,832.00" at bounding box center [1013, 452] width 225 height 13
click at [276, 459] on div "Refrescos" at bounding box center [389, 452] width 300 height 13
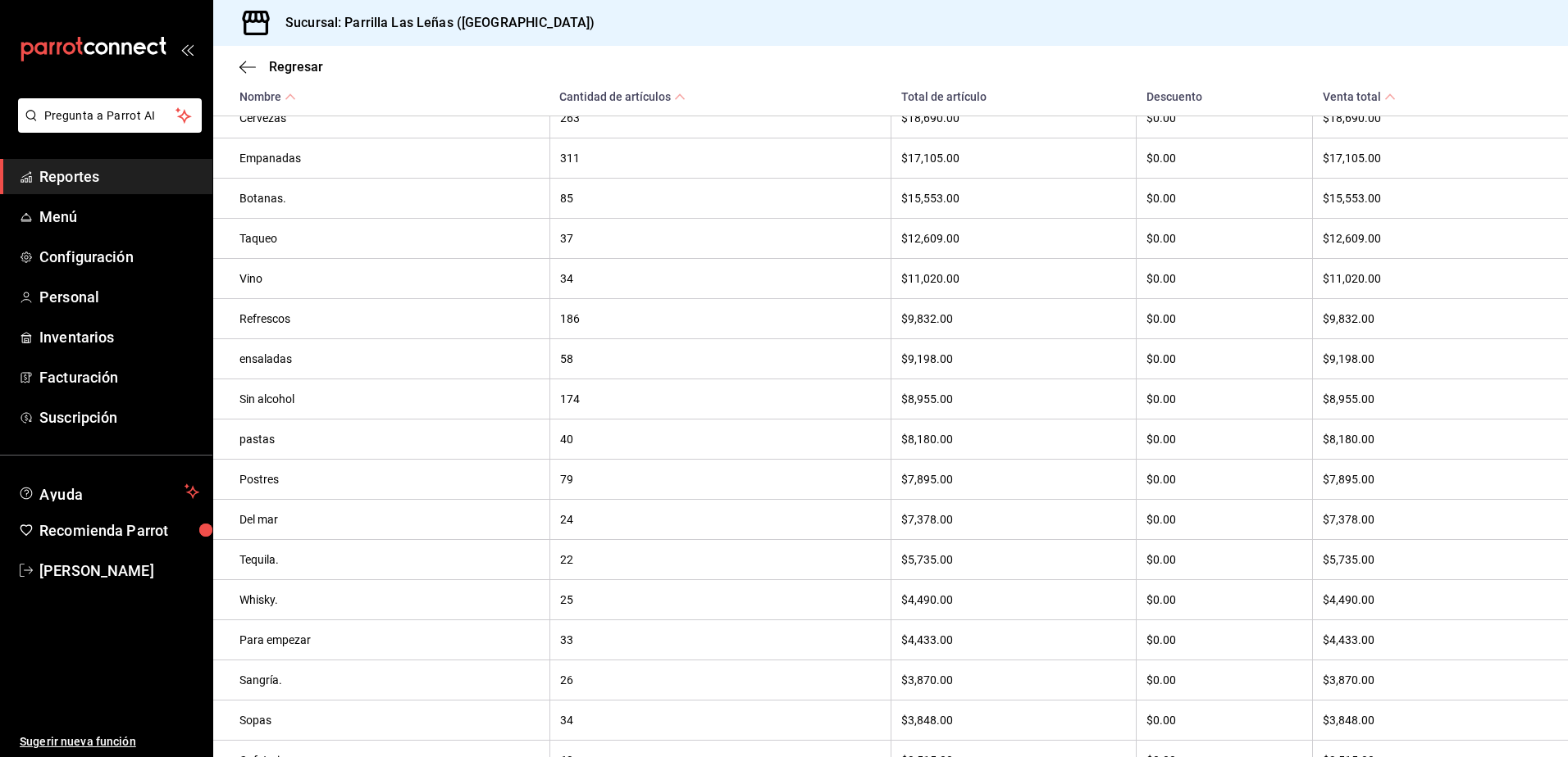
click at [270, 337] on th "Refrescos" at bounding box center [381, 319] width 336 height 40
click at [950, 339] on th "$9,832.00" at bounding box center [1014, 319] width 245 height 40
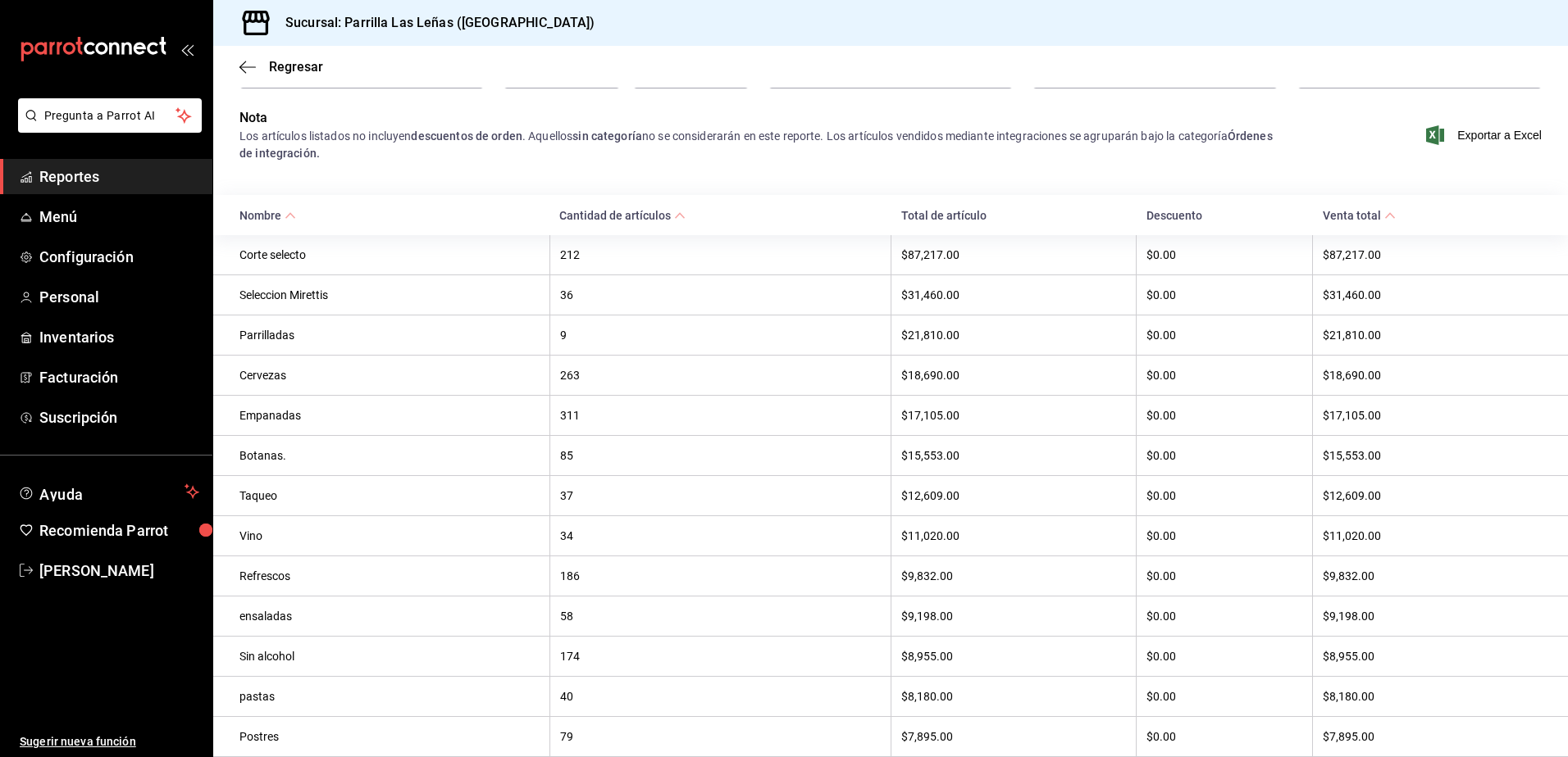
scroll to position [0, 0]
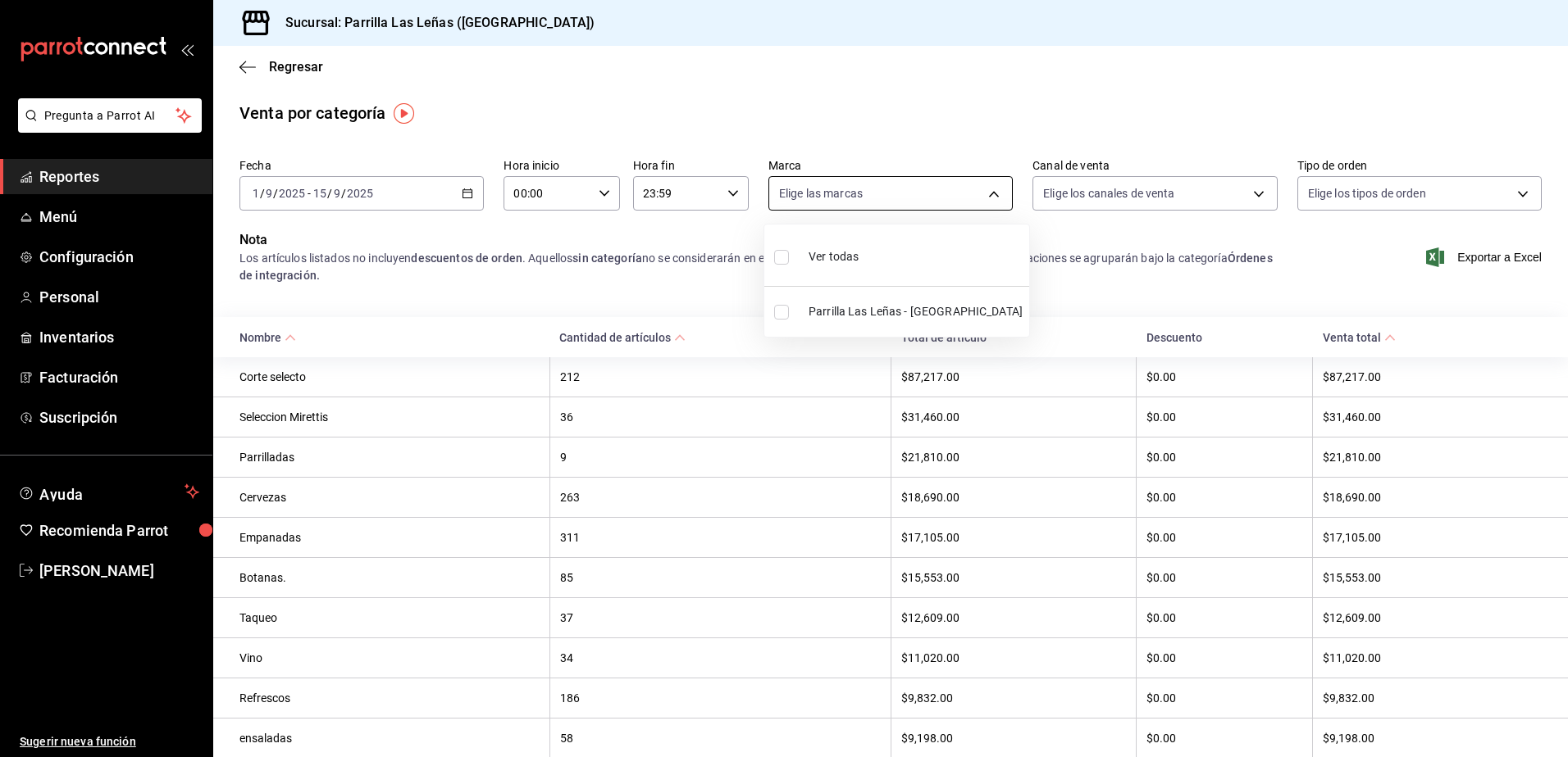
click at [923, 192] on body "Pregunta a Parrot AI Reportes Menú Configuración Personal Inventarios Facturaci…" at bounding box center [784, 378] width 1568 height 757
click at [91, 186] on div at bounding box center [784, 378] width 1568 height 757
click at [95, 178] on span "Reportes" at bounding box center [119, 176] width 159 height 22
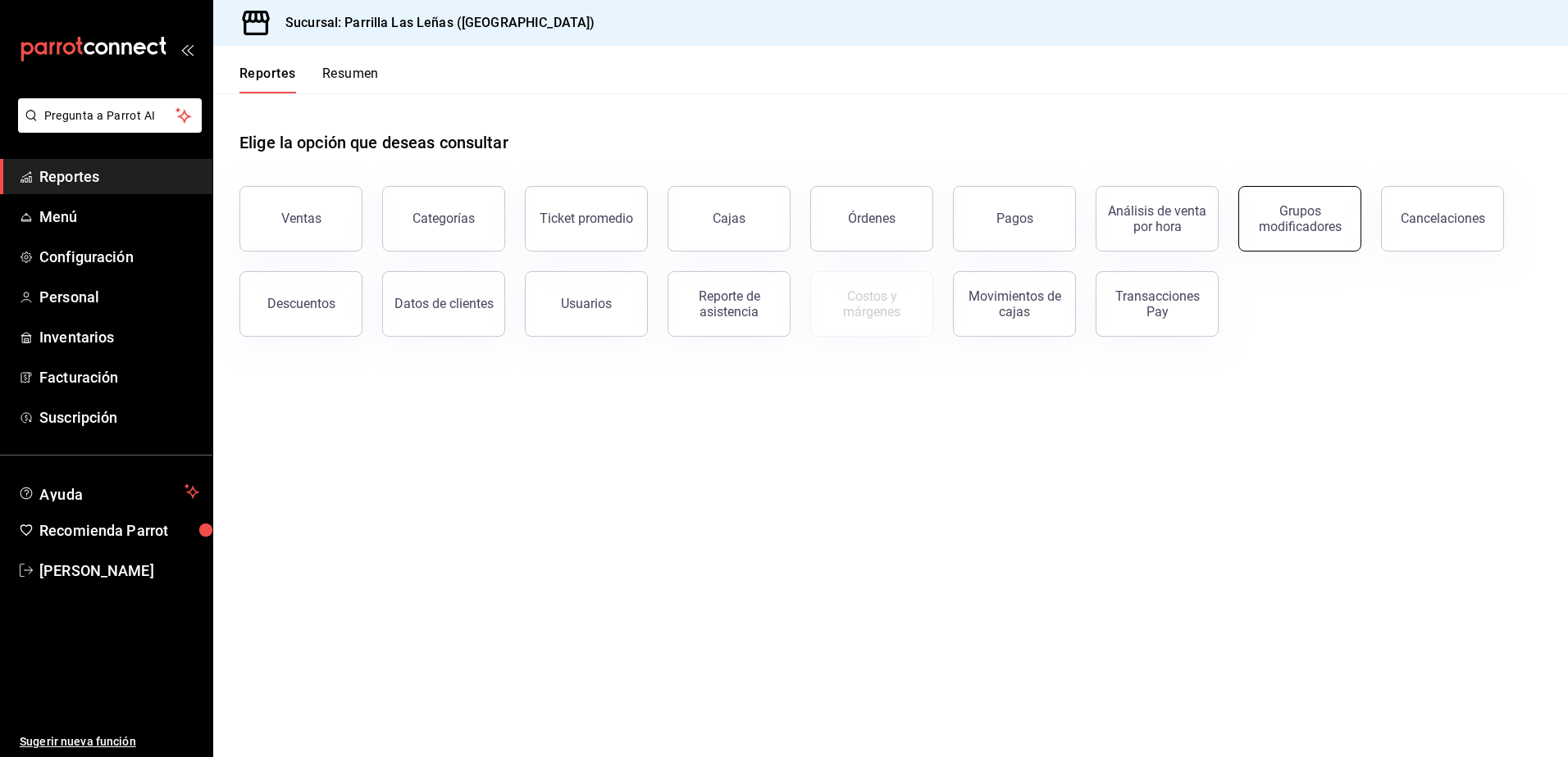
click at [1307, 211] on div "Grupos modificadores" at bounding box center [1300, 219] width 102 height 31
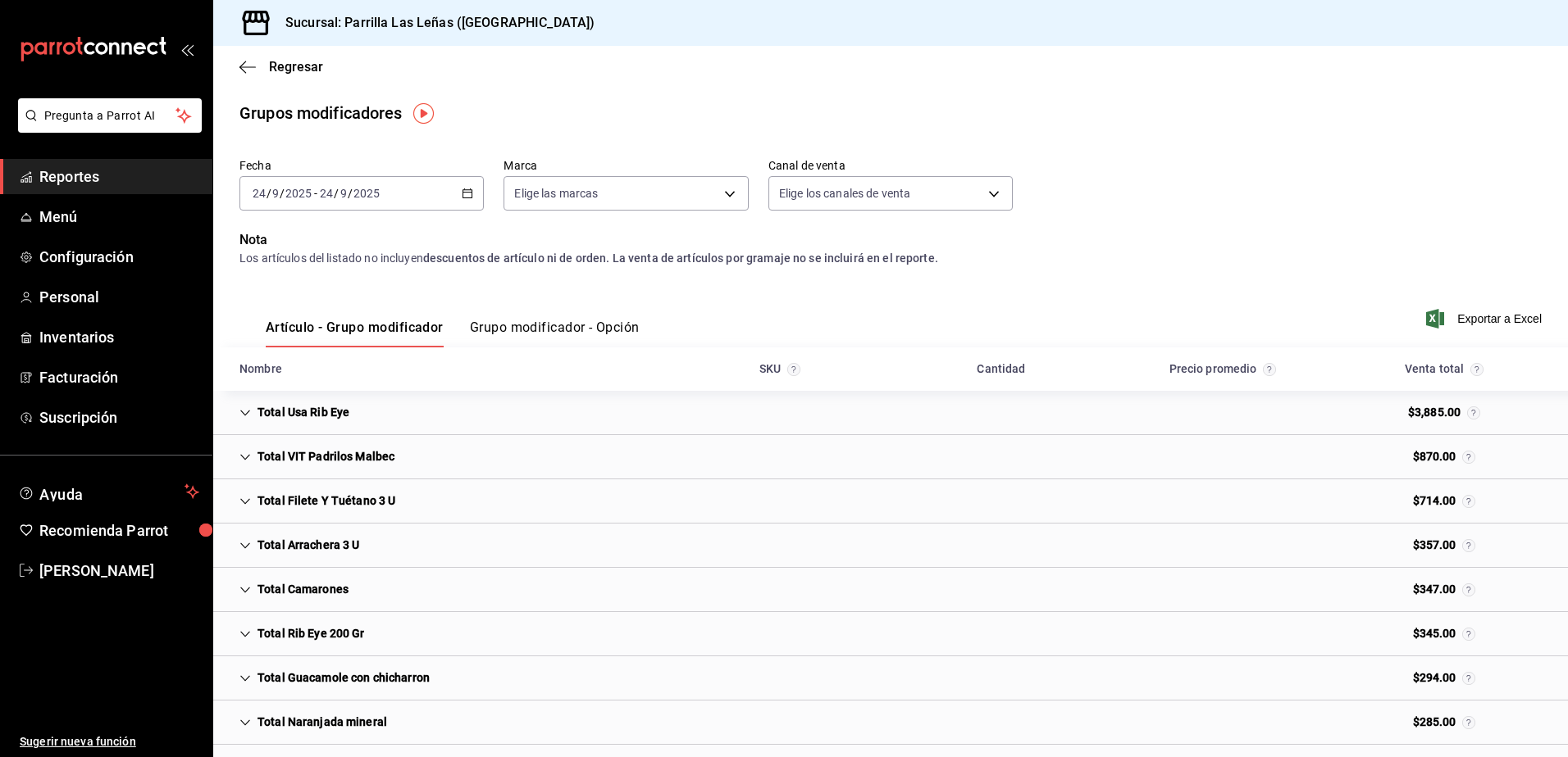
click at [469, 198] on \(Stroke\) "button" at bounding box center [468, 193] width 10 height 9
click at [335, 400] on li "Rango de fechas" at bounding box center [317, 391] width 154 height 37
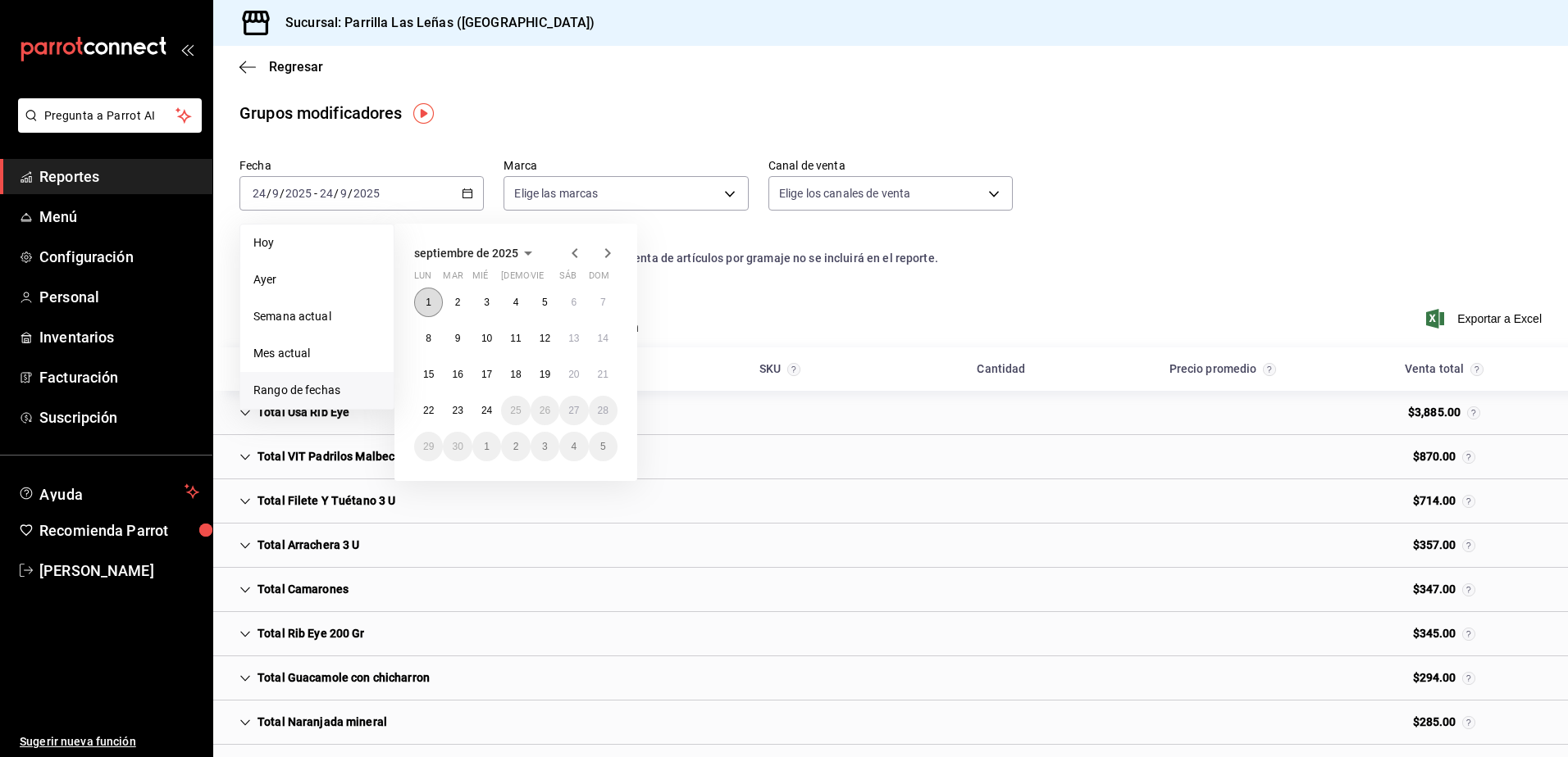
click at [435, 311] on button "1" at bounding box center [429, 302] width 29 height 29
click at [429, 380] on abbr "15" at bounding box center [428, 375] width 11 height 12
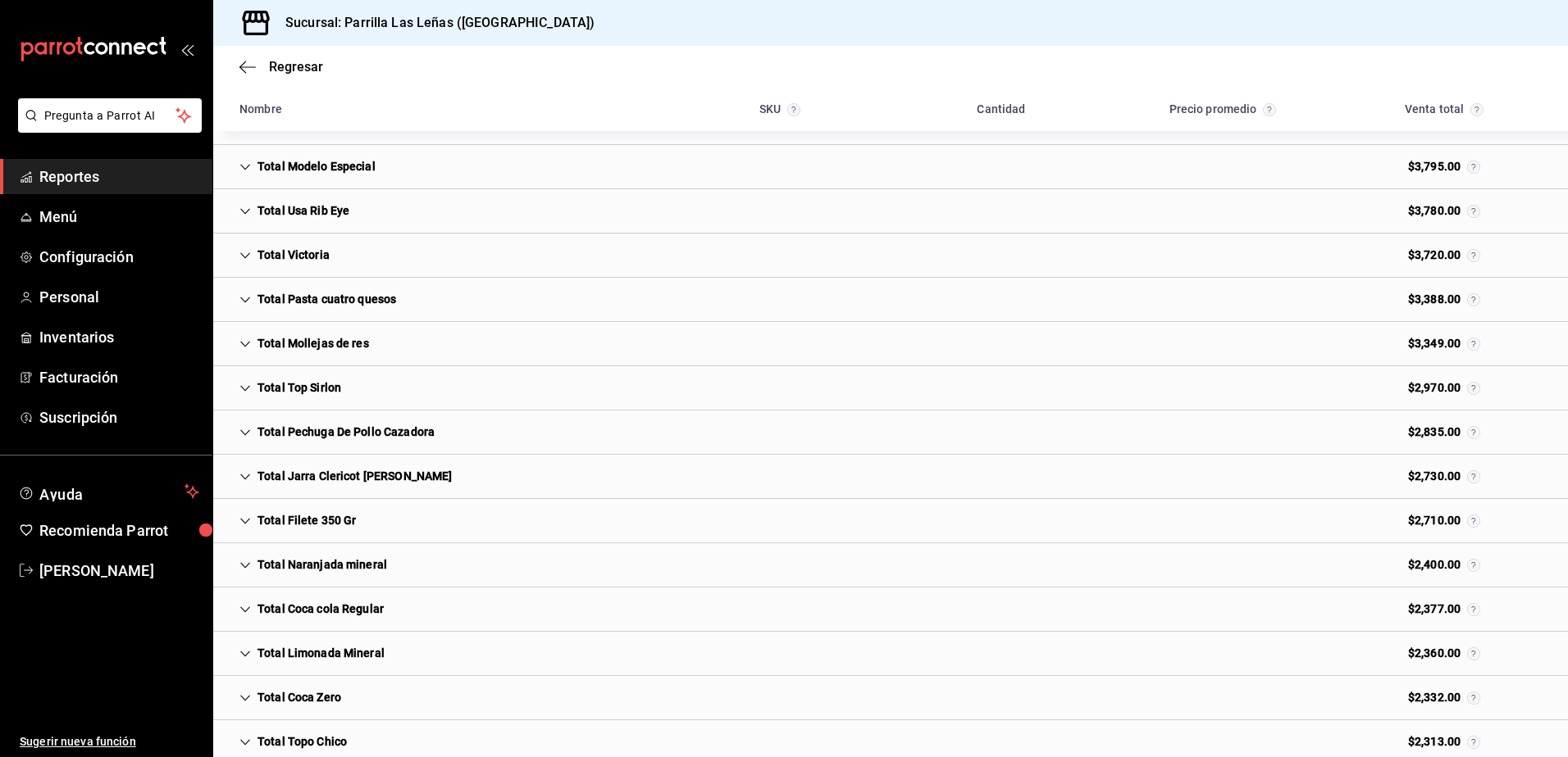
scroll to position [1123, 0]
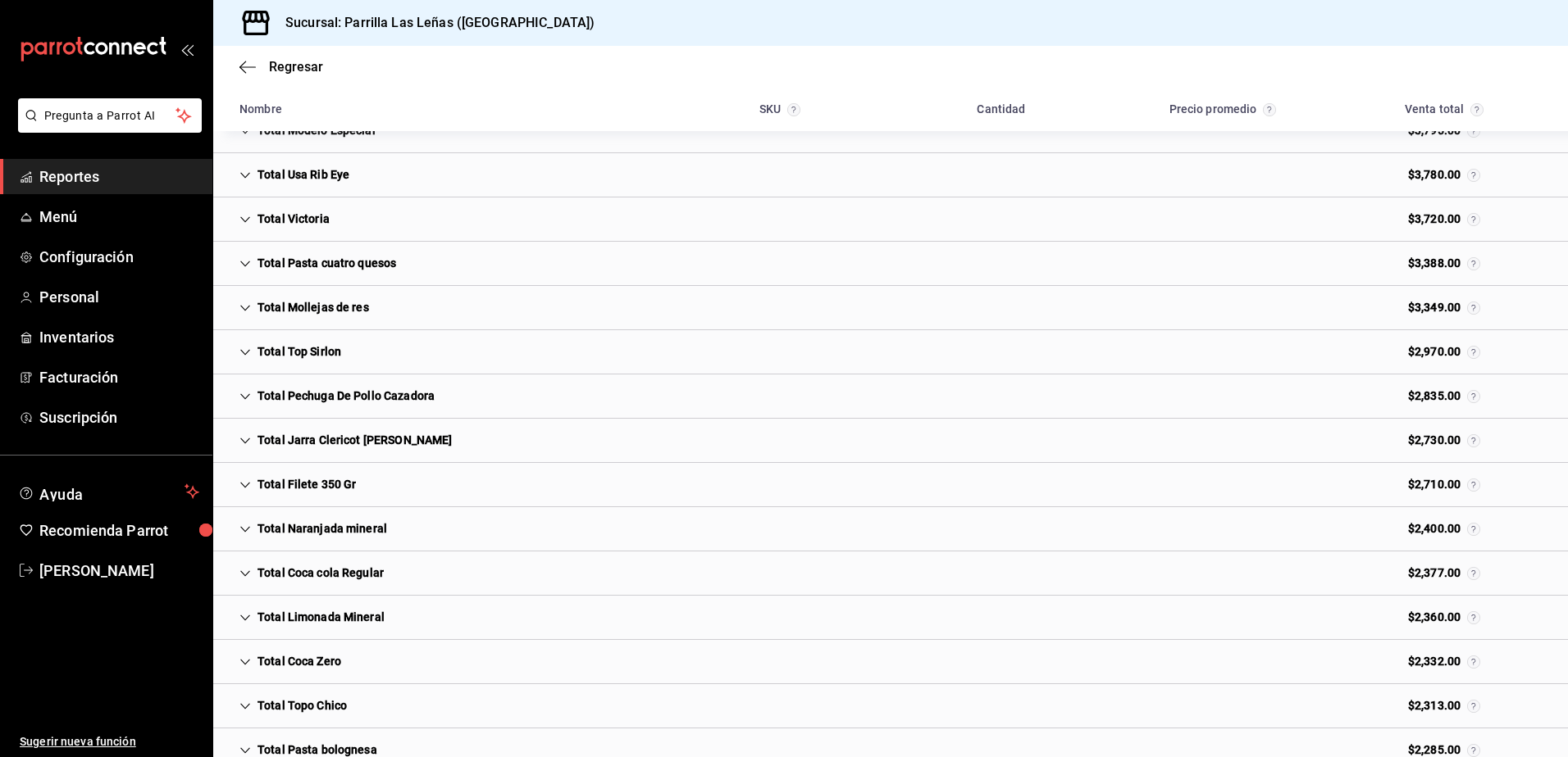
click at [289, 578] on div "Total Coca cola Regular" at bounding box center [311, 572] width 170 height 30
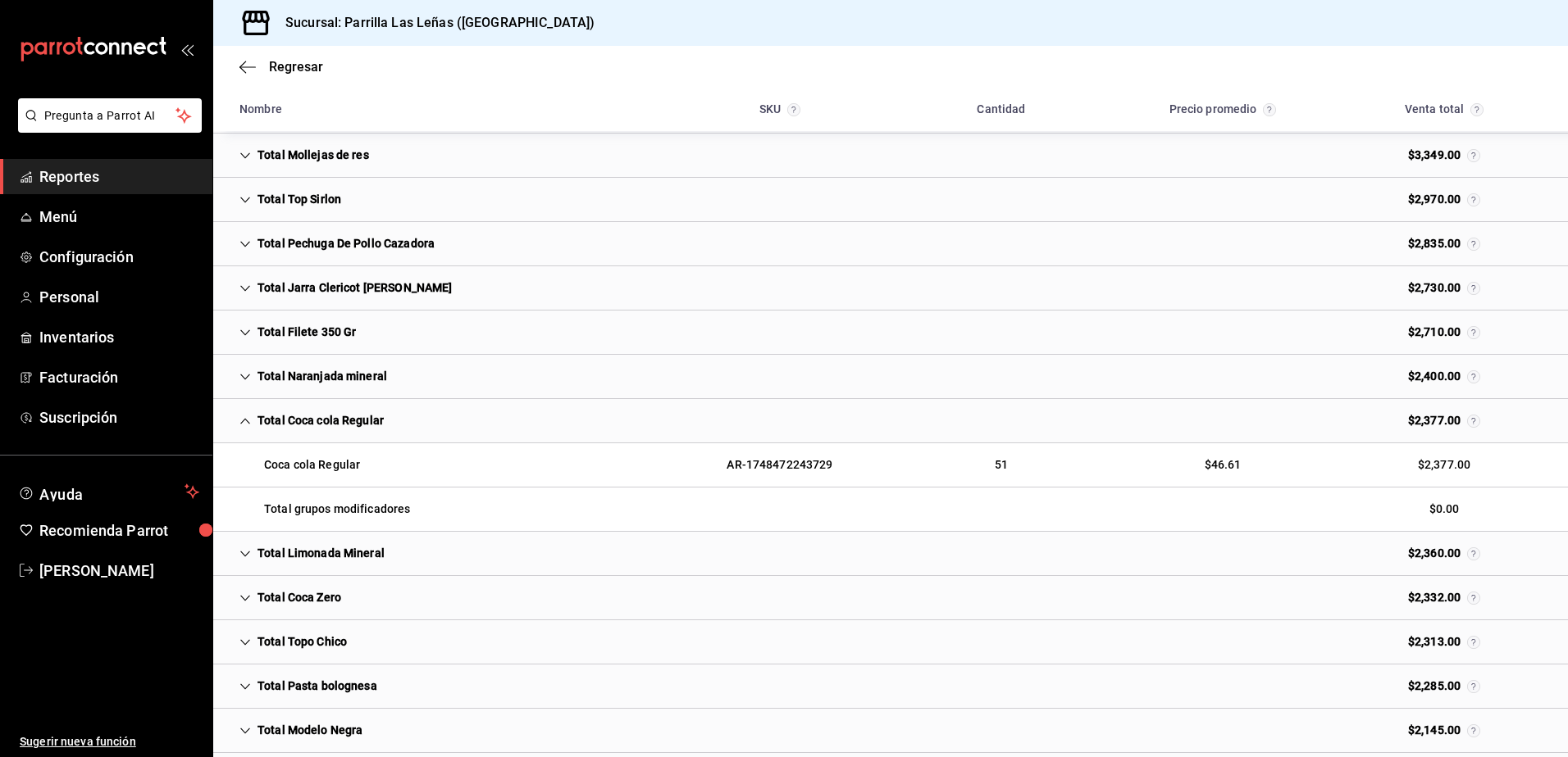
scroll to position [1287, 0]
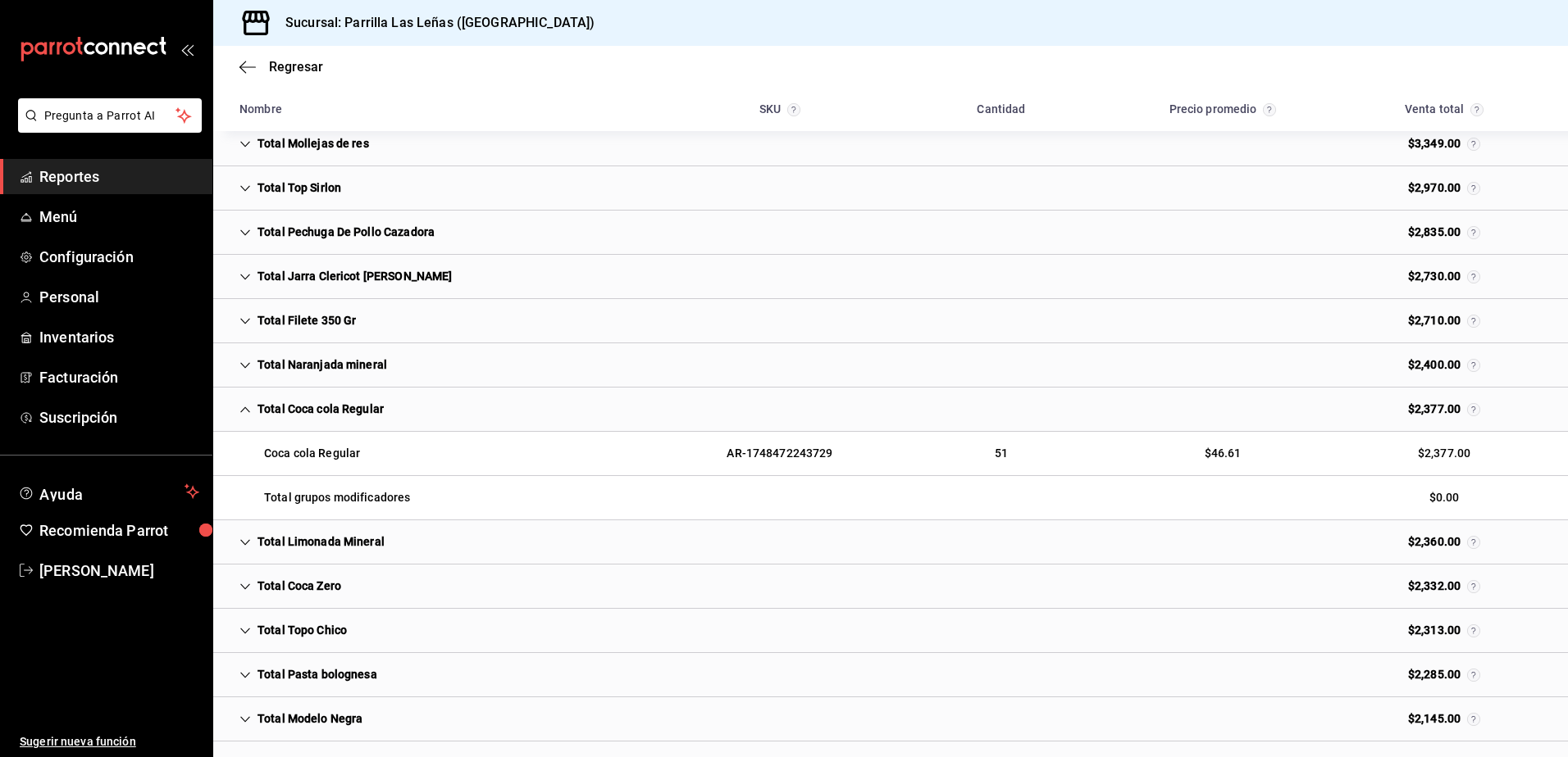
click at [1435, 448] on div "$2,377.00" at bounding box center [1444, 453] width 79 height 30
click at [1212, 463] on div "$46.61" at bounding box center [1223, 453] width 63 height 30
click at [480, 468] on div "Coca cola Regular AR-1748472243729 51 $46.61 $2,377.00" at bounding box center [889, 454] width 1354 height 45
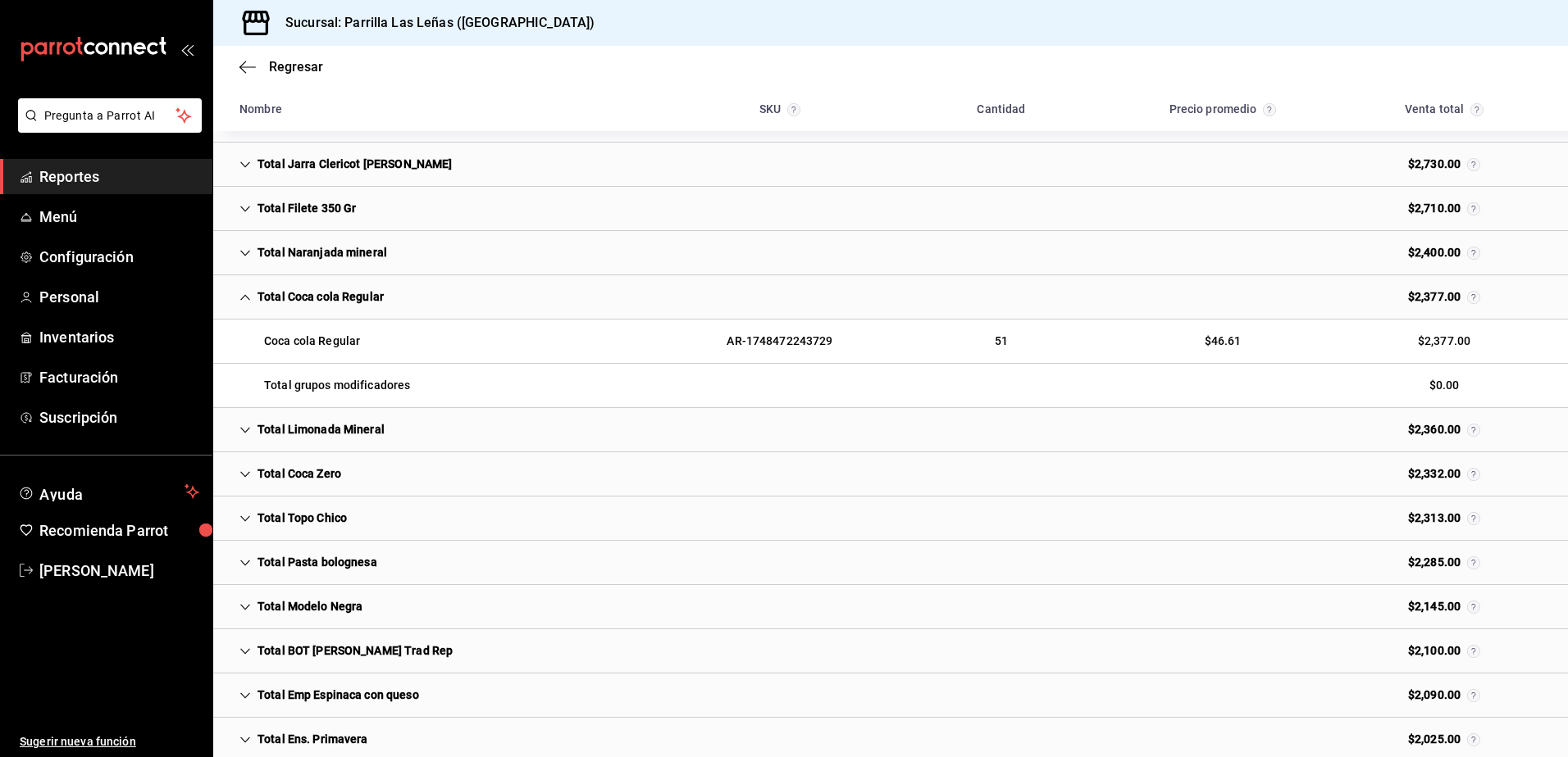
scroll to position [1451, 0]
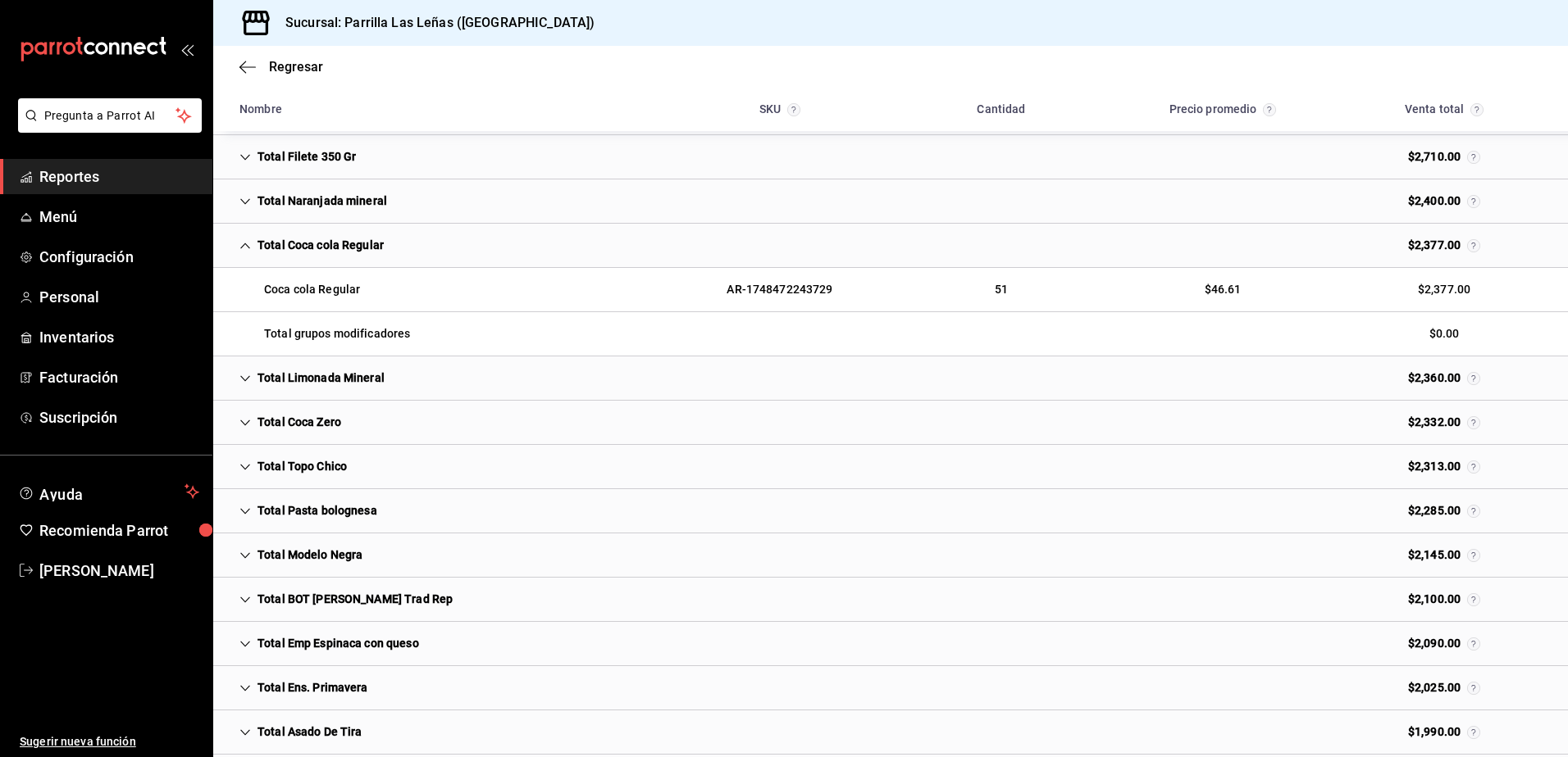
click at [276, 426] on div "Total Coca Zero" at bounding box center [291, 422] width 128 height 30
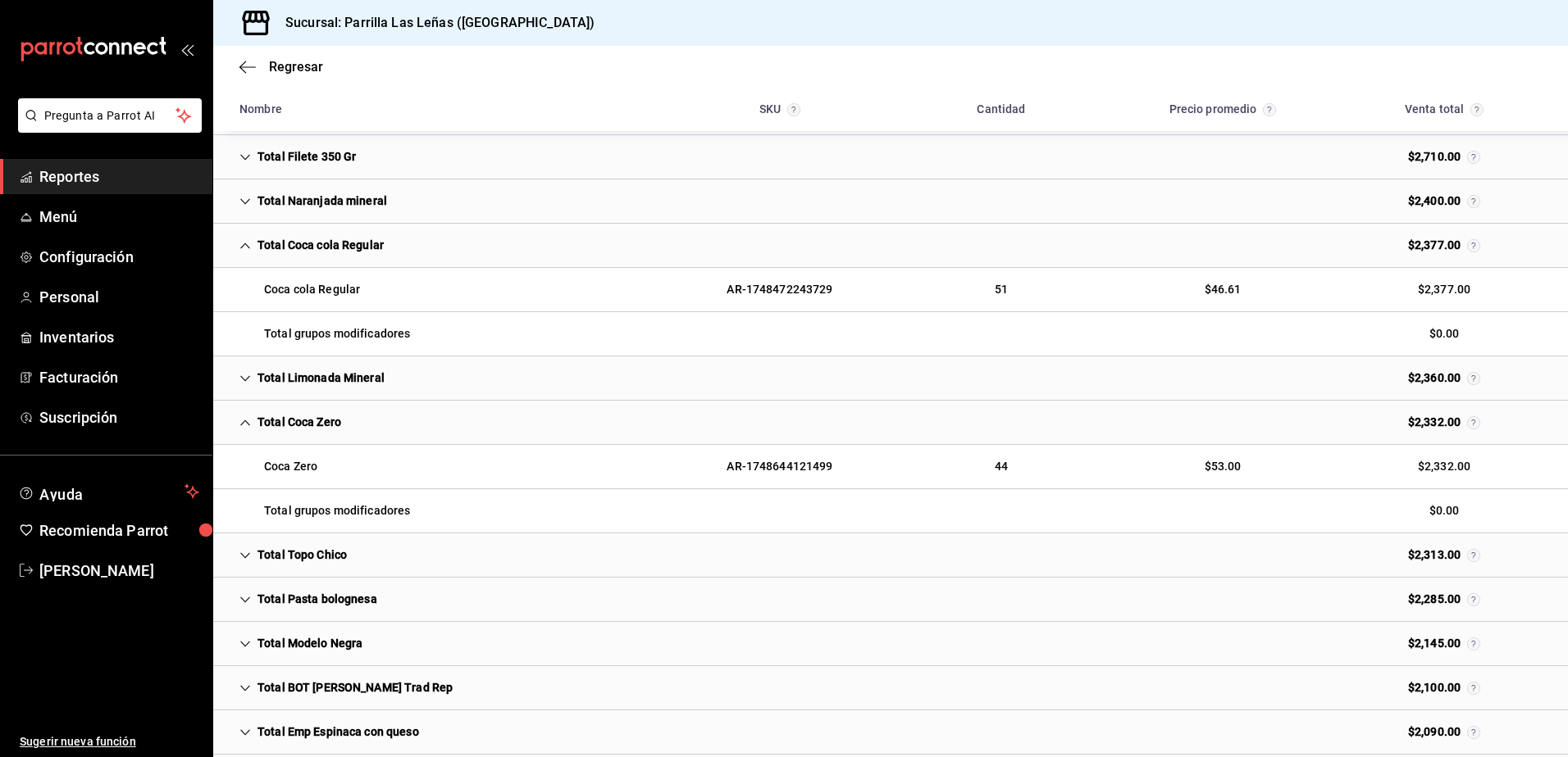
click at [319, 553] on div "Total Topo Chico" at bounding box center [293, 555] width 133 height 30
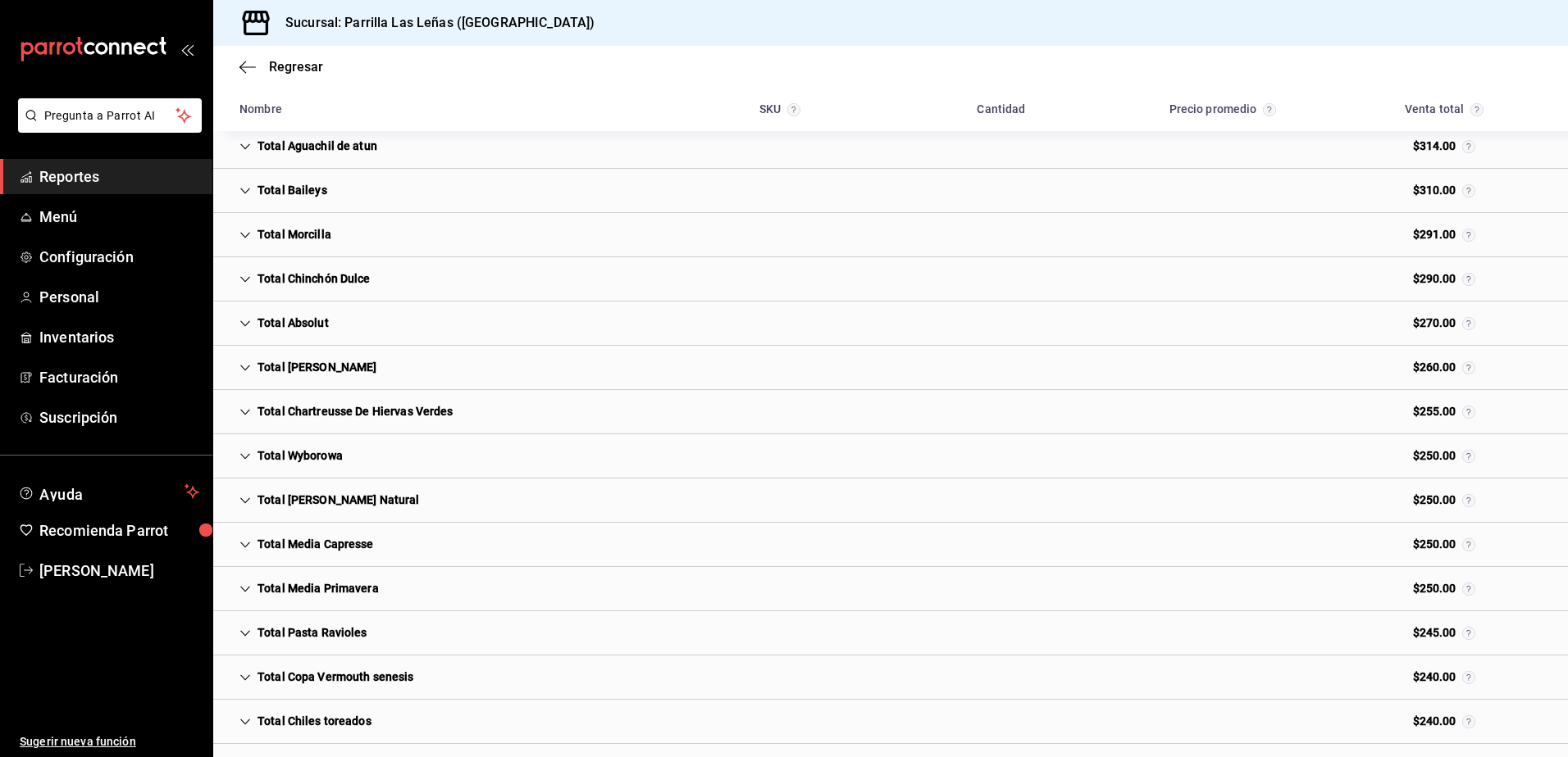
scroll to position [6585, 0]
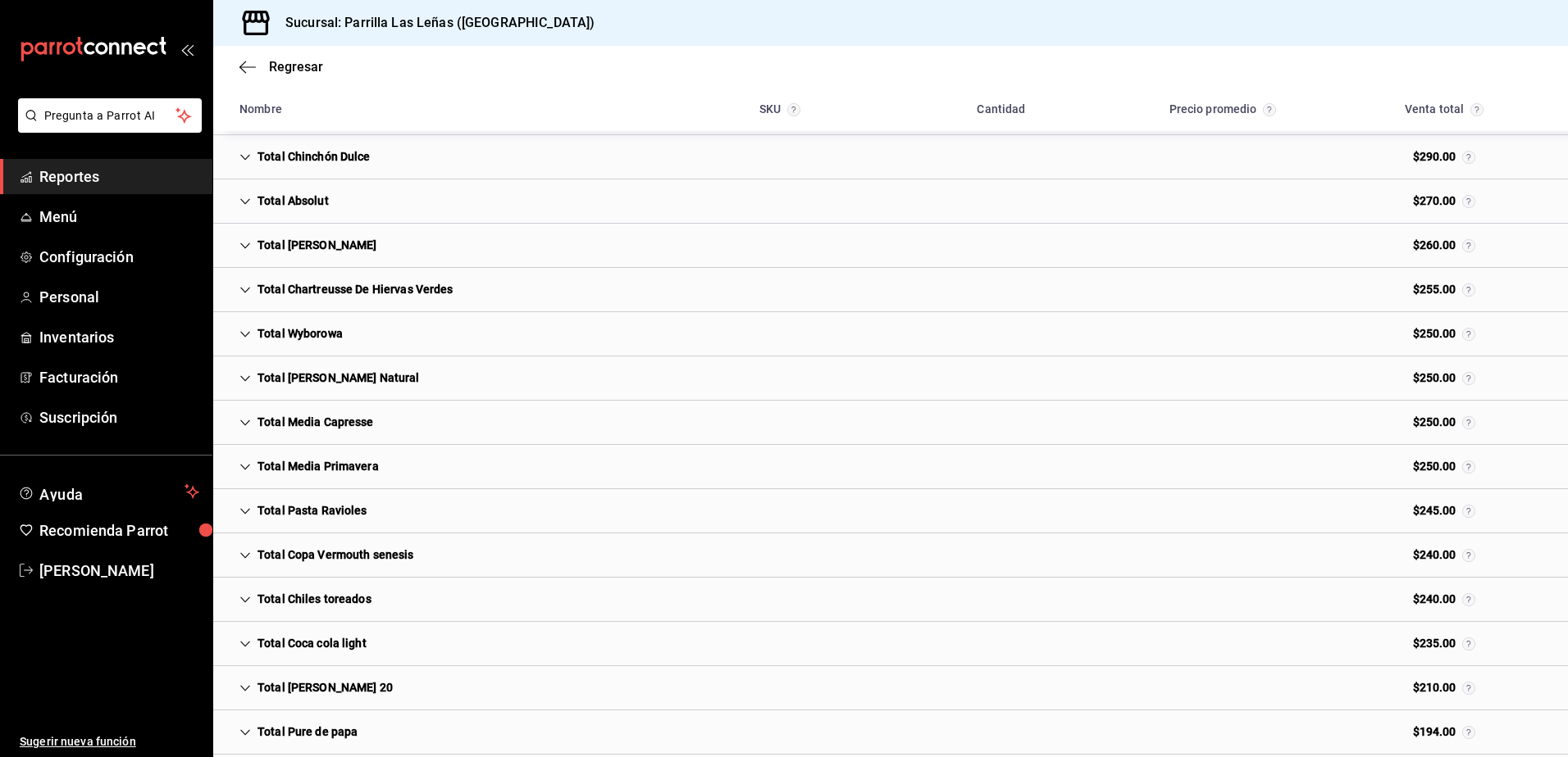
click at [345, 642] on div "Total Coca cola light" at bounding box center [303, 643] width 154 height 30
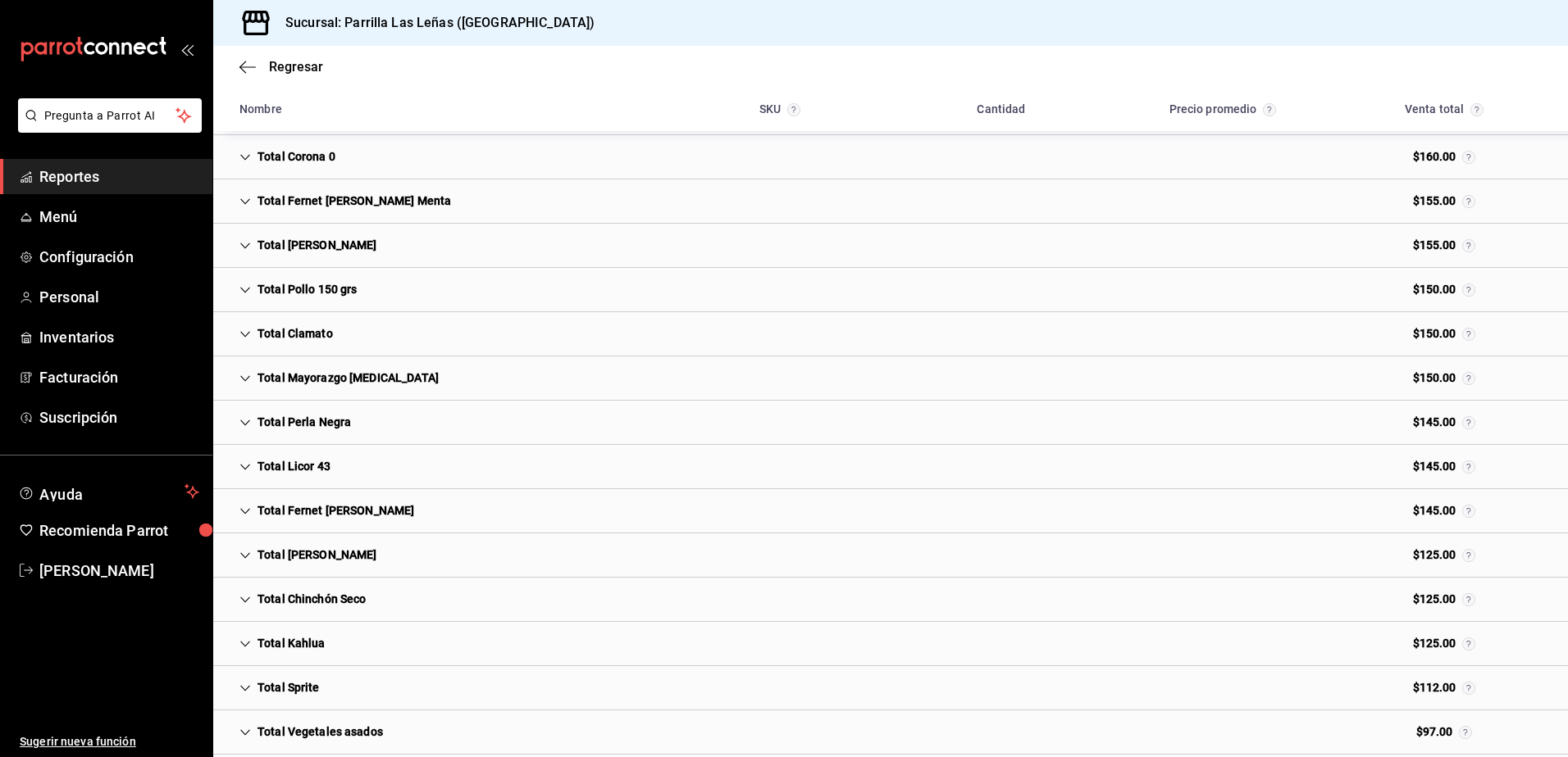
scroll to position [7641, 0]
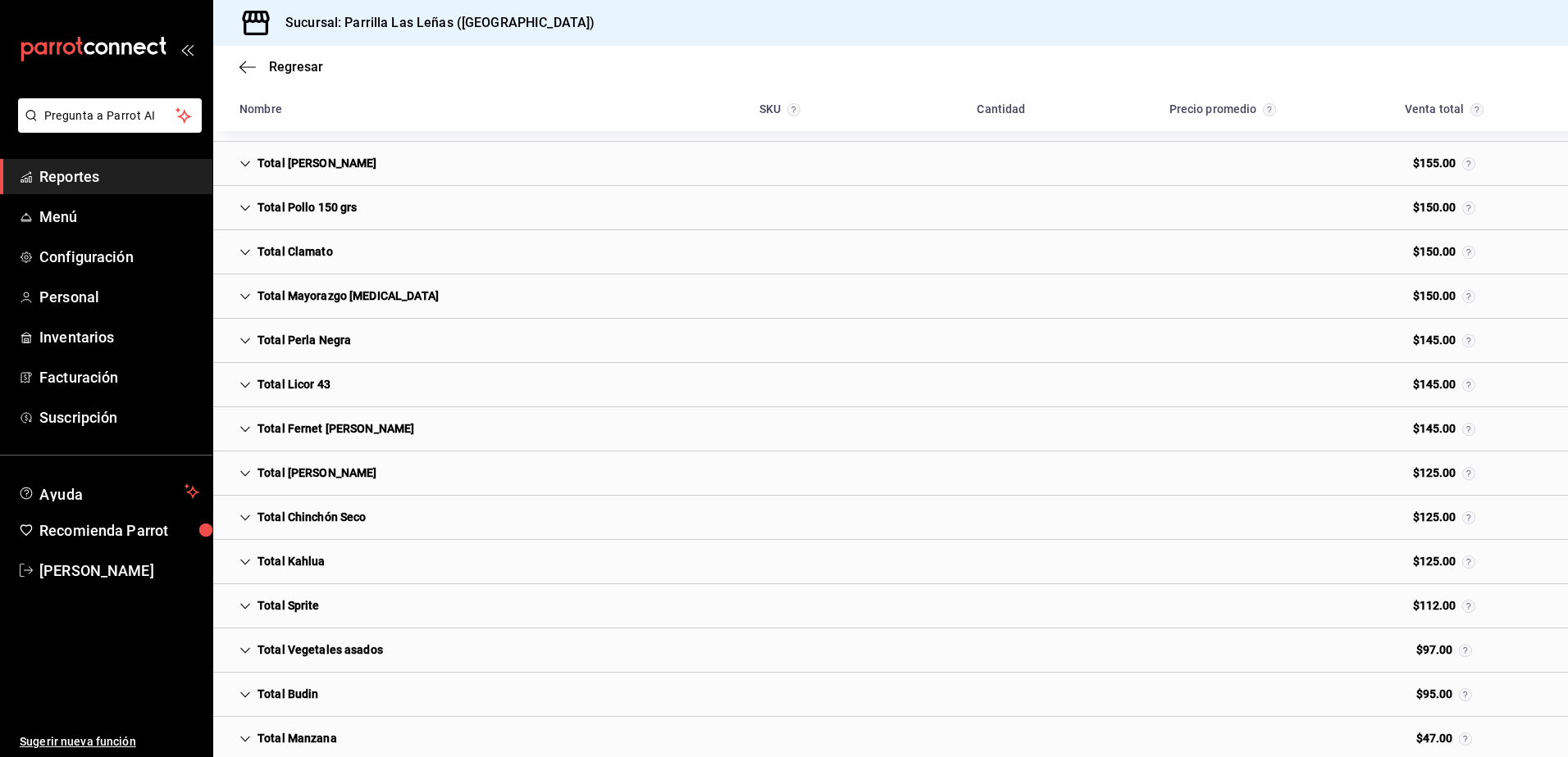
click at [266, 596] on div "Total Sprite" at bounding box center [280, 605] width 107 height 30
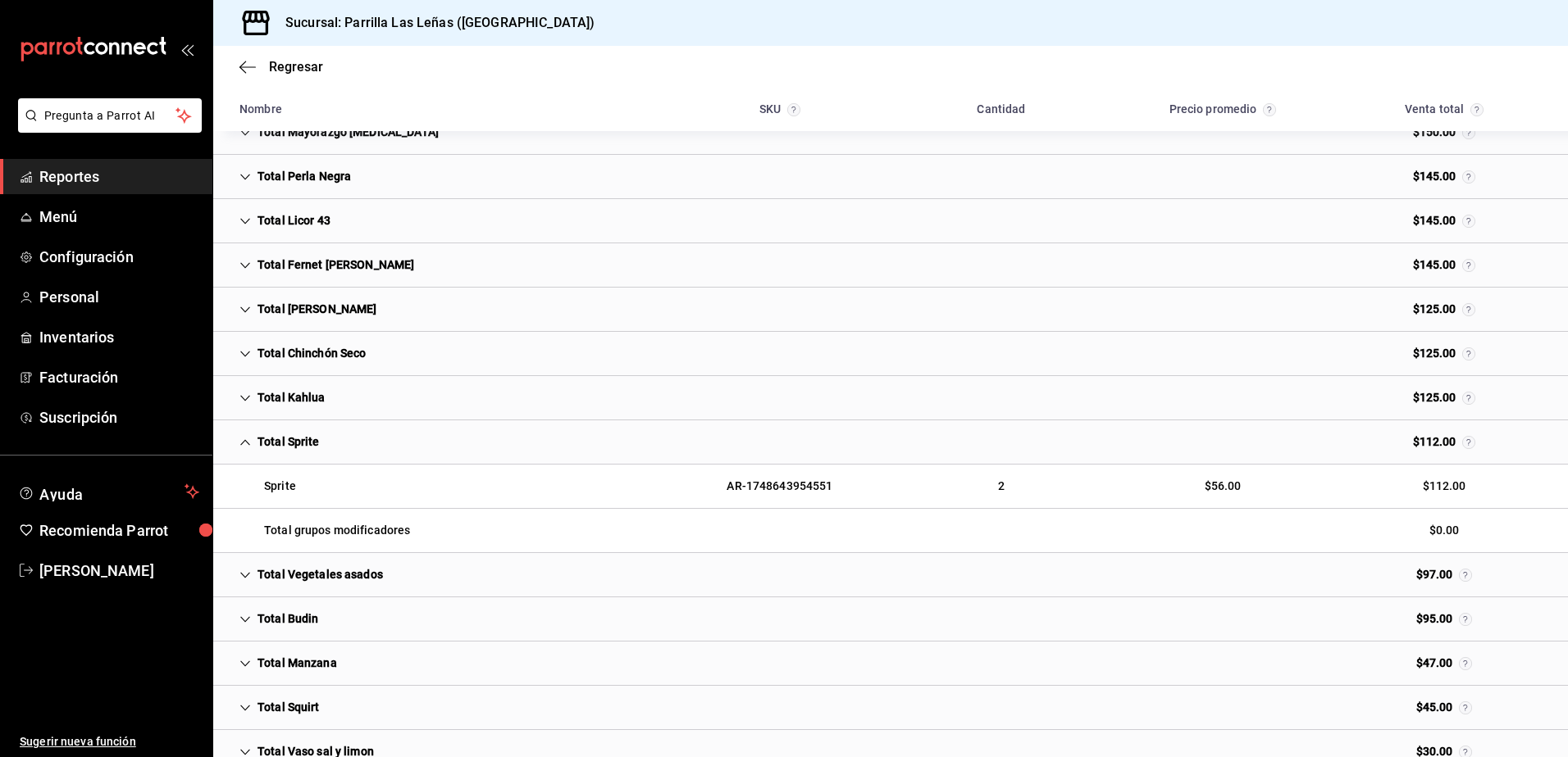
scroll to position [7968, 0]
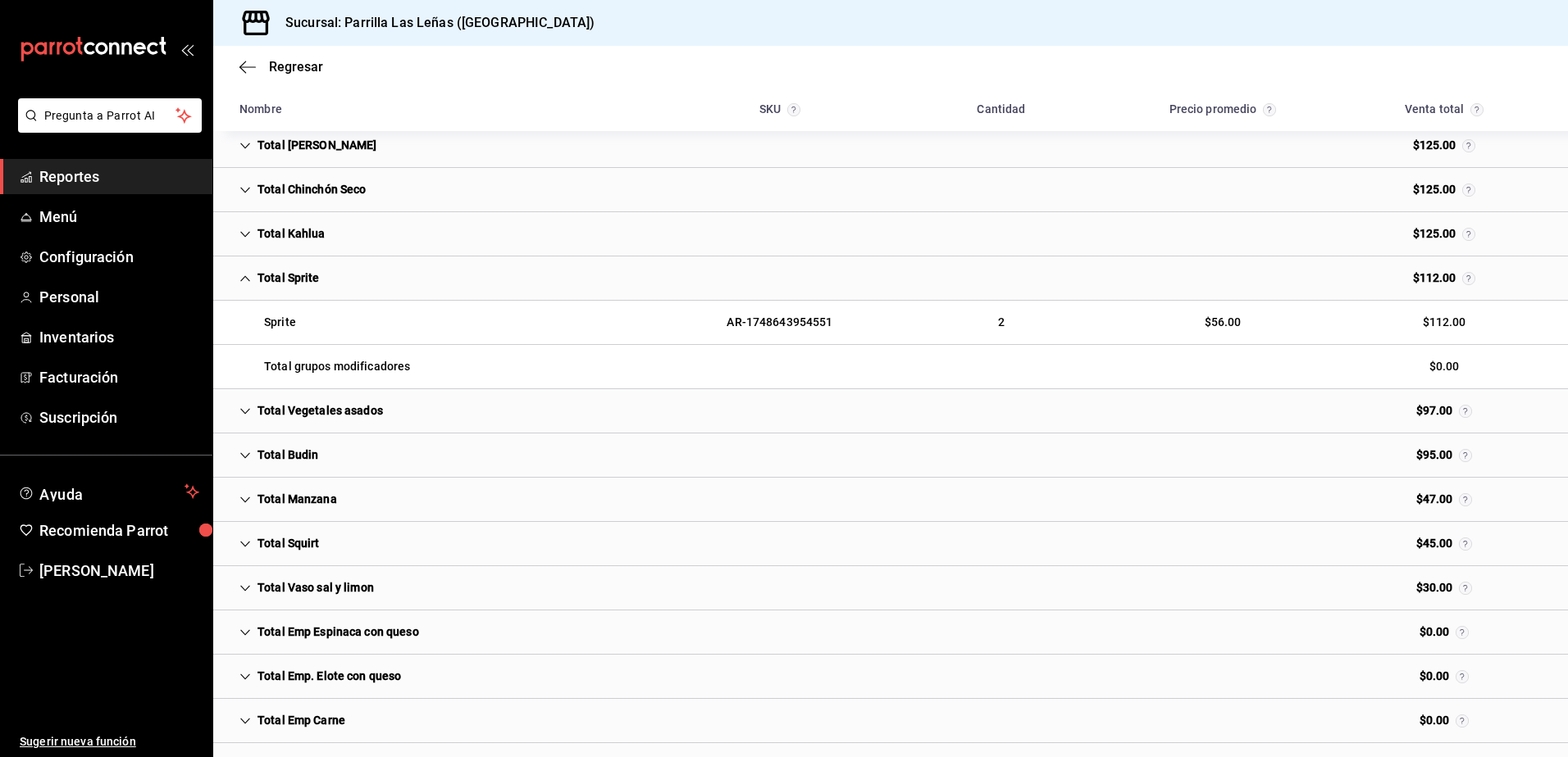
click at [296, 544] on div "Total Squirt" at bounding box center [280, 543] width 107 height 30
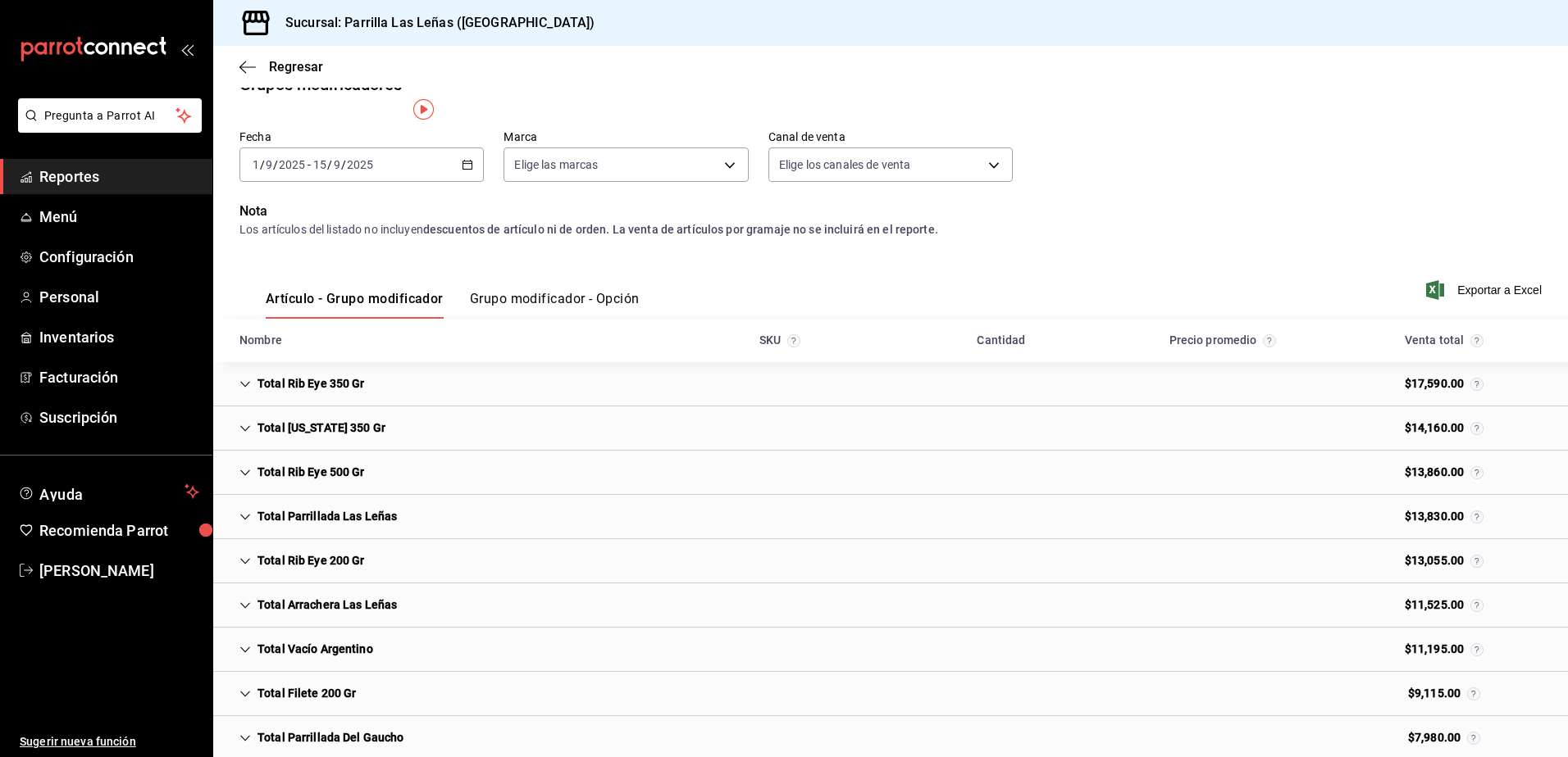
scroll to position [0, 0]
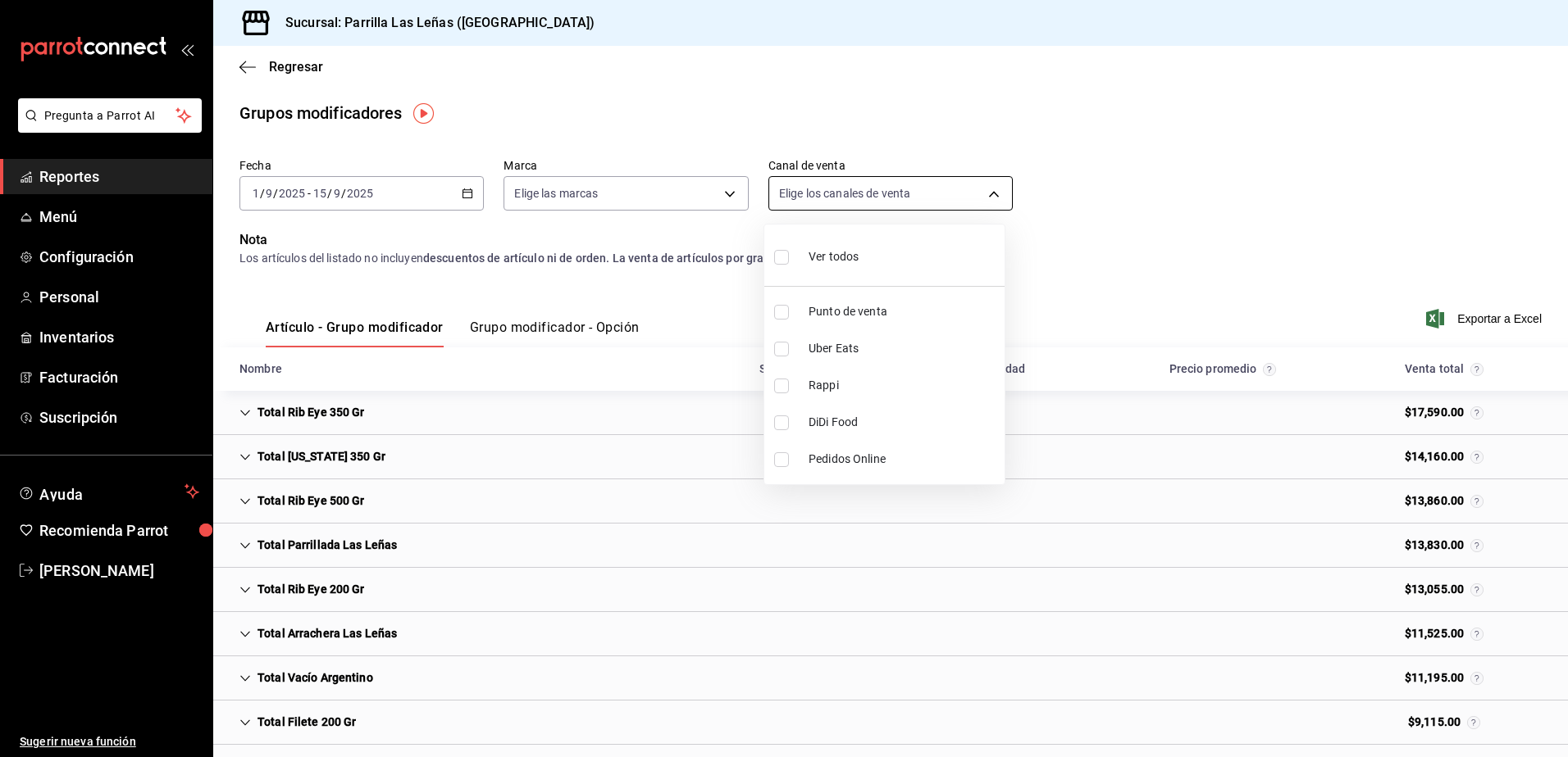
click at [924, 201] on body "Pregunta a Parrot AI Reportes Menú Configuración Personal Inventarios Facturaci…" at bounding box center [784, 378] width 1568 height 757
click at [784, 307] on input "checkbox" at bounding box center [781, 312] width 15 height 15
checkbox input "true"
type input "PARROT"
click at [484, 331] on div at bounding box center [784, 378] width 1568 height 757
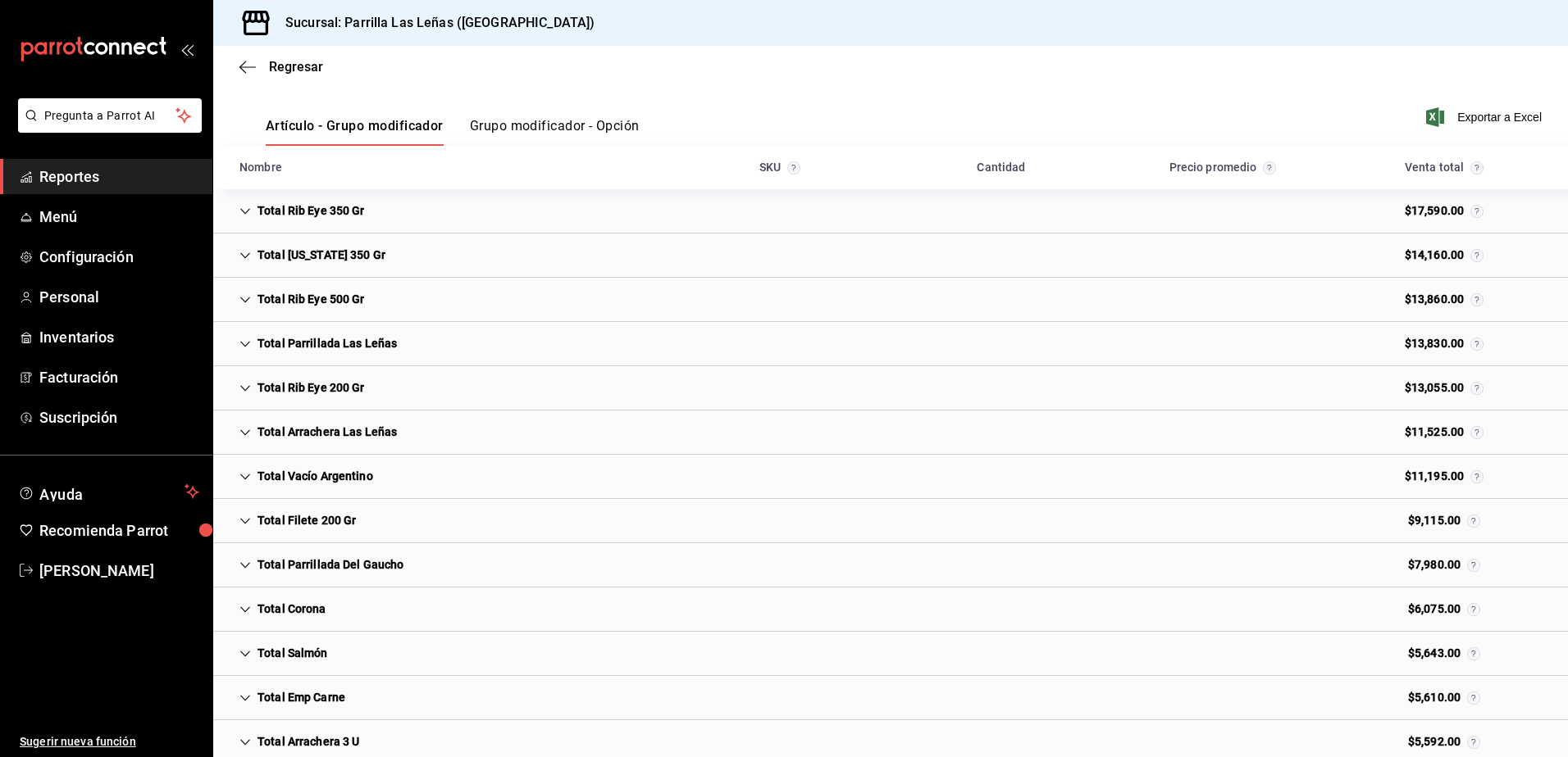
scroll to position [238, 0]
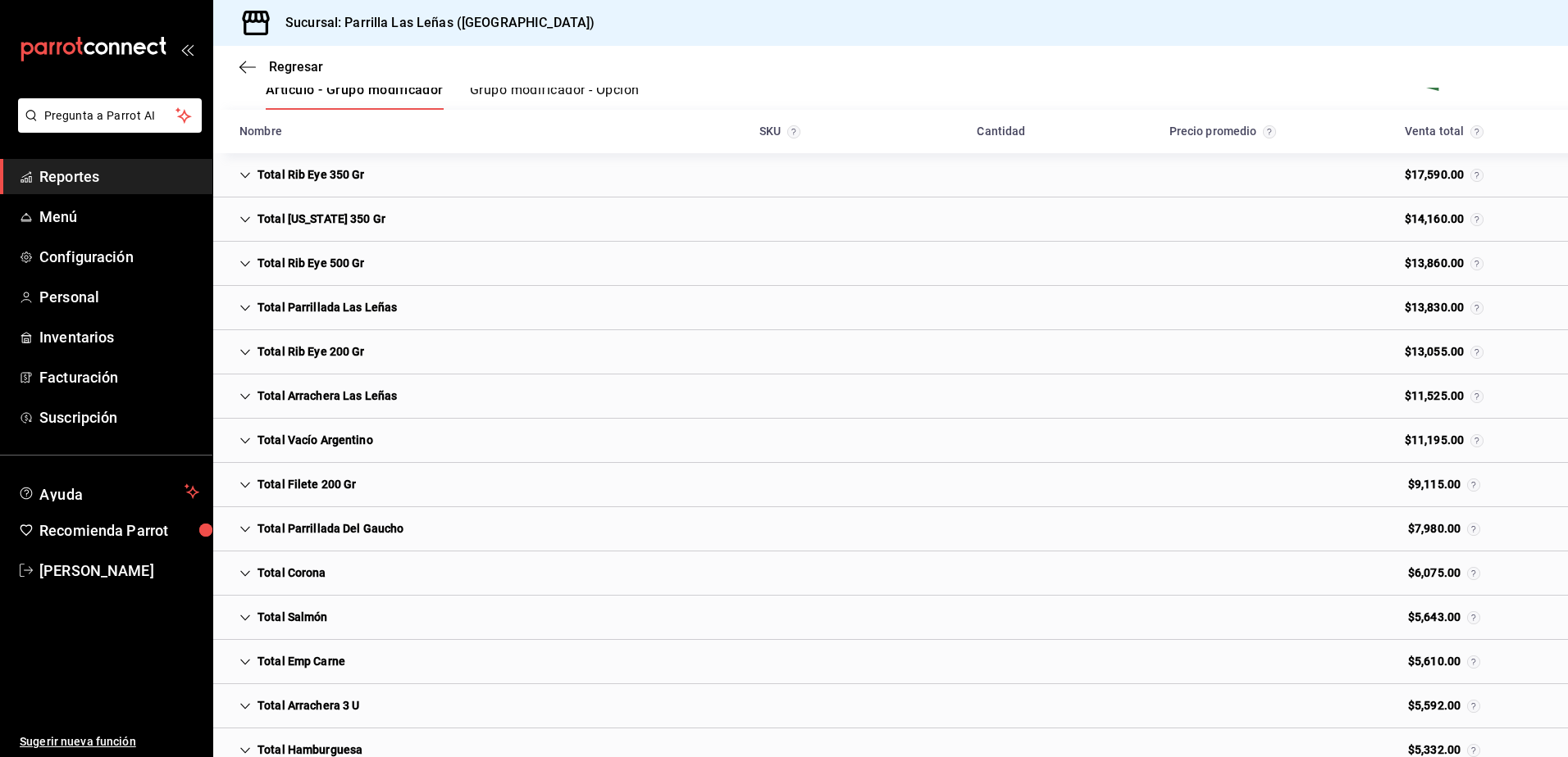
click at [88, 181] on span "Reportes" at bounding box center [119, 176] width 159 height 22
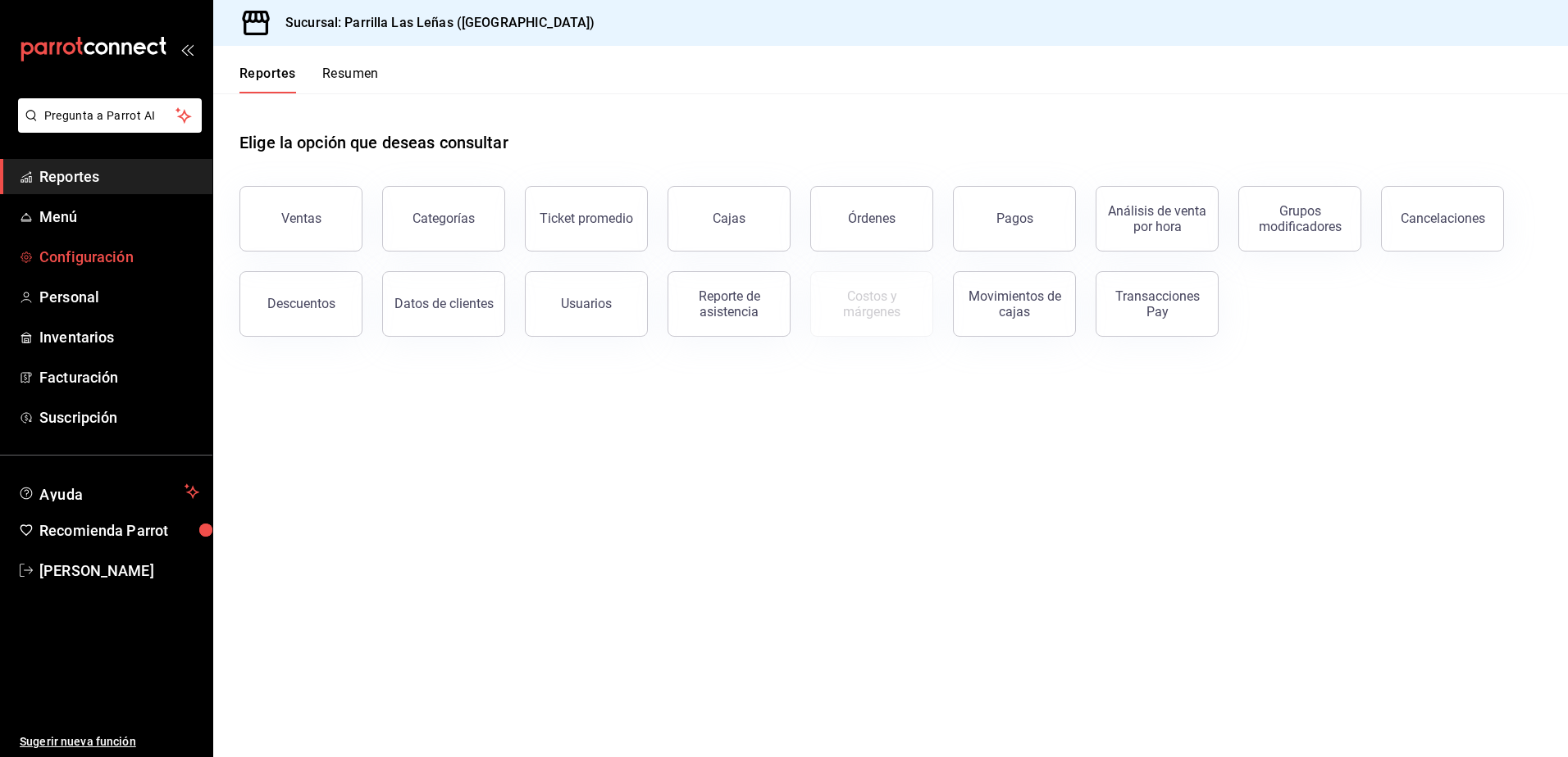
click at [74, 269] on link "Configuración" at bounding box center [106, 257] width 212 height 35
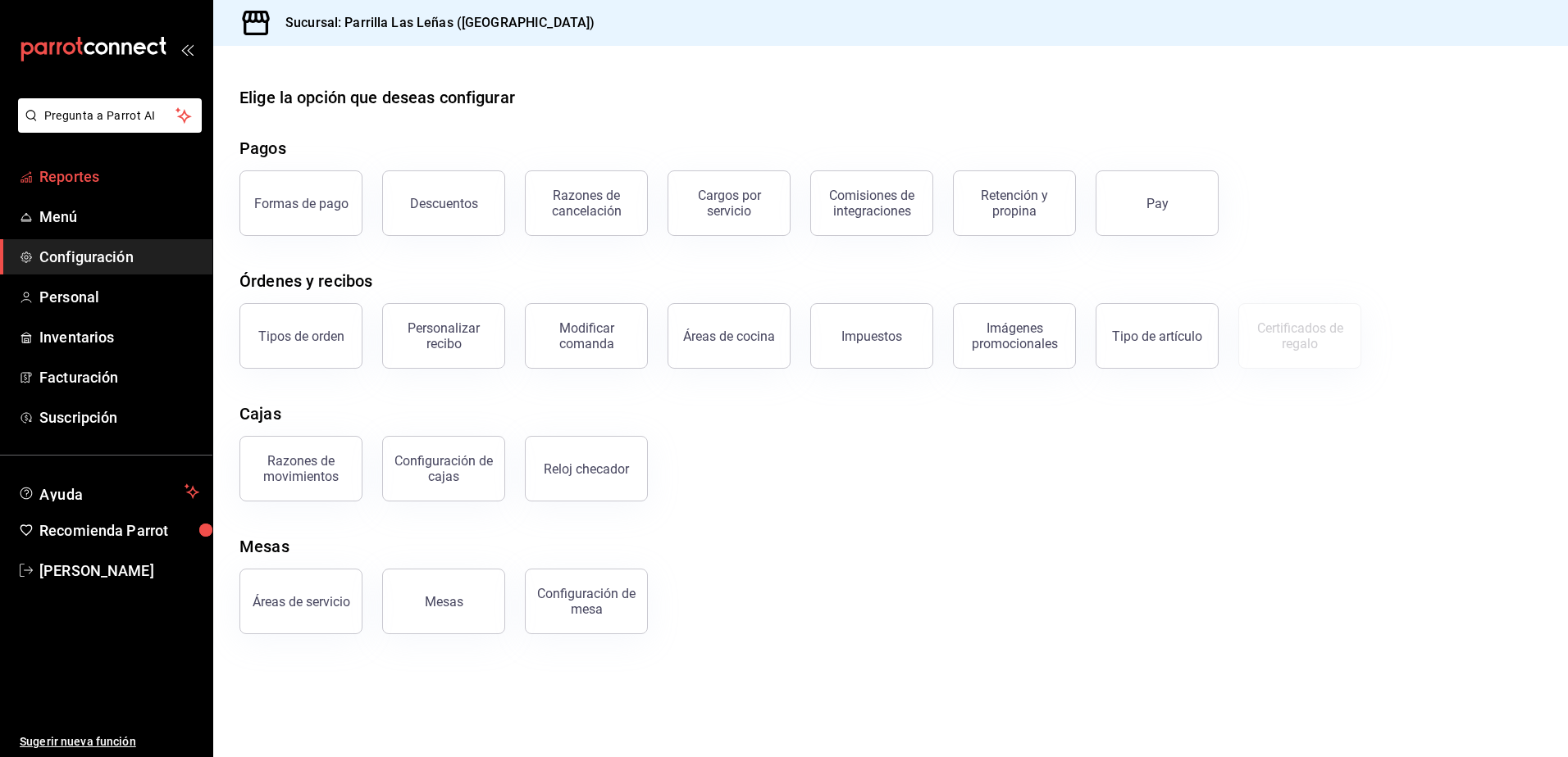
click at [70, 186] on span "Reportes" at bounding box center [119, 176] width 159 height 22
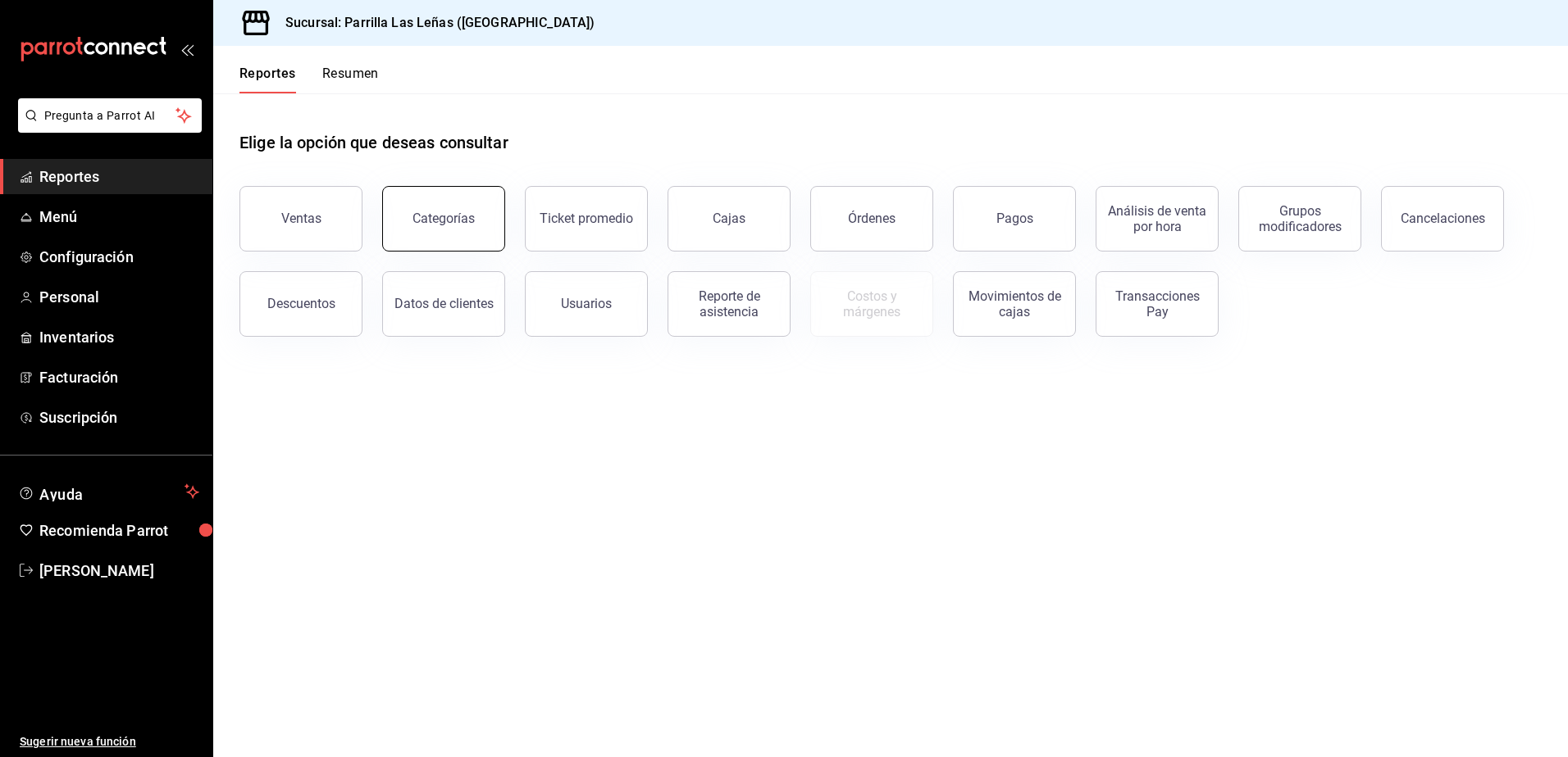
click at [440, 210] on button "Categorías" at bounding box center [443, 218] width 123 height 65
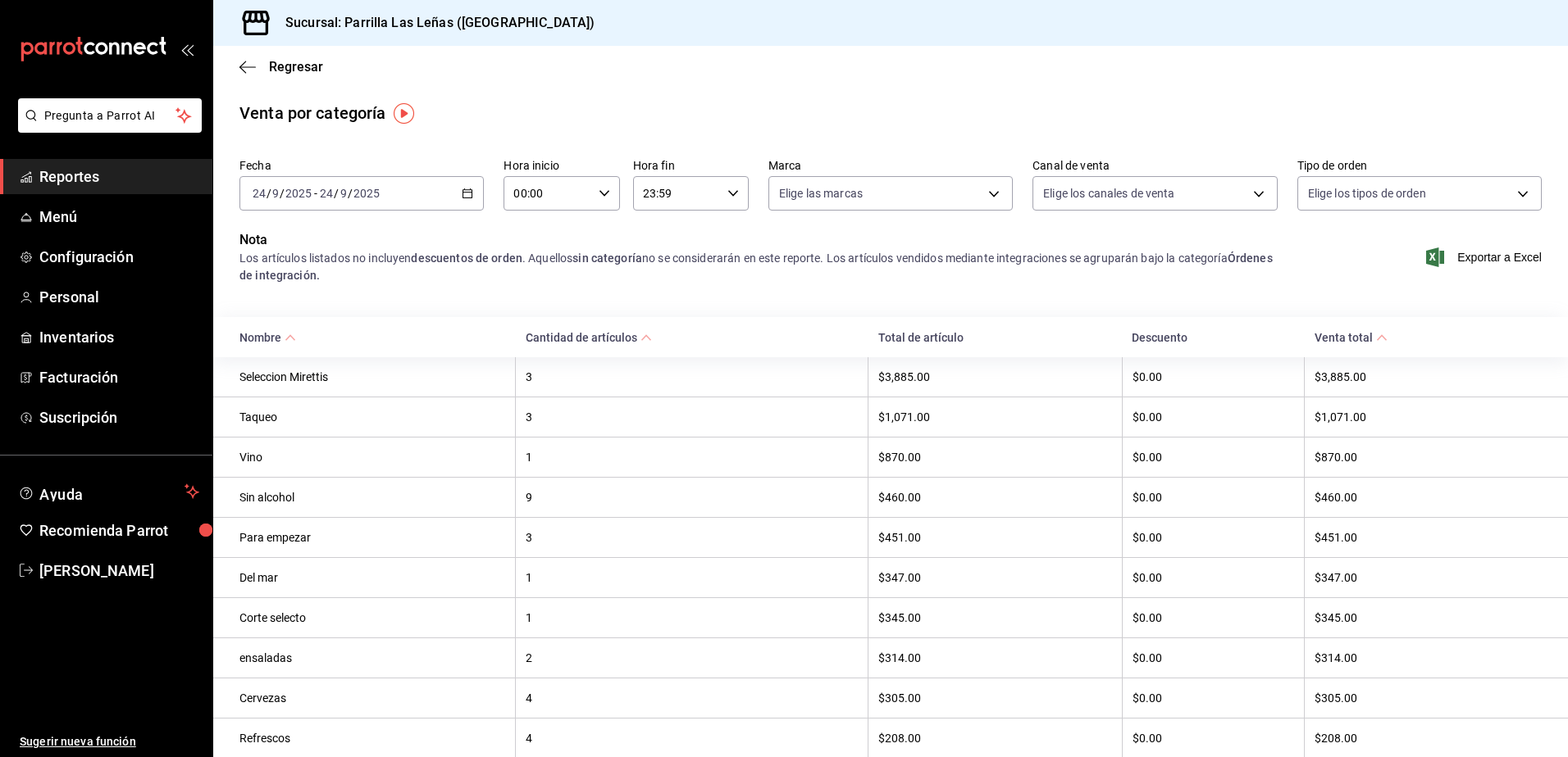
click at [470, 185] on div "[DATE] [DATE] - [DATE] [DATE]" at bounding box center [361, 192] width 244 height 34
click at [305, 420] on span "Rango de fechas" at bounding box center [317, 428] width 127 height 17
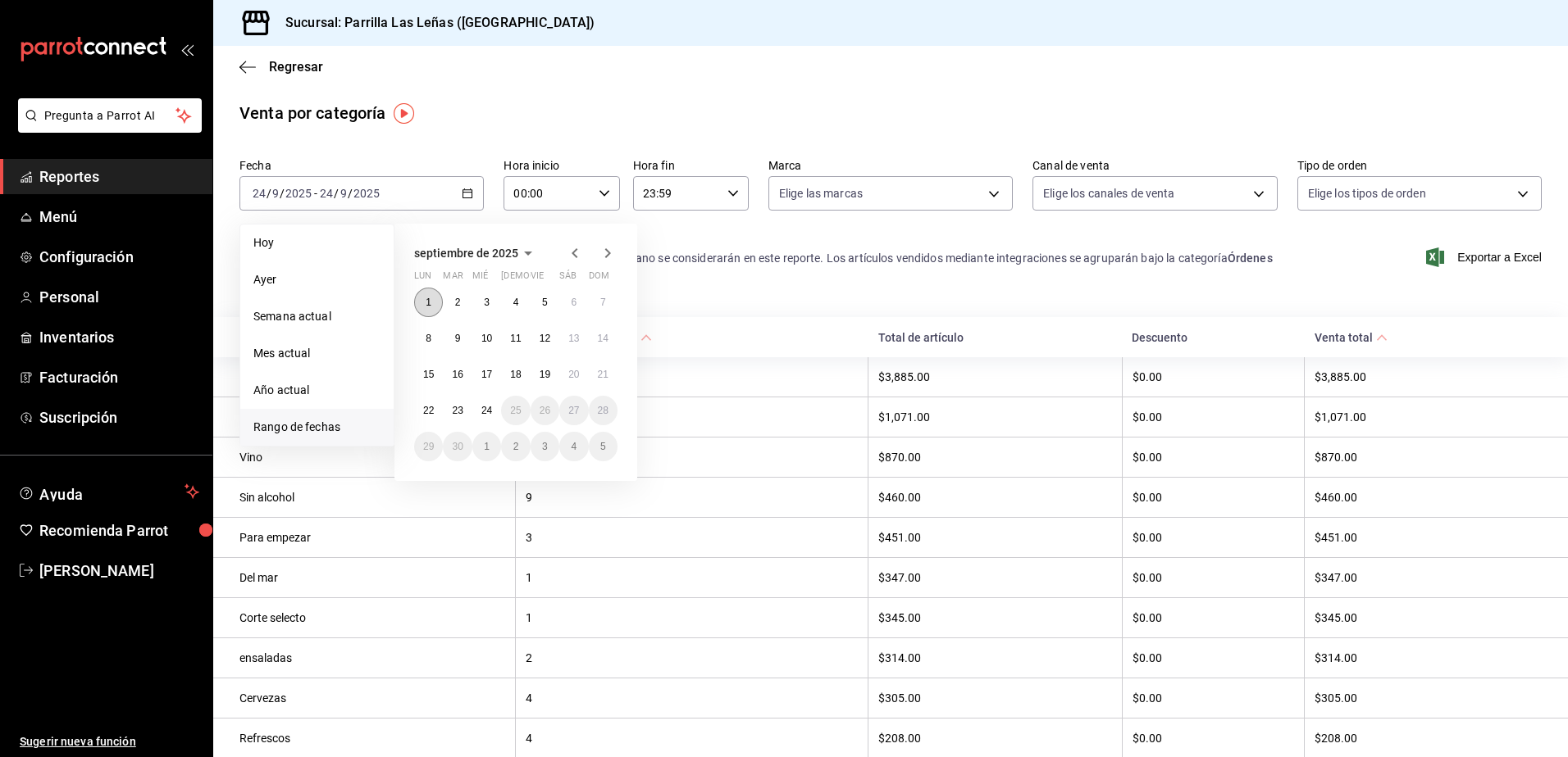
click at [425, 289] on button "1" at bounding box center [429, 302] width 29 height 29
click at [432, 374] on abbr "15" at bounding box center [428, 375] width 11 height 12
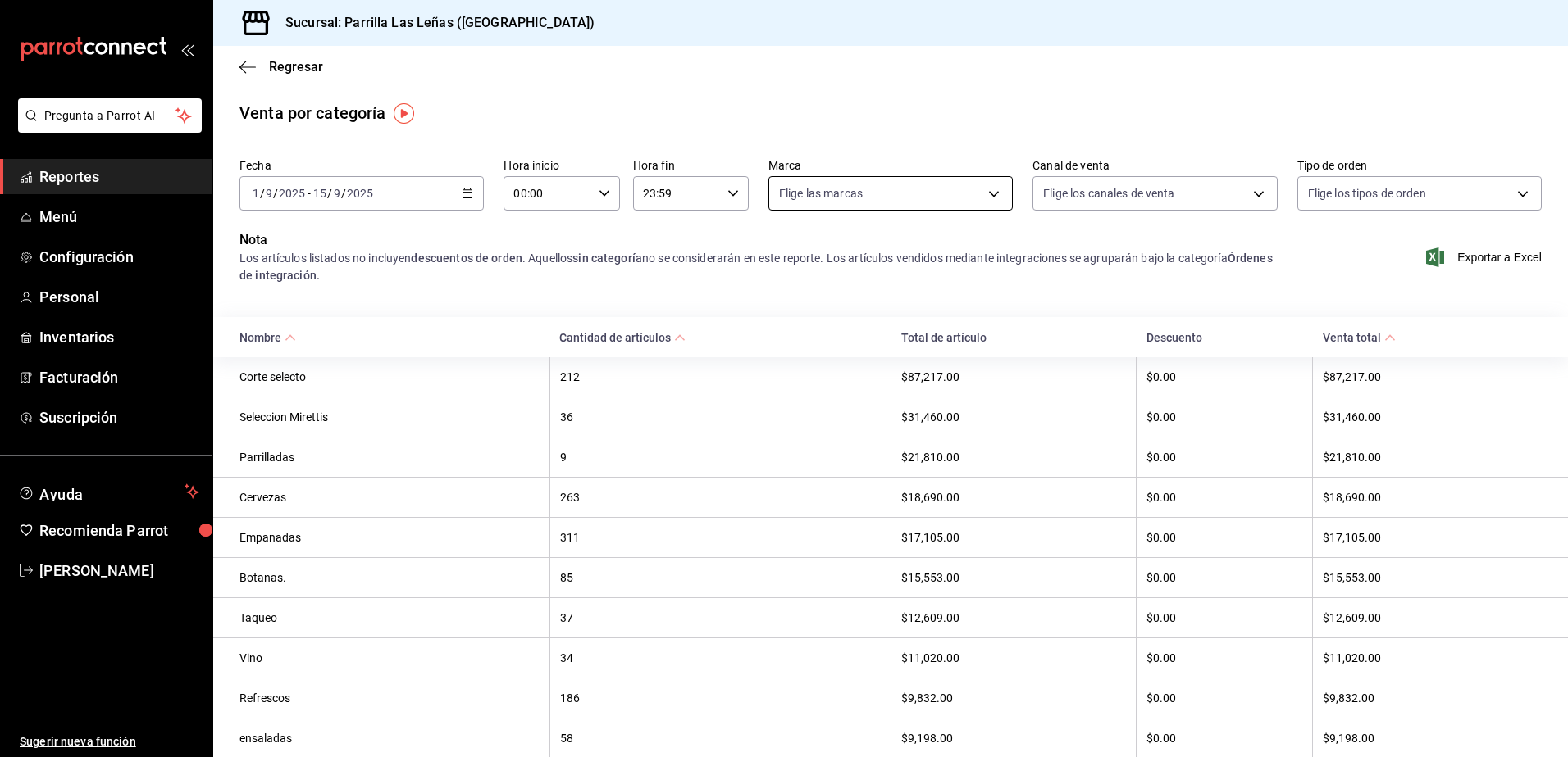
click at [988, 196] on body "Pregunta a Parrot AI Reportes Menú Configuración Personal Inventarios Facturaci…" at bounding box center [784, 378] width 1568 height 757
click at [1124, 264] on div at bounding box center [784, 378] width 1568 height 757
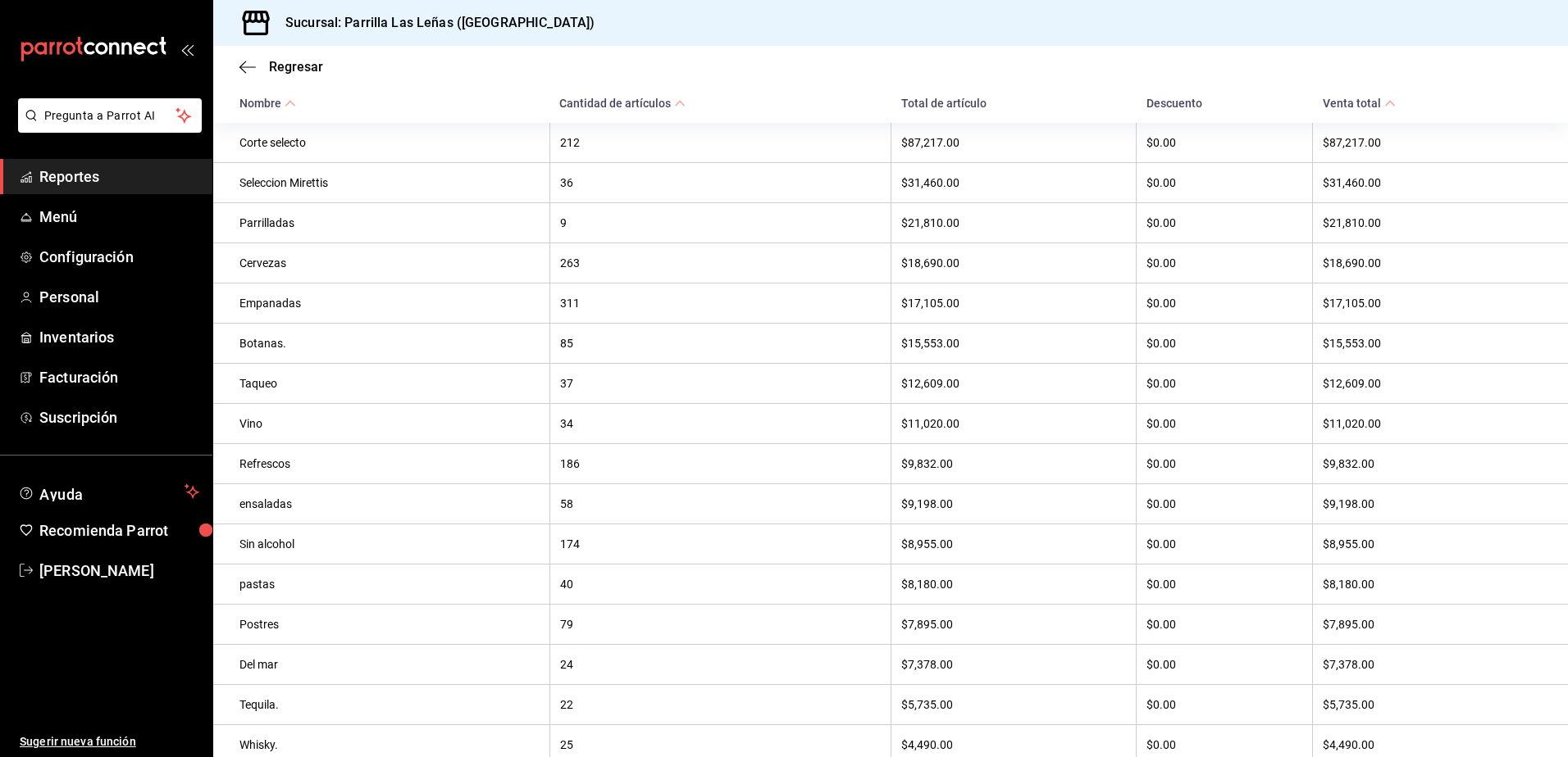
scroll to position [246, 0]
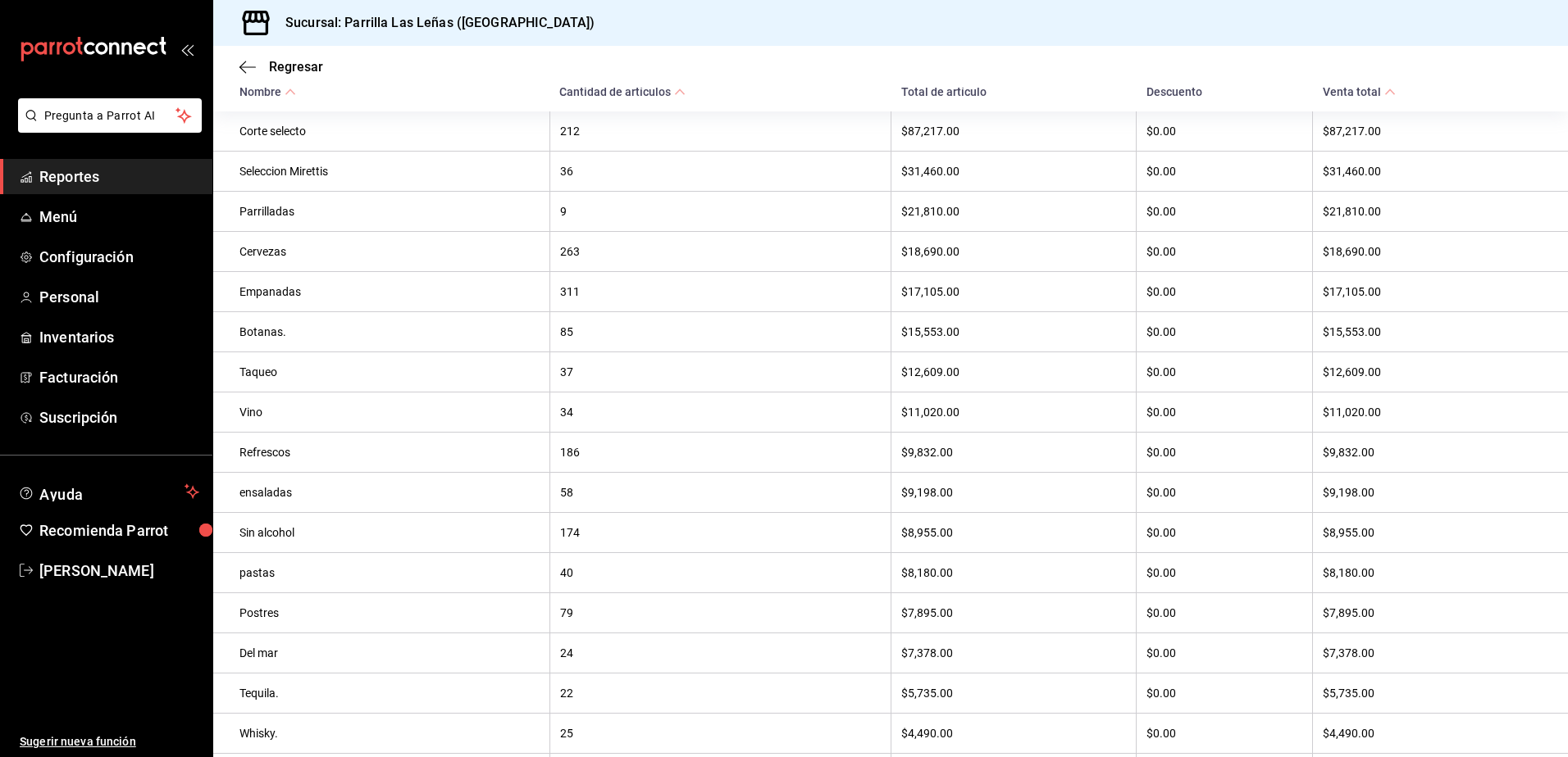
click at [262, 456] on div "Refrescos" at bounding box center [389, 452] width 300 height 13
click at [349, 453] on div "Refrescos" at bounding box center [389, 452] width 300 height 13
click at [404, 459] on div "Refrescos" at bounding box center [389, 452] width 300 height 13
click at [291, 432] on th "Vino" at bounding box center [381, 412] width 336 height 40
click at [361, 459] on div "Refrescos" at bounding box center [389, 452] width 300 height 13
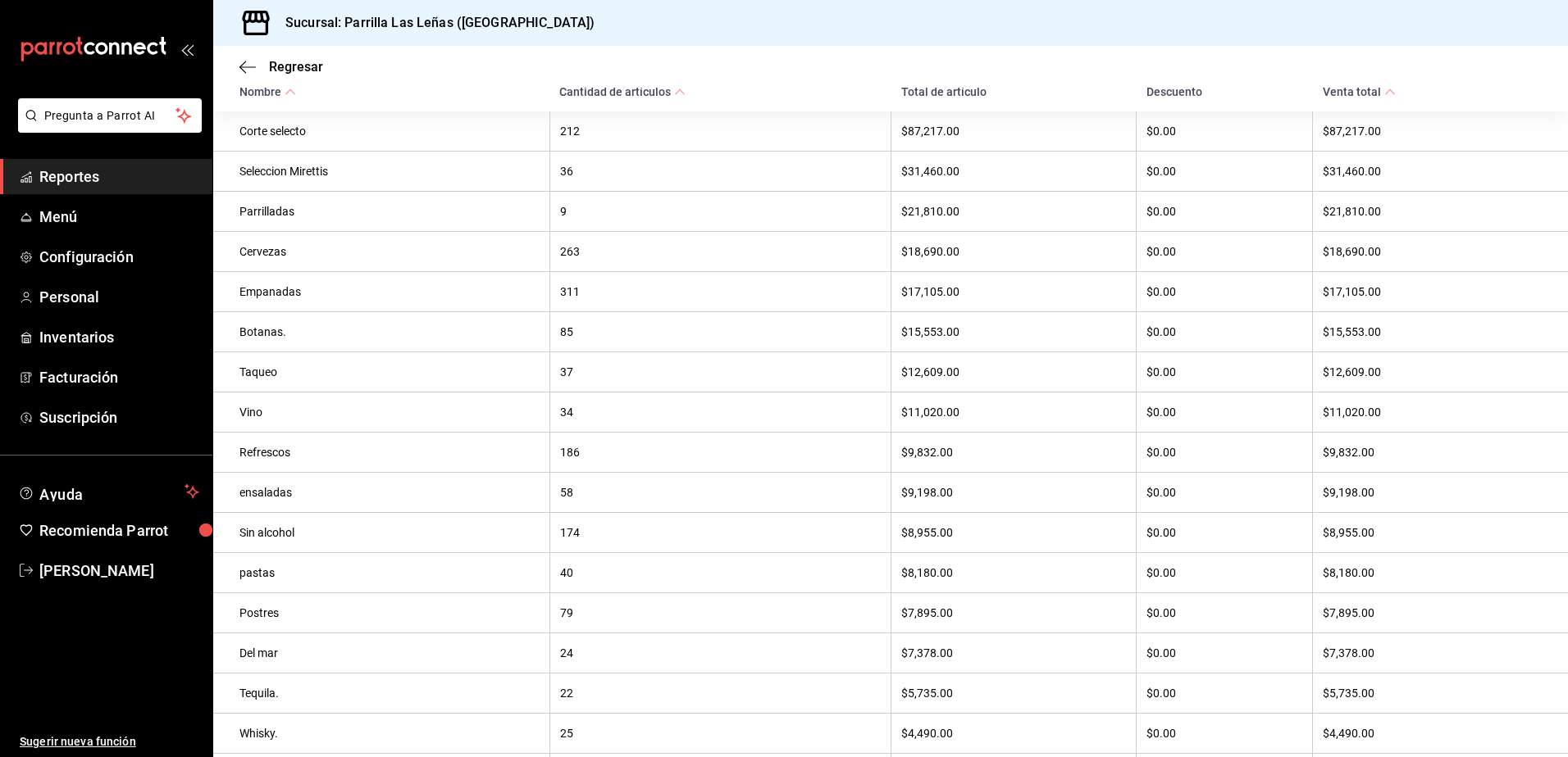
click at [853, 473] on th "186" at bounding box center [719, 452] width 341 height 40
click at [731, 86] on div "Regresar" at bounding box center [889, 66] width 1354 height 42
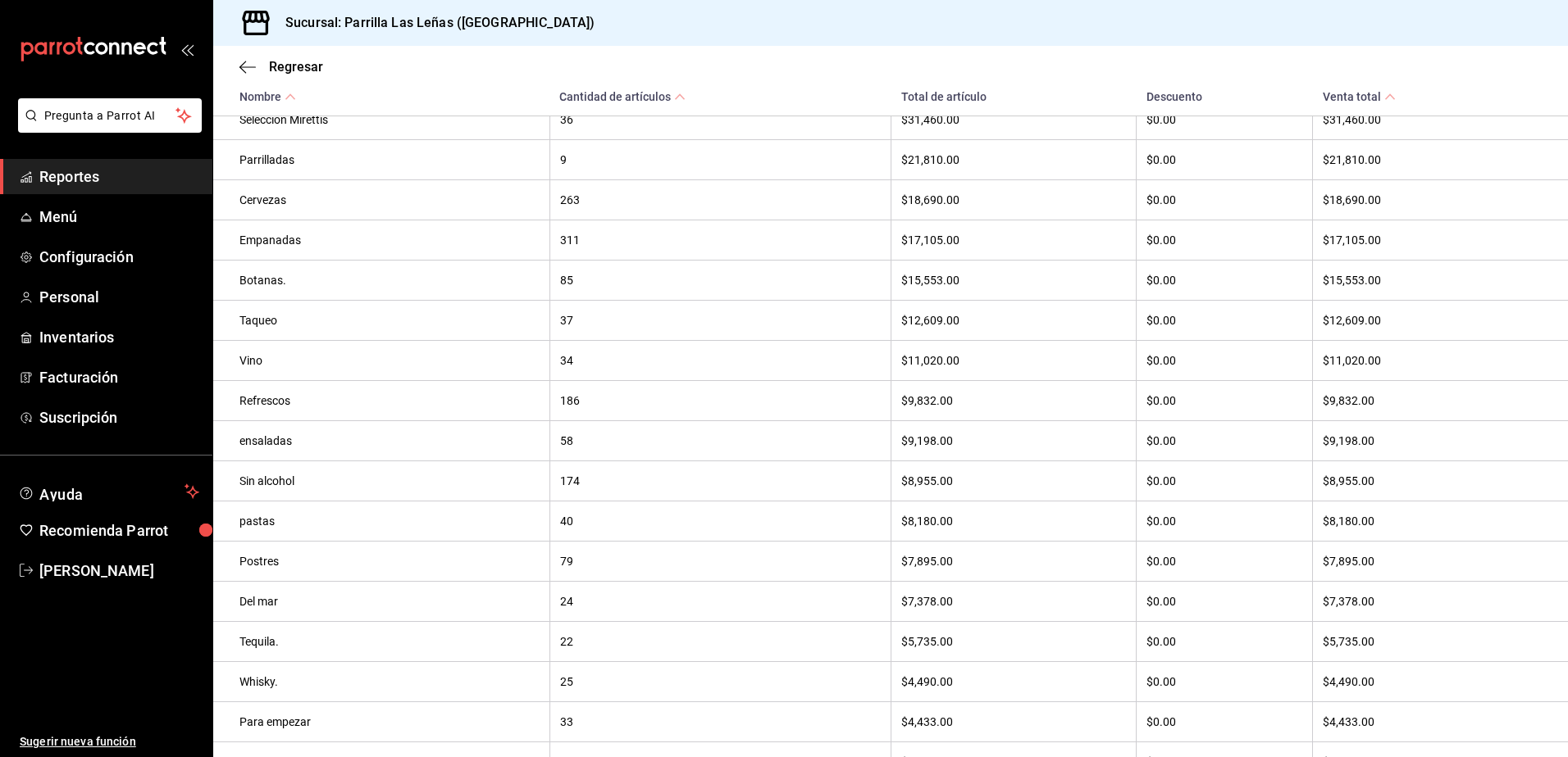
click at [422, 367] on div "Vino" at bounding box center [389, 360] width 300 height 13
click at [386, 416] on th "Refrescos" at bounding box center [381, 400] width 336 height 40
click at [298, 421] on th "Refrescos" at bounding box center [381, 400] width 336 height 40
click at [250, 407] on div "Refrescos" at bounding box center [389, 400] width 300 height 13
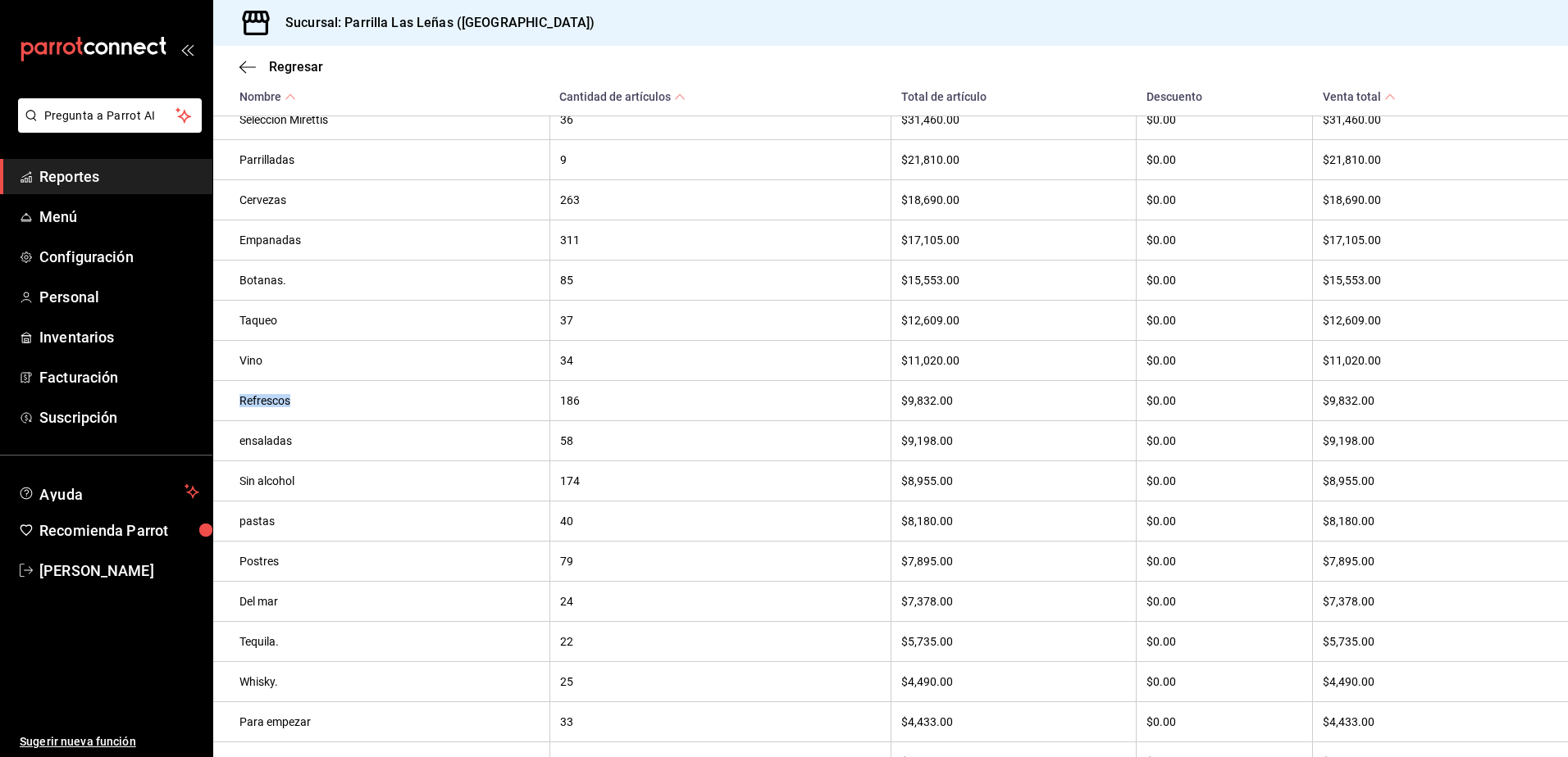
drag, startPoint x: 250, startPoint y: 411, endPoint x: 264, endPoint y: 411, distance: 14.0
click at [264, 407] on div "Refrescos" at bounding box center [389, 400] width 300 height 13
click at [982, 400] on div "$9,832.00" at bounding box center [1013, 400] width 225 height 13
click at [1364, 422] on th "$9,832.00" at bounding box center [1440, 400] width 255 height 40
click at [259, 407] on div "Refrescos" at bounding box center [389, 400] width 300 height 13
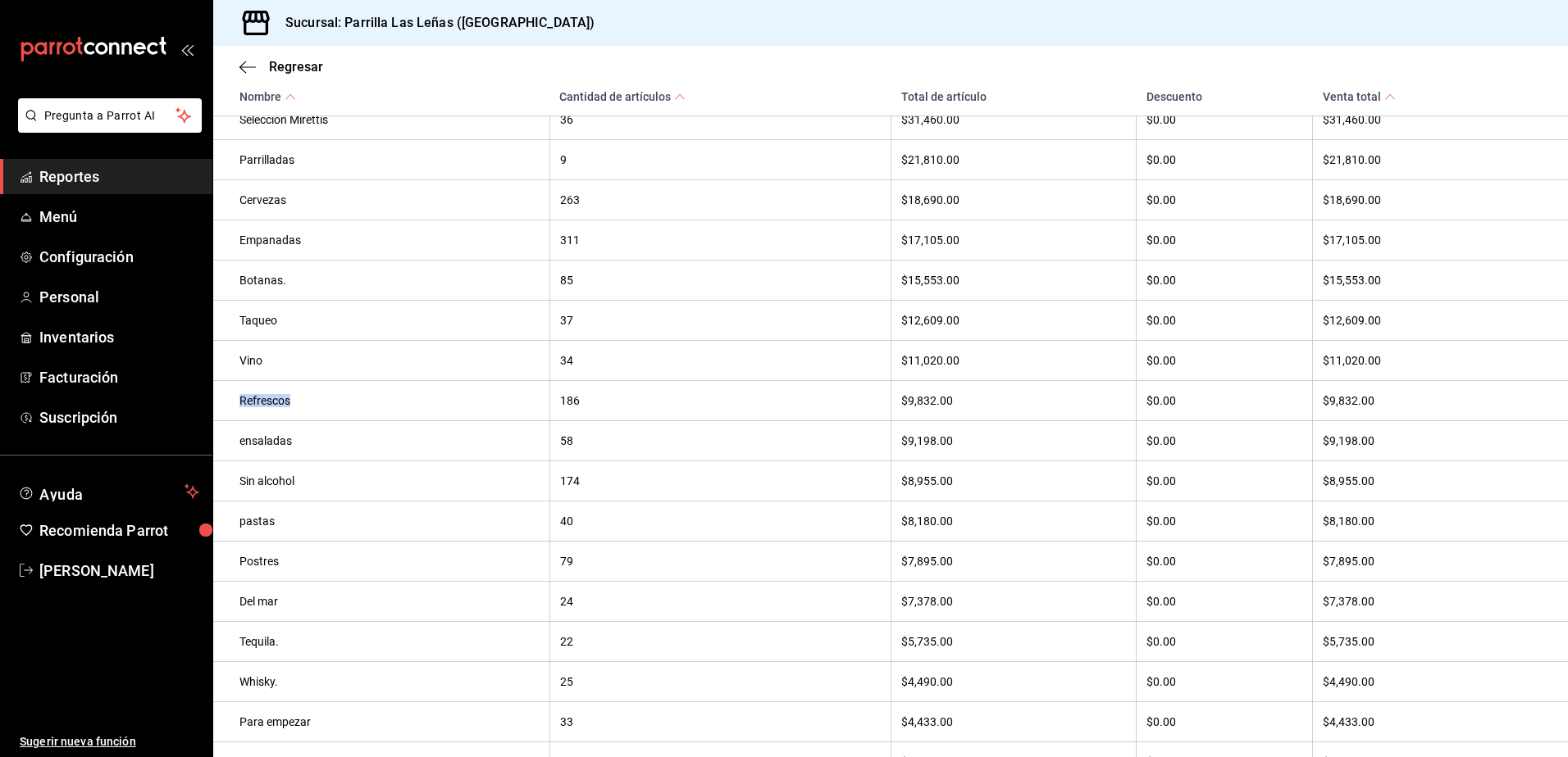
click at [259, 407] on div "Refrescos" at bounding box center [389, 400] width 300 height 13
drag, startPoint x: 259, startPoint y: 407, endPoint x: 263, endPoint y: 419, distance: 12.6
click at [263, 419] on th "Refrescos" at bounding box center [381, 400] width 336 height 40
click at [442, 416] on th "Refrescos" at bounding box center [381, 400] width 336 height 40
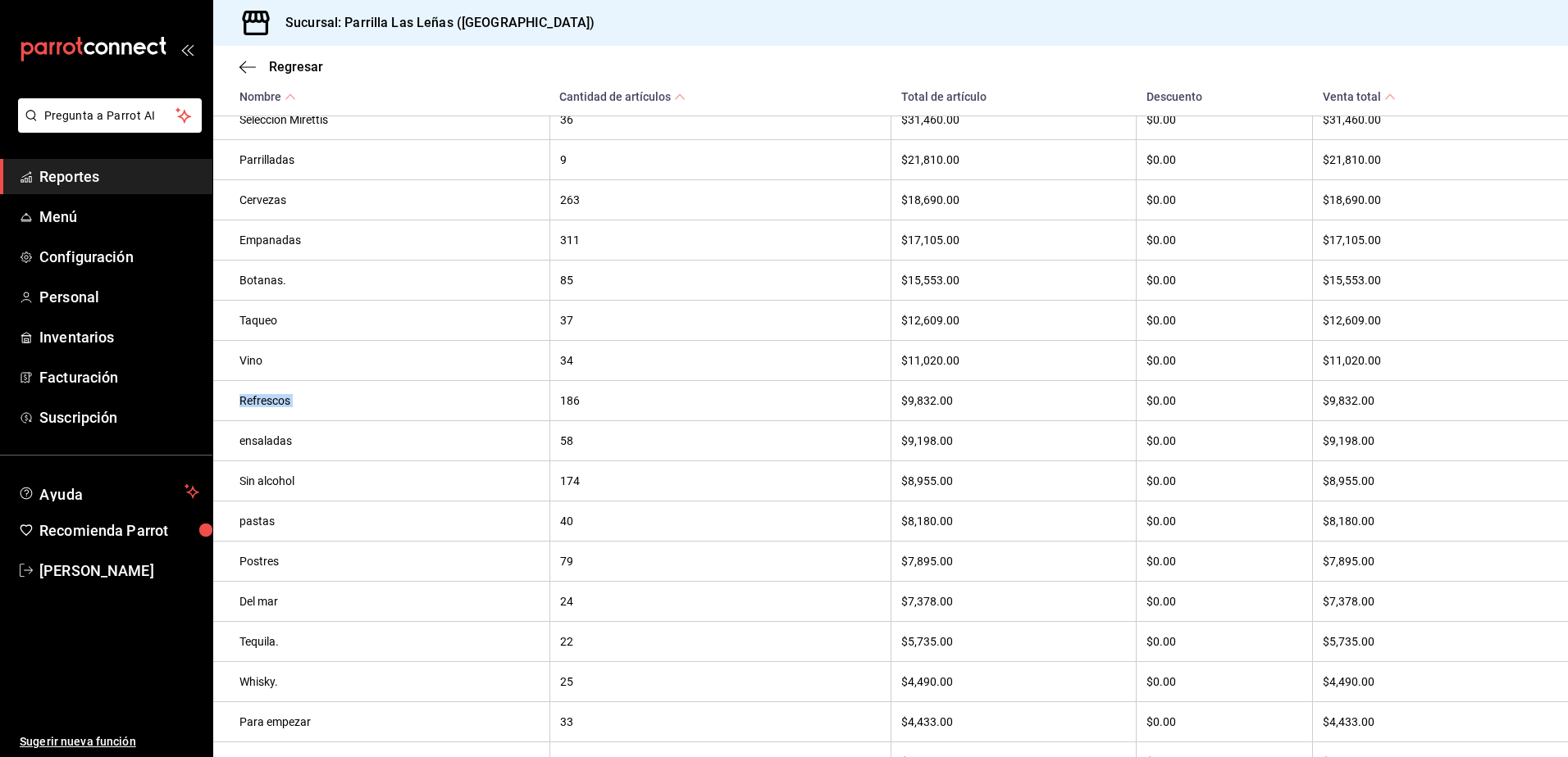
click at [442, 416] on th "Refrescos" at bounding box center [381, 400] width 336 height 40
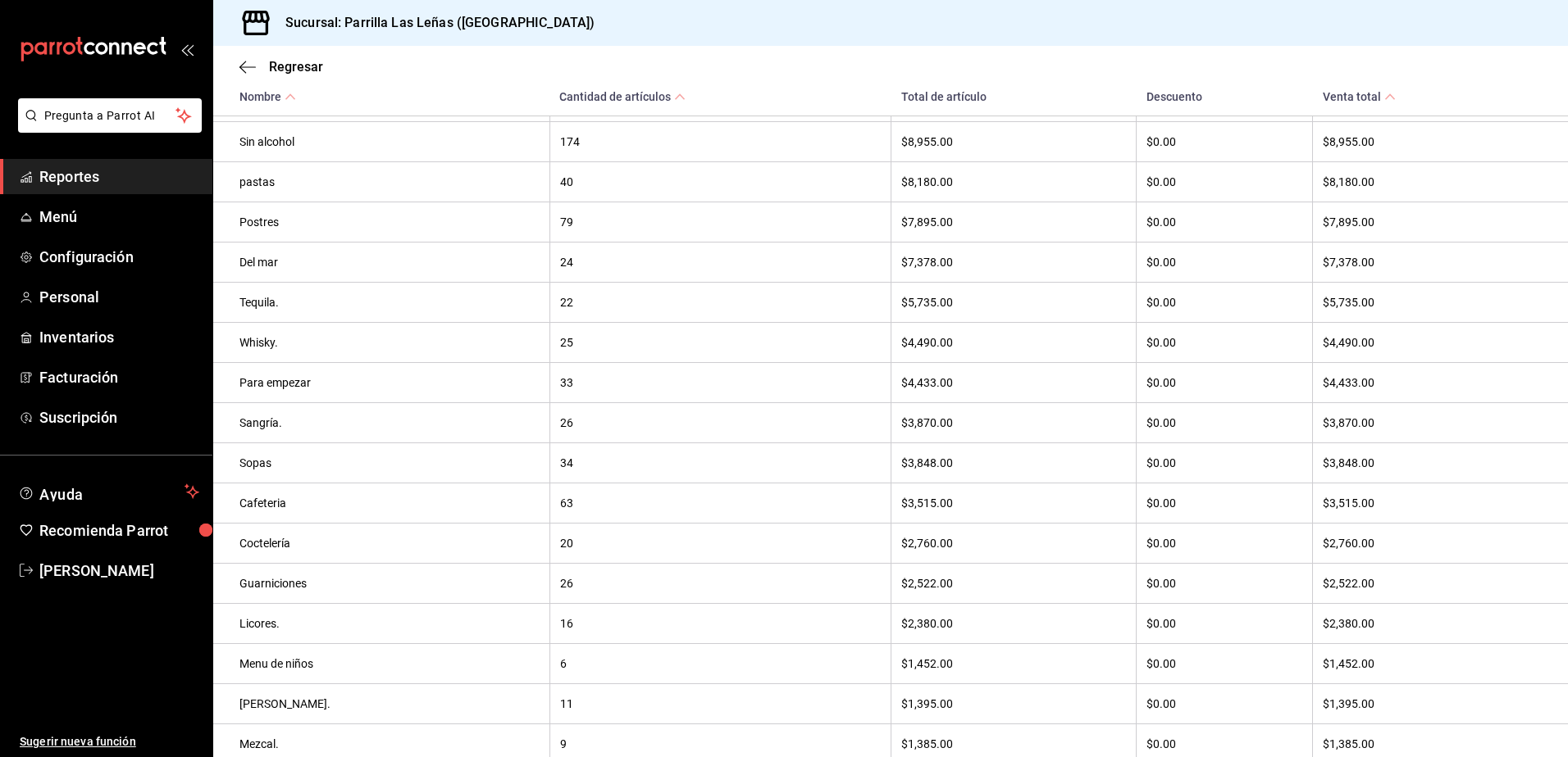
scroll to position [387, 0]
click at [251, 359] on th "Refrescos" at bounding box center [381, 341] width 336 height 40
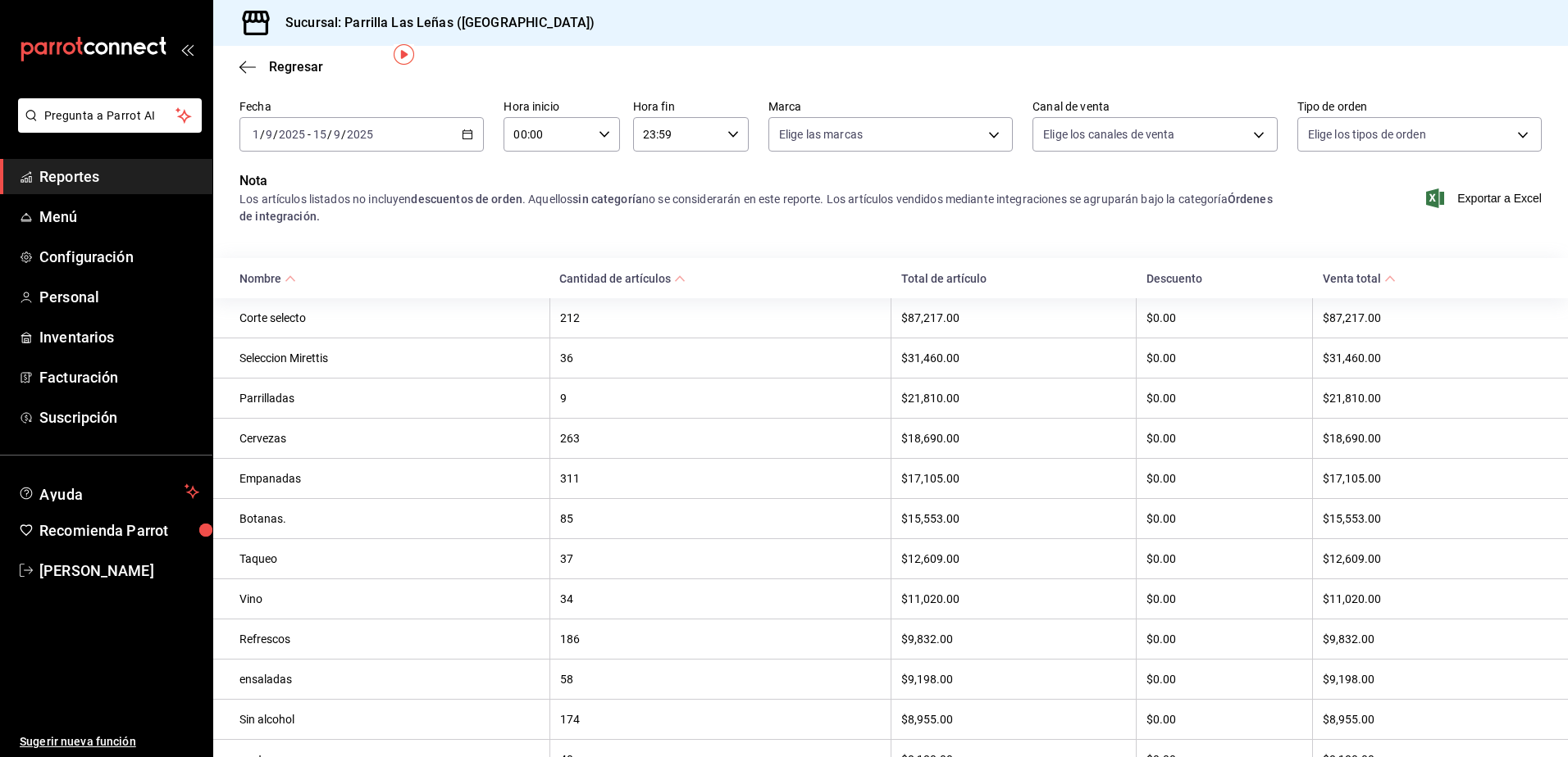
scroll to position [0, 0]
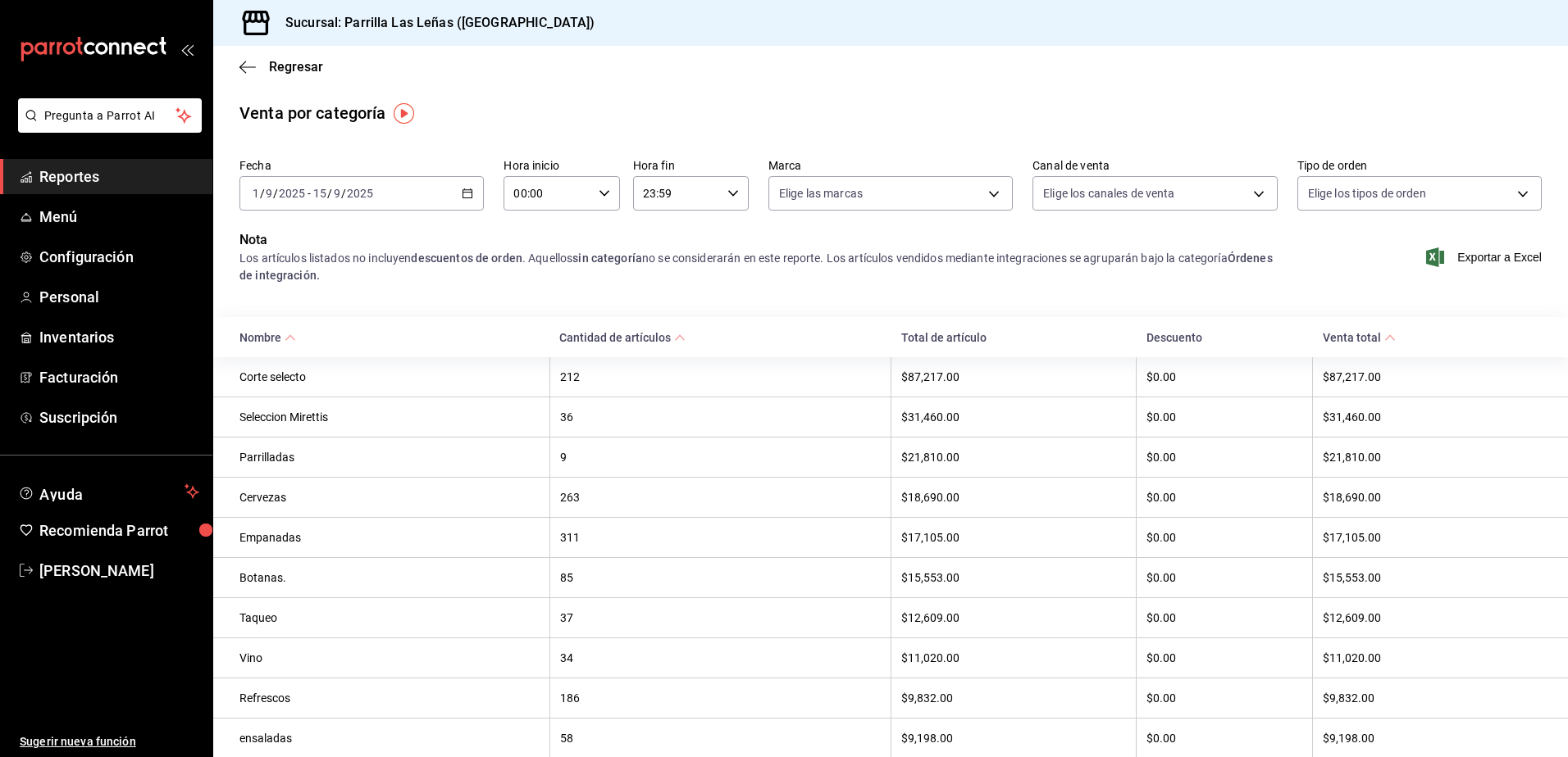
click at [69, 182] on span "Reportes" at bounding box center [119, 176] width 159 height 22
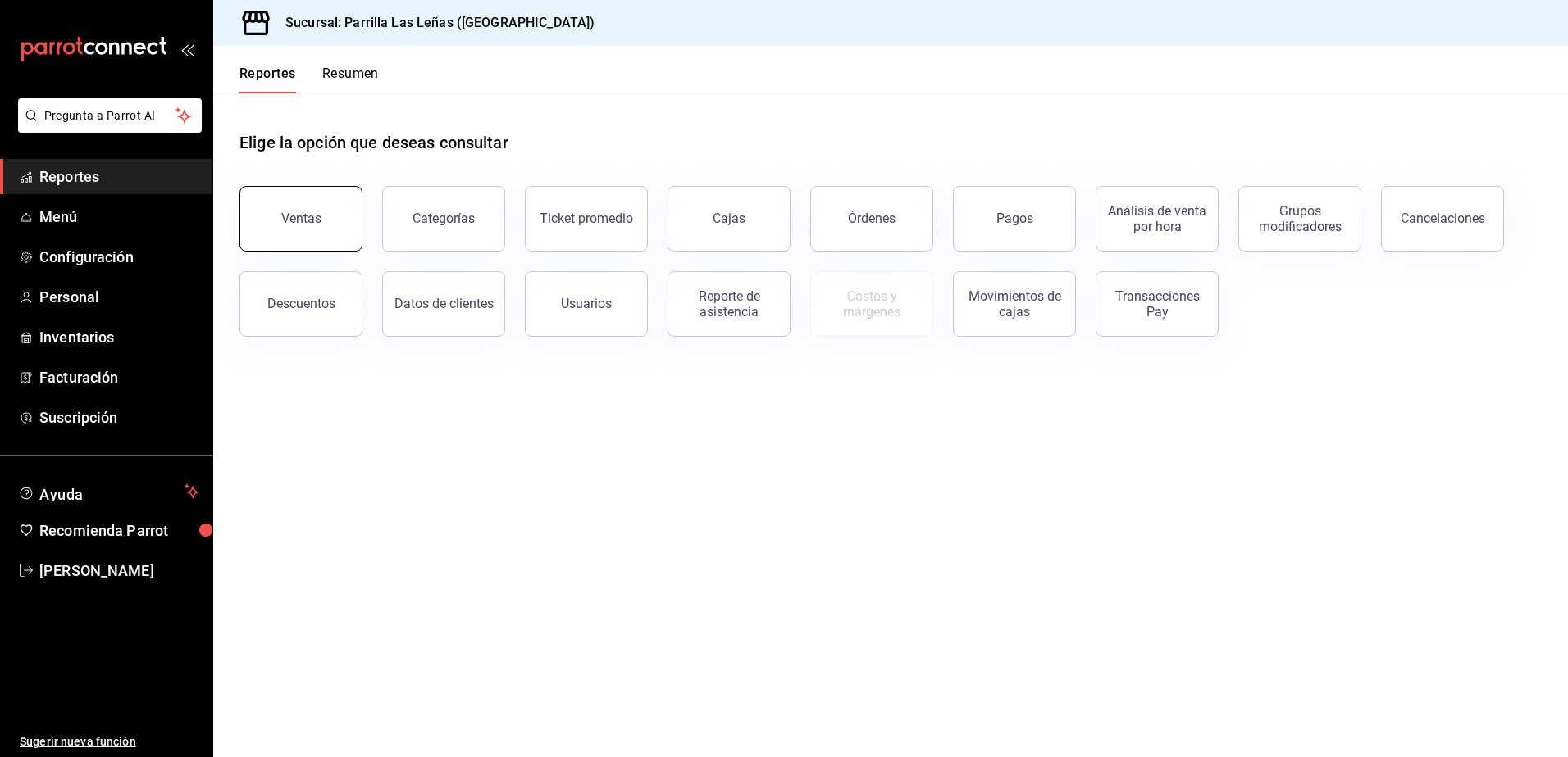
click at [338, 212] on button "Ventas" at bounding box center [300, 218] width 123 height 65
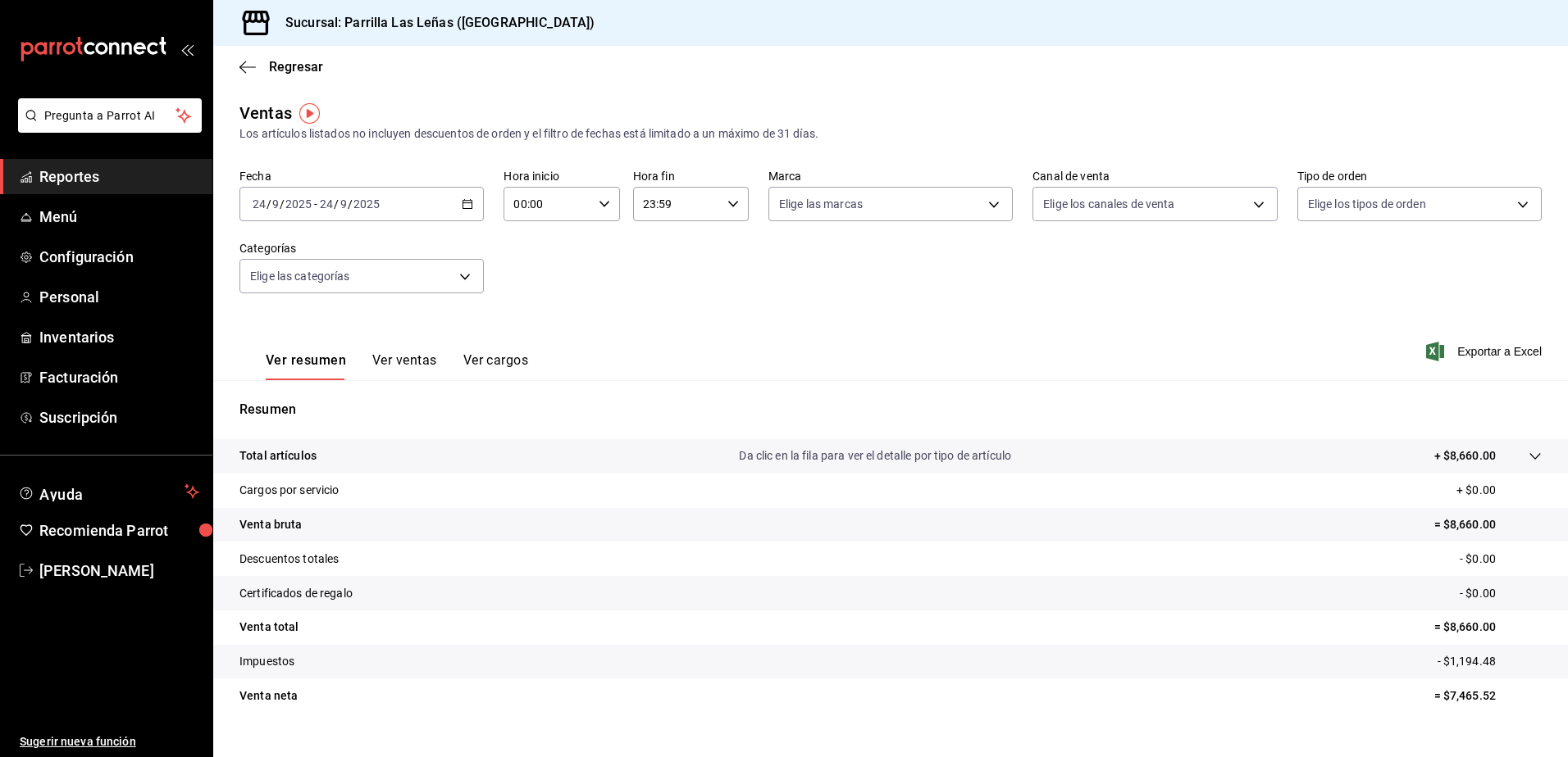
click at [414, 362] on button "Ver ventas" at bounding box center [404, 366] width 65 height 28
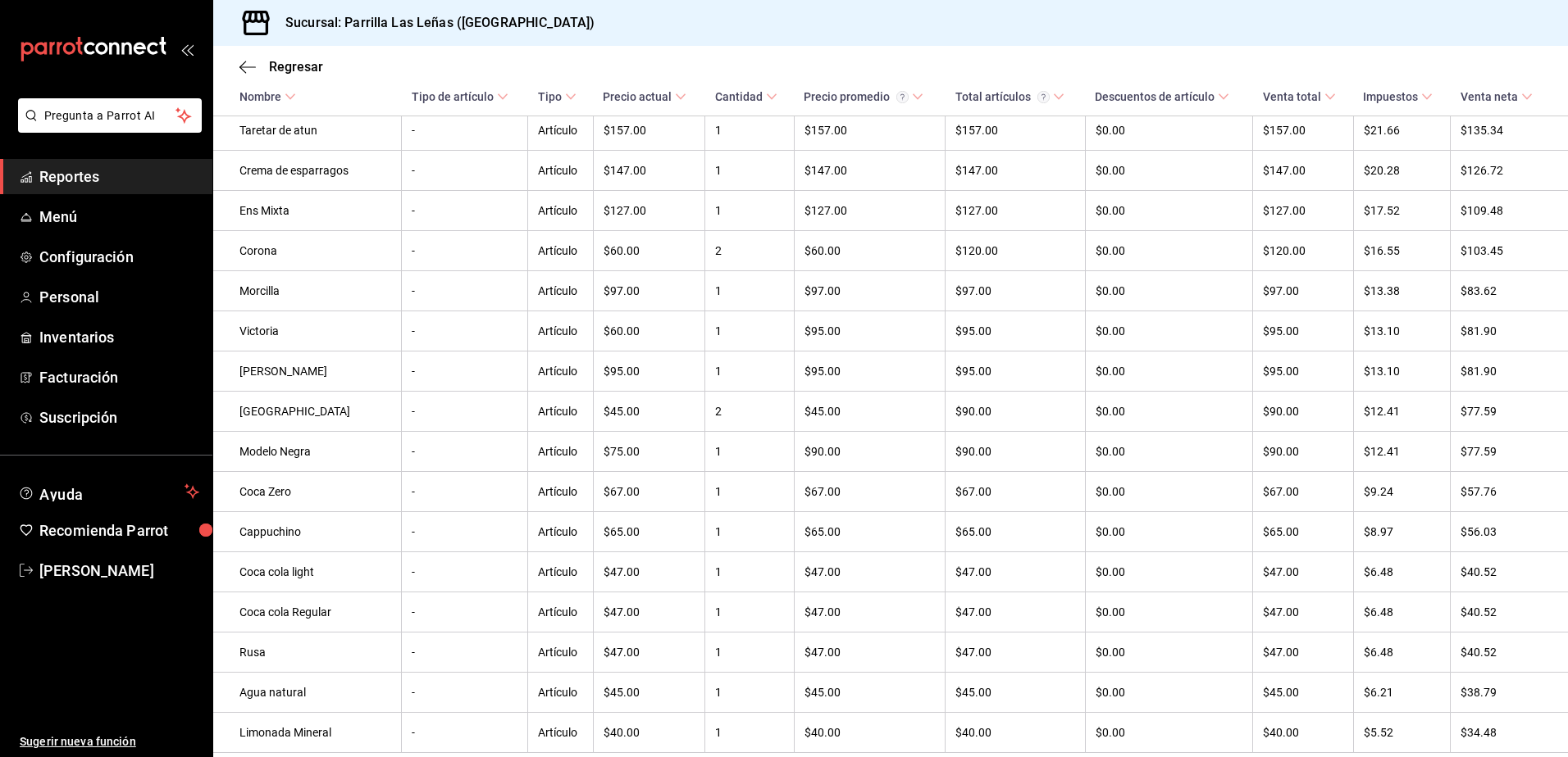
scroll to position [737, 0]
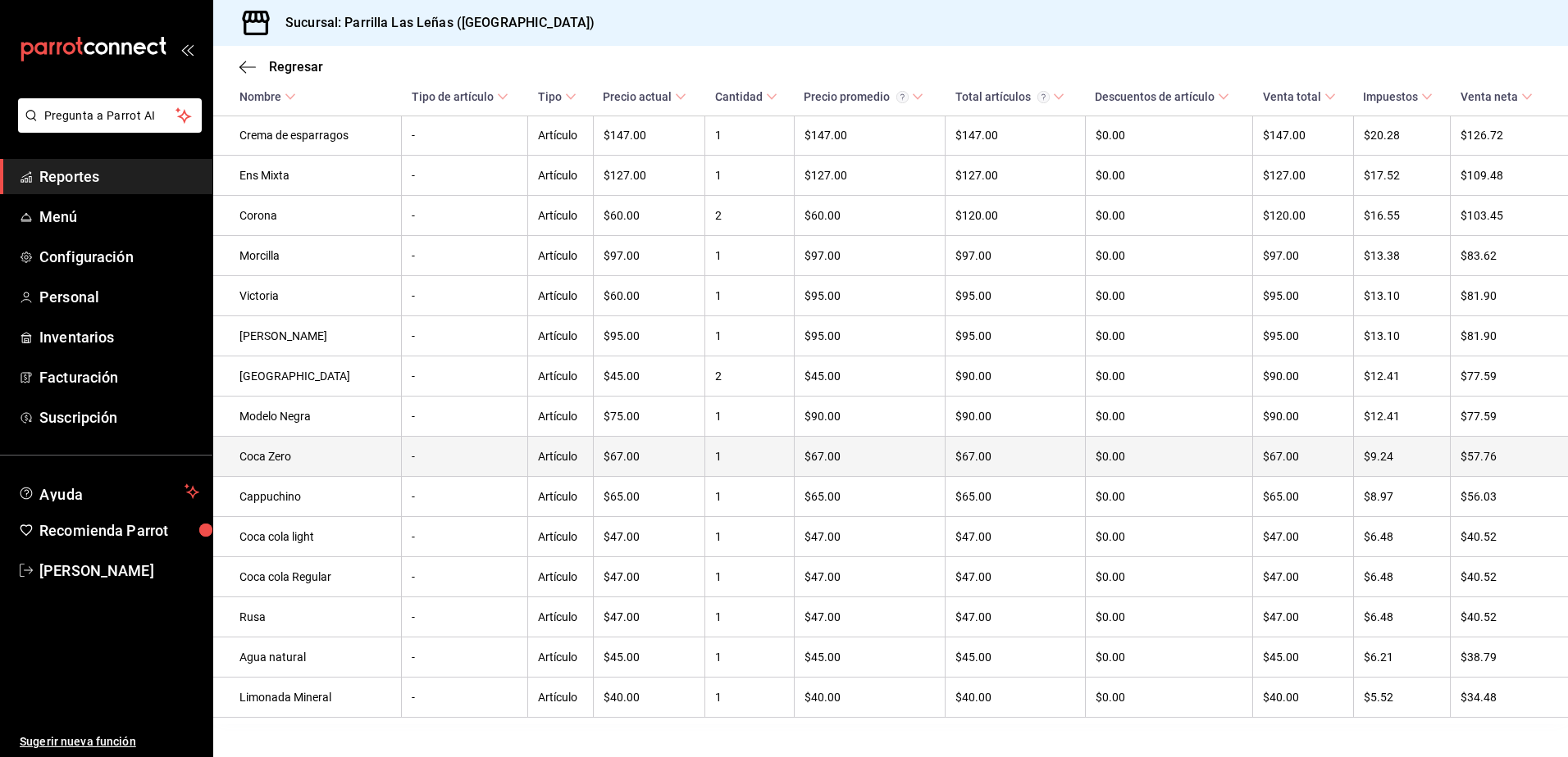
click at [354, 474] on td "Coca Zero" at bounding box center [307, 457] width 189 height 40
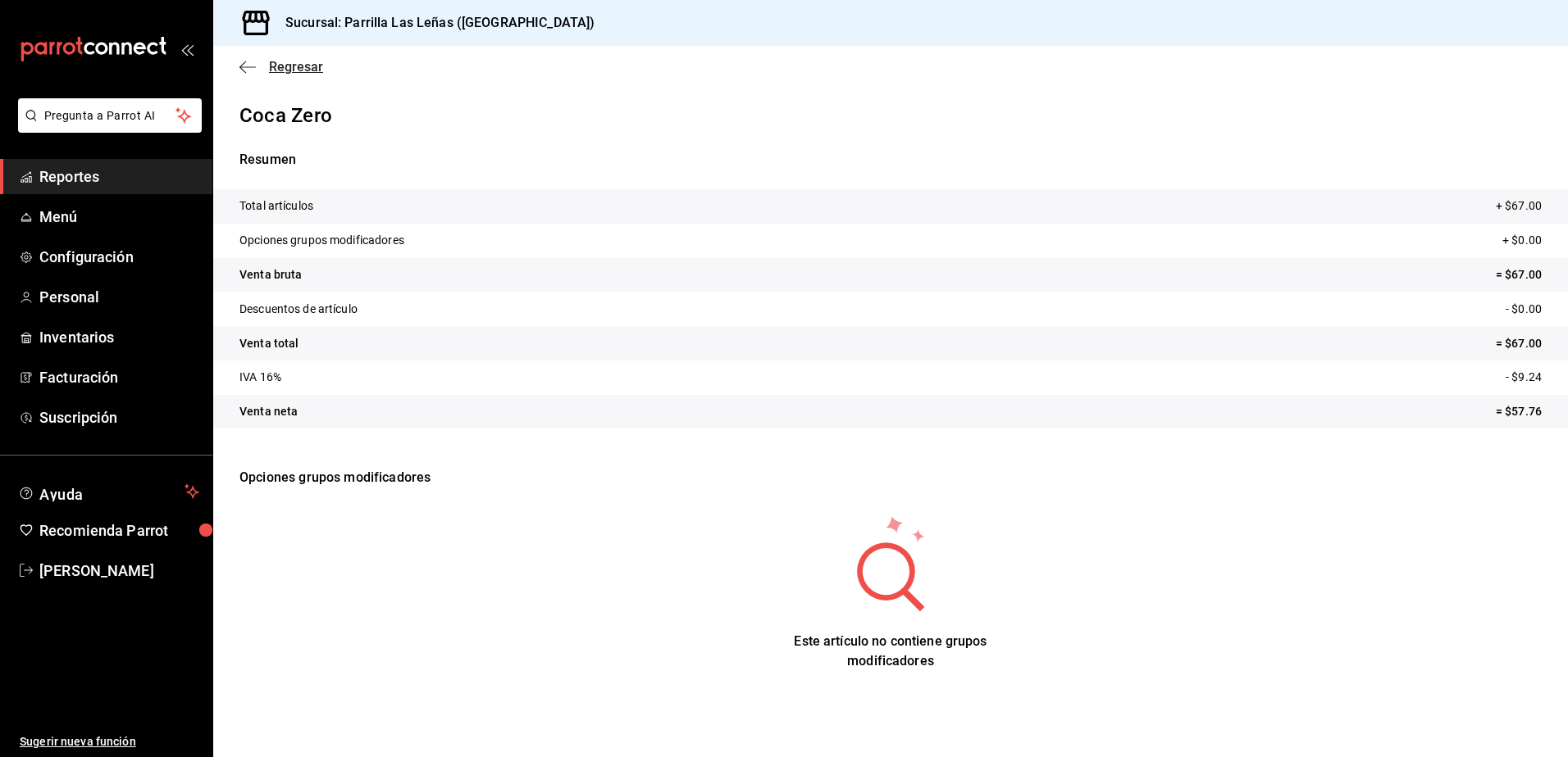
click at [243, 71] on icon "button" at bounding box center [247, 67] width 17 height 15
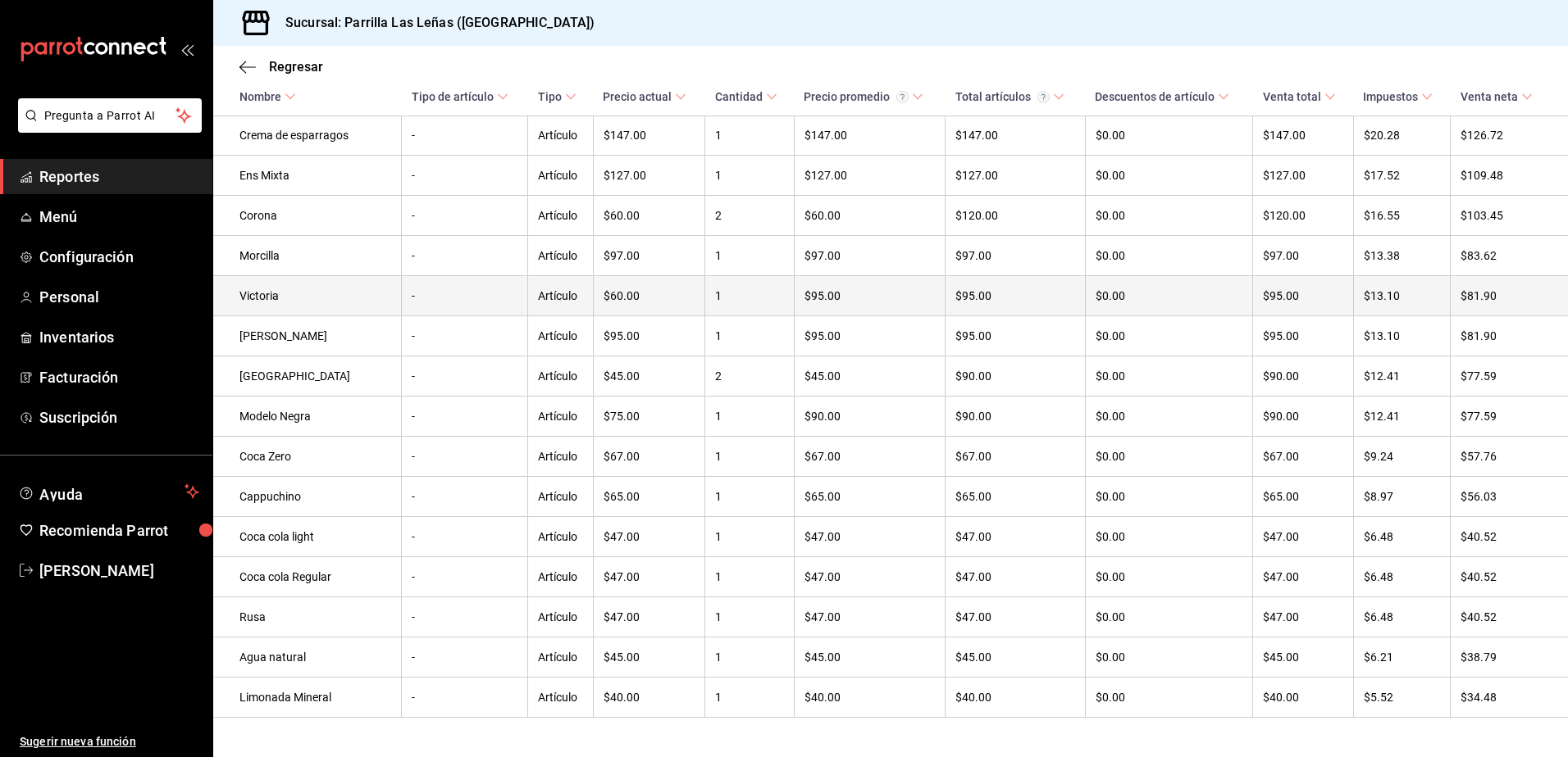
scroll to position [777, 0]
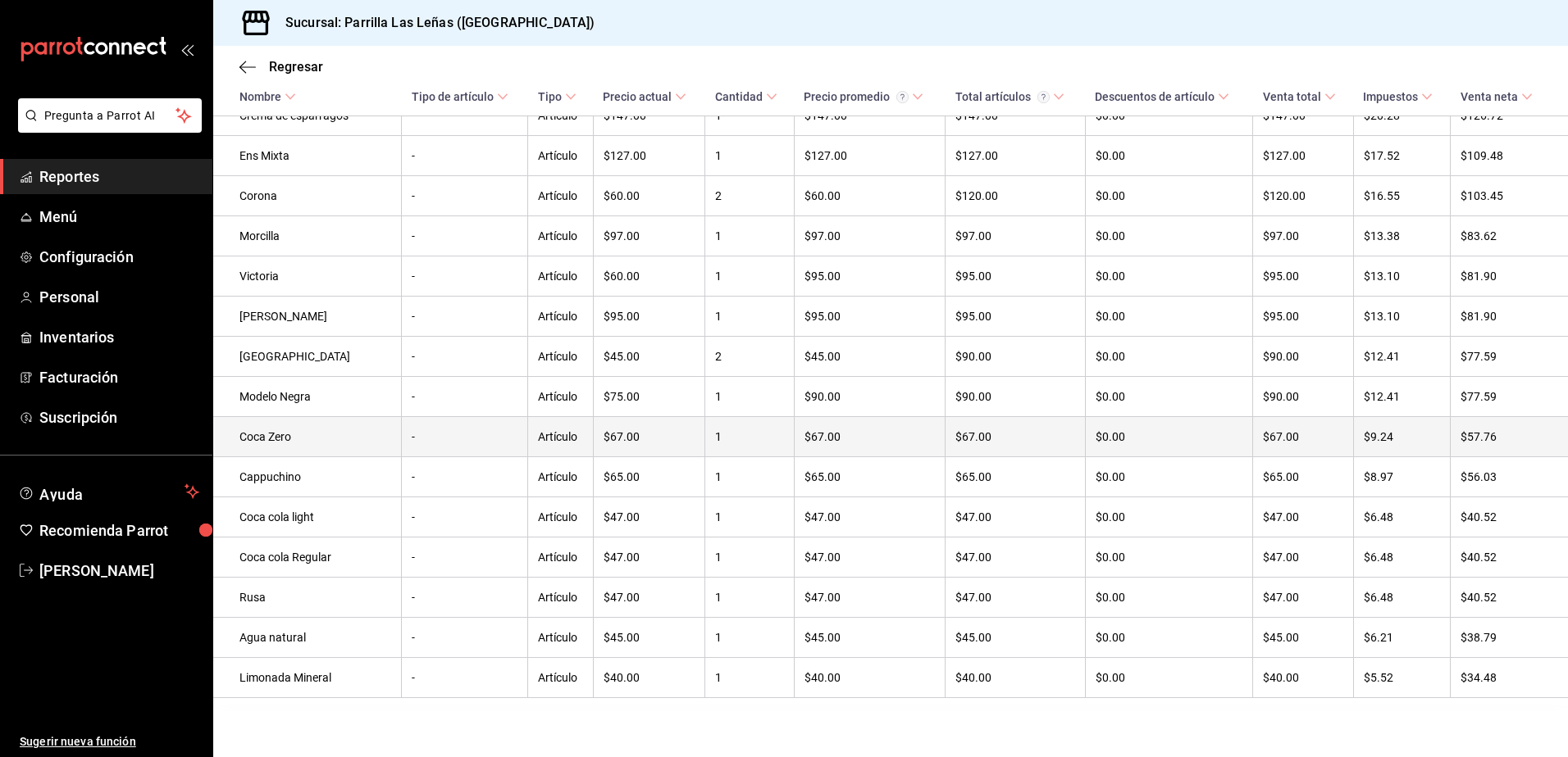
click at [257, 433] on td "Coca Zero" at bounding box center [307, 436] width 189 height 40
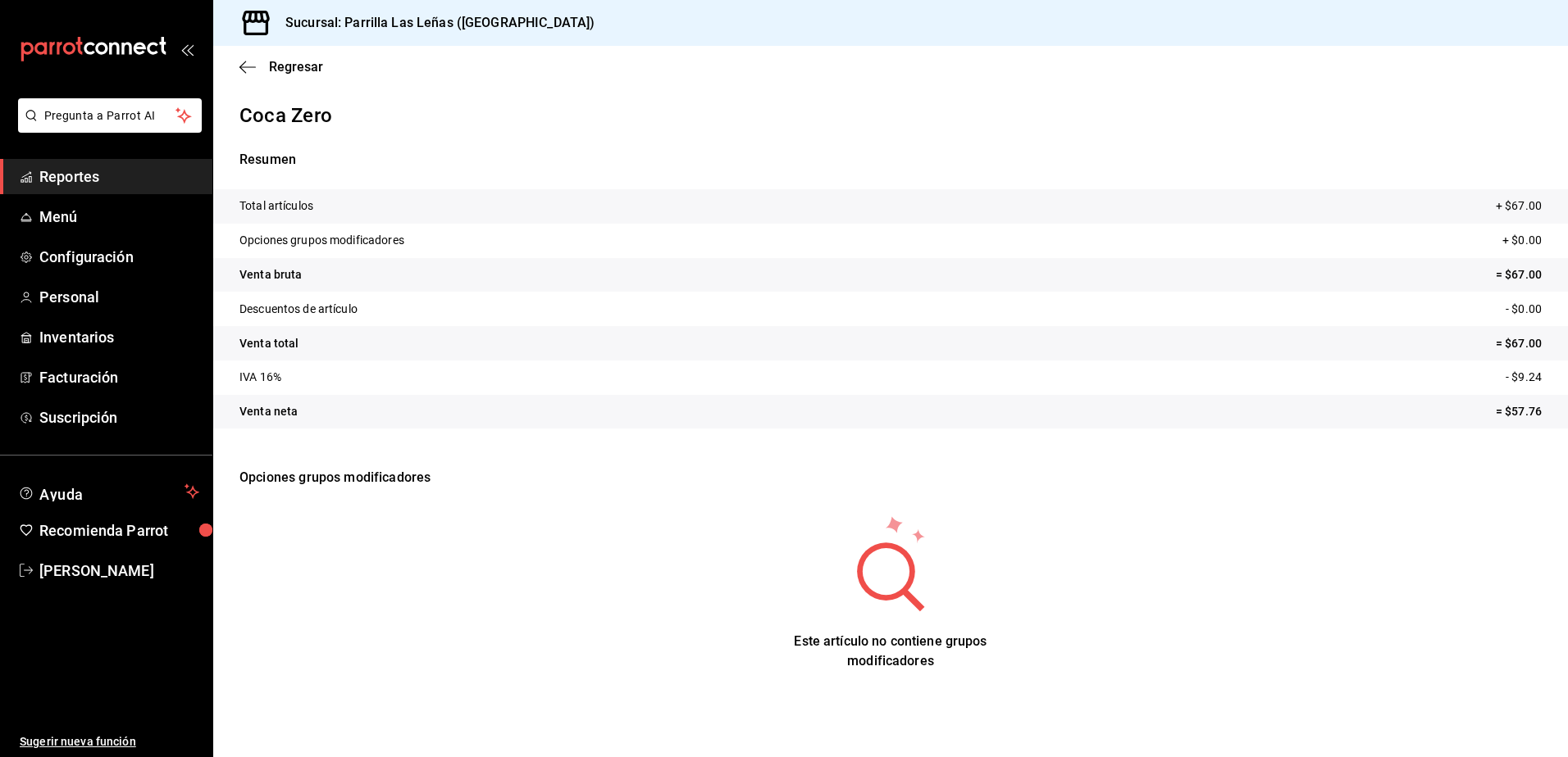
click at [269, 204] on p "Total artículos" at bounding box center [276, 206] width 74 height 17
click at [368, 479] on p "Opciones grupos modificadores" at bounding box center [889, 477] width 1302 height 59
click at [327, 247] on p "Opciones grupos modificadores" at bounding box center [322, 241] width 165 height 17
click at [287, 279] on p "Venta bruta" at bounding box center [270, 275] width 62 height 17
click at [368, 290] on tr "Venta bruta = $67.00" at bounding box center [889, 275] width 1354 height 34
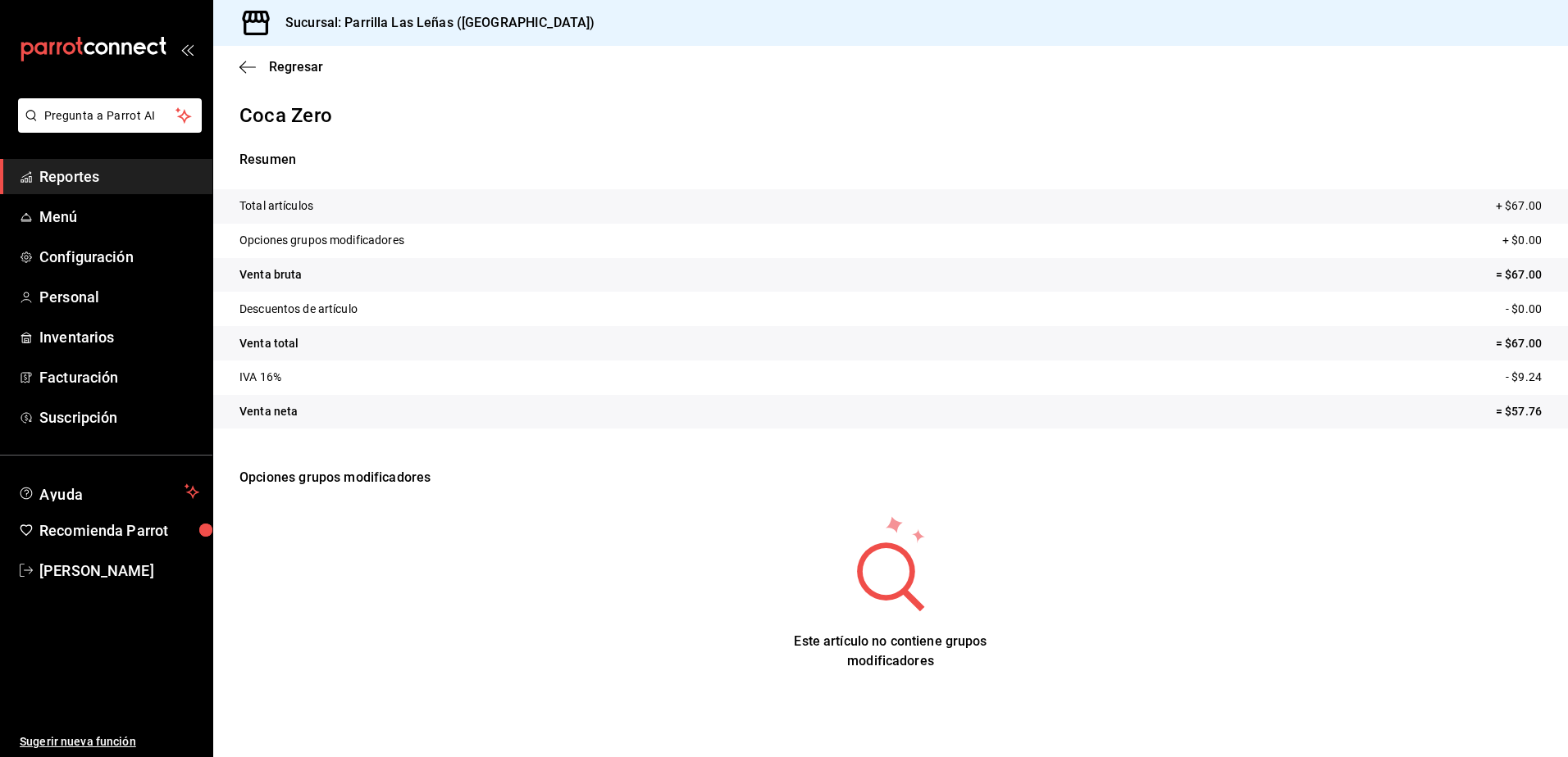
click at [284, 264] on tr "Venta bruta = $67.00" at bounding box center [889, 275] width 1354 height 34
click at [285, 67] on span "Regresar" at bounding box center [296, 67] width 54 height 16
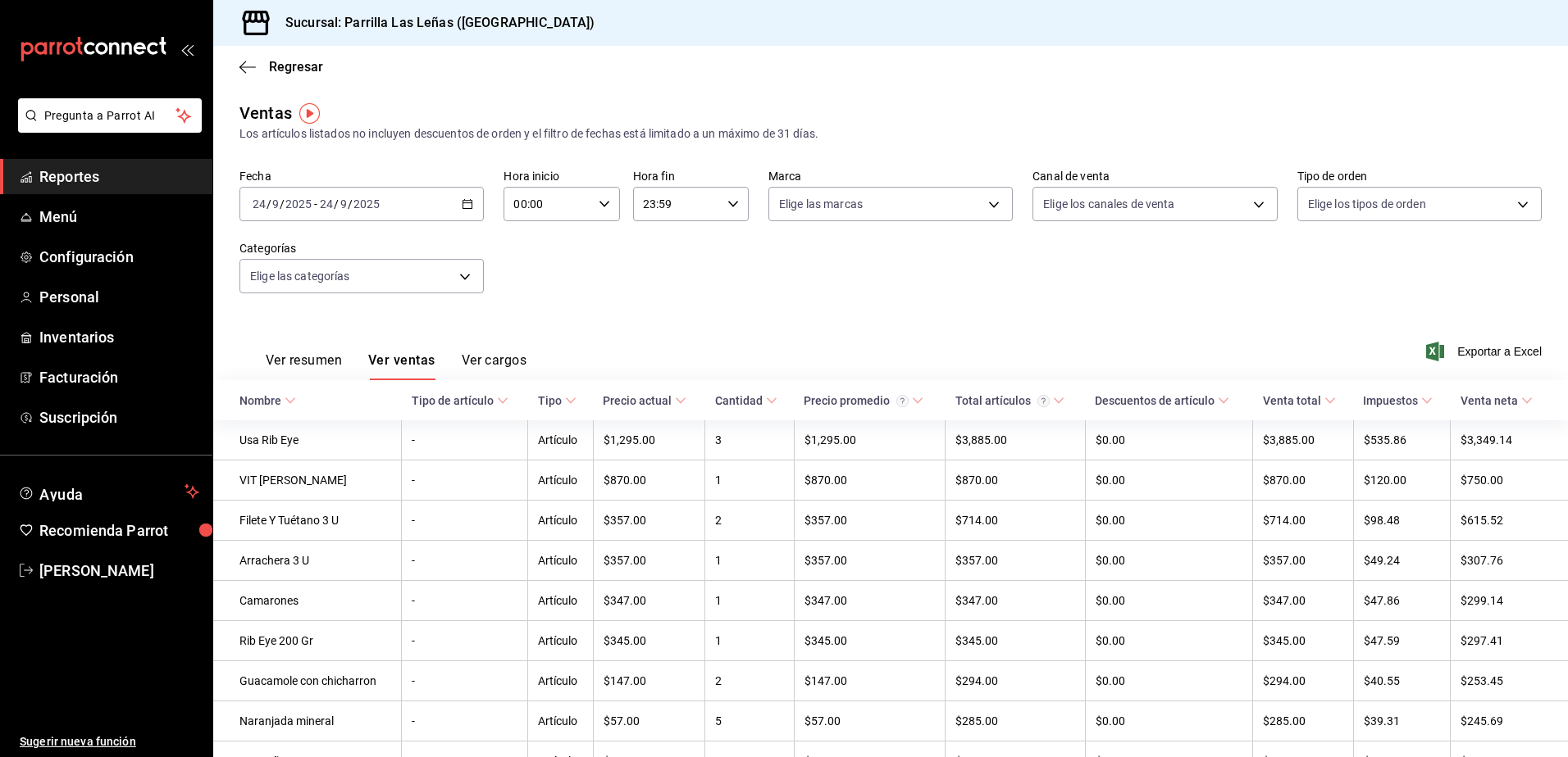
click at [464, 200] on \(Stroke\) "button" at bounding box center [464, 199] width 1 height 1
click at [974, 261] on div "Fecha [DATE] [DATE] - [DATE] [DATE] Hora inicio 00:00 Hora inicio Hora fin 23:5…" at bounding box center [889, 241] width 1302 height 144
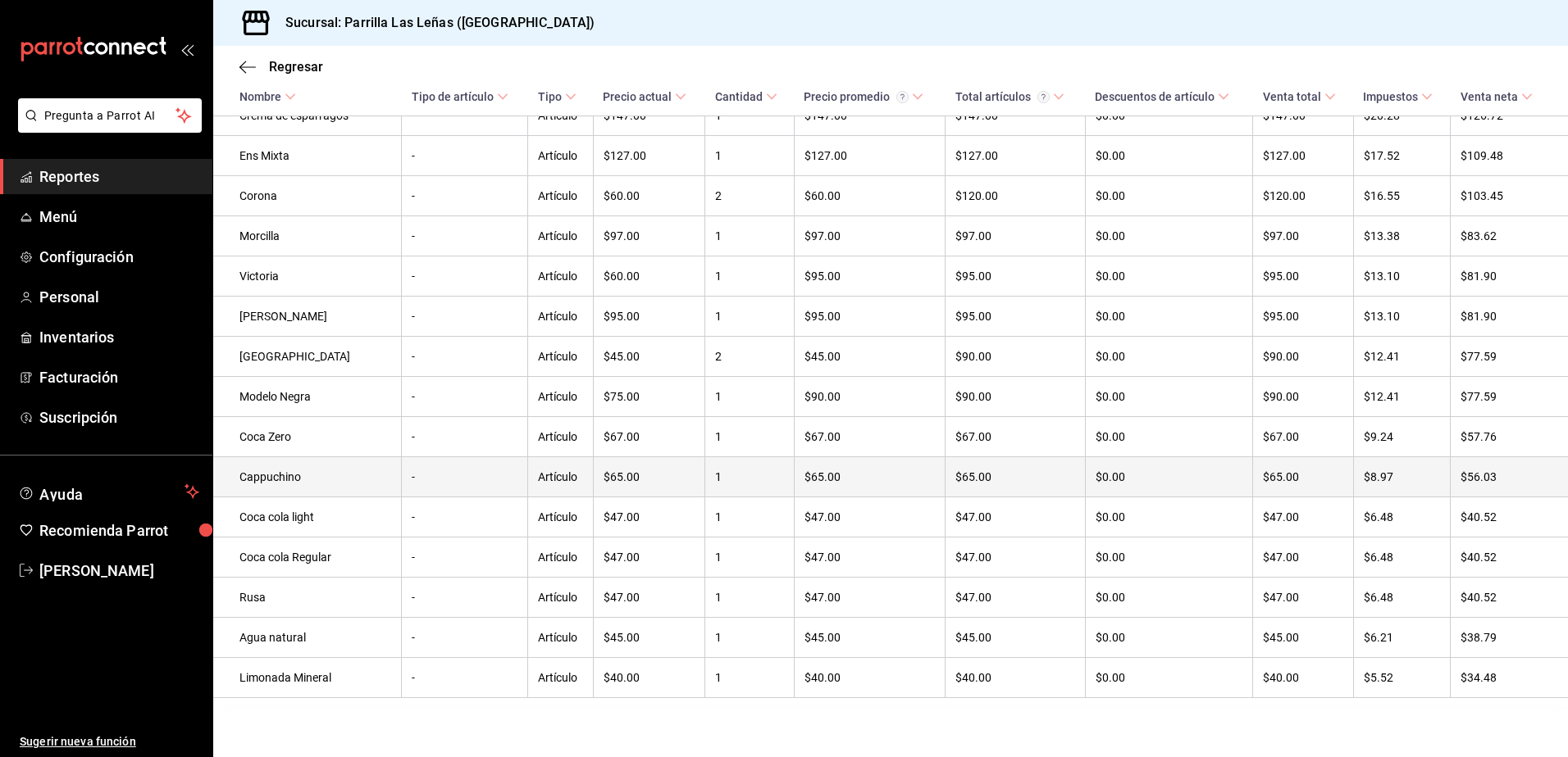
scroll to position [777, 0]
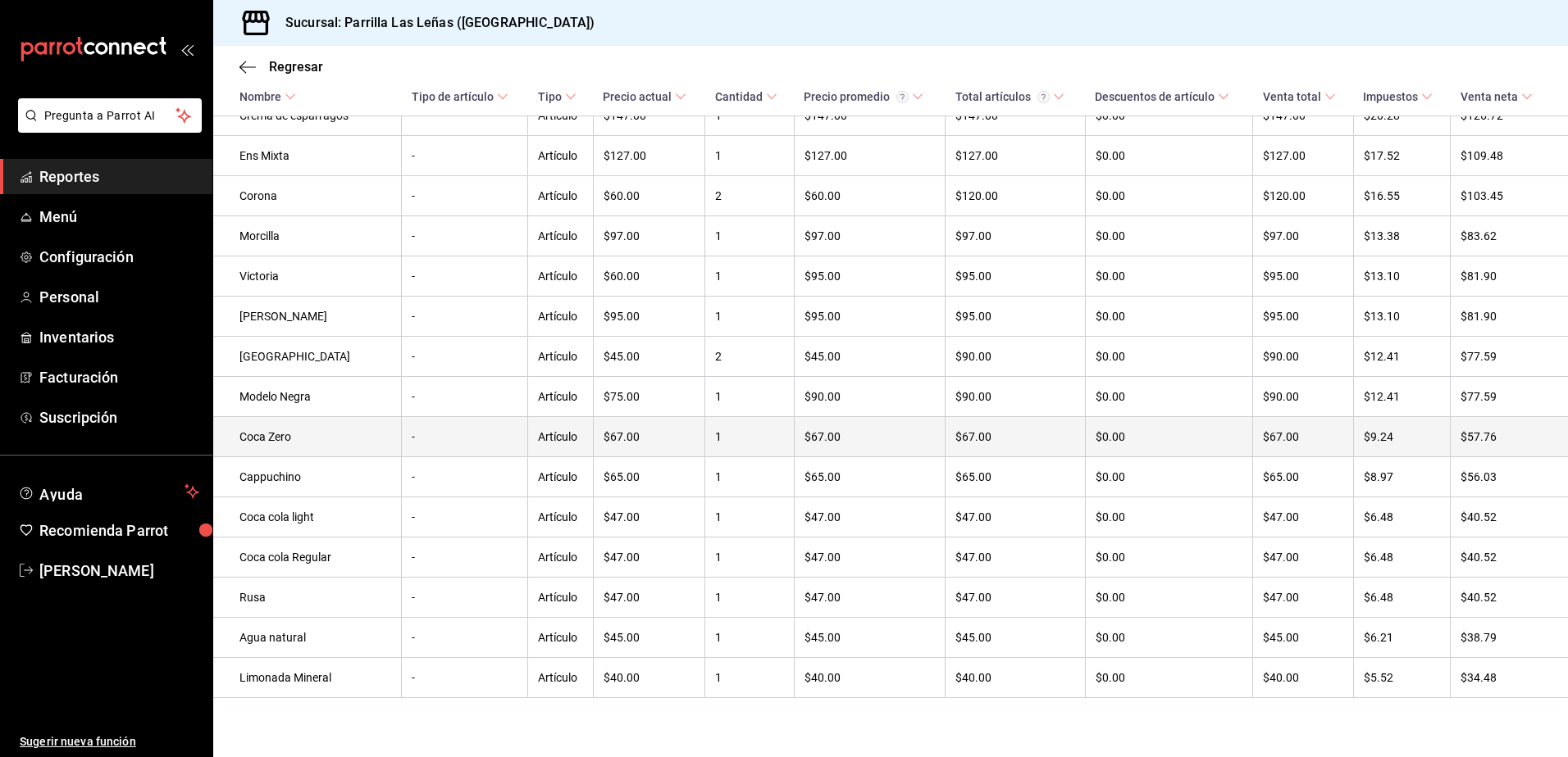
click at [327, 442] on td "Coca Zero" at bounding box center [307, 436] width 189 height 40
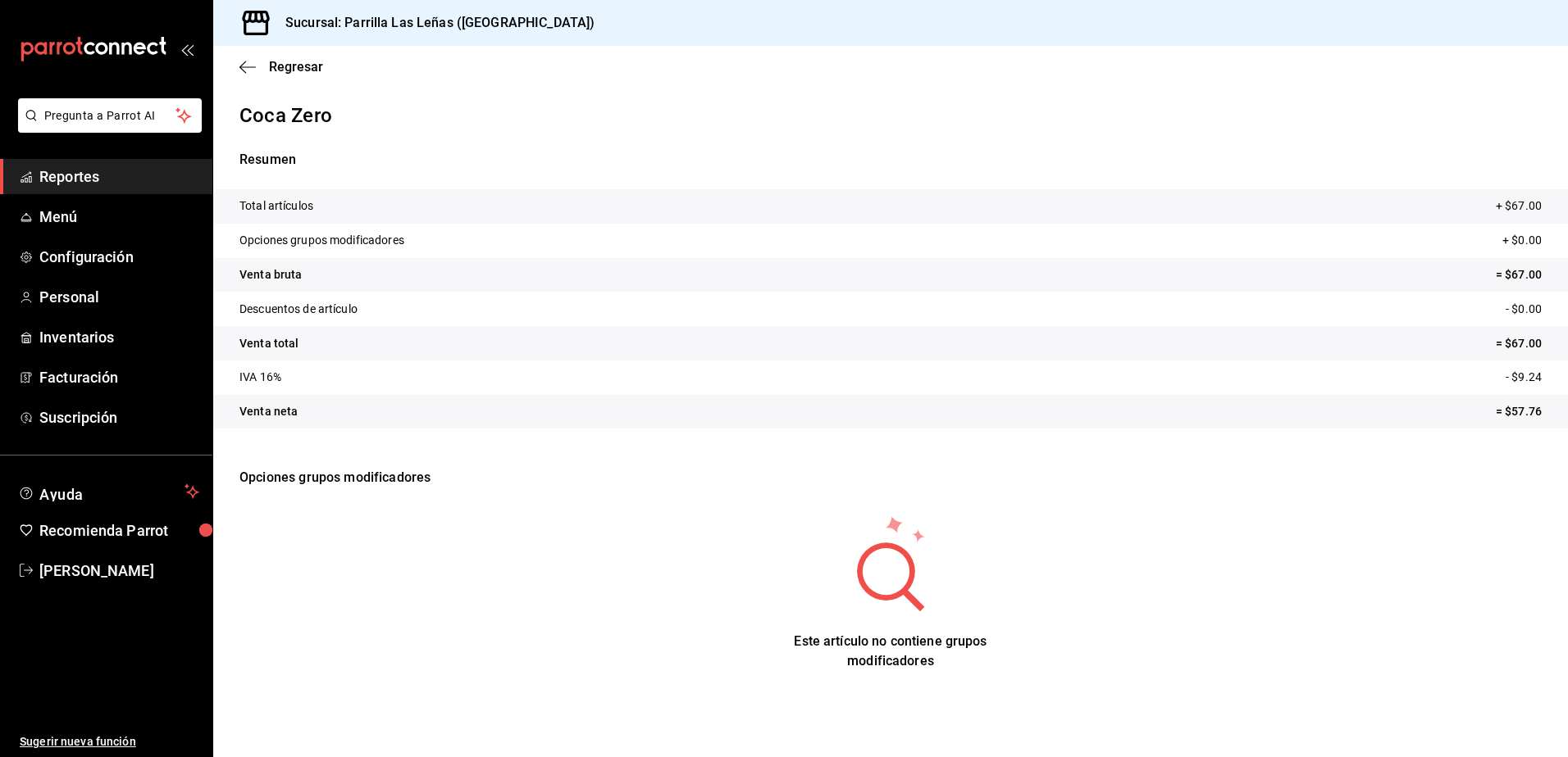
click at [404, 480] on p "Opciones grupos modificadores" at bounding box center [889, 477] width 1302 height 59
click at [110, 176] on span "Reportes" at bounding box center [119, 176] width 159 height 22
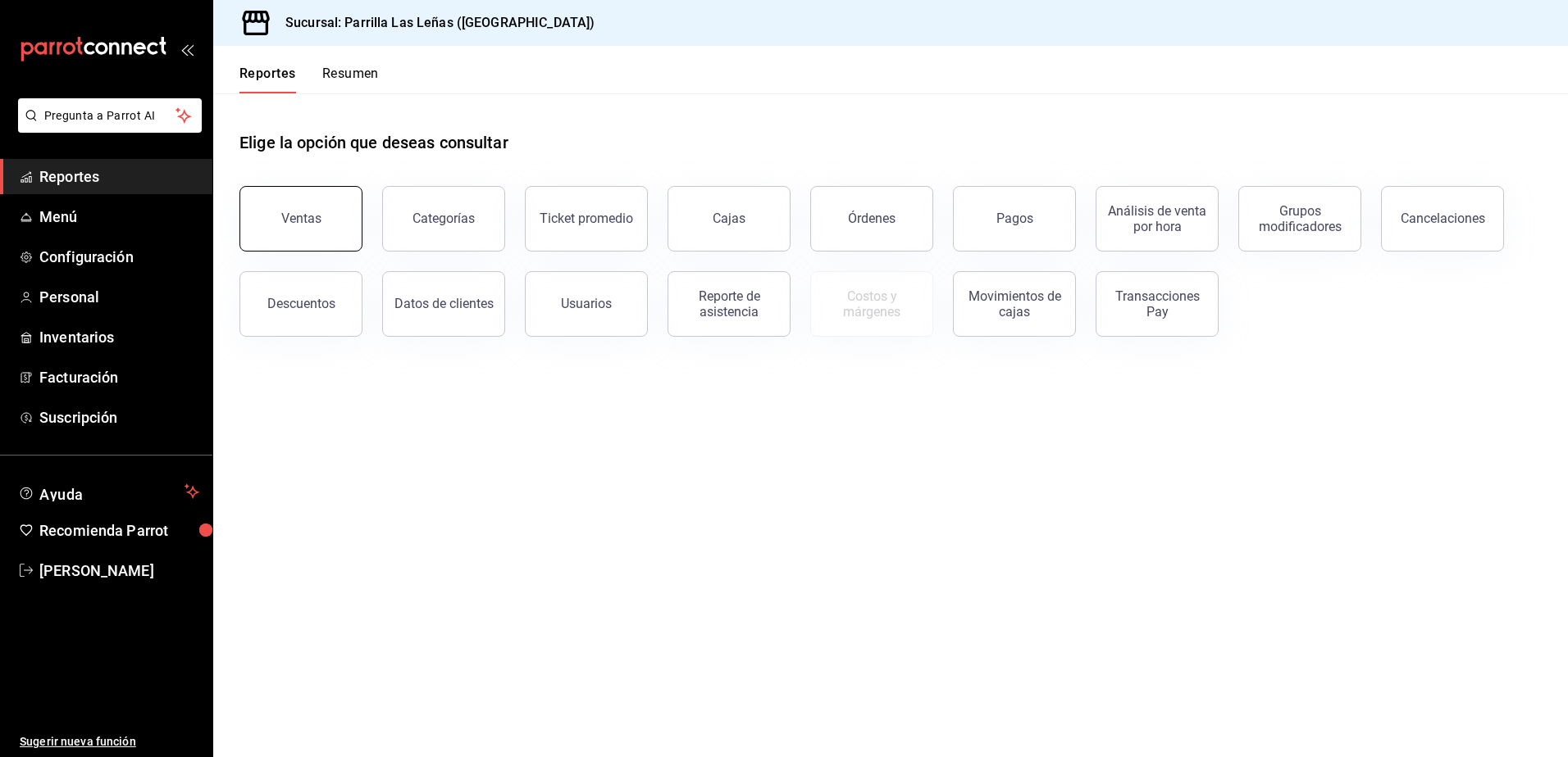
click at [302, 222] on div "Ventas" at bounding box center [300, 219] width 40 height 16
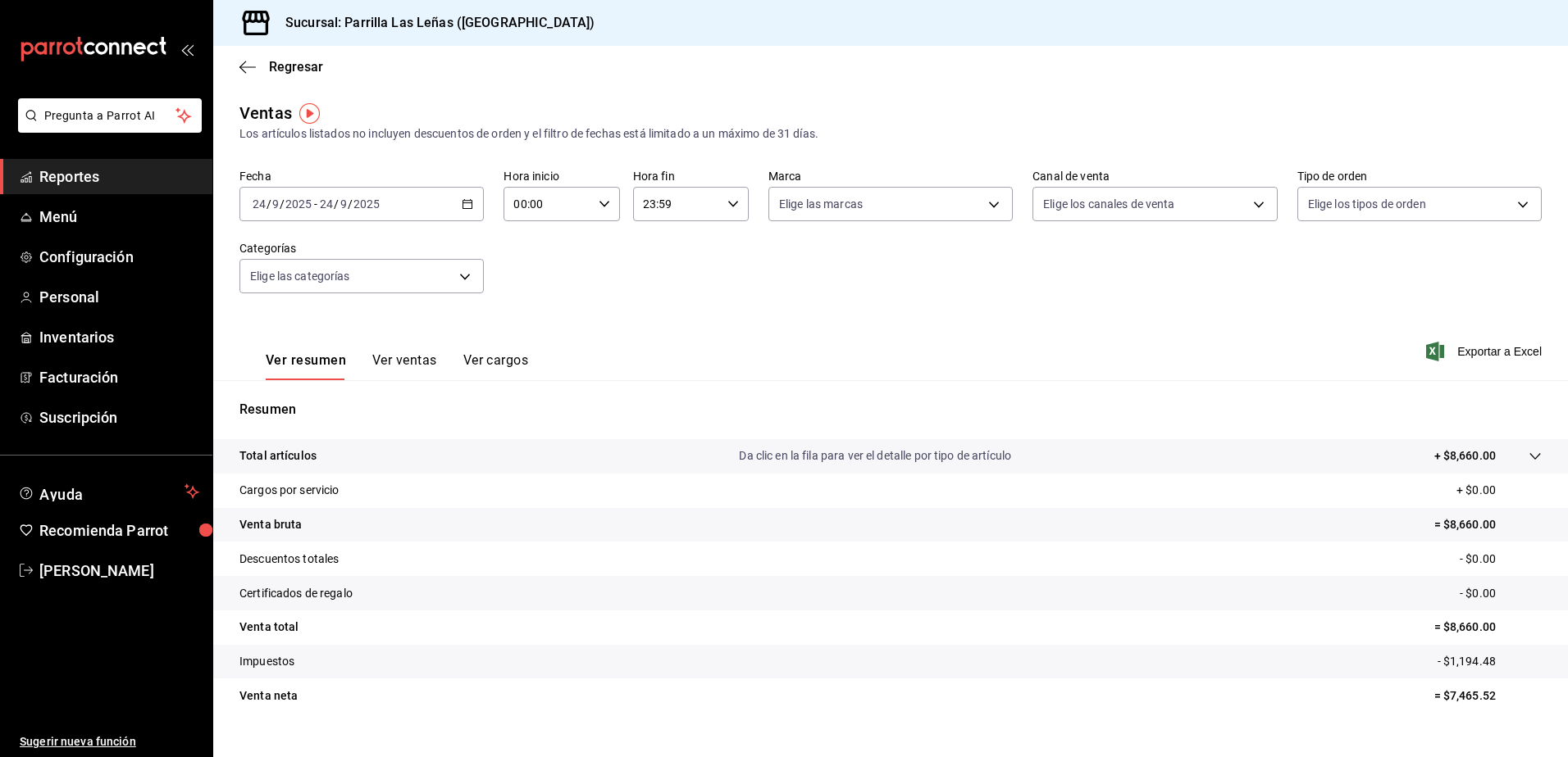
click at [458, 203] on div "[DATE] [DATE] - [DATE] [DATE]" at bounding box center [361, 203] width 244 height 34
click at [298, 396] on span "Rango de fechas" at bounding box center [317, 401] width 127 height 17
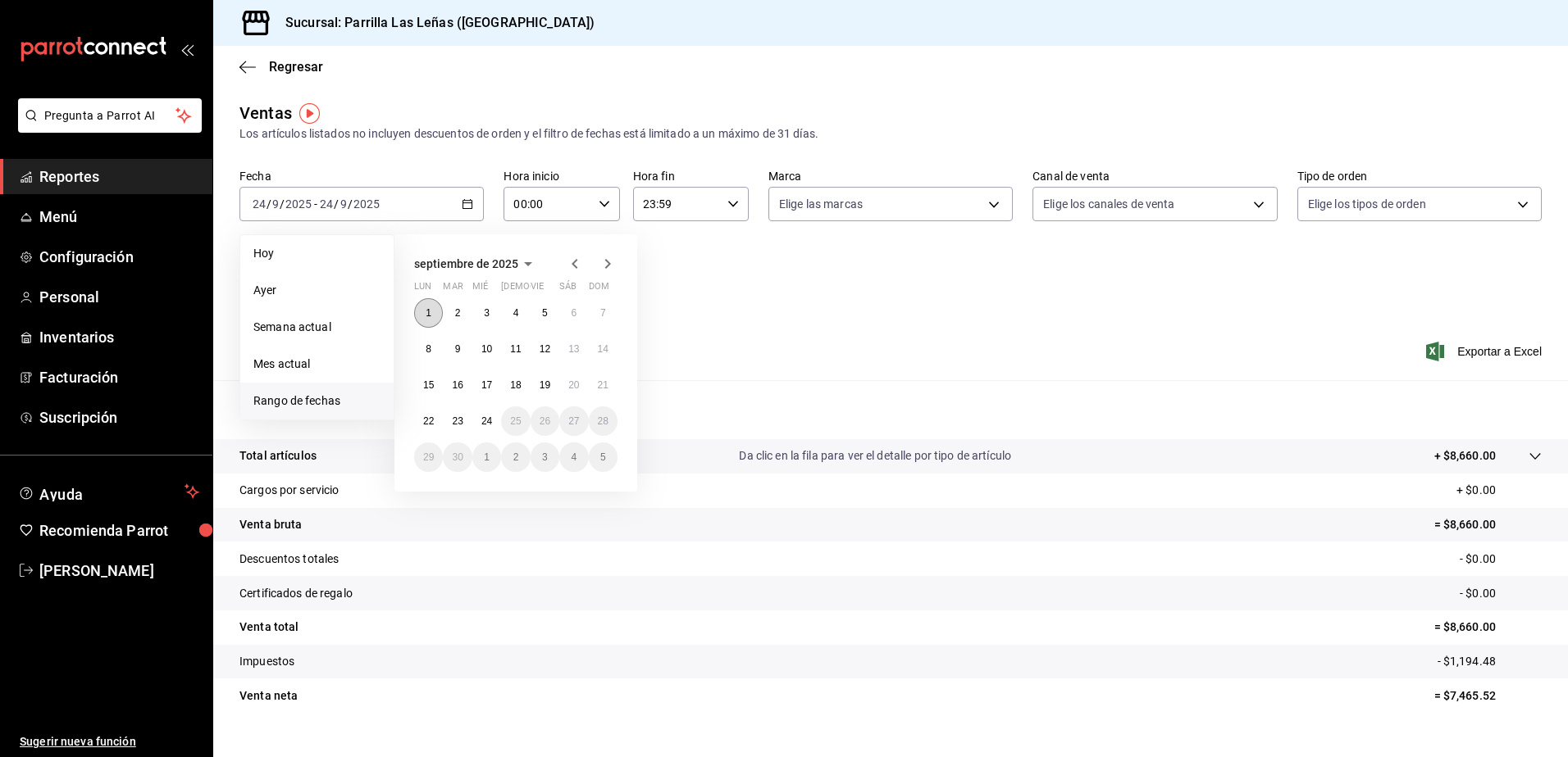
click at [415, 317] on button "1" at bounding box center [429, 313] width 29 height 29
click at [435, 394] on button "15" at bounding box center [429, 385] width 29 height 29
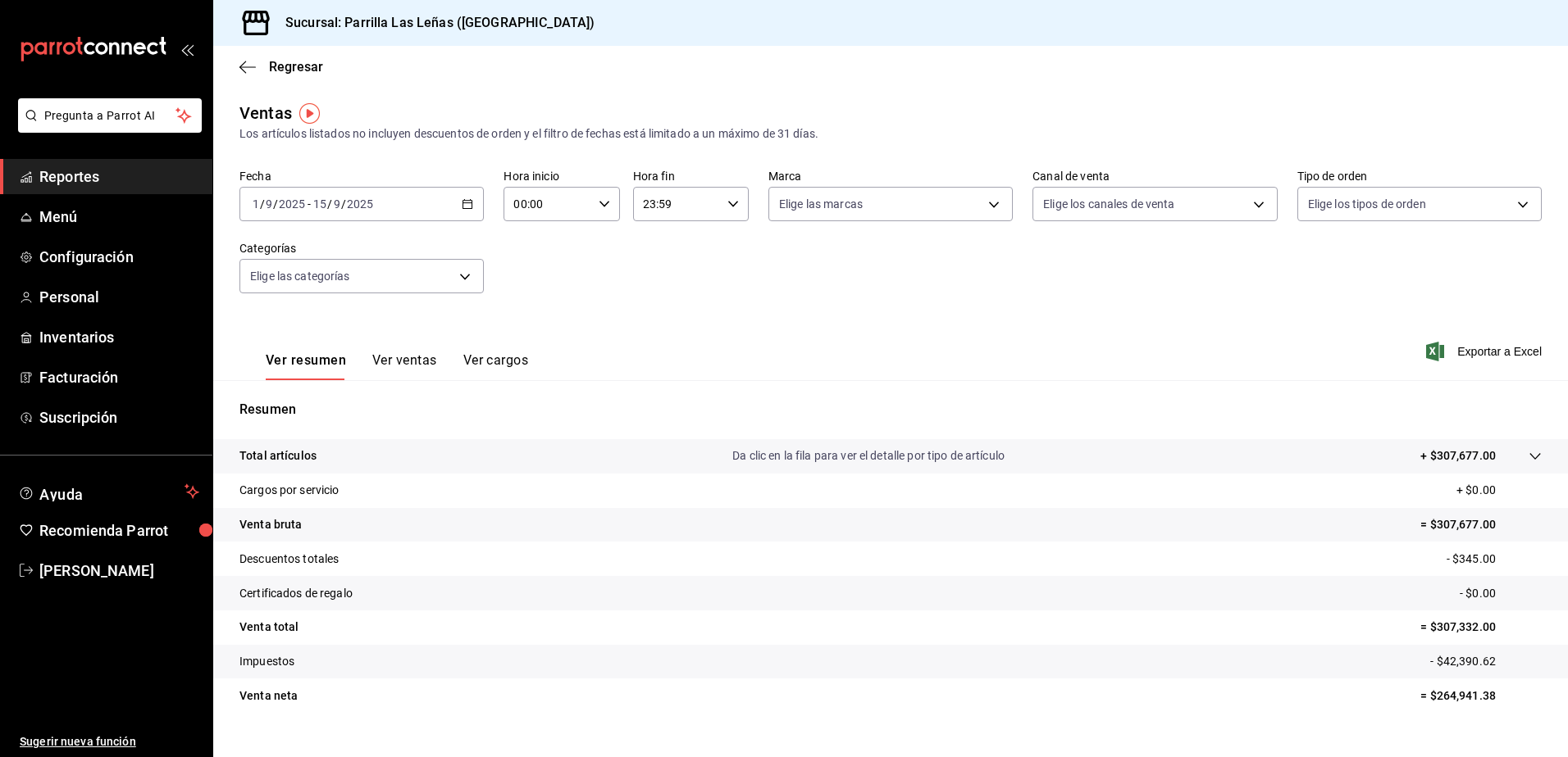
click at [392, 365] on button "Ver ventas" at bounding box center [404, 366] width 65 height 28
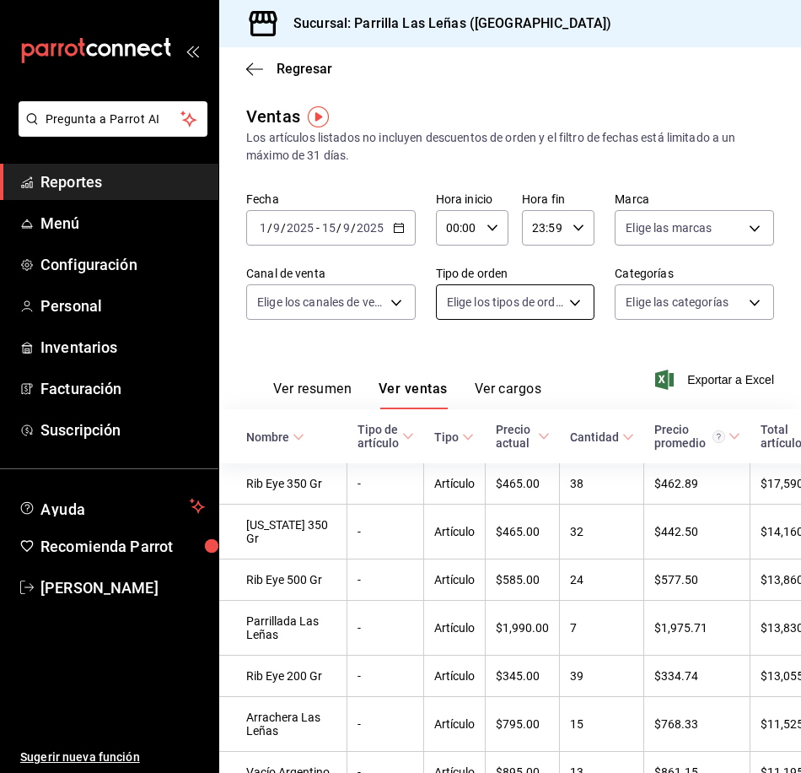
click at [530, 309] on body "Pregunta a Parrot AI Reportes Menú Configuración Personal Inventarios Facturaci…" at bounding box center [400, 386] width 801 height 773
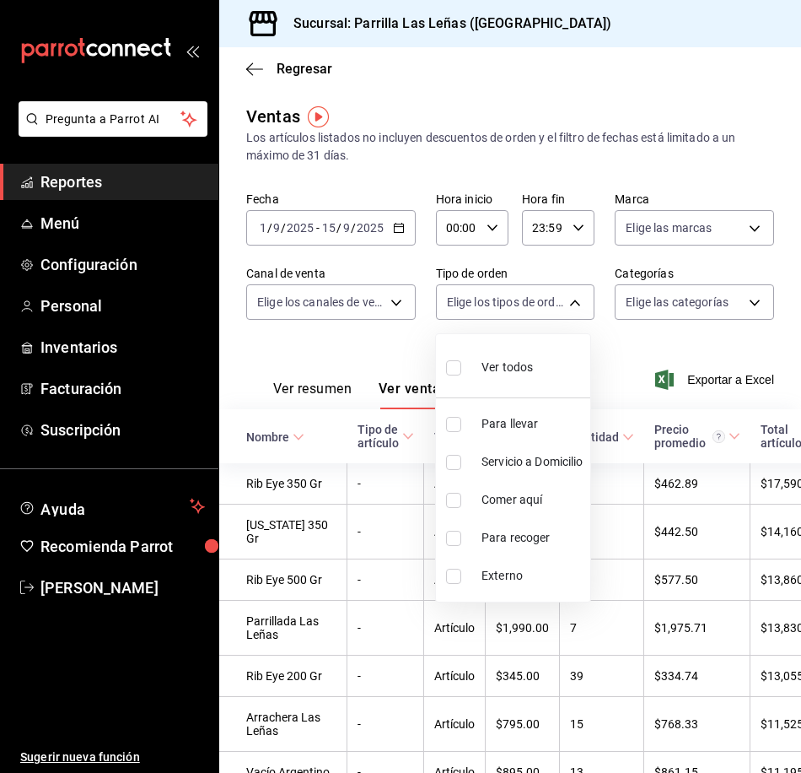
click at [700, 321] on div at bounding box center [400, 386] width 801 height 773
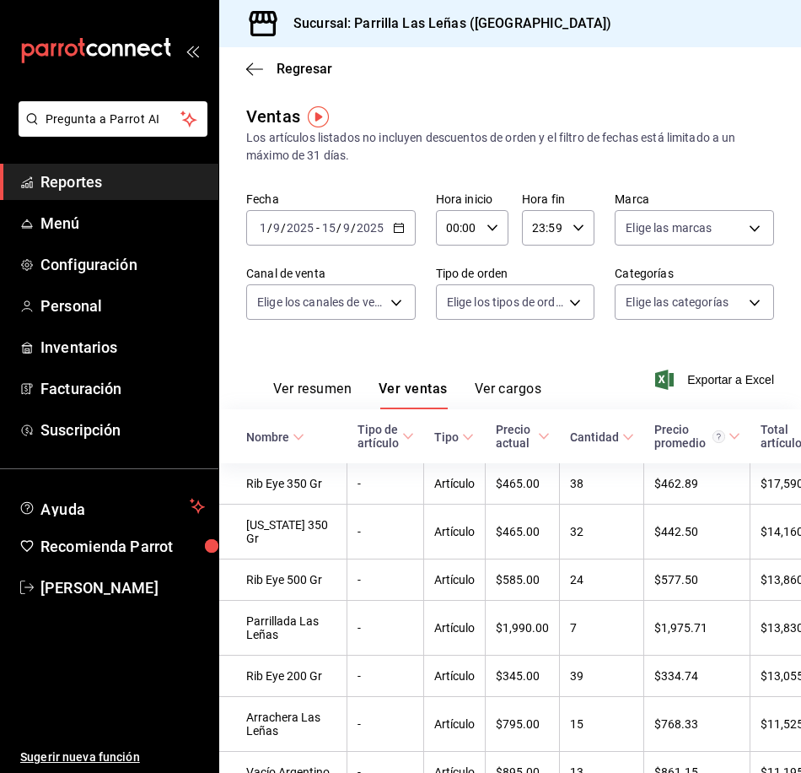
click at [711, 294] on body "Pregunta a Parrot AI Reportes Menú Configuración Personal Inventarios Facturaci…" at bounding box center [400, 386] width 801 height 773
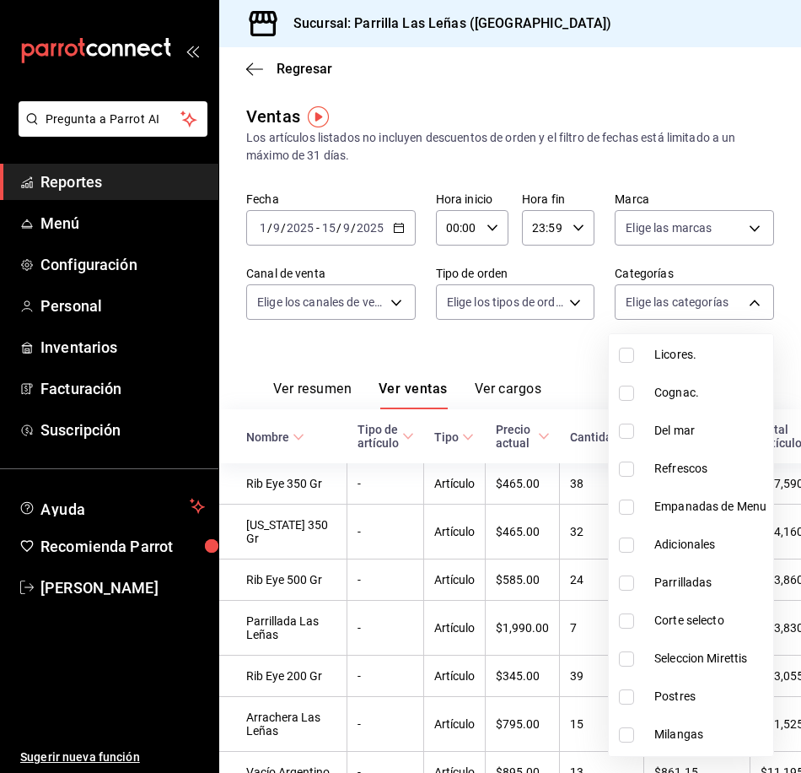
scroll to position [63, 0]
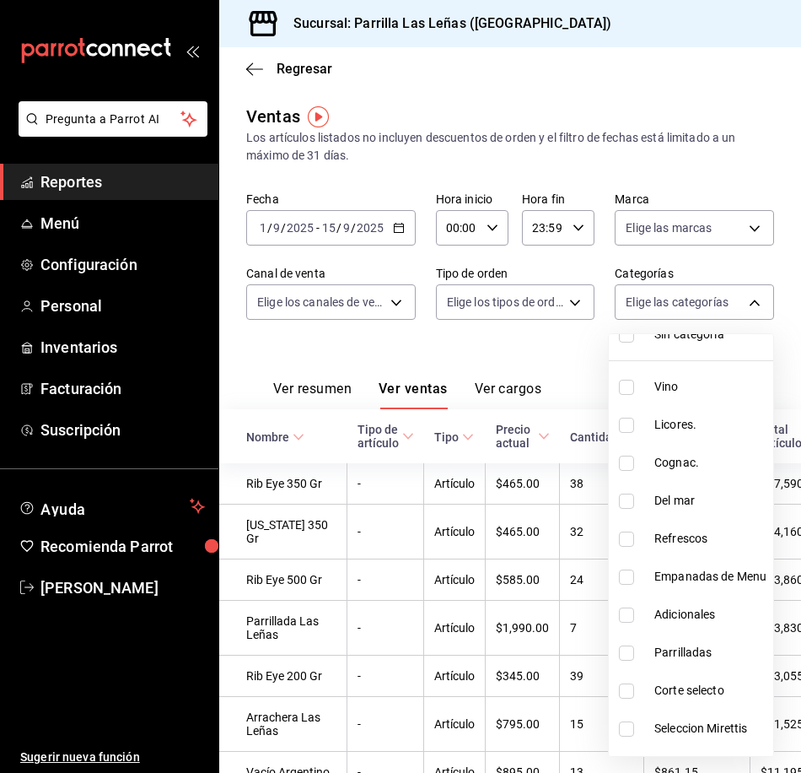
click at [616, 541] on li "Refrescos" at bounding box center [691, 539] width 164 height 38
type input "7299bd76-98b7-4114-b520-2434a0aebb12"
checkbox input "true"
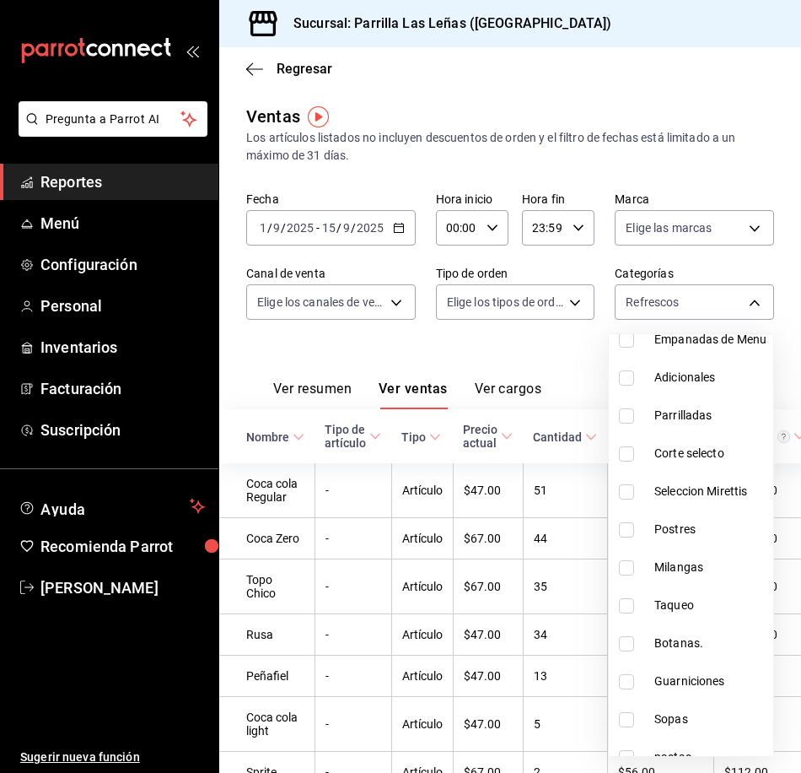
scroll to position [316, 0]
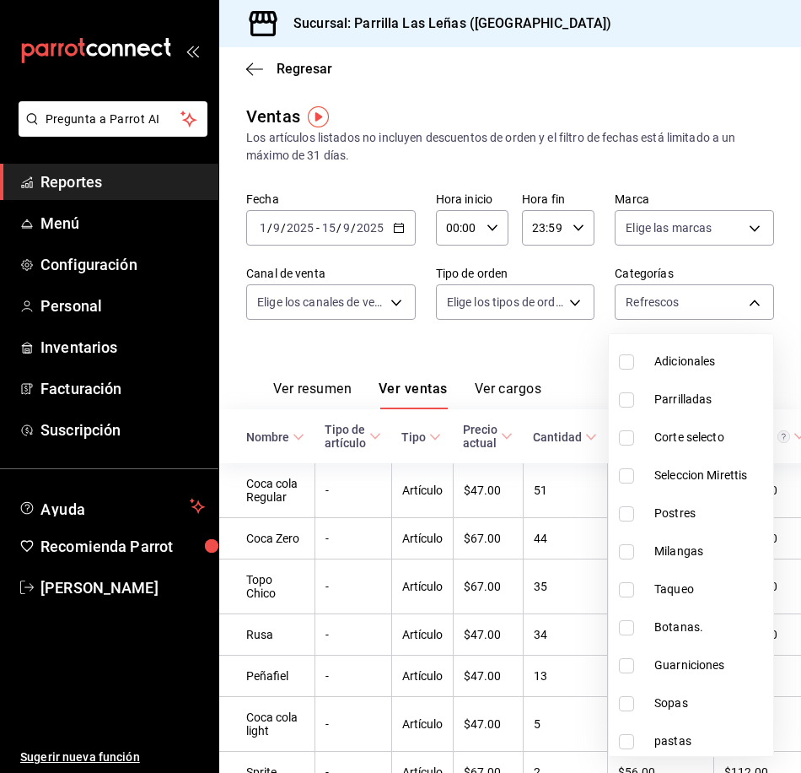
click at [613, 113] on div at bounding box center [400, 386] width 801 height 773
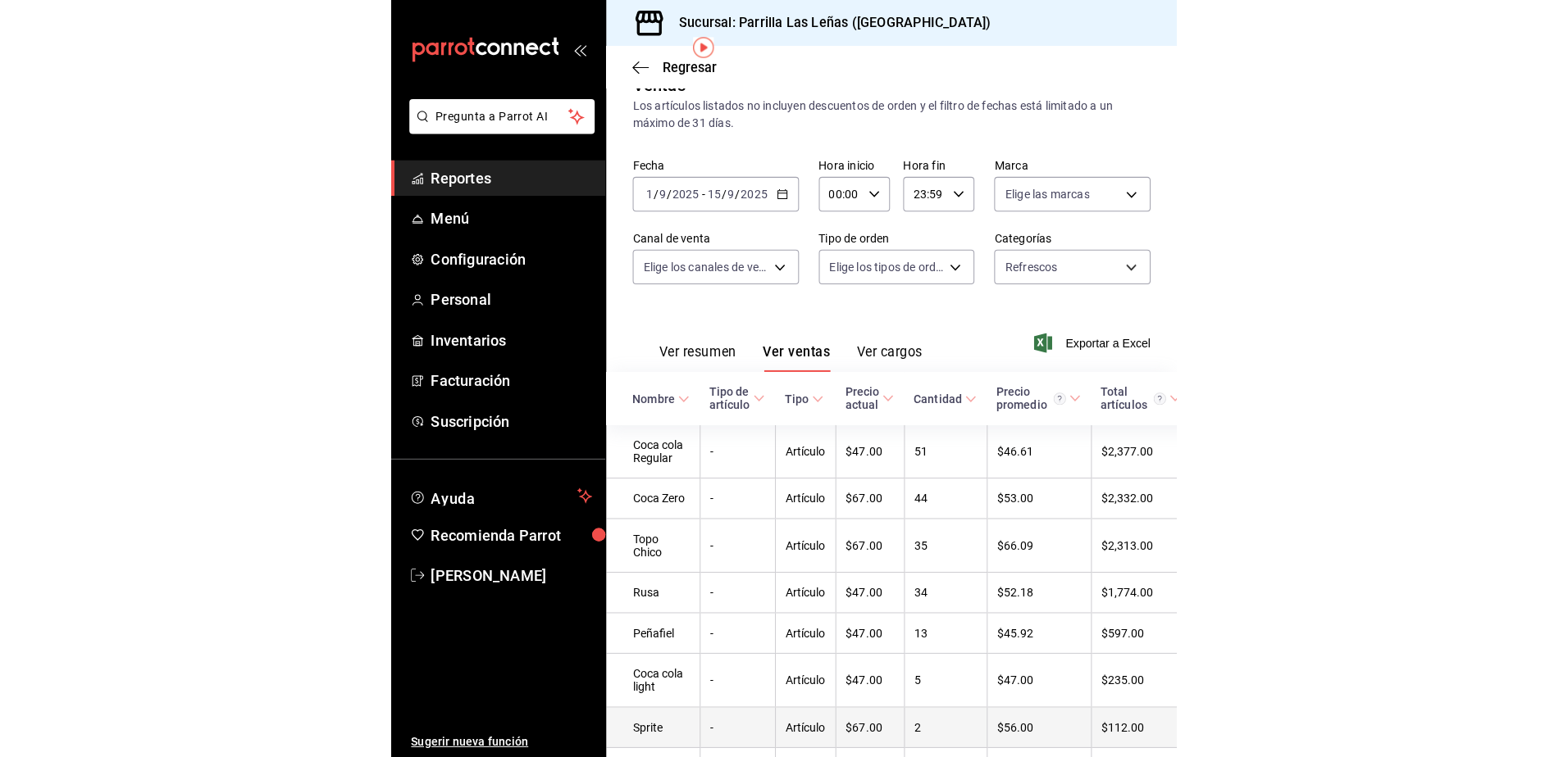
scroll to position [0, 0]
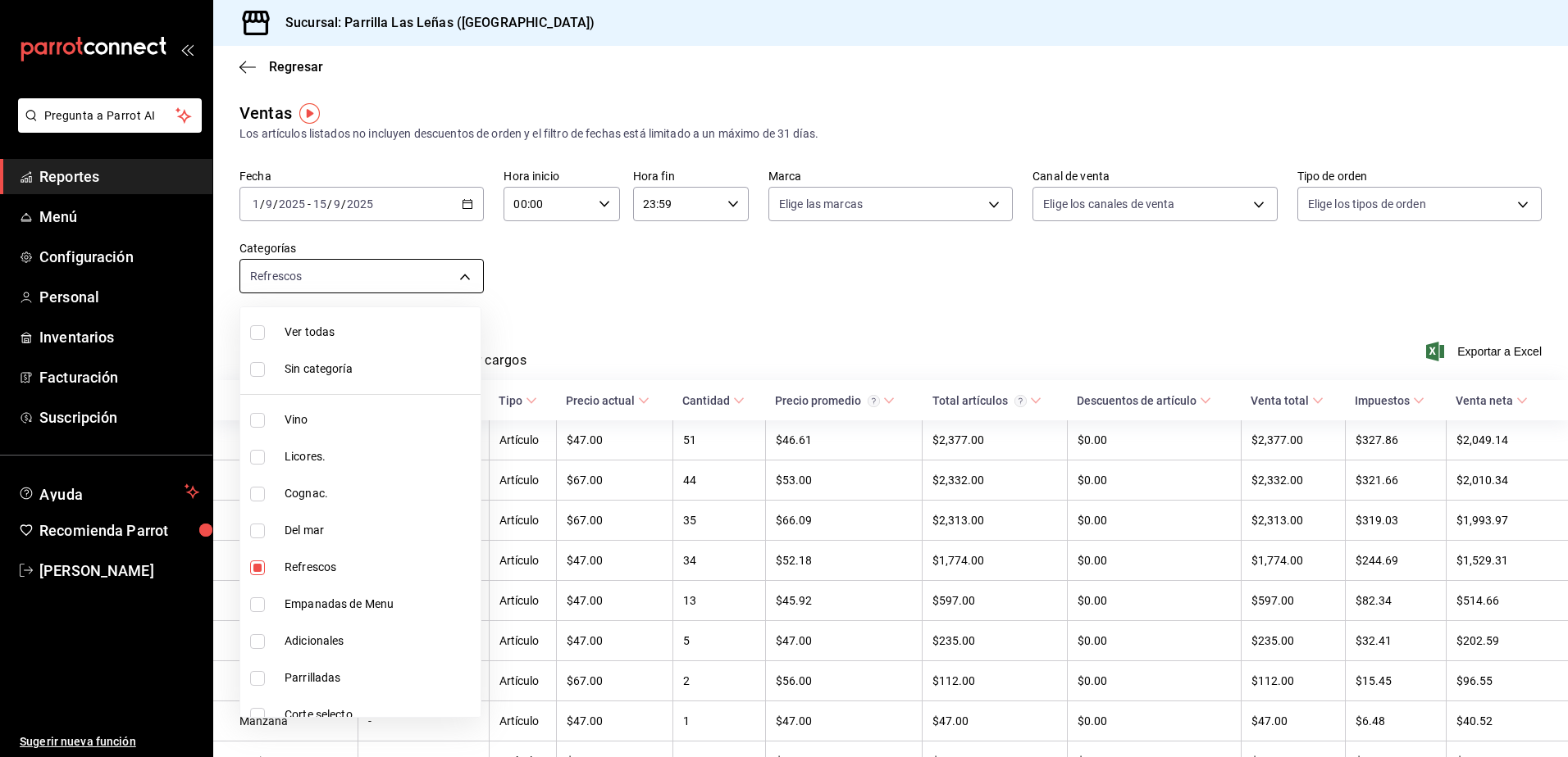
click at [394, 288] on body "Pregunta a Parrot AI Reportes Menú Configuración Personal Inventarios Facturaci…" at bounding box center [784, 378] width 1568 height 757
click at [296, 519] on span "Sin alcohol" at bounding box center [379, 523] width 190 height 17
type input "7299bd76-98b7-4114-b520-2434a0aebb12,f576ca80-fdd3-4758-b712-f338e90d5e05"
checkbox input "true"
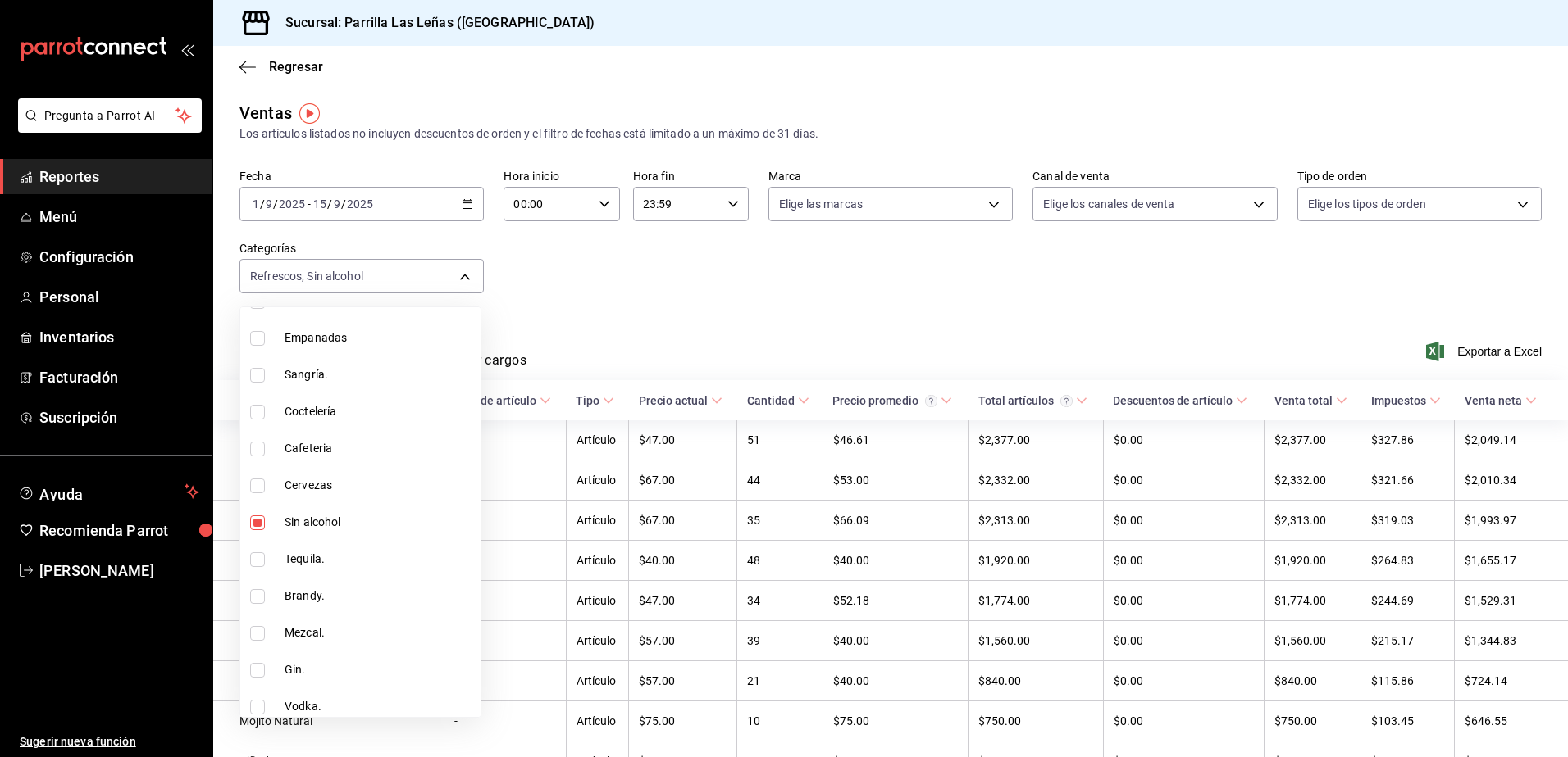
click at [836, 319] on div at bounding box center [784, 378] width 1568 height 757
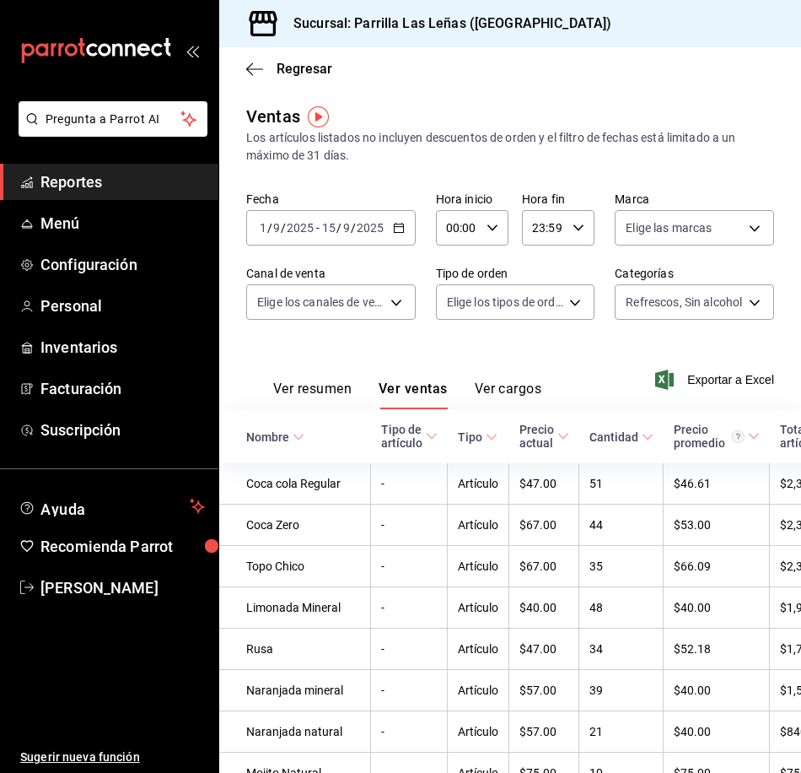
click at [404, 231] on div "[DATE] [DATE] - [DATE] [DATE]" at bounding box center [331, 227] width 170 height 35
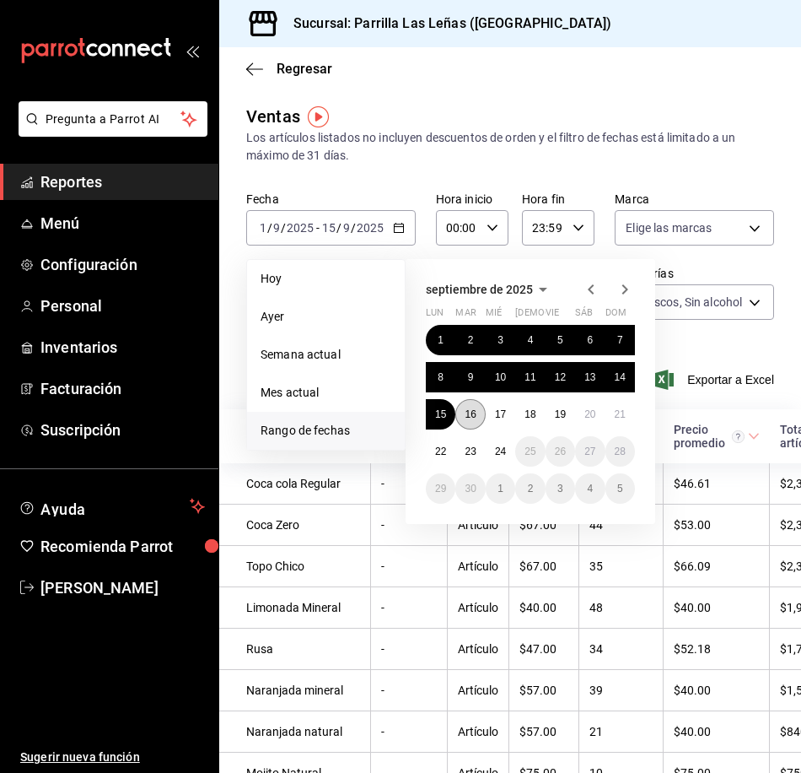
click at [466, 410] on abbr "16" at bounding box center [470, 414] width 11 height 12
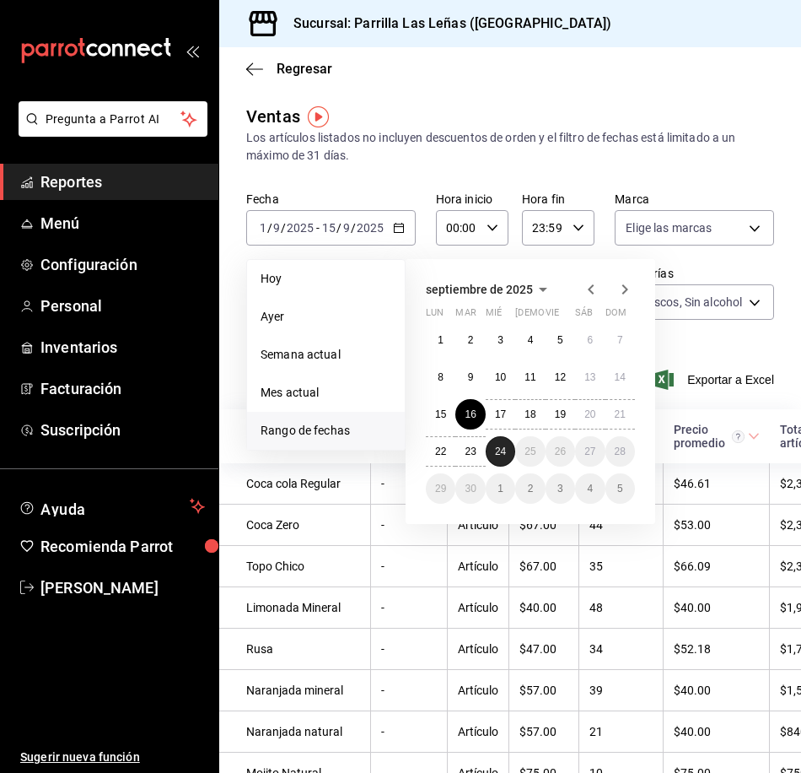
click at [508, 454] on button "24" at bounding box center [501, 451] width 30 height 30
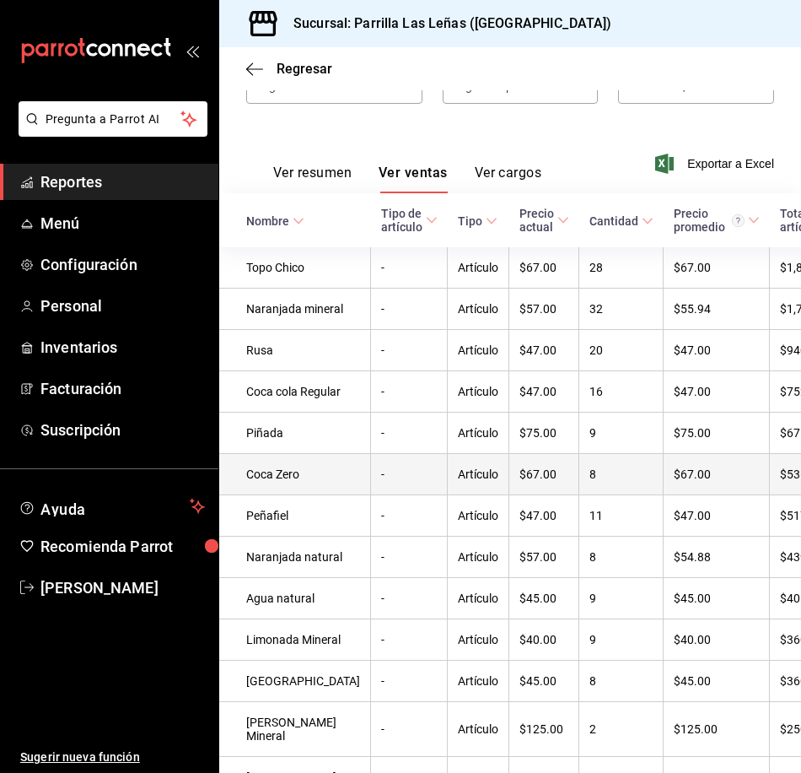
scroll to position [253, 0]
